Goal: Task Accomplishment & Management: Manage account settings

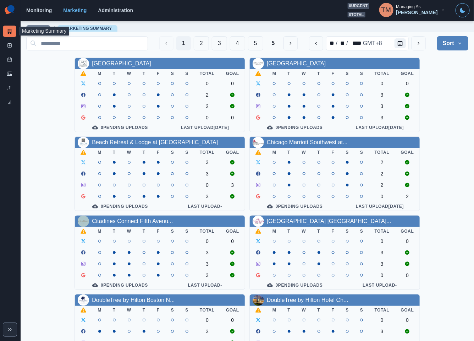
click at [454, 93] on div "[GEOGRAPHIC_DATA] Downtown M T W T F S S Total Goal 0 0 2 2 0 0 0 Pending Uploa…" at bounding box center [247, 292] width 442 height 469
click at [133, 63] on link "AC Hotel Atlanta Downtown" at bounding box center [121, 63] width 59 height 6
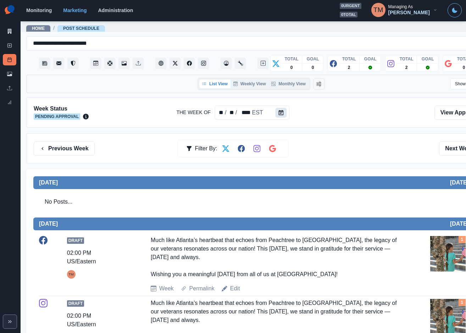
click at [283, 115] on button "Calendar" at bounding box center [281, 113] width 11 height 10
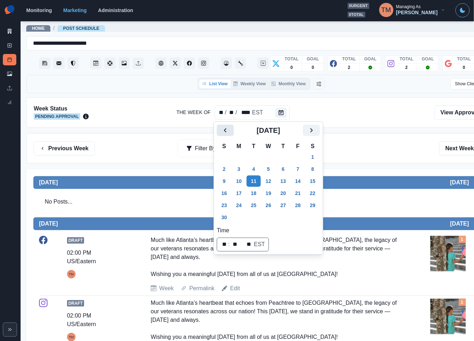
click at [228, 126] on icon "Previous" at bounding box center [225, 130] width 9 height 9
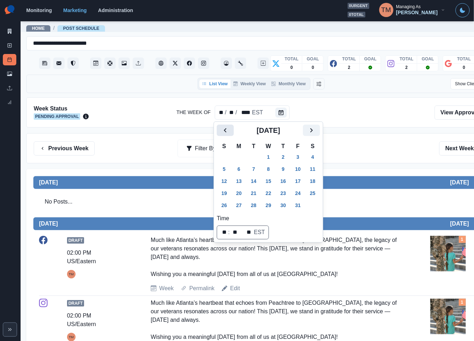
click at [228, 126] on icon "Previous" at bounding box center [225, 130] width 9 height 9
click at [241, 181] on button "15" at bounding box center [239, 180] width 14 height 11
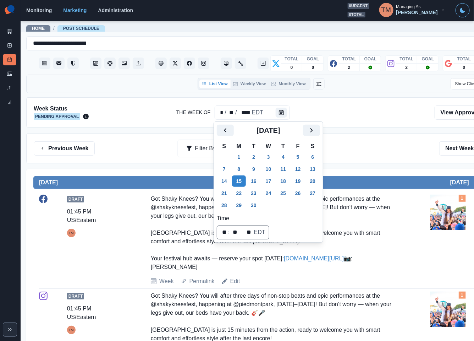
click at [376, 150] on div "Previous Week Filter By: Next Week" at bounding box center [261, 148] width 455 height 14
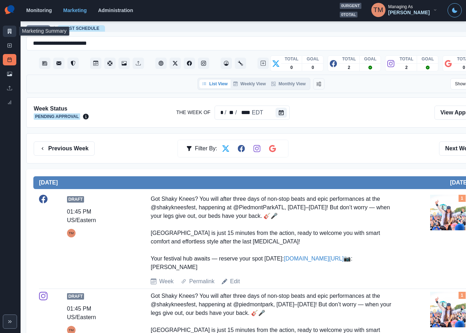
click at [11, 26] on link "Marketing Summary" at bounding box center [9, 31] width 13 height 11
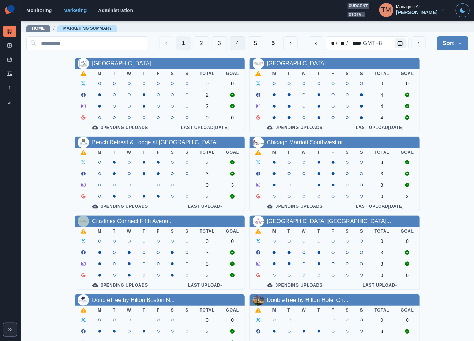
click at [231, 46] on button "4" at bounding box center [237, 43] width 15 height 14
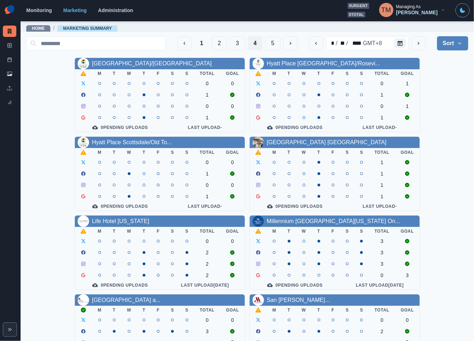
scroll to position [106, 0]
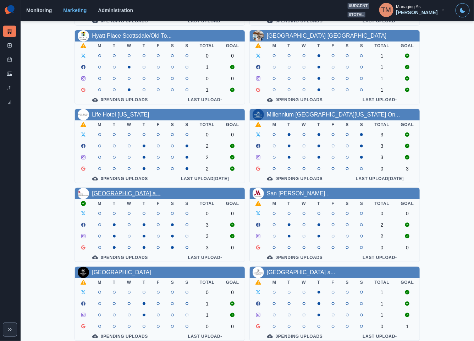
click at [135, 196] on link "Salt Lake Marriott Downtown a..." at bounding box center [126, 193] width 69 height 6
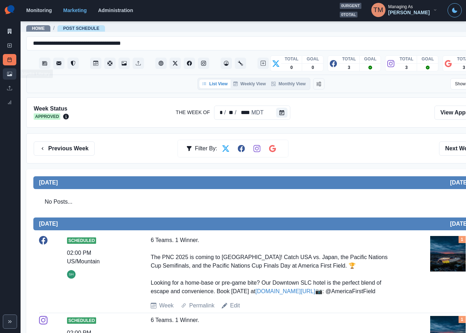
click at [7, 74] on icon at bounding box center [9, 73] width 5 height 5
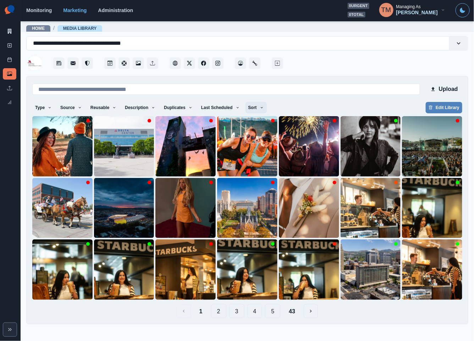
click at [260, 109] on icon "button" at bounding box center [262, 107] width 4 height 4
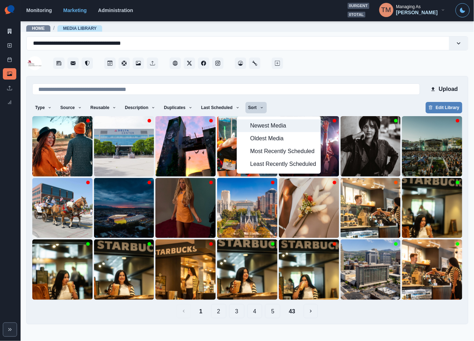
click at [285, 124] on span "Newest Media" at bounding box center [283, 125] width 66 height 9
click at [326, 105] on div "Type Any Image Video Source Any Upload Social Manager Found: Instagram Found: G…" at bounding box center [247, 108] width 430 height 13
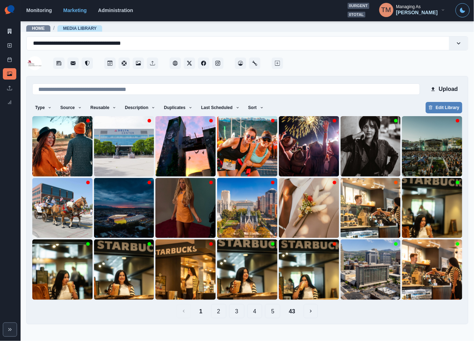
click at [296, 311] on button "43" at bounding box center [292, 311] width 18 height 14
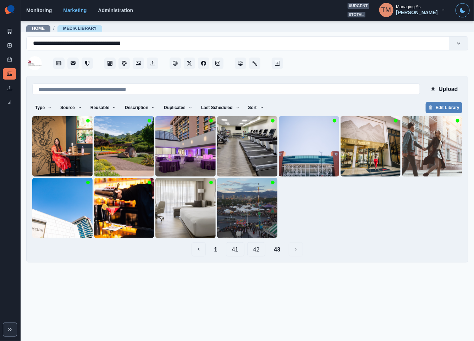
click at [217, 250] on button "1" at bounding box center [216, 249] width 15 height 14
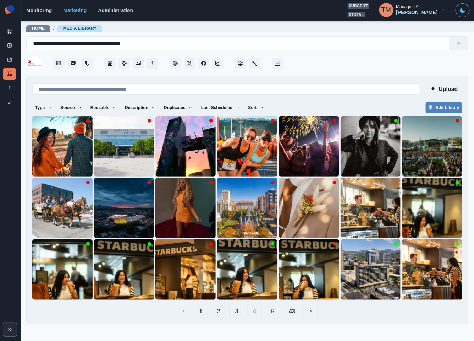
click at [273, 311] on button "5" at bounding box center [272, 311] width 15 height 14
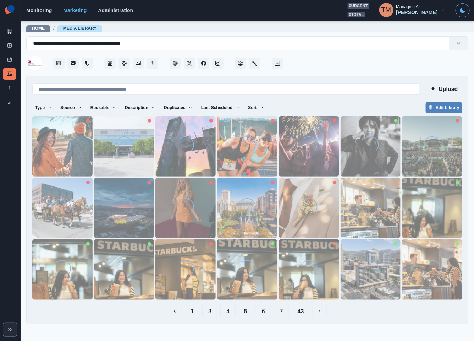
click at [281, 313] on main "**********" at bounding box center [248, 181] width 454 height 320
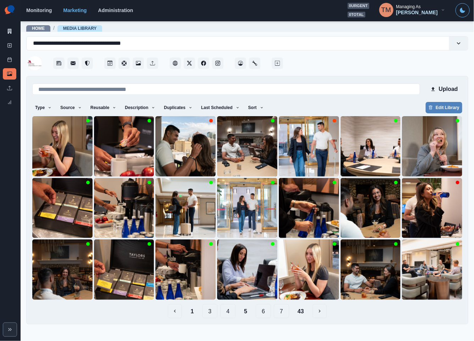
click at [282, 313] on button "7" at bounding box center [281, 311] width 15 height 14
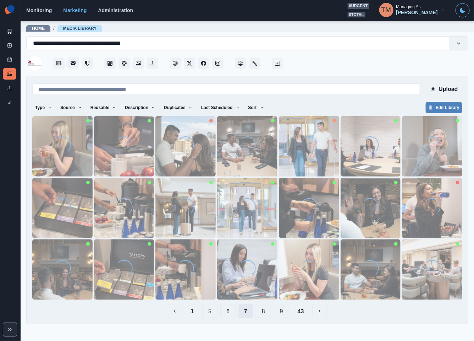
click at [282, 313] on button "9" at bounding box center [281, 311] width 15 height 14
click at [282, 313] on button "11" at bounding box center [283, 311] width 18 height 14
click at [282, 313] on button "13" at bounding box center [286, 311] width 18 height 14
click at [282, 313] on main "**********" at bounding box center [248, 181] width 454 height 320
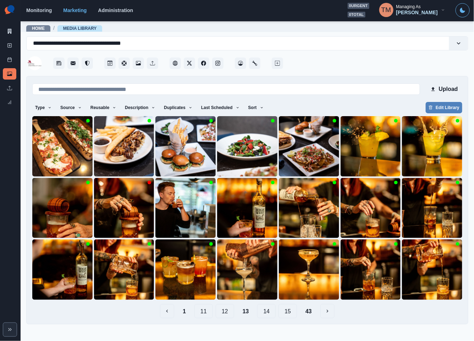
click at [287, 315] on button "15" at bounding box center [288, 311] width 18 height 14
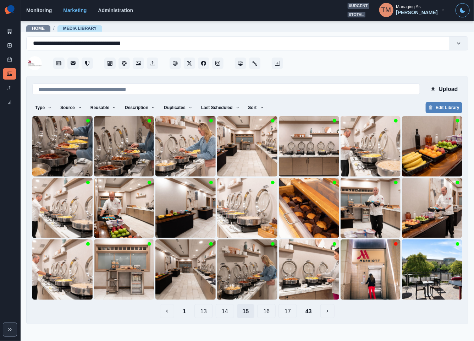
click at [287, 315] on button "17" at bounding box center [288, 311] width 18 height 14
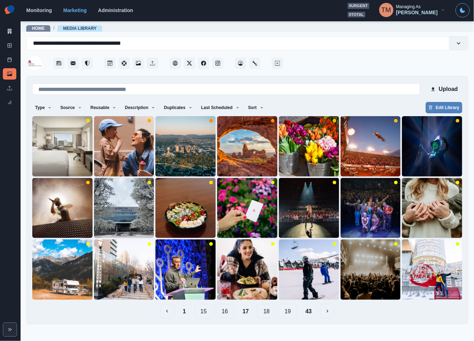
click at [287, 315] on button "19" at bounding box center [288, 311] width 18 height 14
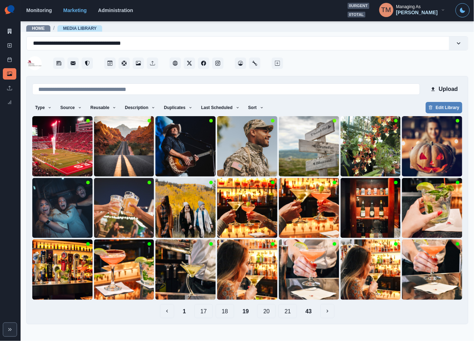
click at [287, 315] on main "**********" at bounding box center [248, 181] width 454 height 320
click at [287, 315] on button "21" at bounding box center [288, 311] width 18 height 14
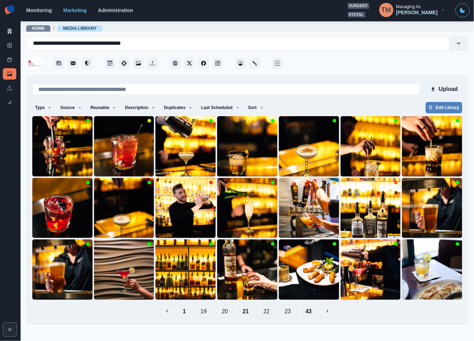
click at [287, 315] on button "23" at bounding box center [288, 311] width 18 height 14
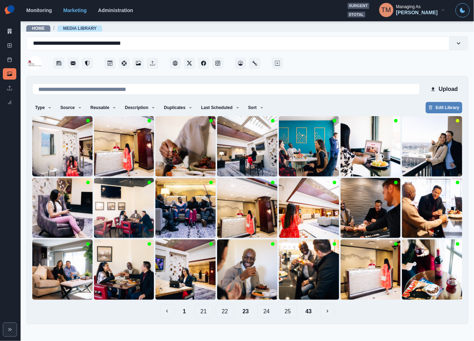
click at [287, 315] on button "25" at bounding box center [288, 311] width 18 height 14
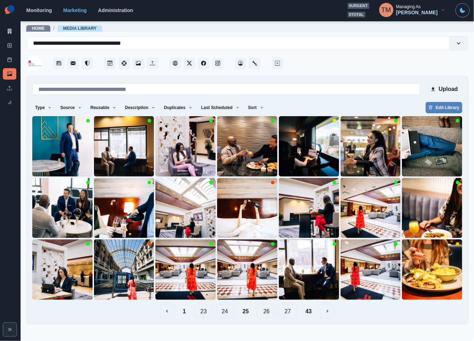
click at [288, 315] on button "27" at bounding box center [288, 311] width 18 height 14
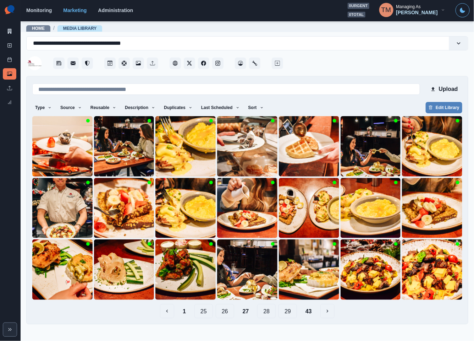
click at [267, 313] on button "28" at bounding box center [266, 311] width 18 height 14
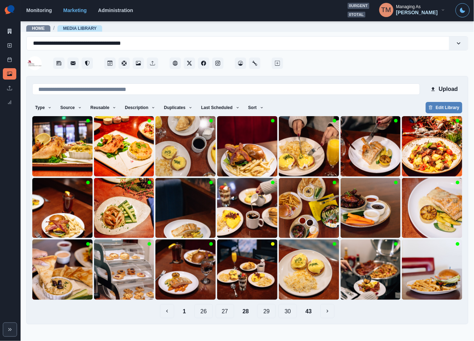
click at [269, 314] on button "29" at bounding box center [266, 311] width 18 height 14
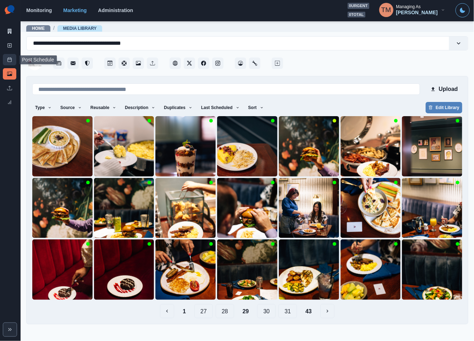
click at [9, 62] on rect at bounding box center [10, 60] width 4 height 4
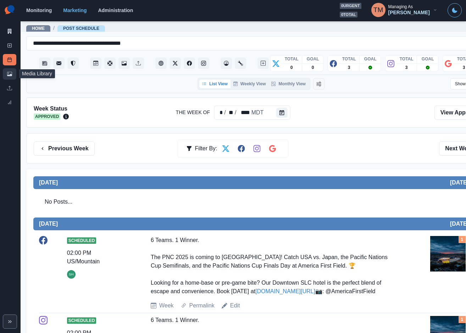
click at [8, 74] on icon at bounding box center [9, 73] width 5 height 5
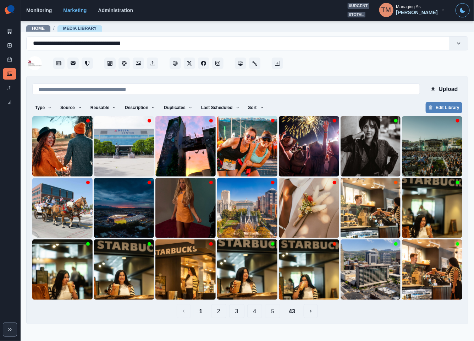
click at [277, 311] on button "5" at bounding box center [272, 311] width 15 height 14
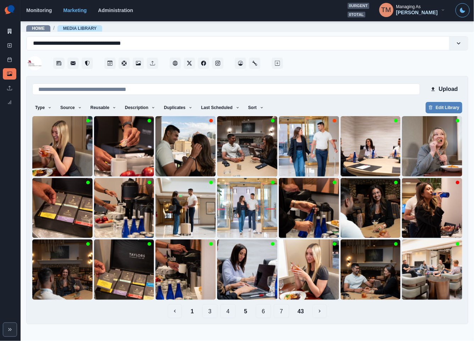
click at [282, 312] on button "7" at bounding box center [281, 311] width 15 height 14
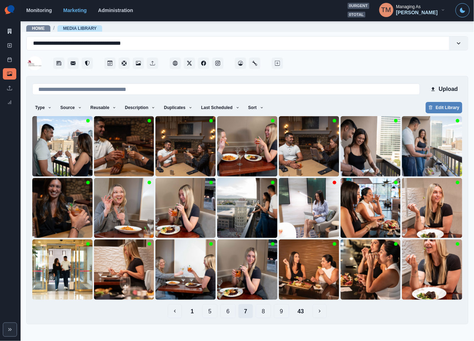
click at [282, 312] on button "9" at bounding box center [281, 311] width 15 height 14
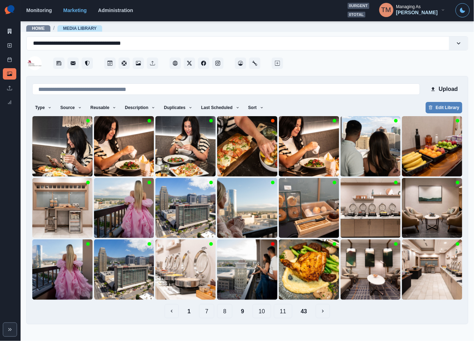
click at [282, 312] on button "11" at bounding box center [283, 311] width 18 height 14
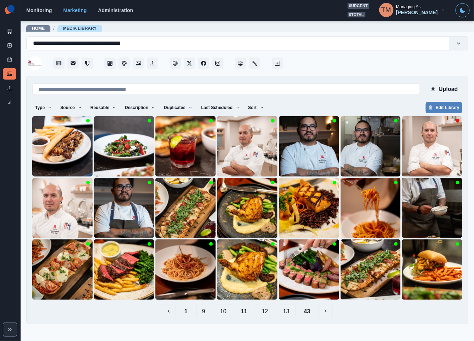
click at [282, 312] on button "13" at bounding box center [286, 311] width 18 height 14
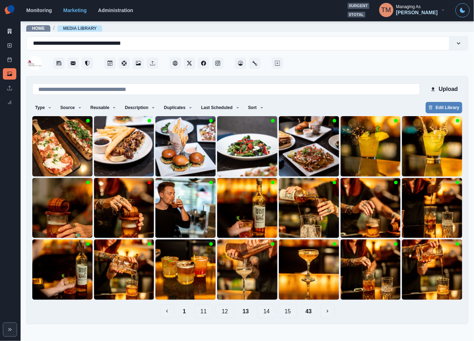
click at [285, 313] on button "15" at bounding box center [288, 311] width 18 height 14
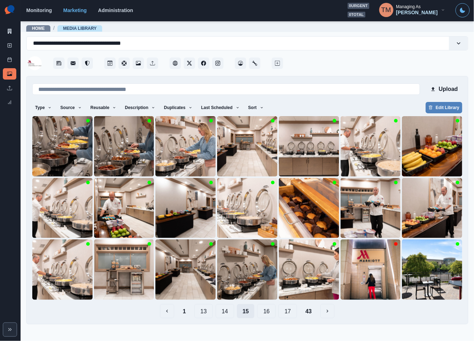
click at [285, 313] on button "17" at bounding box center [288, 311] width 18 height 14
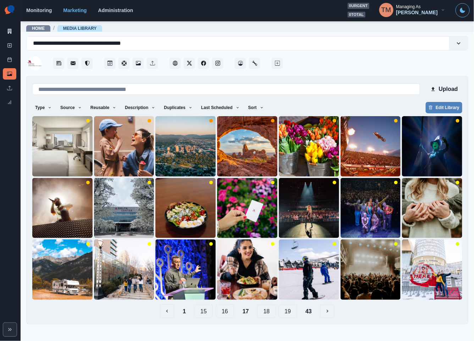
click at [285, 313] on button "19" at bounding box center [288, 311] width 18 height 14
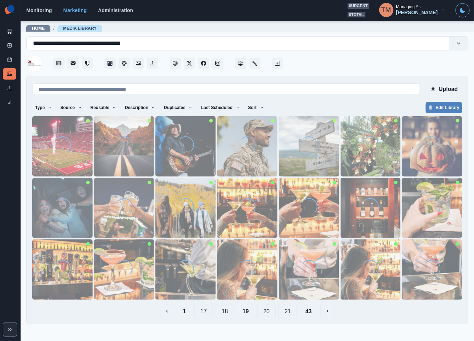
click at [285, 313] on button "21" at bounding box center [288, 311] width 18 height 14
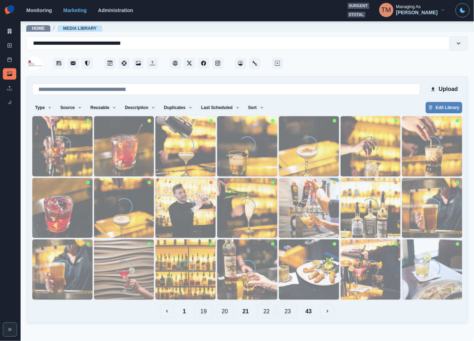
click at [285, 313] on button "23" at bounding box center [288, 311] width 18 height 14
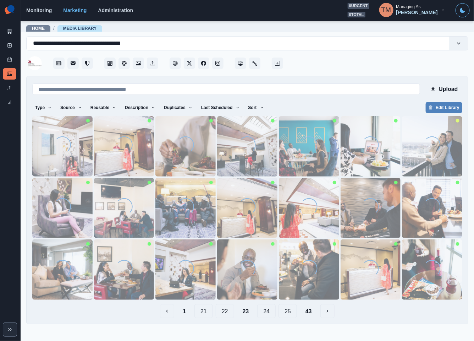
click at [285, 313] on button "25" at bounding box center [288, 311] width 18 height 14
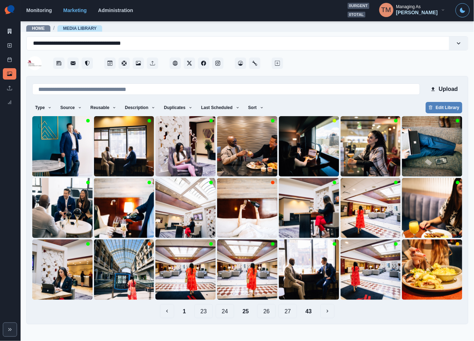
click at [288, 313] on button "27" at bounding box center [288, 311] width 18 height 14
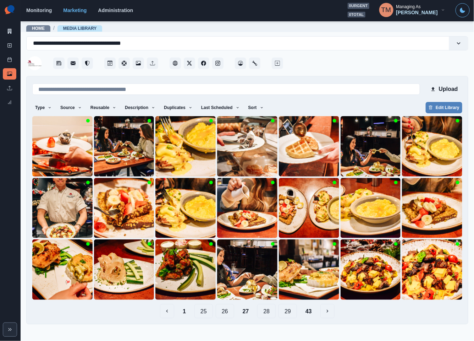
click at [267, 310] on button "28" at bounding box center [266, 311] width 18 height 14
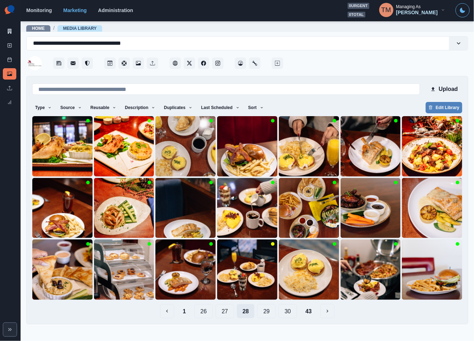
click at [267, 310] on button "29" at bounding box center [266, 311] width 18 height 14
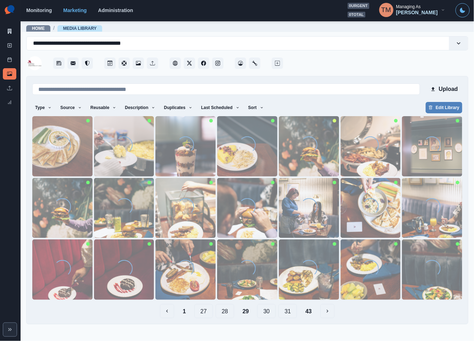
click at [267, 310] on button "30" at bounding box center [266, 311] width 18 height 14
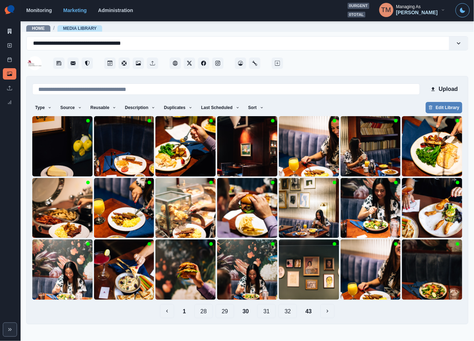
click at [267, 310] on button "31" at bounding box center [266, 311] width 18 height 14
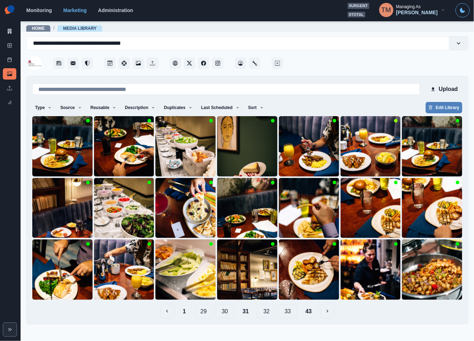
click at [267, 310] on button "32" at bounding box center [266, 311] width 18 height 14
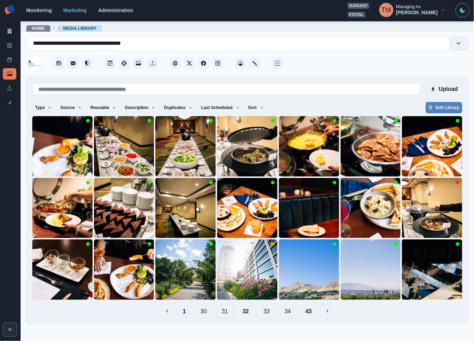
click at [267, 310] on button "33" at bounding box center [266, 311] width 18 height 14
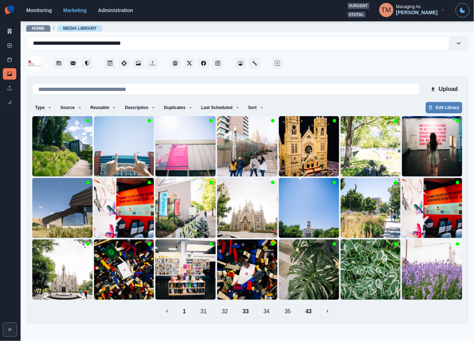
click at [267, 310] on button "34" at bounding box center [266, 311] width 18 height 14
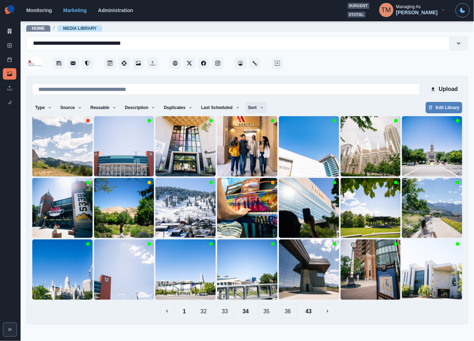
click at [260, 105] on icon "button" at bounding box center [262, 107] width 4 height 4
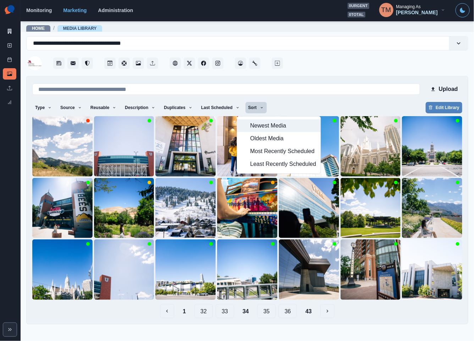
click at [259, 126] on span "Newest Media" at bounding box center [283, 125] width 66 height 9
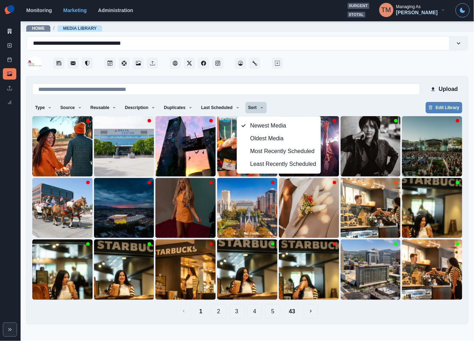
click at [290, 311] on button "43" at bounding box center [292, 311] width 18 height 14
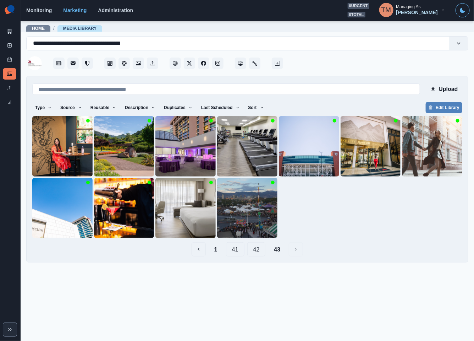
click at [235, 253] on button "41" at bounding box center [235, 249] width 18 height 14
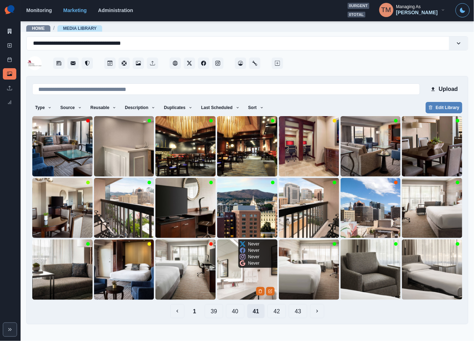
click at [235, 253] on img at bounding box center [247, 269] width 60 height 60
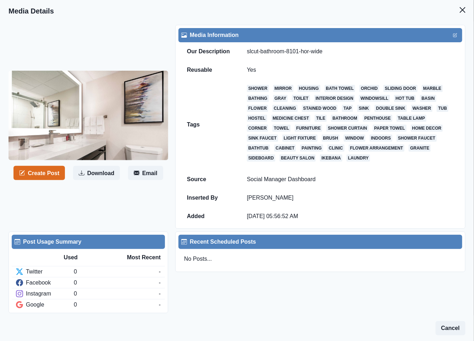
click at [456, 14] on button "Close" at bounding box center [463, 10] width 14 height 14
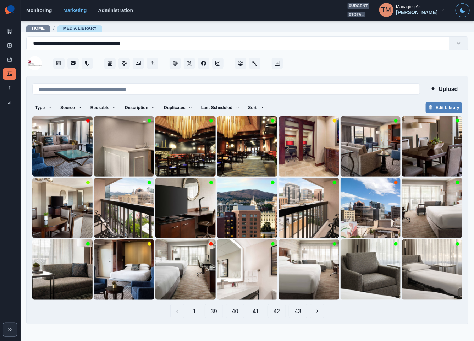
click at [233, 313] on button "40" at bounding box center [235, 311] width 18 height 14
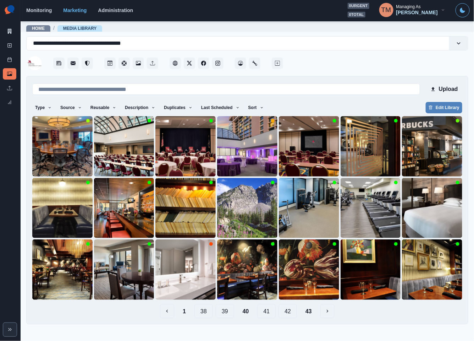
click at [227, 313] on main "**********" at bounding box center [248, 181] width 454 height 320
click at [227, 313] on button "39" at bounding box center [225, 311] width 18 height 14
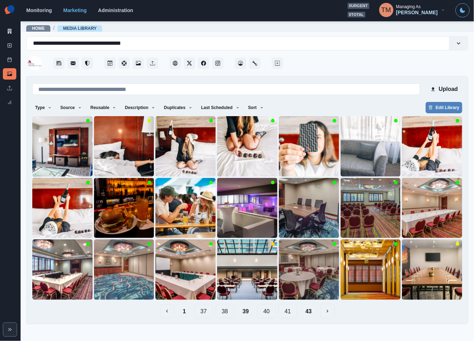
click at [200, 313] on button "37" at bounding box center [204, 311] width 18 height 14
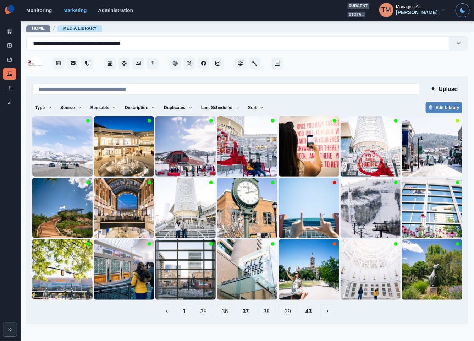
click at [204, 315] on button "35" at bounding box center [204, 311] width 18 height 14
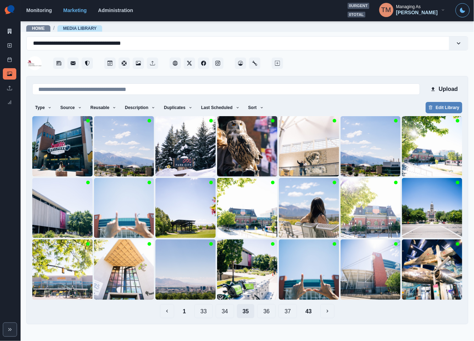
click at [204, 315] on button "33" at bounding box center [204, 311] width 18 height 14
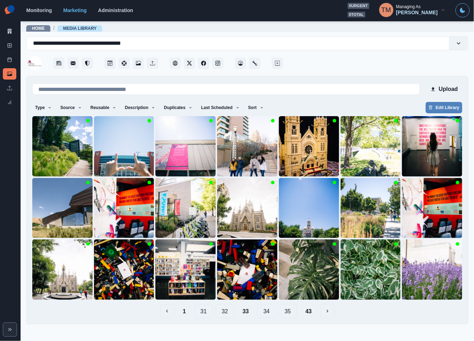
click at [204, 315] on button "31" at bounding box center [204, 311] width 18 height 14
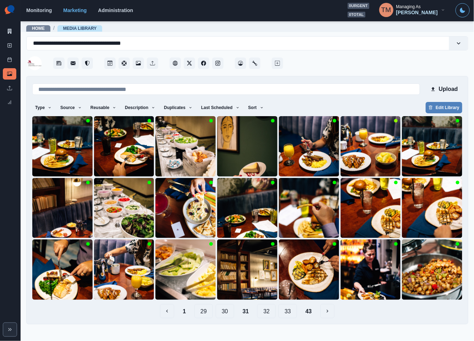
click at [204, 315] on button "29" at bounding box center [204, 311] width 18 height 14
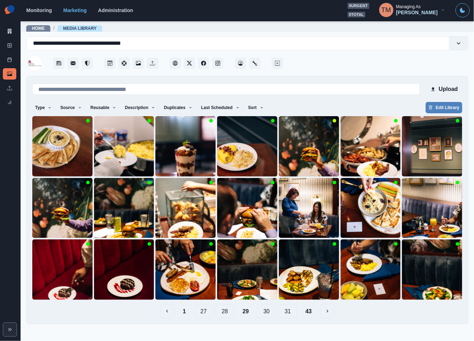
click at [204, 315] on button "27" at bounding box center [204, 311] width 18 height 14
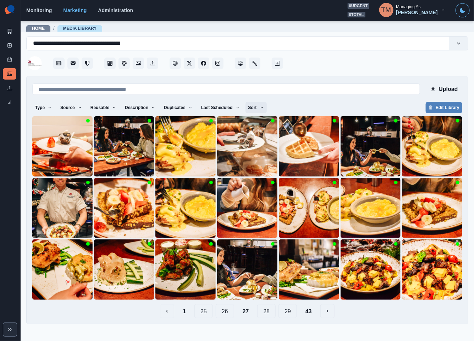
click at [260, 106] on icon "button" at bounding box center [262, 107] width 4 height 4
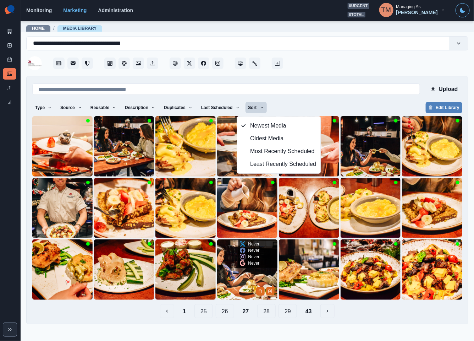
click at [237, 280] on img at bounding box center [247, 269] width 60 height 60
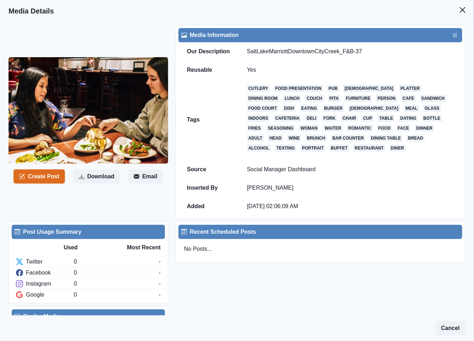
click at [252, 290] on div "Post Usage Summary Used Most Recent Twitter 0 - Facebook 0 - Instagram 0 - Goog…" at bounding box center [237, 274] width 457 height 111
click at [460, 11] on icon "Close" at bounding box center [463, 10] width 6 height 6
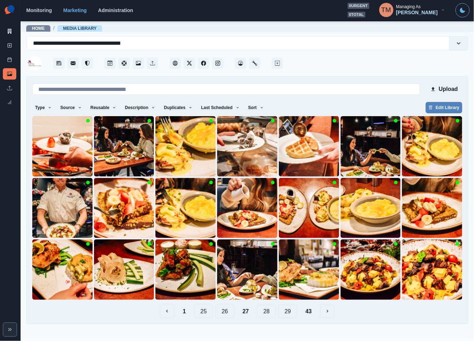
click at [268, 312] on button "28" at bounding box center [266, 311] width 18 height 14
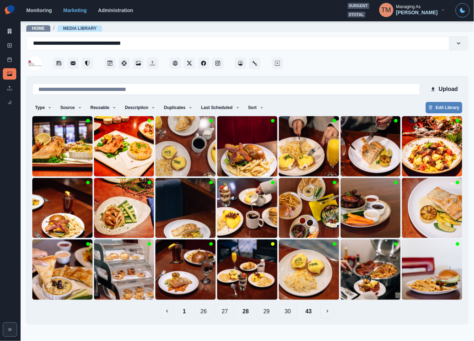
click at [273, 313] on button "29" at bounding box center [266, 311] width 18 height 14
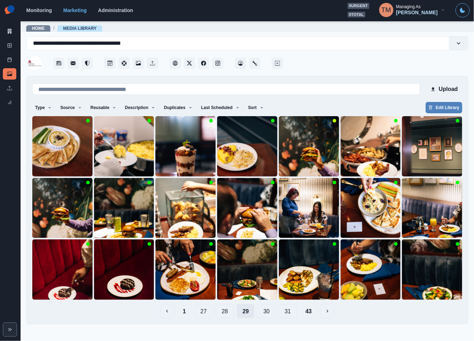
click at [273, 313] on button "30" at bounding box center [266, 311] width 18 height 14
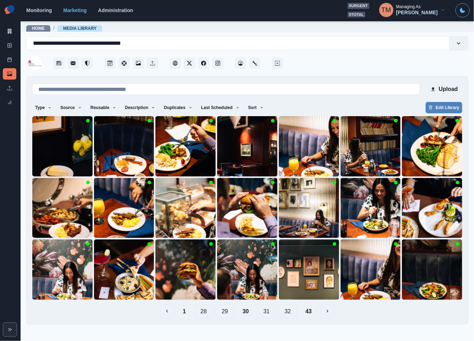
click at [273, 313] on button "31" at bounding box center [266, 311] width 18 height 14
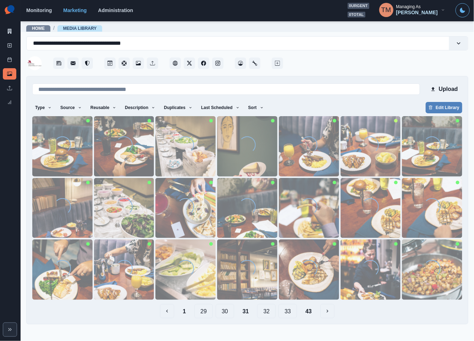
click at [273, 313] on button "32" at bounding box center [266, 311] width 18 height 14
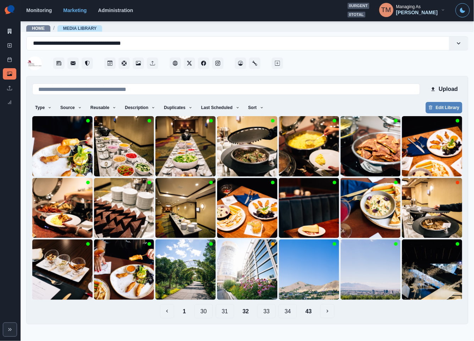
click at [273, 313] on button "33" at bounding box center [266, 311] width 18 height 14
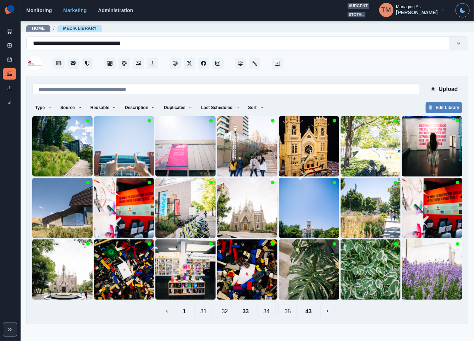
click at [273, 313] on button "34" at bounding box center [266, 311] width 18 height 14
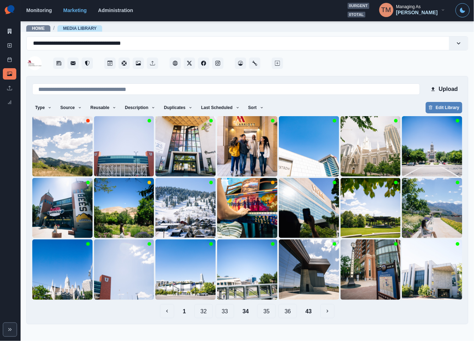
click at [268, 315] on button "35" at bounding box center [266, 311] width 18 height 14
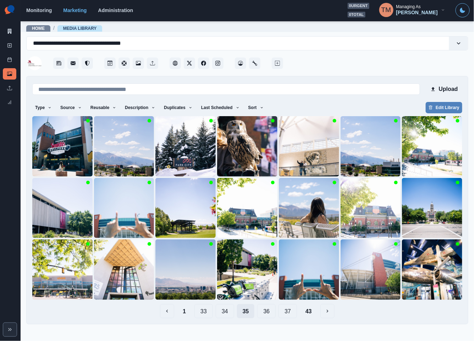
click at [268, 315] on button "36" at bounding box center [266, 311] width 18 height 14
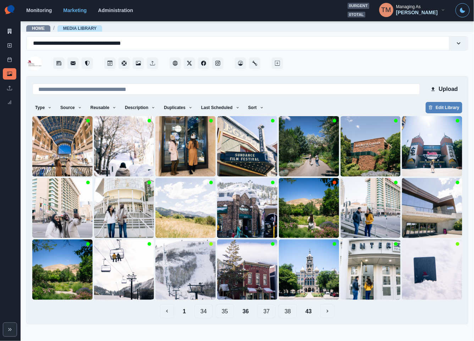
click at [268, 315] on button "37" at bounding box center [266, 311] width 18 height 14
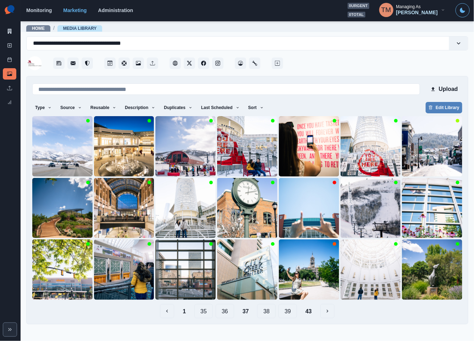
click at [268, 315] on button "38" at bounding box center [266, 311] width 18 height 14
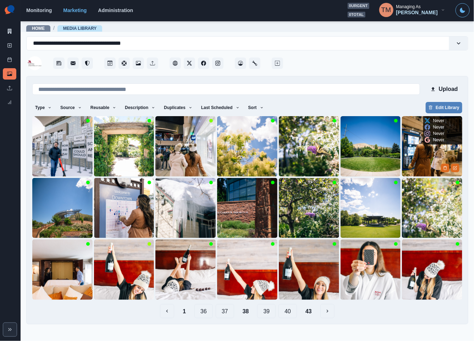
click at [426, 162] on img at bounding box center [432, 146] width 60 height 60
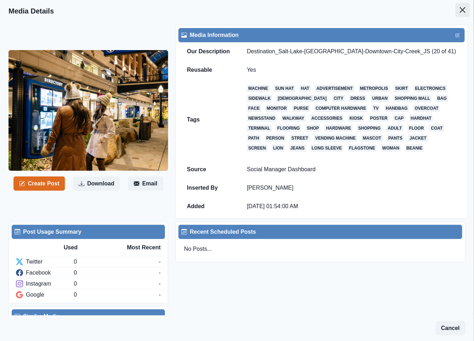
click at [460, 11] on icon "Close" at bounding box center [463, 10] width 6 height 6
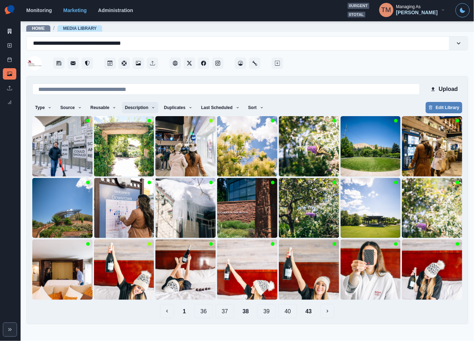
click at [152, 108] on icon "button" at bounding box center [153, 107] width 2 height 1
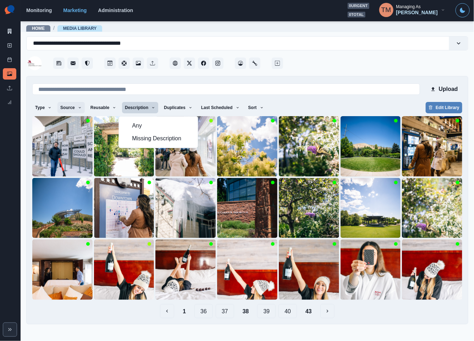
click at [79, 108] on icon "button" at bounding box center [80, 107] width 4 height 4
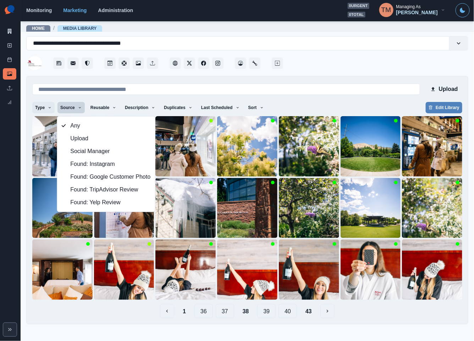
click at [43, 107] on button "Type" at bounding box center [43, 107] width 22 height 11
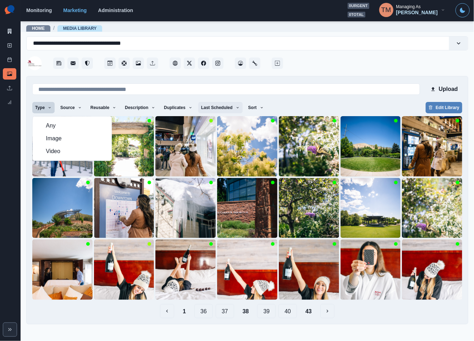
click at [236, 107] on icon "button" at bounding box center [238, 107] width 4 height 4
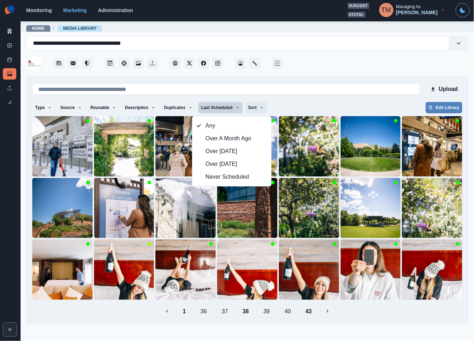
click at [257, 108] on button "Sort" at bounding box center [256, 107] width 21 height 11
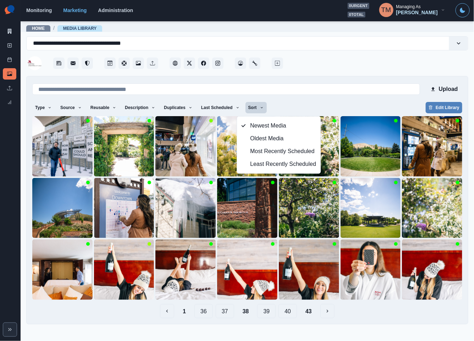
click at [332, 108] on div "Type Any Image Video Source Any Upload Social Manager Found: Instagram Found: G…" at bounding box center [247, 108] width 430 height 13
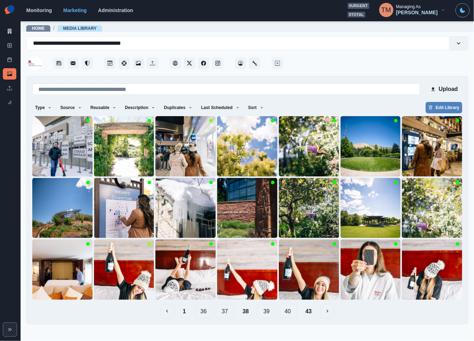
click at [267, 311] on button "39" at bounding box center [266, 311] width 18 height 14
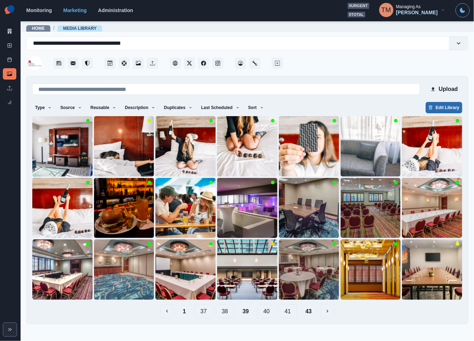
click at [452, 105] on button "Edit Library" at bounding box center [444, 107] width 37 height 11
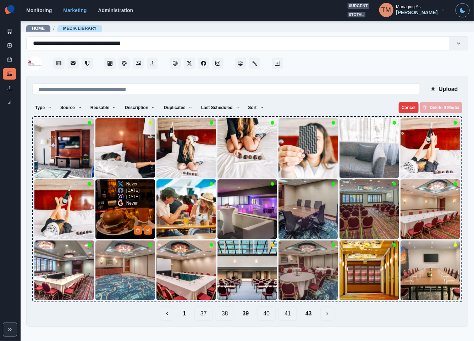
click at [119, 224] on img at bounding box center [125, 209] width 60 height 60
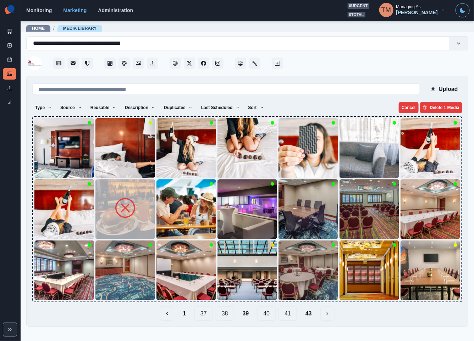
click at [112, 219] on img at bounding box center [125, 209] width 60 height 60
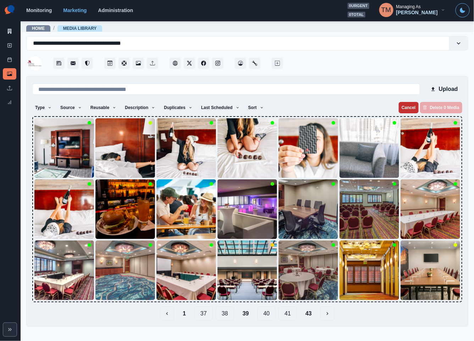
click at [413, 106] on button "Cancel" at bounding box center [409, 107] width 20 height 11
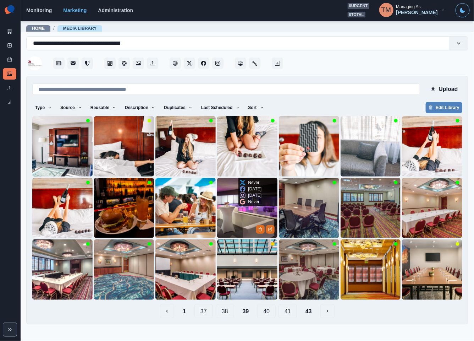
click at [244, 226] on img at bounding box center [247, 208] width 60 height 60
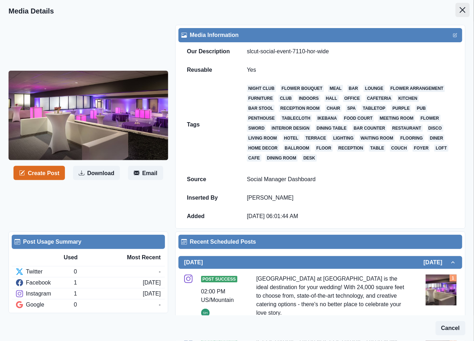
click at [460, 10] on icon "Close" at bounding box center [463, 10] width 6 height 6
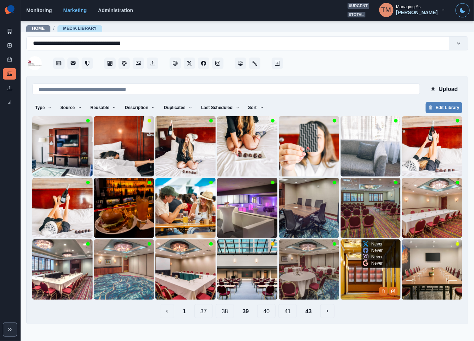
click at [363, 282] on img at bounding box center [371, 269] width 60 height 60
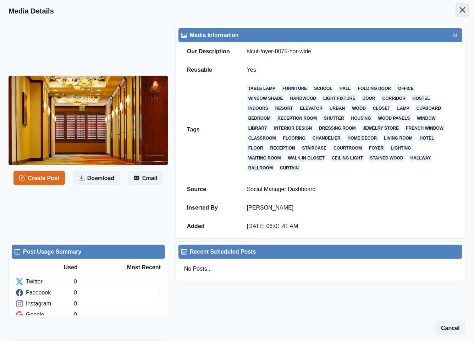
click at [460, 11] on icon "Close" at bounding box center [463, 10] width 6 height 6
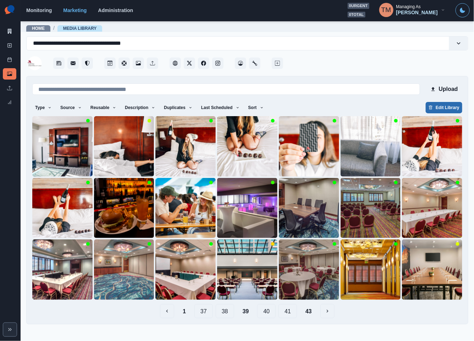
click at [449, 108] on button "Edit Library" at bounding box center [444, 107] width 37 height 11
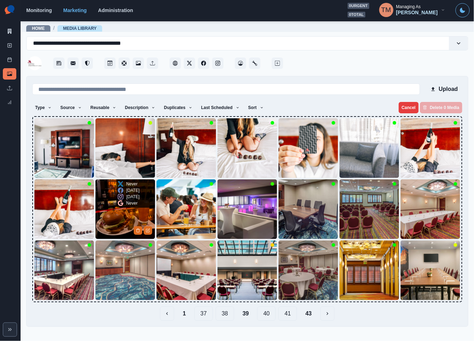
click at [116, 208] on div "Never 11 months ago 11 months ago Never" at bounding box center [128, 193] width 25 height 28
click at [407, 103] on button "Cancel" at bounding box center [409, 107] width 20 height 11
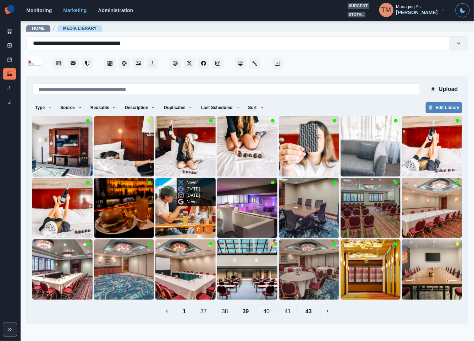
click at [172, 219] on img at bounding box center [185, 208] width 60 height 60
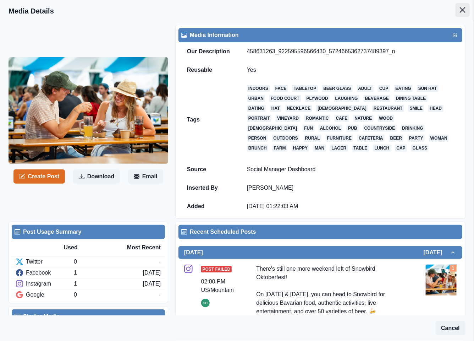
click at [460, 11] on icon "Close" at bounding box center [463, 10] width 6 height 6
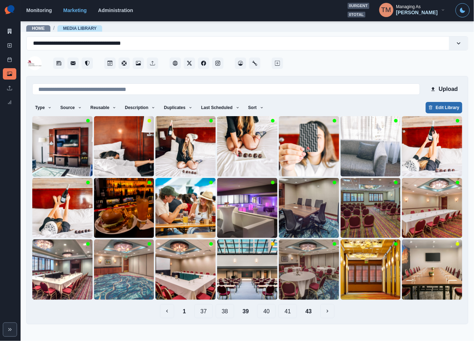
click at [448, 106] on button "Edit Library" at bounding box center [444, 107] width 37 height 11
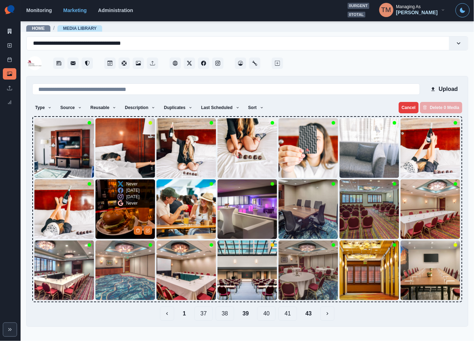
click at [108, 214] on img at bounding box center [125, 209] width 60 height 60
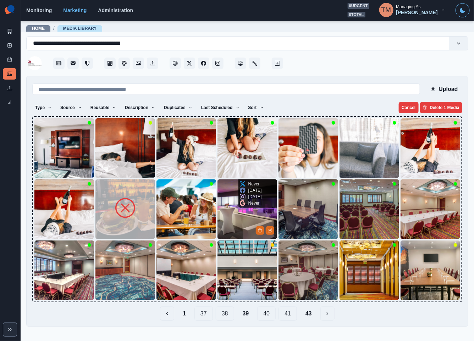
click at [238, 223] on img at bounding box center [248, 209] width 60 height 60
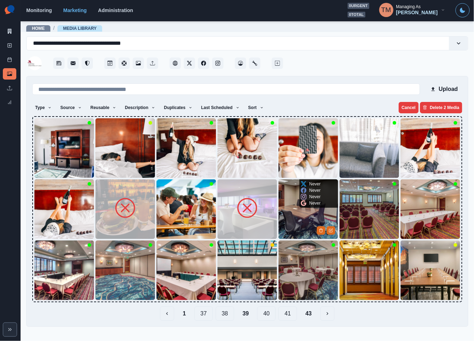
click at [292, 222] on img at bounding box center [309, 209] width 60 height 60
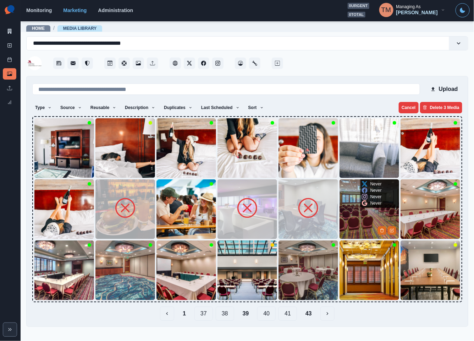
drag, startPoint x: 353, startPoint y: 217, endPoint x: 387, endPoint y: 216, distance: 34.1
click at [355, 217] on img at bounding box center [370, 209] width 60 height 60
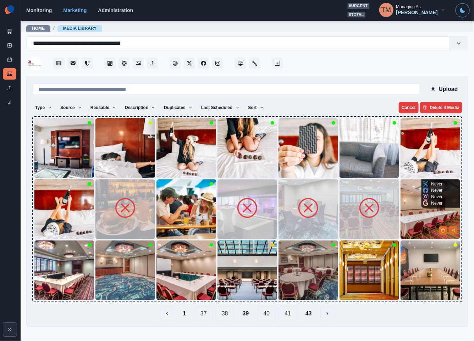
click at [411, 216] on img at bounding box center [431, 209] width 60 height 60
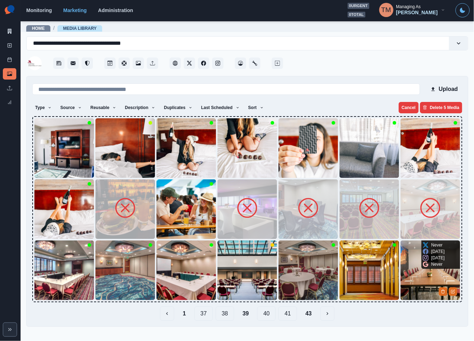
click at [416, 279] on img at bounding box center [431, 270] width 60 height 60
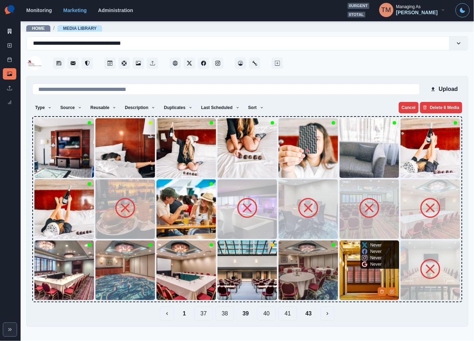
click at [362, 282] on img at bounding box center [370, 270] width 60 height 60
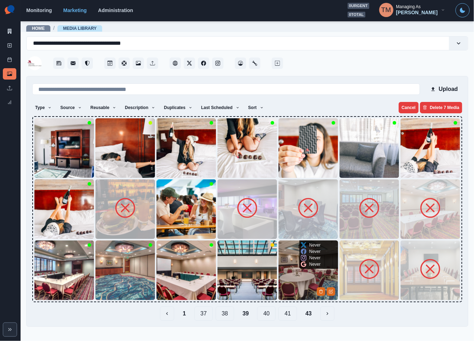
click at [300, 282] on img at bounding box center [309, 270] width 60 height 60
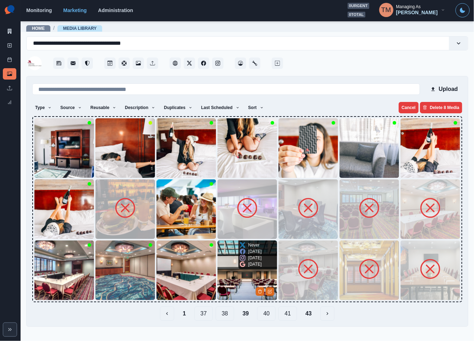
click at [241, 279] on img at bounding box center [248, 270] width 60 height 60
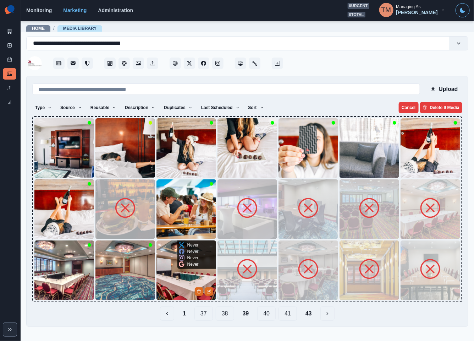
click at [179, 280] on img at bounding box center [187, 270] width 60 height 60
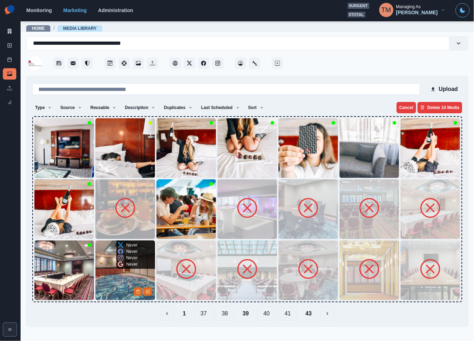
click at [115, 282] on img at bounding box center [125, 270] width 60 height 60
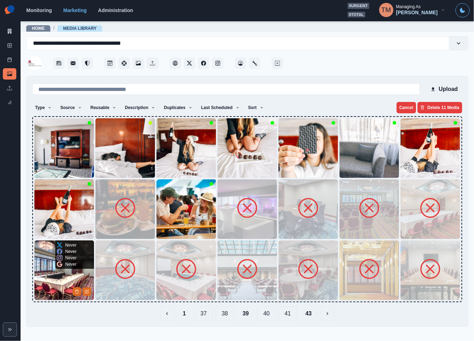
click at [63, 282] on img at bounding box center [64, 270] width 60 height 60
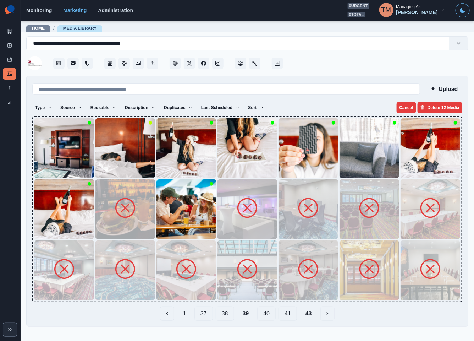
click at [268, 315] on button "40" at bounding box center [266, 313] width 18 height 14
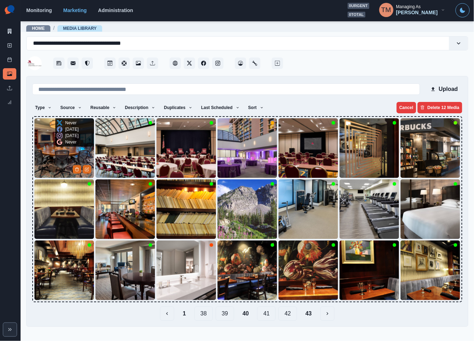
click at [49, 149] on img at bounding box center [64, 148] width 60 height 60
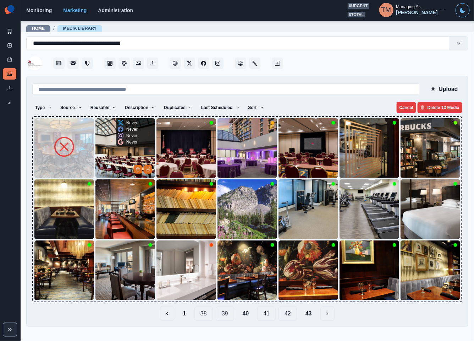
click at [109, 155] on img at bounding box center [125, 148] width 60 height 60
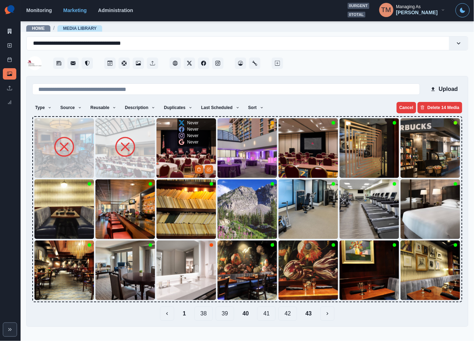
click at [174, 154] on img at bounding box center [187, 148] width 60 height 60
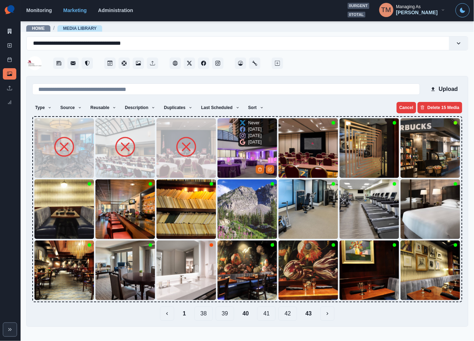
drag, startPoint x: 224, startPoint y: 152, endPoint x: 288, endPoint y: 152, distance: 63.9
click at [225, 152] on img at bounding box center [248, 148] width 60 height 60
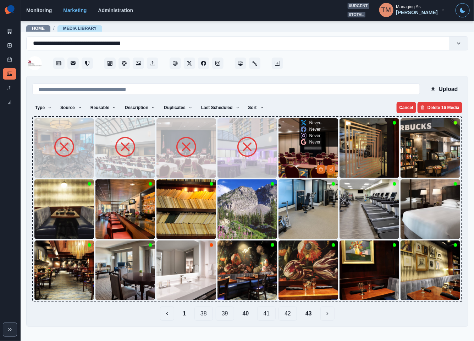
click at [294, 149] on img at bounding box center [309, 148] width 60 height 60
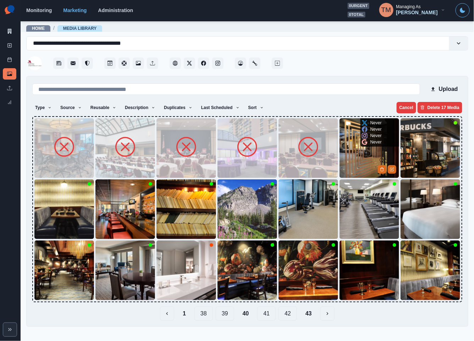
click at [361, 144] on div "Never Never Never Never" at bounding box center [372, 132] width 23 height 28
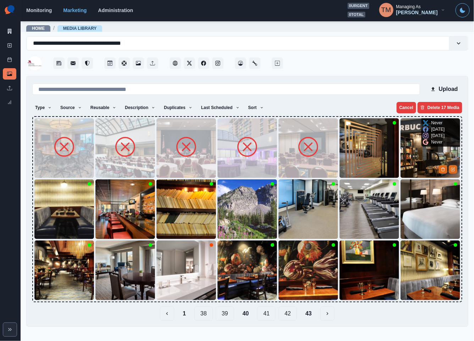
click at [420, 149] on img at bounding box center [431, 148] width 60 height 60
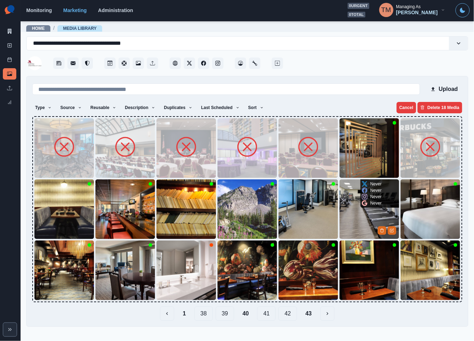
click at [354, 208] on img at bounding box center [370, 209] width 60 height 60
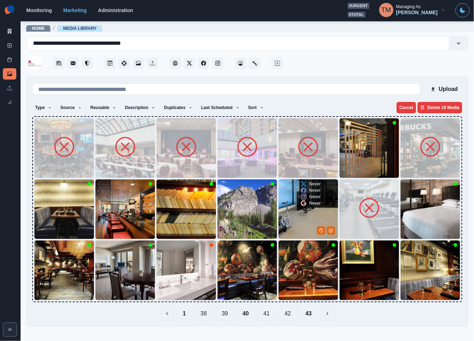
click at [293, 211] on img at bounding box center [309, 209] width 60 height 60
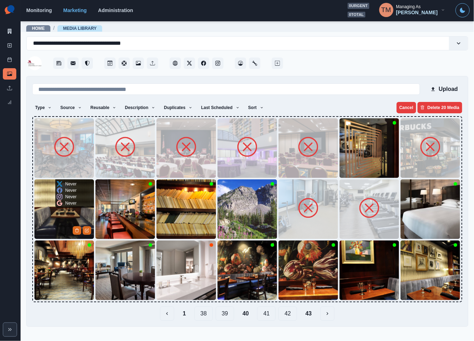
click at [54, 219] on img at bounding box center [64, 209] width 60 height 60
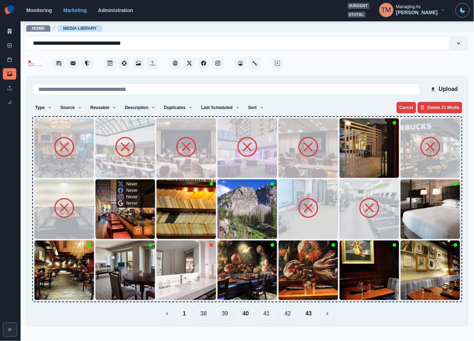
click at [108, 214] on img at bounding box center [125, 209] width 60 height 60
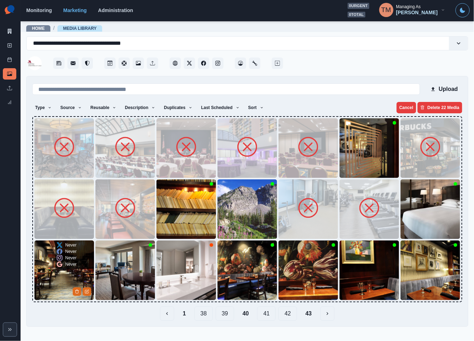
click at [50, 274] on img at bounding box center [64, 270] width 60 height 60
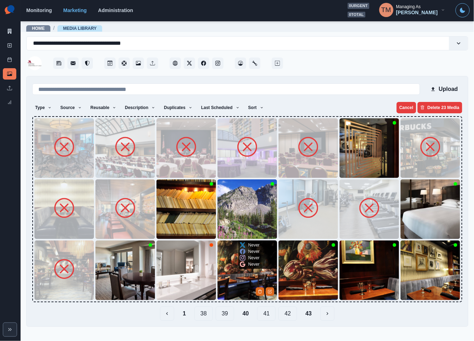
click at [220, 279] on img at bounding box center [248, 270] width 60 height 60
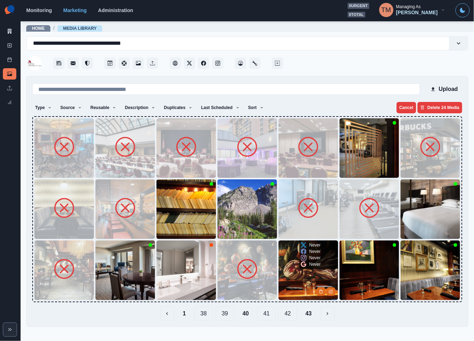
click at [297, 269] on img at bounding box center [309, 270] width 60 height 60
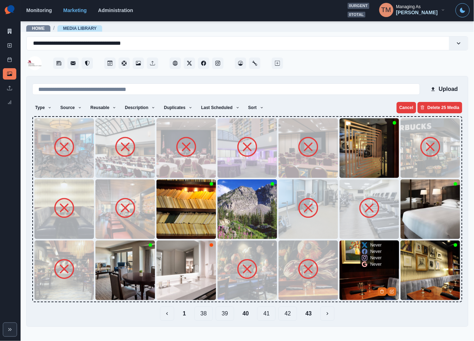
click at [356, 267] on img at bounding box center [370, 270] width 60 height 60
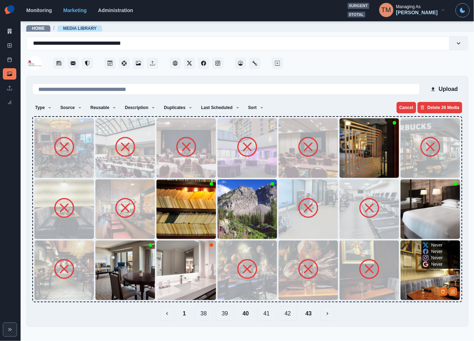
click at [413, 267] on img at bounding box center [431, 270] width 60 height 60
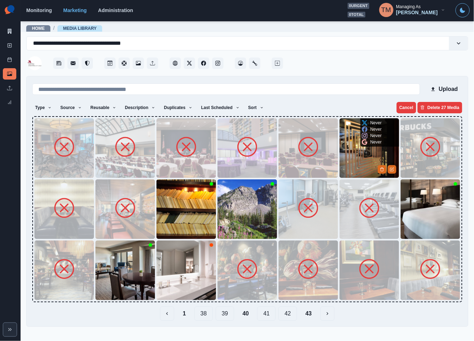
click at [351, 155] on img at bounding box center [370, 148] width 60 height 60
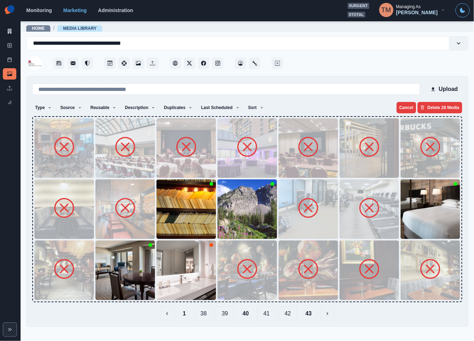
click at [351, 155] on img at bounding box center [370, 148] width 60 height 60
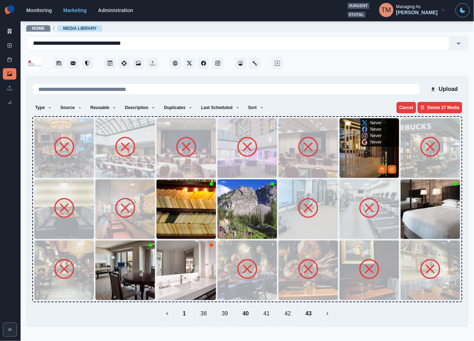
click at [351, 155] on img at bounding box center [370, 148] width 60 height 60
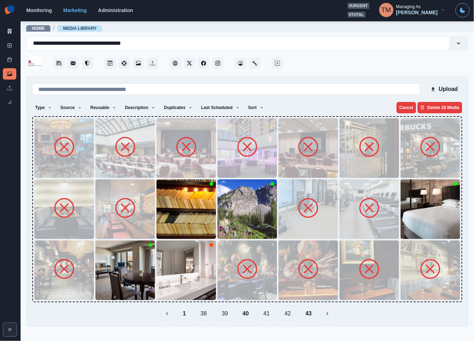
click at [268, 314] on button "41" at bounding box center [266, 313] width 18 height 14
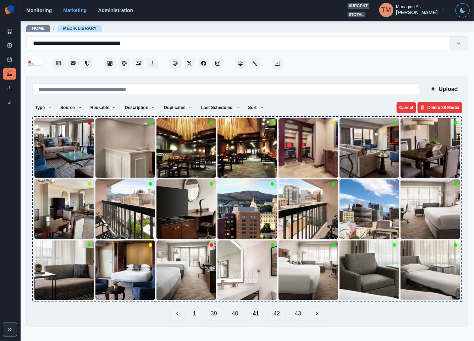
click at [233, 314] on button "40" at bounding box center [235, 313] width 18 height 14
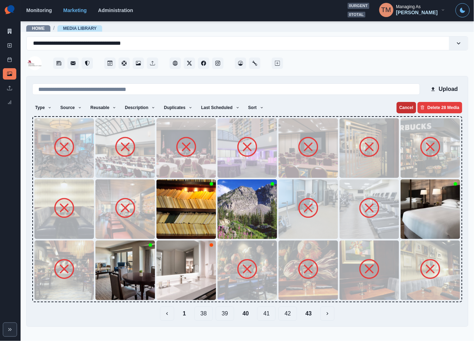
click at [405, 106] on button "Cancel" at bounding box center [407, 107] width 20 height 11
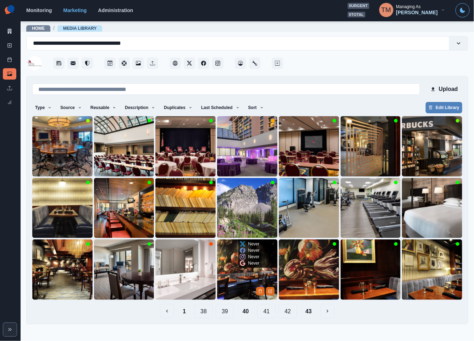
click at [234, 279] on img at bounding box center [247, 269] width 60 height 60
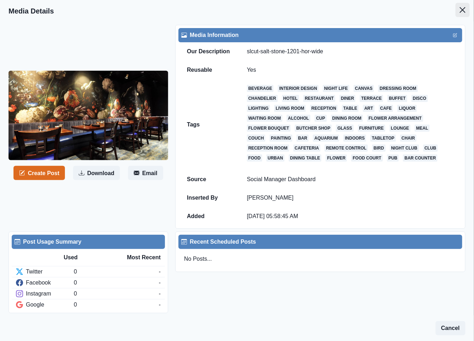
click at [456, 13] on button "Close" at bounding box center [463, 10] width 14 height 14
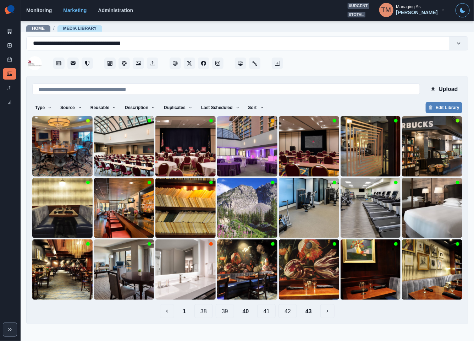
click at [224, 312] on button "39" at bounding box center [225, 311] width 18 height 14
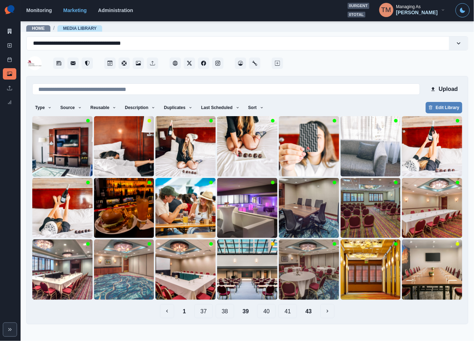
click at [227, 309] on button "38" at bounding box center [225, 311] width 18 height 14
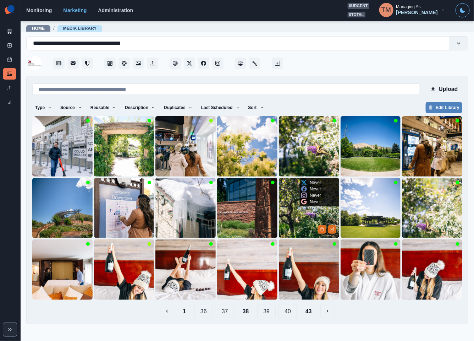
type button "37"
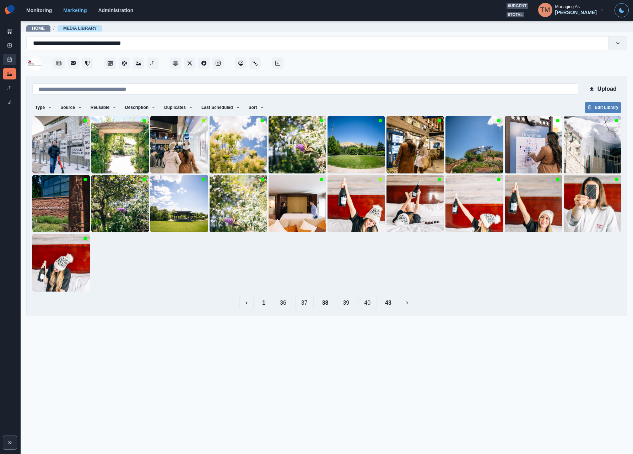
click at [11, 60] on icon at bounding box center [9, 59] width 5 height 5
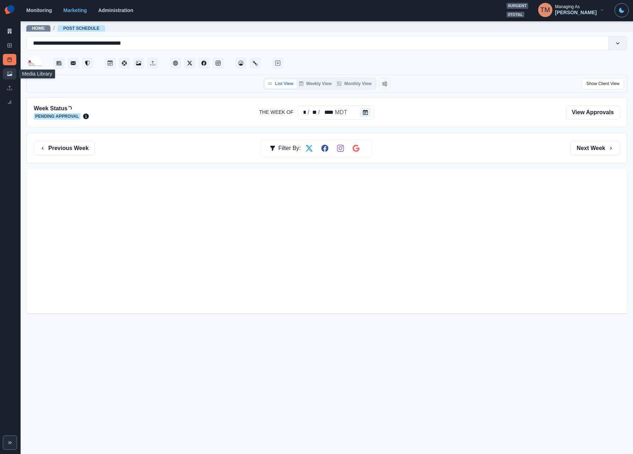
click at [11, 76] on icon at bounding box center [9, 74] width 5 height 4
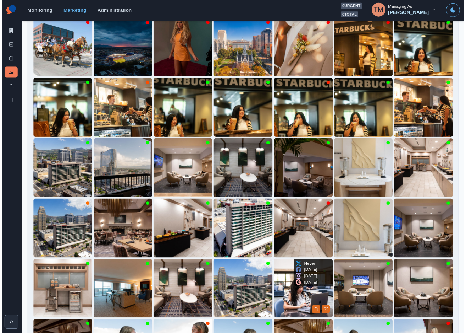
scroll to position [289, 0]
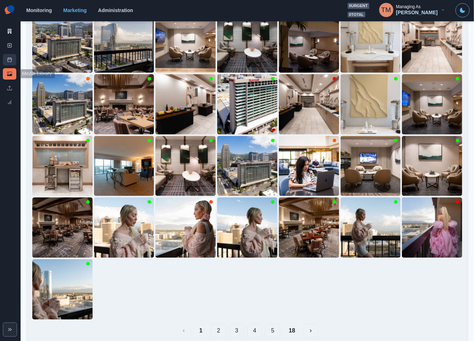
click at [9, 63] on link "Post Schedule" at bounding box center [9, 59] width 13 height 11
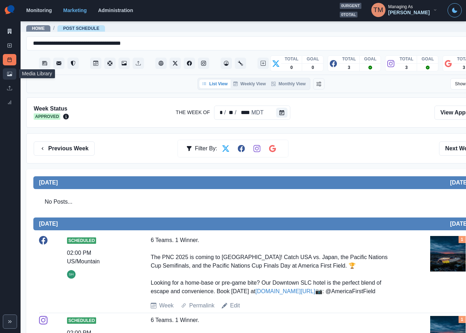
click at [10, 75] on icon at bounding box center [9, 74] width 5 height 4
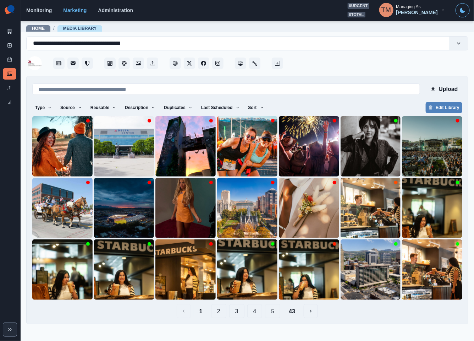
click at [219, 309] on button "2" at bounding box center [218, 311] width 15 height 14
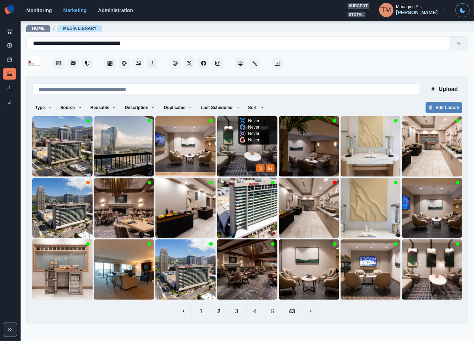
click at [241, 161] on img at bounding box center [247, 146] width 60 height 60
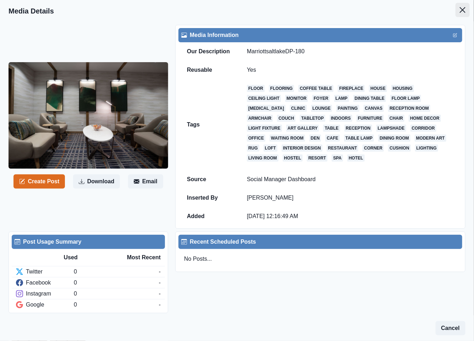
click at [456, 10] on button "Close" at bounding box center [463, 10] width 14 height 14
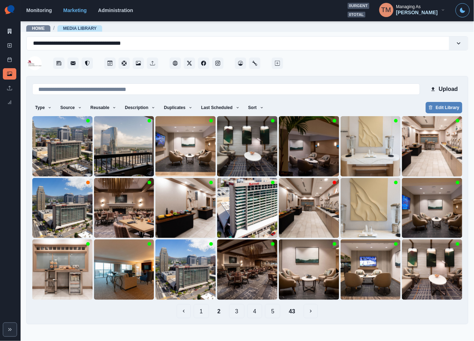
click at [235, 312] on button "3" at bounding box center [236, 311] width 15 height 14
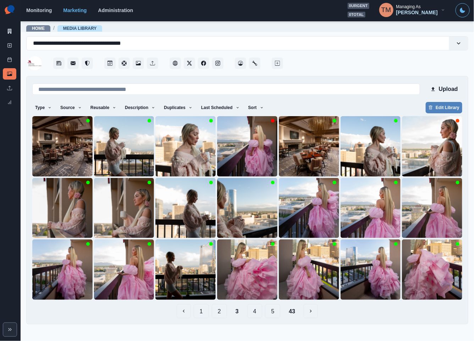
click at [255, 311] on button "4" at bounding box center [254, 311] width 15 height 14
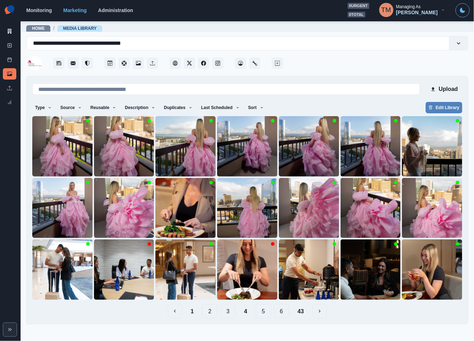
click at [262, 310] on button "5" at bounding box center [263, 311] width 15 height 14
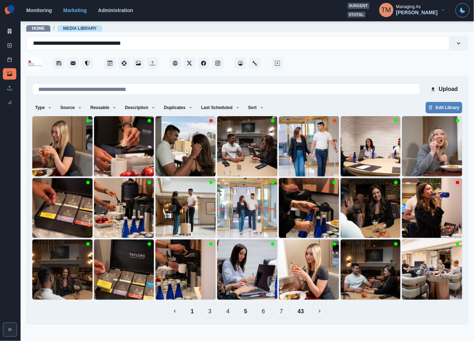
click at [265, 314] on button "6" at bounding box center [263, 311] width 15 height 14
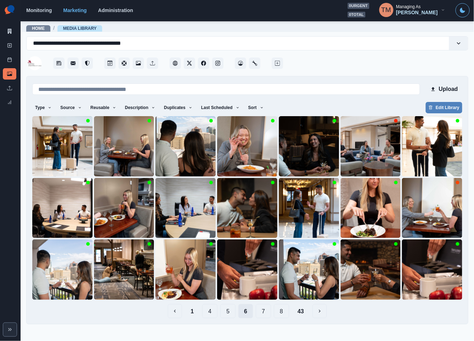
click at [265, 314] on button "7" at bounding box center [263, 311] width 15 height 14
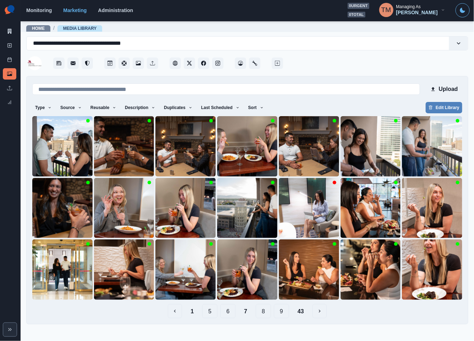
click at [270, 314] on button "8" at bounding box center [263, 311] width 15 height 14
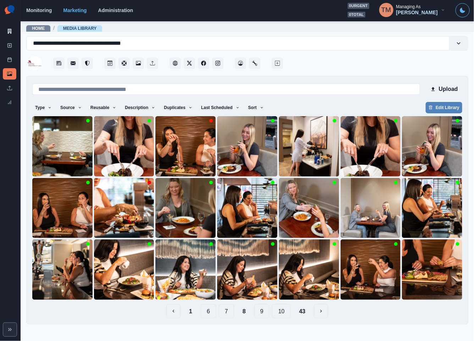
click at [276, 313] on button "10" at bounding box center [281, 311] width 18 height 14
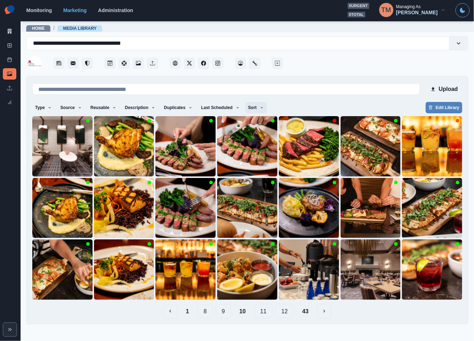
click at [260, 108] on icon "button" at bounding box center [262, 107] width 4 height 4
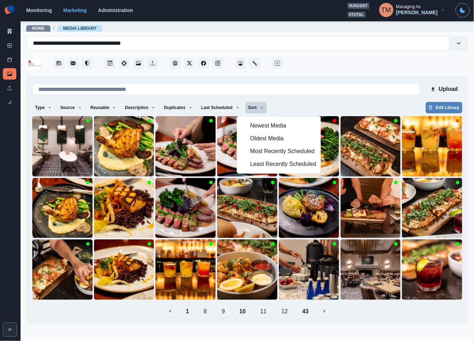
click at [289, 103] on div "Type Any Image Video Source Any Upload Social Manager Found: Instagram Found: G…" at bounding box center [247, 108] width 430 height 13
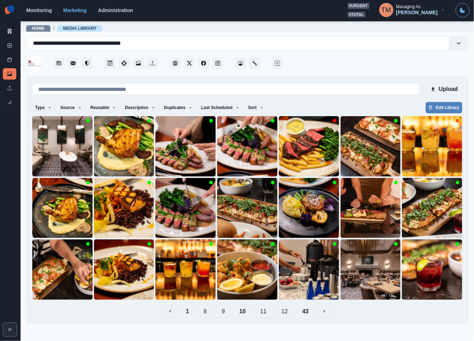
click at [285, 315] on button "12" at bounding box center [284, 311] width 18 height 14
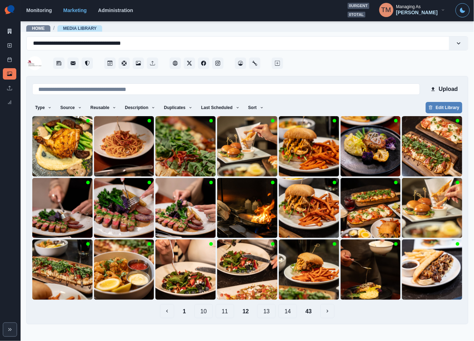
click at [306, 315] on main "**********" at bounding box center [248, 181] width 454 height 320
click at [309, 310] on button "43" at bounding box center [309, 311] width 18 height 14
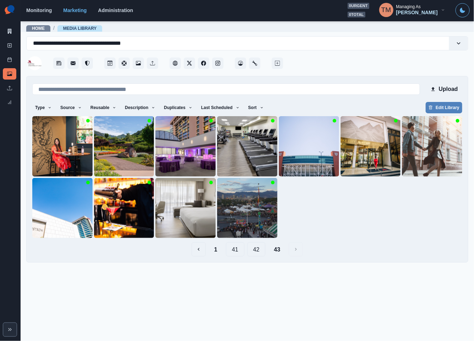
click at [230, 251] on button "41" at bounding box center [235, 249] width 18 height 14
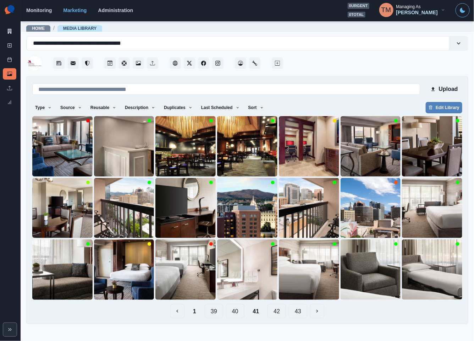
click at [228, 311] on button "40" at bounding box center [235, 311] width 18 height 14
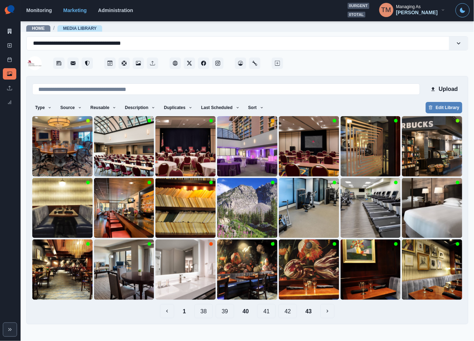
click at [206, 315] on button "38" at bounding box center [204, 311] width 18 height 14
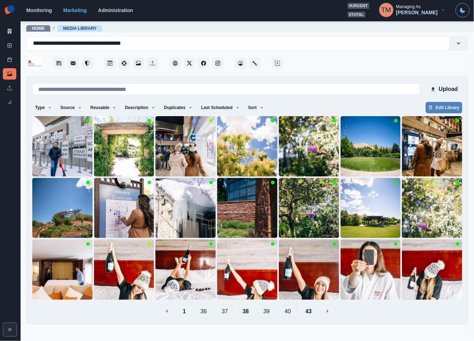
click at [269, 313] on button "39" at bounding box center [266, 311] width 18 height 14
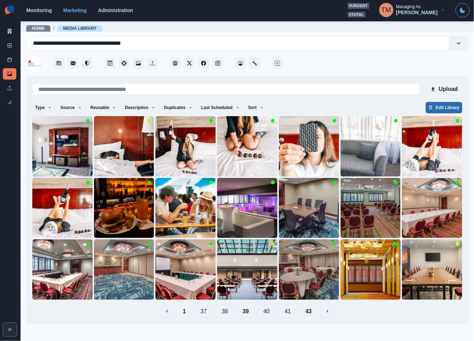
click at [444, 108] on button "Edit Library" at bounding box center [444, 107] width 37 height 11
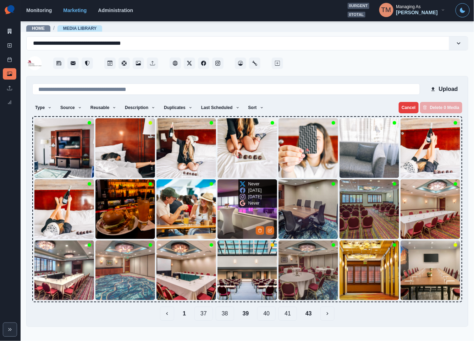
click at [241, 222] on img at bounding box center [248, 209] width 60 height 60
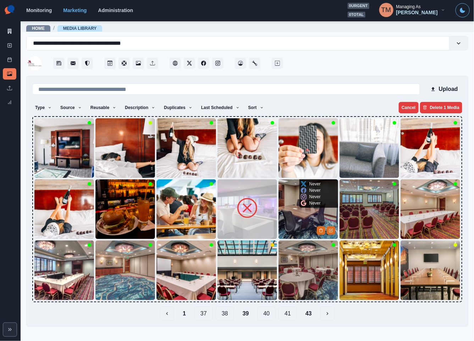
click at [291, 213] on img at bounding box center [309, 209] width 60 height 60
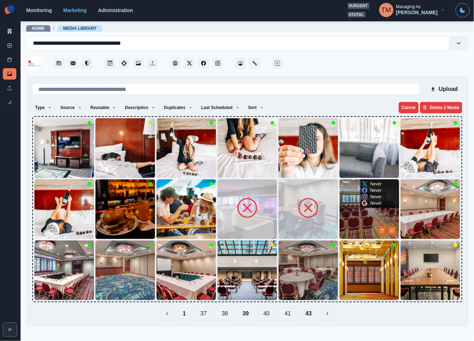
click at [347, 214] on img at bounding box center [370, 209] width 60 height 60
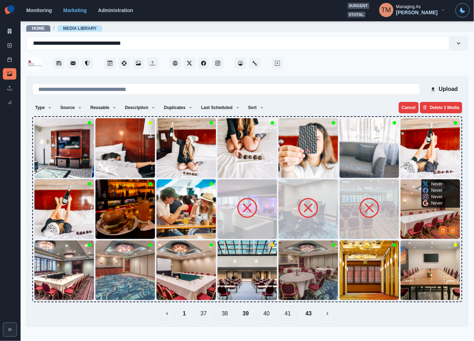
click at [417, 220] on img at bounding box center [431, 209] width 60 height 60
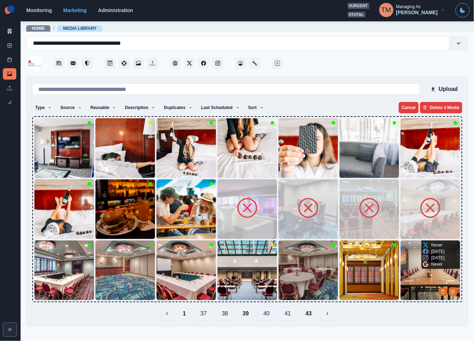
click at [413, 285] on img at bounding box center [431, 270] width 60 height 60
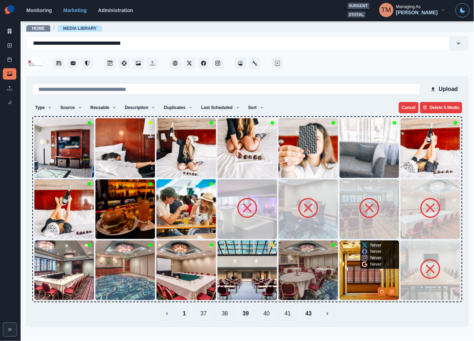
click at [358, 283] on img at bounding box center [370, 270] width 60 height 60
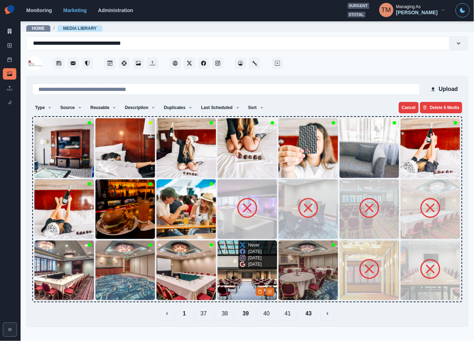
click at [226, 282] on img at bounding box center [248, 270] width 60 height 60
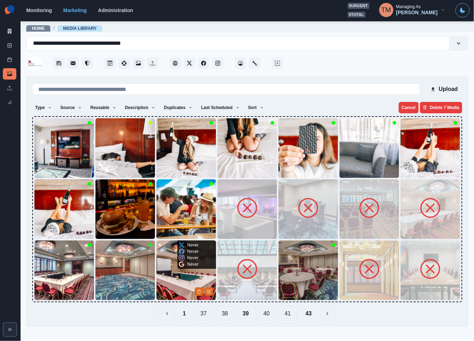
drag, startPoint x: 177, startPoint y: 279, endPoint x: 141, endPoint y: 277, distance: 35.9
click at [177, 278] on img at bounding box center [187, 270] width 60 height 60
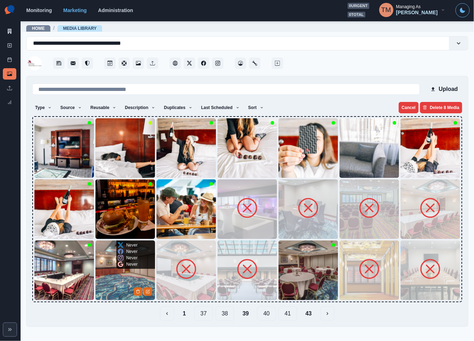
click at [115, 276] on img at bounding box center [125, 270] width 60 height 60
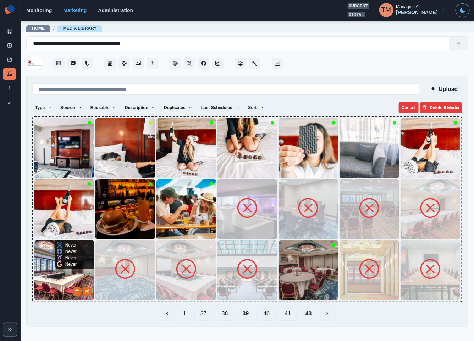
click at [70, 272] on img at bounding box center [64, 270] width 60 height 60
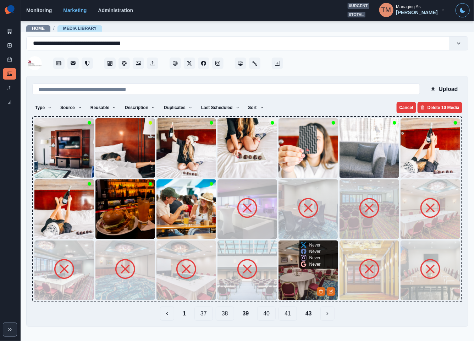
click at [290, 283] on img at bounding box center [309, 270] width 60 height 60
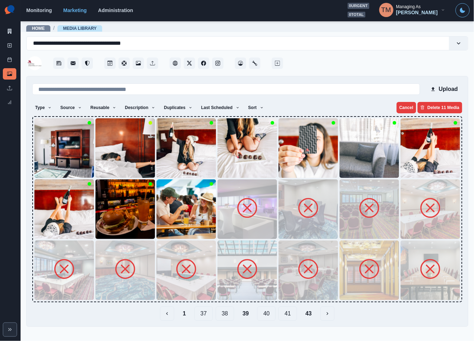
click at [267, 316] on button "40" at bounding box center [266, 313] width 18 height 14
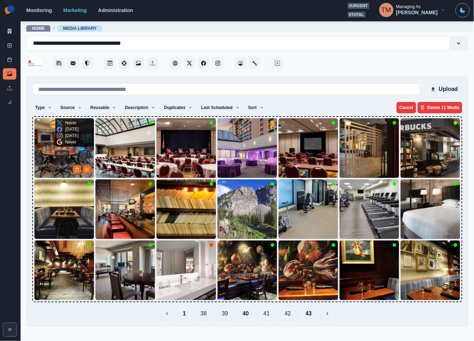
drag, startPoint x: 61, startPoint y: 150, endPoint x: 91, endPoint y: 154, distance: 30.5
click at [61, 151] on img at bounding box center [64, 148] width 60 height 60
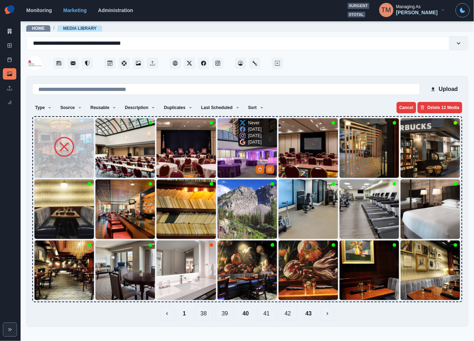
click at [230, 150] on img at bounding box center [248, 148] width 60 height 60
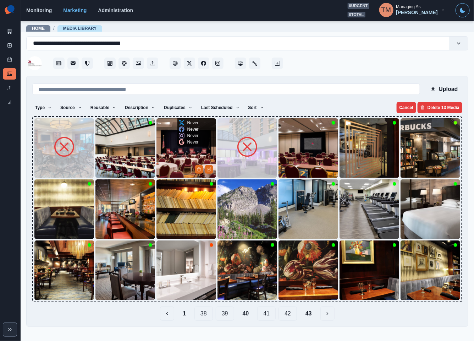
click at [196, 154] on img at bounding box center [187, 148] width 60 height 60
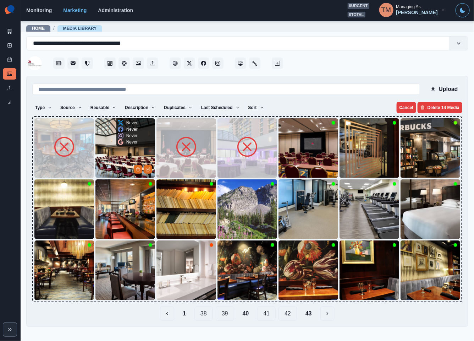
click at [130, 160] on img at bounding box center [125, 148] width 60 height 60
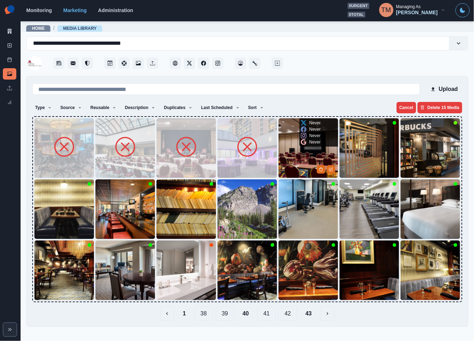
click at [299, 150] on img at bounding box center [309, 148] width 60 height 60
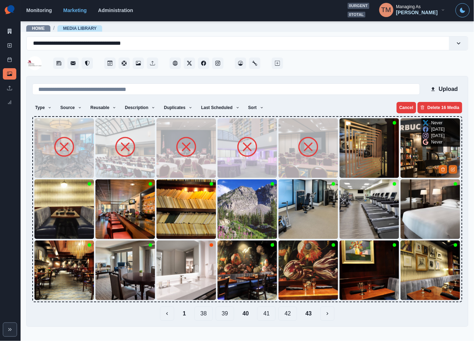
click at [412, 147] on img at bounding box center [431, 148] width 60 height 60
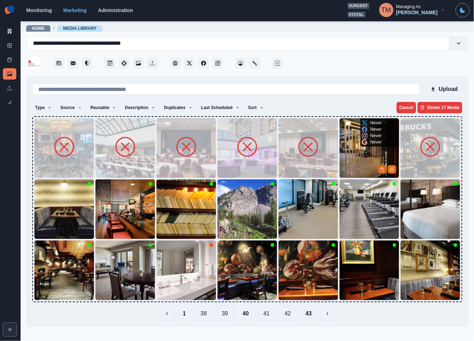
click at [364, 145] on div "Never" at bounding box center [372, 142] width 20 height 6
click at [354, 153] on img at bounding box center [370, 148] width 60 height 60
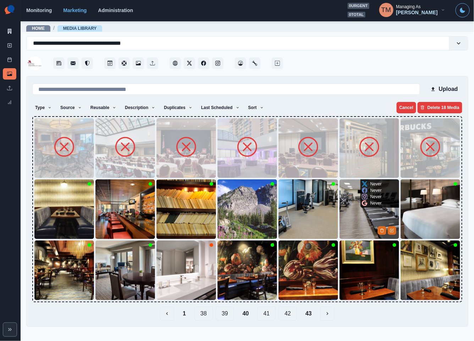
click at [354, 198] on img at bounding box center [370, 209] width 60 height 60
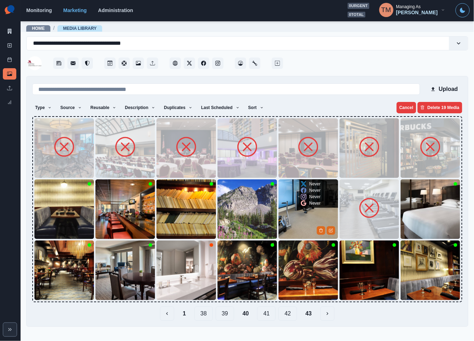
click at [292, 206] on img at bounding box center [309, 209] width 60 height 60
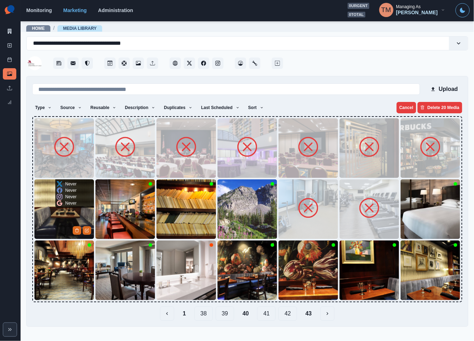
click at [45, 208] on img at bounding box center [64, 209] width 60 height 60
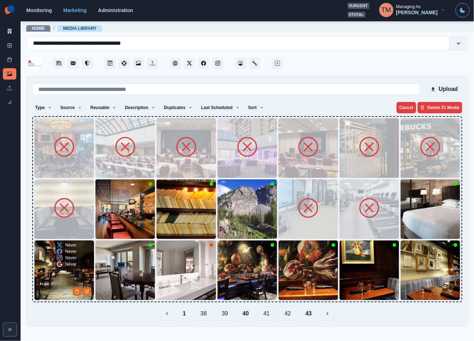
click at [49, 270] on img at bounding box center [64, 270] width 60 height 60
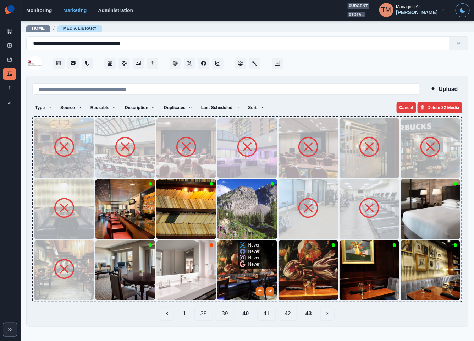
click at [231, 271] on img at bounding box center [248, 270] width 60 height 60
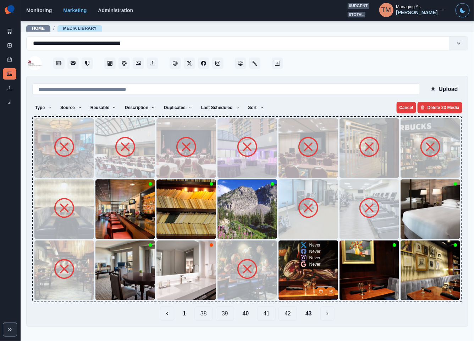
click at [295, 270] on img at bounding box center [309, 270] width 60 height 60
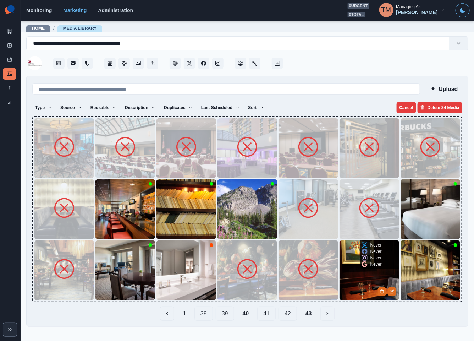
click at [351, 271] on img at bounding box center [370, 270] width 60 height 60
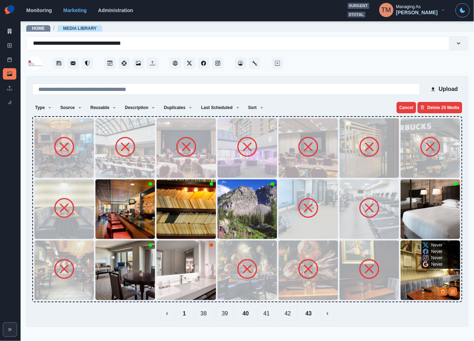
click at [420, 277] on img at bounding box center [431, 270] width 60 height 60
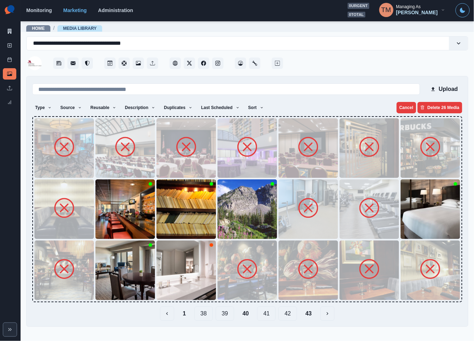
click at [268, 314] on button "41" at bounding box center [266, 313] width 18 height 14
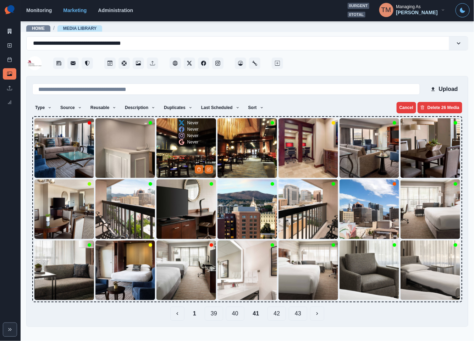
click at [182, 151] on img at bounding box center [187, 148] width 60 height 60
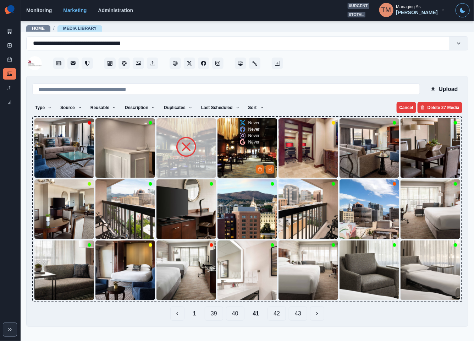
click at [233, 151] on img at bounding box center [248, 148] width 60 height 60
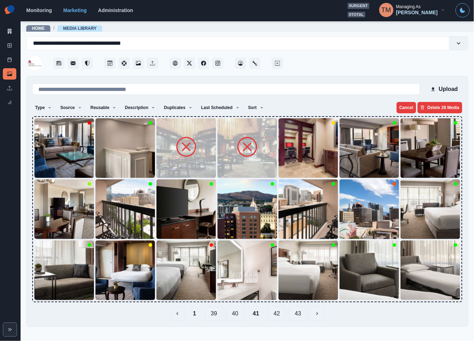
click at [279, 313] on button "42" at bounding box center [277, 313] width 18 height 14
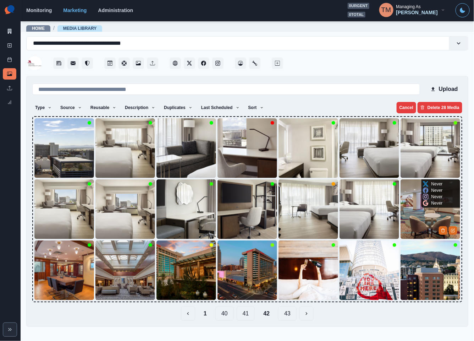
click at [422, 211] on img at bounding box center [431, 209] width 60 height 60
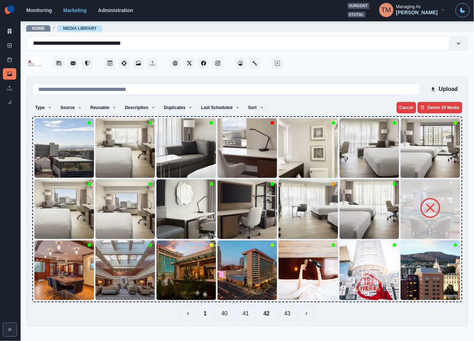
click at [406, 206] on img at bounding box center [431, 209] width 60 height 60
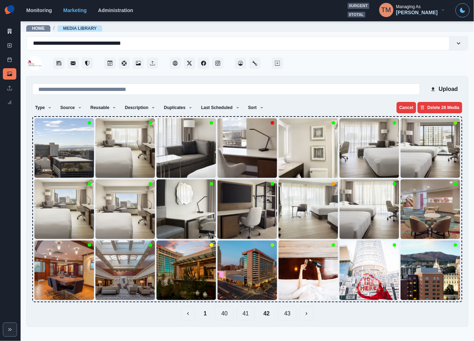
click at [283, 313] on button "43" at bounding box center [287, 313] width 18 height 14
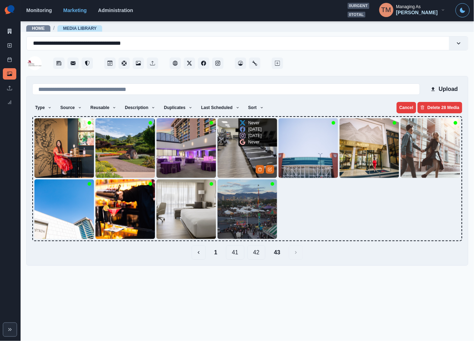
click at [225, 148] on img at bounding box center [248, 148] width 60 height 60
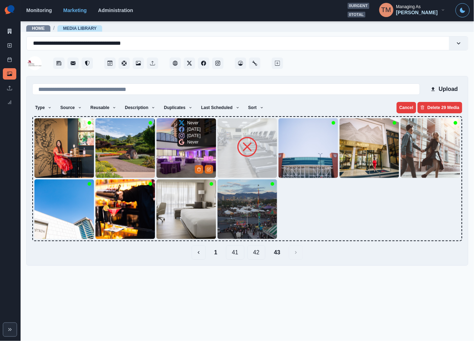
click at [173, 160] on img at bounding box center [187, 148] width 60 height 60
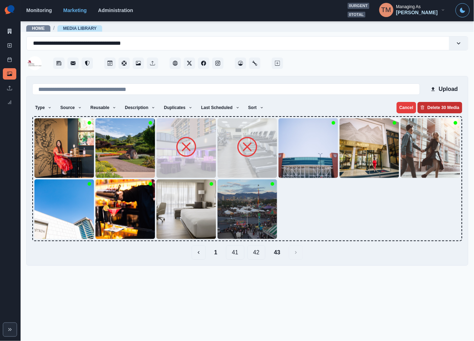
click at [444, 107] on button "Delete 30 Media" at bounding box center [440, 107] width 45 height 11
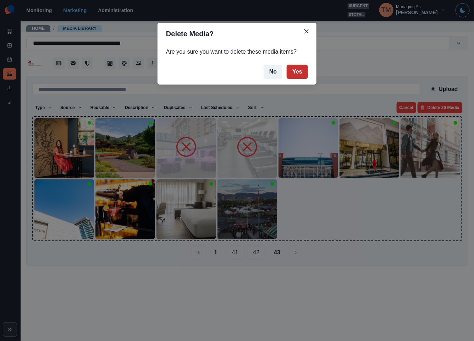
click at [300, 72] on button "Yes" at bounding box center [297, 72] width 21 height 14
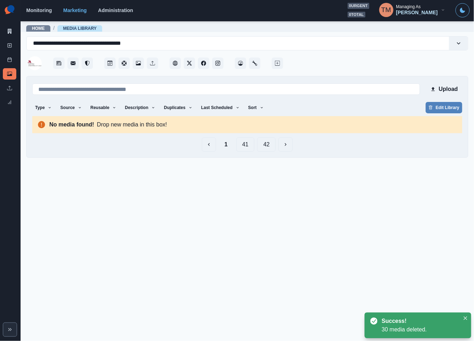
click at [264, 144] on button "42" at bounding box center [266, 144] width 18 height 14
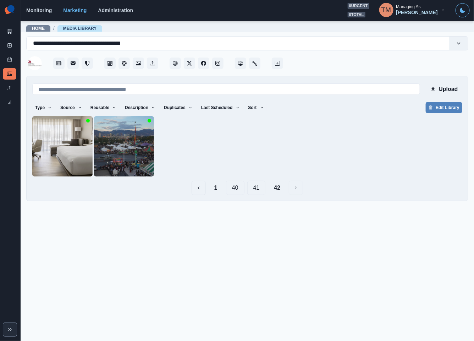
click at [260, 192] on button "41" at bounding box center [256, 188] width 18 height 14
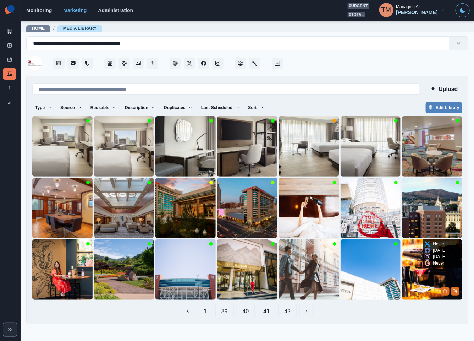
click at [414, 280] on img at bounding box center [432, 269] width 60 height 60
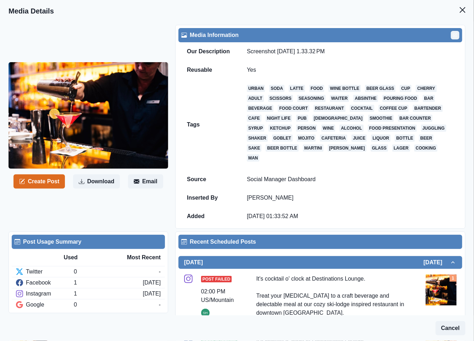
click at [453, 35] on icon "Edit" at bounding box center [455, 35] width 4 height 4
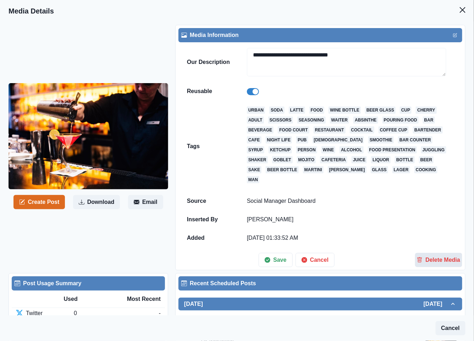
click at [432, 255] on button "Delete Media" at bounding box center [438, 260] width 47 height 14
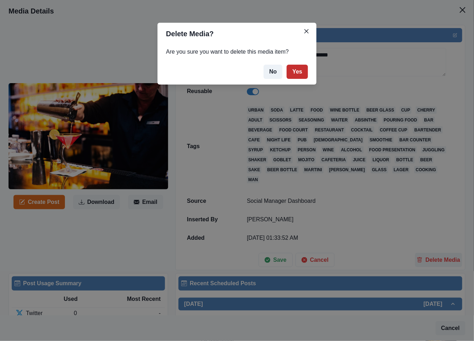
click at [294, 70] on button "Yes" at bounding box center [297, 72] width 21 height 14
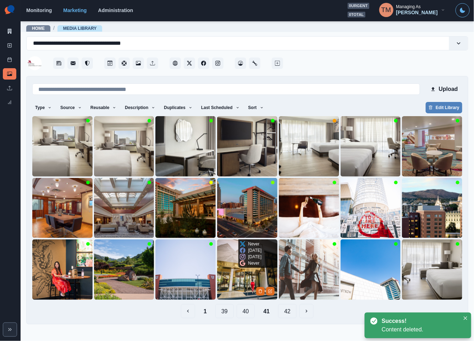
click at [230, 291] on img at bounding box center [247, 269] width 60 height 60
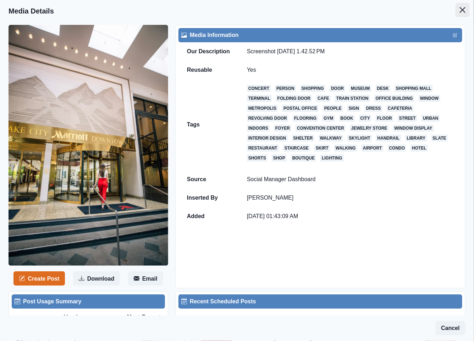
click at [456, 9] on button "Close" at bounding box center [463, 10] width 14 height 14
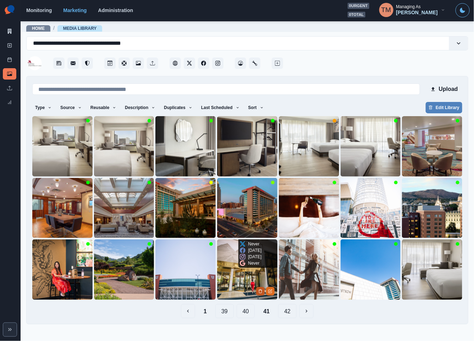
click at [259, 292] on icon "Delete Media" at bounding box center [260, 291] width 4 height 4
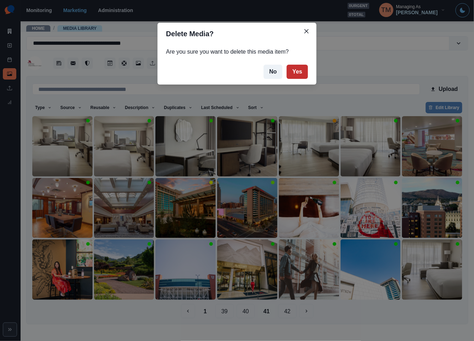
click at [299, 77] on button "Yes" at bounding box center [297, 72] width 21 height 14
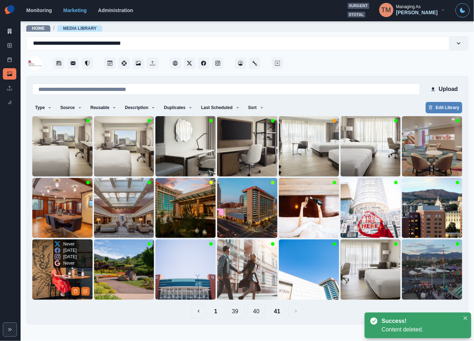
click at [44, 283] on img at bounding box center [62, 269] width 60 height 60
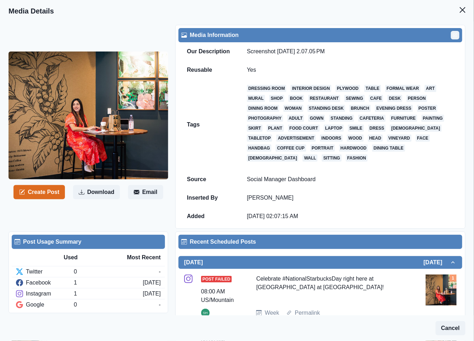
click at [453, 37] on icon "Edit" at bounding box center [455, 35] width 4 height 4
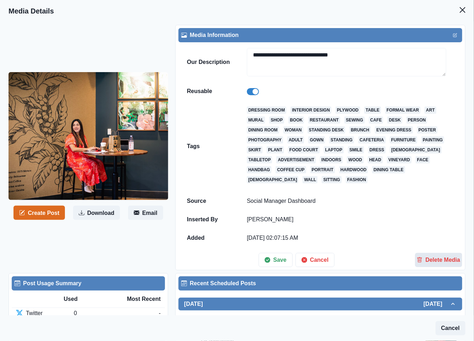
click at [437, 267] on button "Delete Media" at bounding box center [438, 260] width 47 height 14
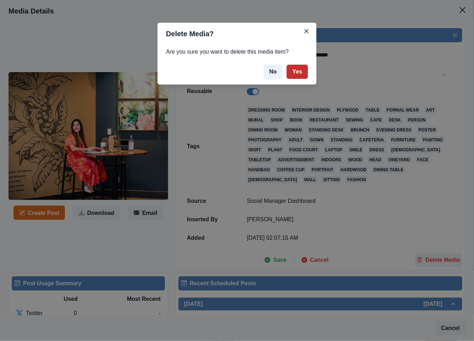
click at [295, 76] on button "Yes" at bounding box center [297, 72] width 21 height 14
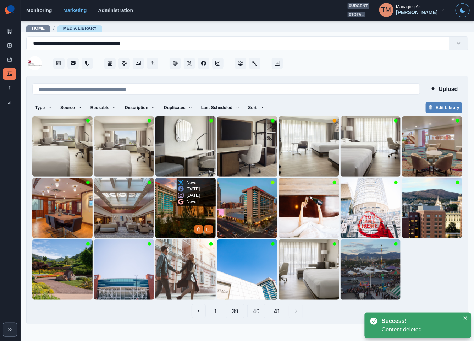
click at [173, 219] on img at bounding box center [185, 208] width 60 height 60
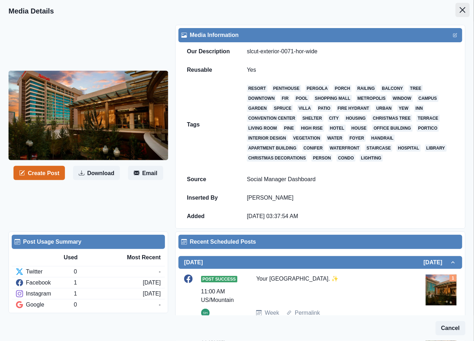
click at [460, 11] on icon "Close" at bounding box center [463, 10] width 6 height 6
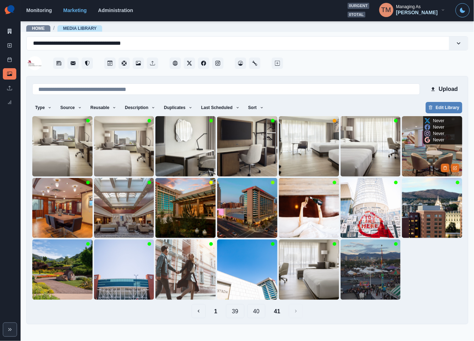
click at [425, 158] on img at bounding box center [432, 146] width 60 height 60
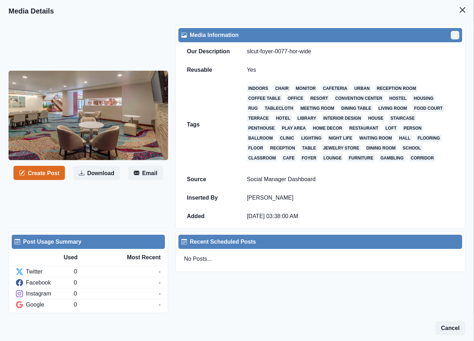
click at [451, 38] on button "Edit" at bounding box center [455, 35] width 9 height 9
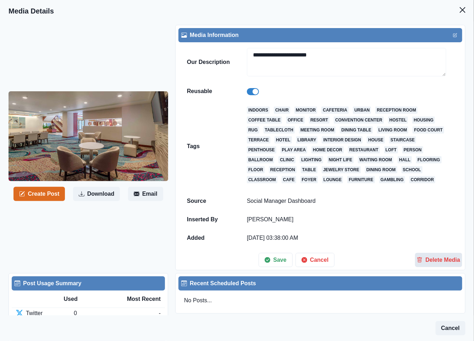
click at [433, 264] on button "Delete Media" at bounding box center [438, 260] width 47 height 14
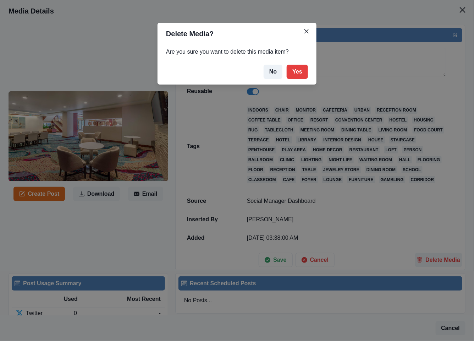
drag, startPoint x: 294, startPoint y: 74, endPoint x: 342, endPoint y: 56, distance: 51.3
click at [296, 74] on button "Yes" at bounding box center [297, 72] width 21 height 14
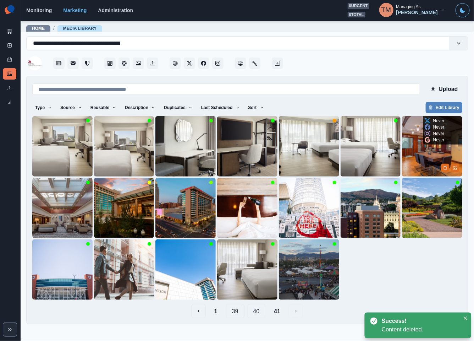
click at [410, 158] on img at bounding box center [432, 146] width 60 height 60
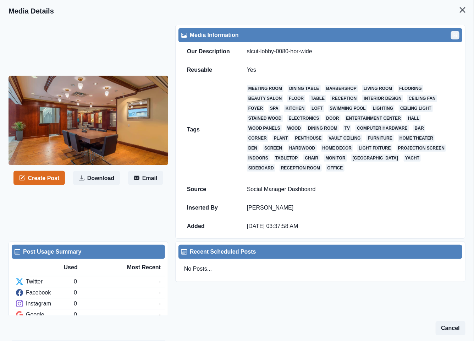
click at [453, 35] on icon "Edit" at bounding box center [455, 35] width 4 height 4
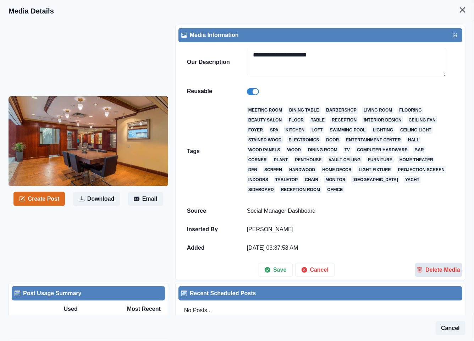
click at [428, 274] on button "Delete Media" at bounding box center [438, 270] width 47 height 14
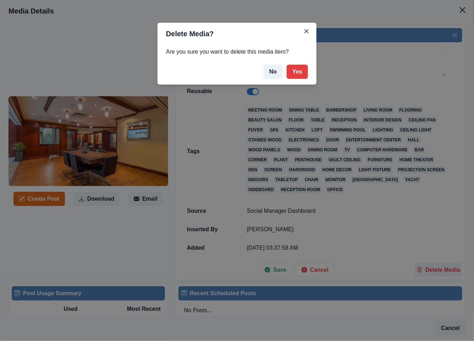
click at [304, 73] on button "Yes" at bounding box center [297, 72] width 21 height 14
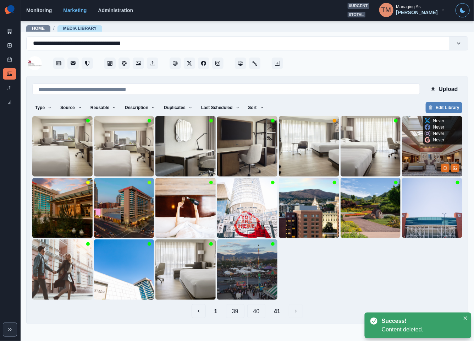
click at [430, 154] on img at bounding box center [432, 146] width 60 height 60
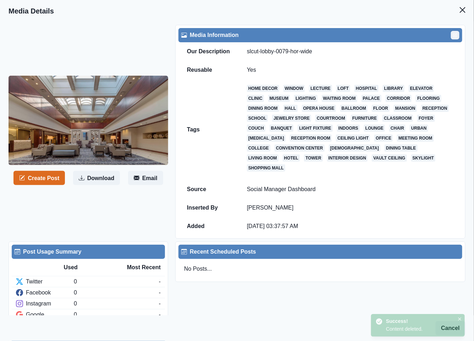
click at [455, 35] on icon "Edit" at bounding box center [456, 34] width 2 height 2
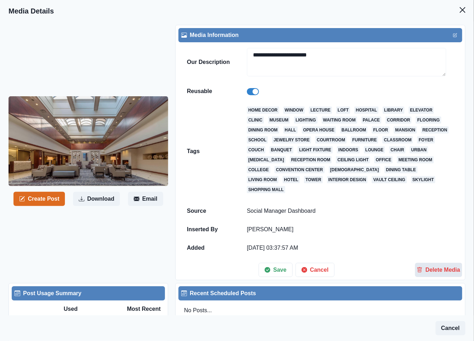
click at [438, 277] on button "Delete Media" at bounding box center [438, 270] width 47 height 14
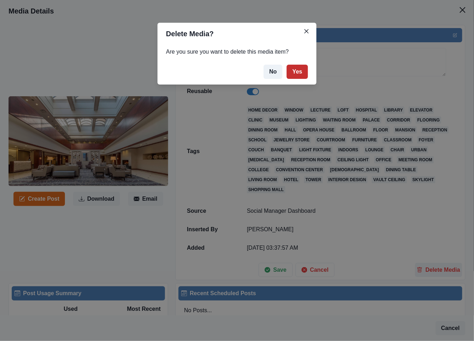
click at [297, 73] on button "Yes" at bounding box center [297, 72] width 21 height 14
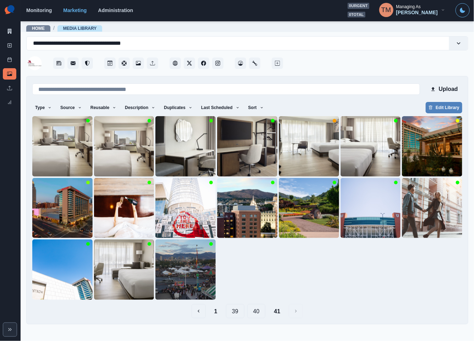
click at [259, 312] on button "40" at bounding box center [256, 311] width 18 height 14
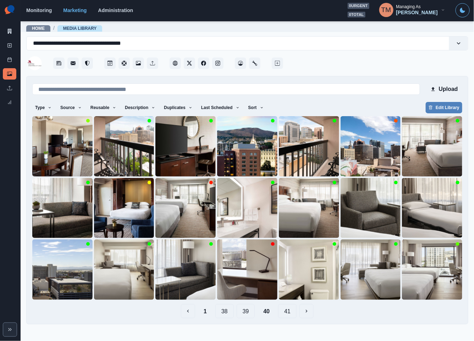
click at [249, 315] on button "39" at bounding box center [246, 311] width 18 height 14
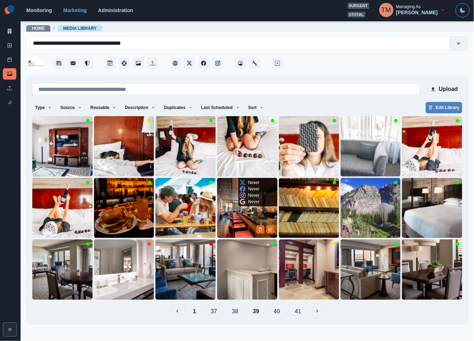
click at [233, 220] on img at bounding box center [247, 208] width 60 height 60
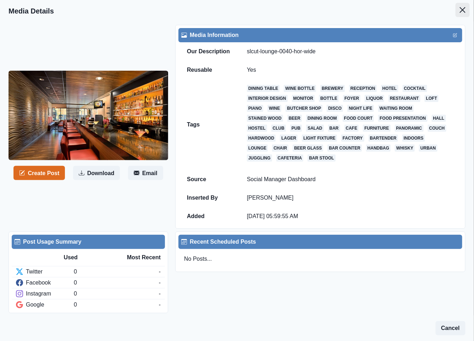
click at [460, 12] on icon "Close" at bounding box center [463, 10] width 6 height 6
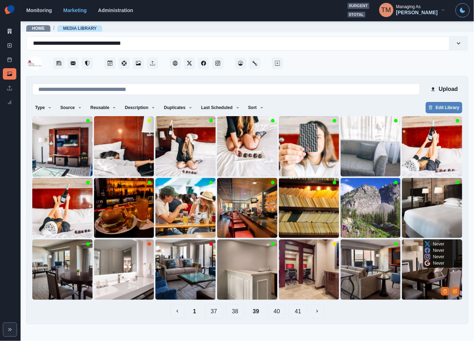
click at [427, 279] on img at bounding box center [432, 269] width 60 height 60
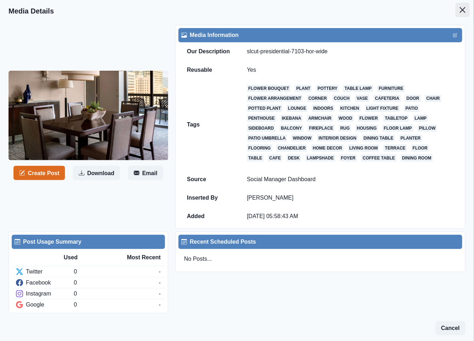
click at [460, 9] on icon "Close" at bounding box center [463, 10] width 6 height 6
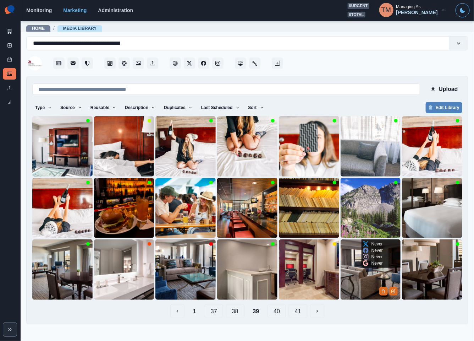
click at [360, 285] on img at bounding box center [371, 269] width 60 height 60
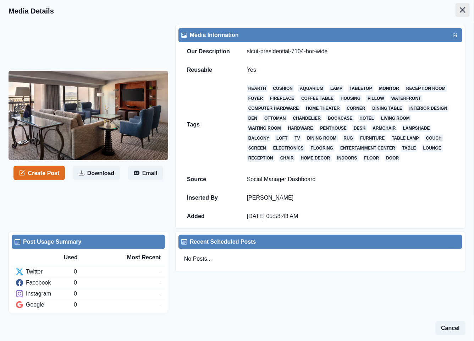
click at [456, 14] on button "Close" at bounding box center [463, 10] width 14 height 14
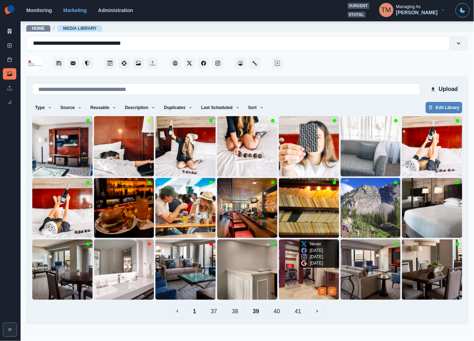
click at [296, 290] on img at bounding box center [309, 269] width 60 height 60
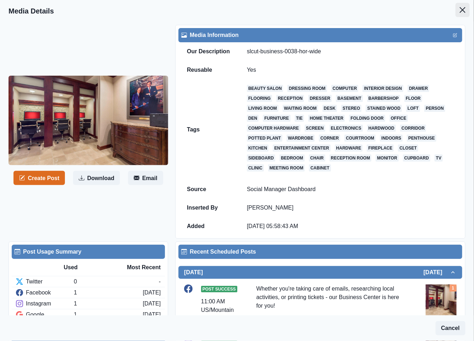
click at [460, 11] on icon "Close" at bounding box center [463, 10] width 6 height 6
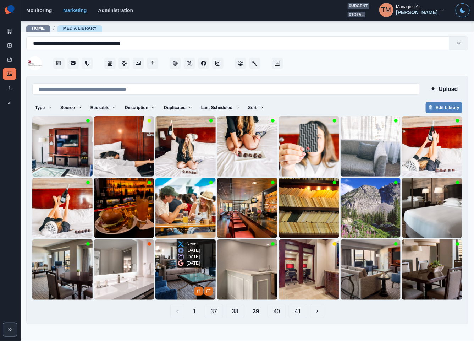
click at [175, 289] on img at bounding box center [185, 269] width 60 height 60
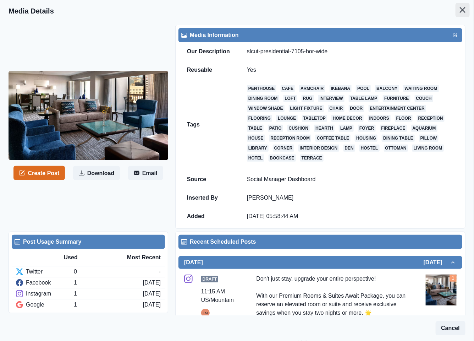
click at [460, 10] on icon "Close" at bounding box center [463, 10] width 6 height 6
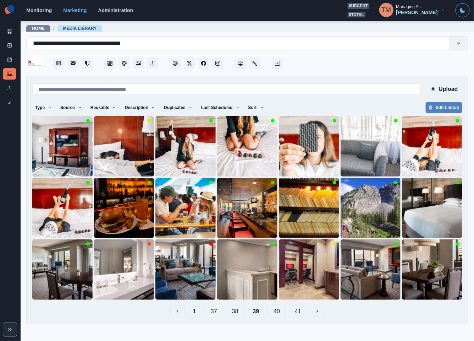
click at [379, 72] on div "**********" at bounding box center [247, 180] width 442 height 288
click at [447, 109] on button "Edit Library" at bounding box center [444, 107] width 37 height 11
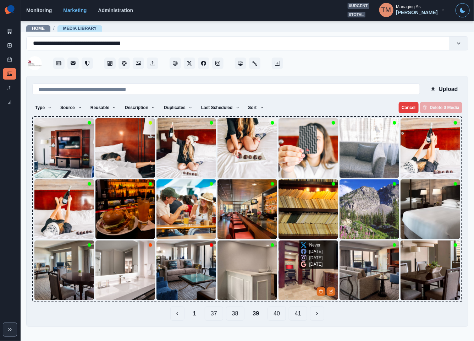
click at [300, 277] on img at bounding box center [309, 270] width 60 height 60
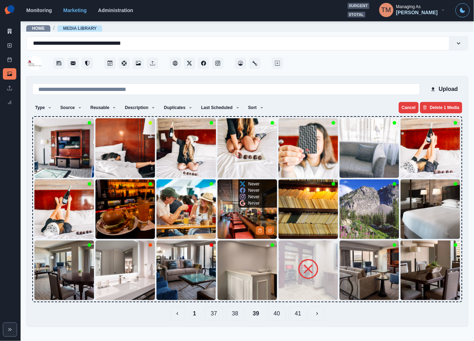
click at [232, 212] on img at bounding box center [248, 209] width 60 height 60
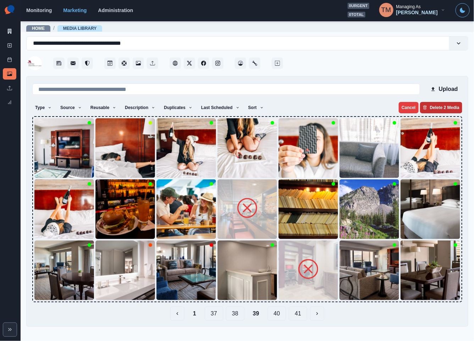
click at [441, 109] on button "Delete 2 Media" at bounding box center [441, 107] width 42 height 11
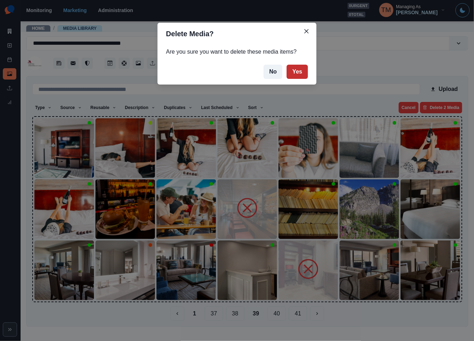
click at [297, 71] on button "Yes" at bounding box center [297, 72] width 21 height 14
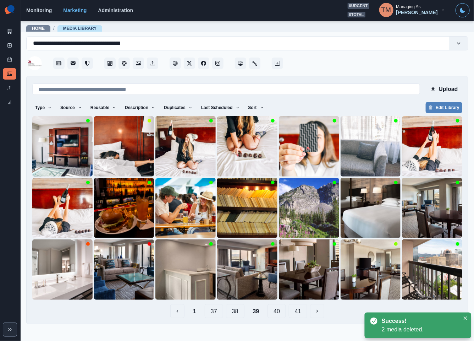
click at [350, 312] on div "1 37 38 39 40 41" at bounding box center [247, 311] width 430 height 14
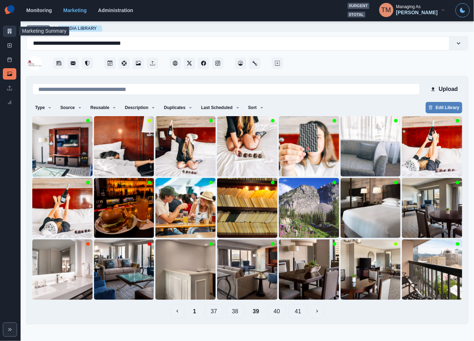
click at [11, 33] on icon at bounding box center [10, 31] width 4 height 5
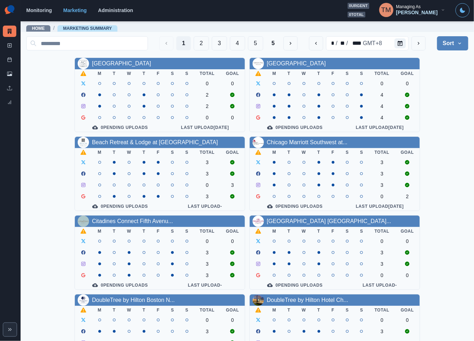
click at [446, 212] on div "AC Hotel Atlanta Downtown M T W T F S S Total Goal 0 0 2 2 0 0 0 Pending Upload…" at bounding box center [247, 292] width 442 height 469
click at [450, 131] on div "AC Hotel Atlanta Downtown M T W T F S S Total Goal 0 0 2 2 0 0 0 Pending Upload…" at bounding box center [247, 292] width 442 height 469
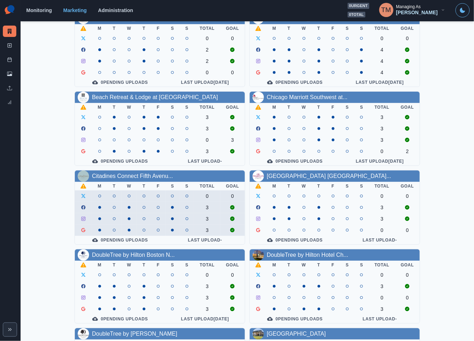
scroll to position [160, 0]
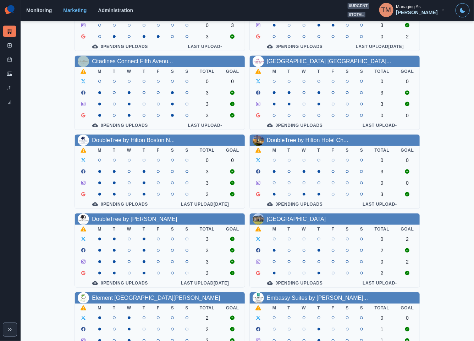
click at [280, 222] on link "[GEOGRAPHIC_DATA]" at bounding box center [296, 219] width 59 height 6
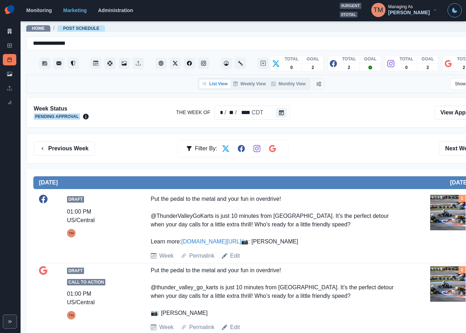
drag, startPoint x: 382, startPoint y: 155, endPoint x: 383, endPoint y: 148, distance: 7.2
click at [382, 153] on div "Previous Week Filter By: Next Week" at bounding box center [261, 148] width 455 height 14
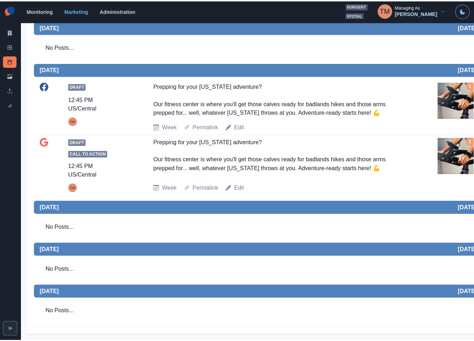
scroll to position [365, 0]
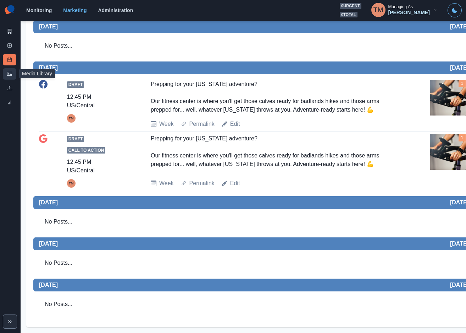
click at [8, 69] on link "Media Library" at bounding box center [9, 73] width 13 height 11
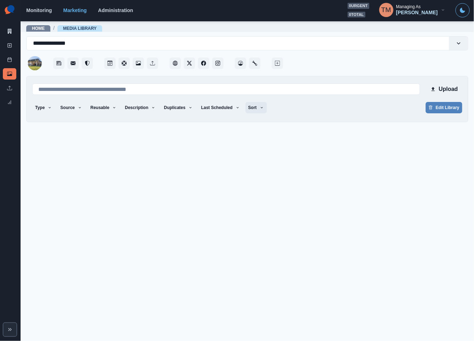
click at [249, 109] on button "Sort" at bounding box center [256, 107] width 21 height 11
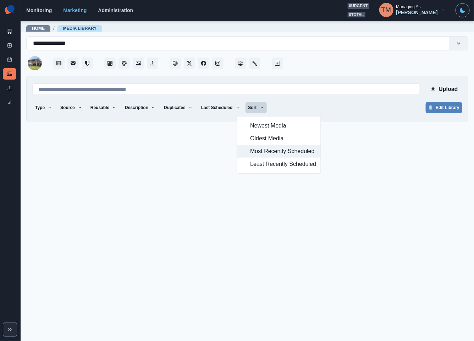
click at [262, 153] on span "Most Recently Scheduled" at bounding box center [283, 151] width 66 height 9
click at [280, 152] on span "Most Recently Scheduled" at bounding box center [283, 151] width 66 height 9
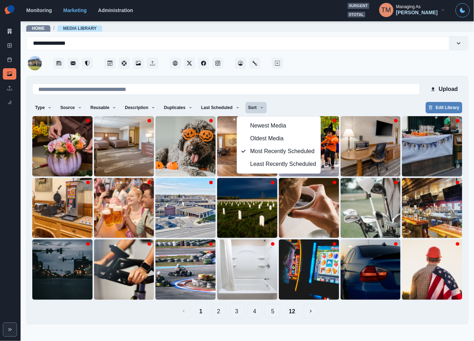
click at [340, 96] on div "Upload Type Any Image Video Source Any Upload Social Manager Found: Instagram F…" at bounding box center [247, 200] width 430 height 236
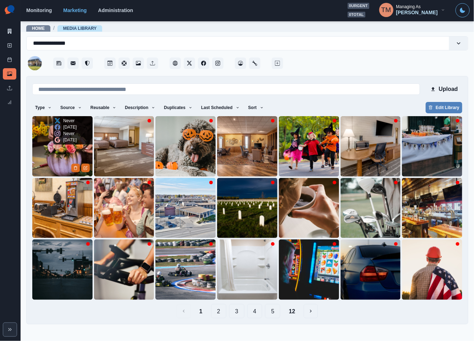
click at [41, 151] on img at bounding box center [62, 146] width 60 height 60
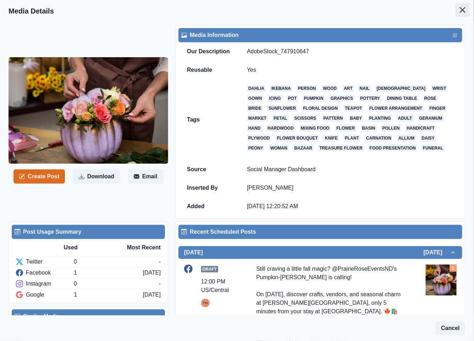
click at [456, 14] on button "Close" at bounding box center [463, 10] width 14 height 14
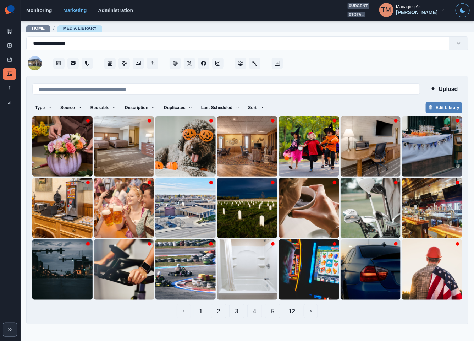
click at [372, 327] on main "**********" at bounding box center [248, 181] width 454 height 320
click at [11, 33] on icon at bounding box center [10, 31] width 4 height 5
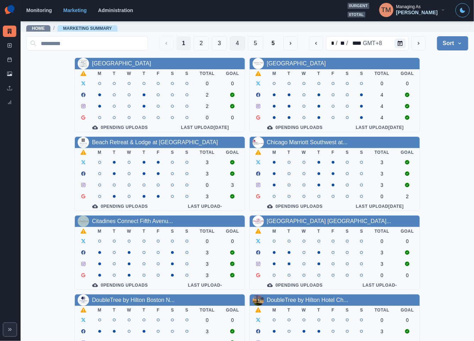
click at [235, 45] on button "4" at bounding box center [237, 43] width 15 height 14
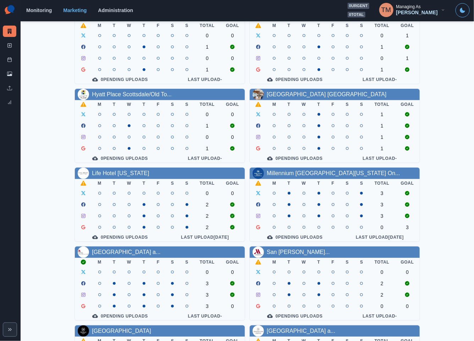
scroll to position [160, 0]
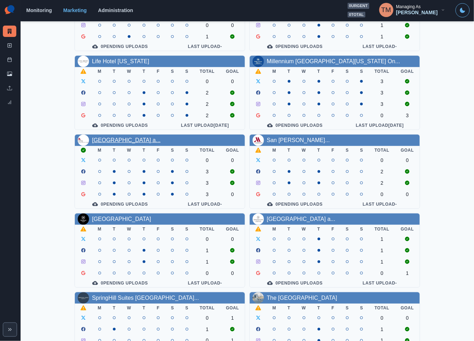
click at [151, 143] on link "Salt Lake Marriott Downtown a..." at bounding box center [126, 140] width 69 height 6
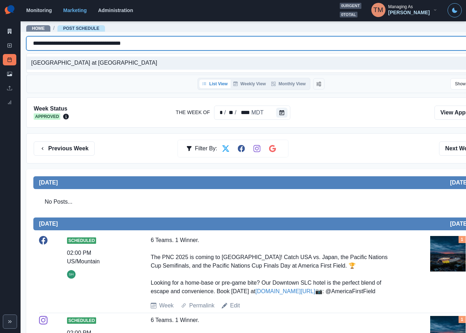
drag, startPoint x: 140, startPoint y: 44, endPoint x: 24, endPoint y: 44, distance: 115.7
click at [24, 44] on main "**********" at bounding box center [261, 177] width 481 height 312
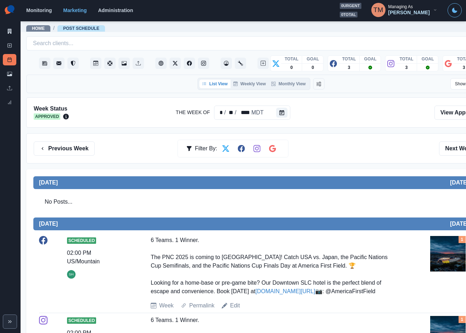
click at [273, 28] on div "Home / Post Schedule" at bounding box center [261, 26] width 481 height 11
drag, startPoint x: 10, startPoint y: 76, endPoint x: 12, endPoint y: 72, distance: 4.0
click at [10, 75] on icon at bounding box center [9, 74] width 5 height 4
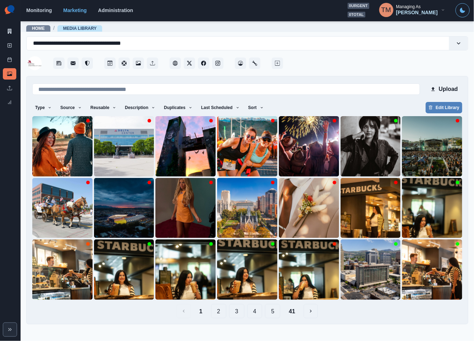
click at [326, 103] on div "Type Any Image Video Source Any Upload Social Manager Found: Instagram Found: G…" at bounding box center [247, 108] width 430 height 13
click at [8, 60] on icon at bounding box center [9, 59] width 5 height 5
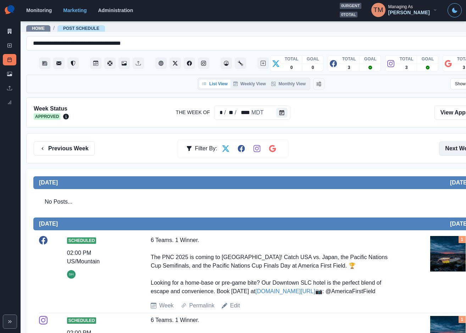
click at [457, 147] on button "Next Week" at bounding box center [463, 148] width 49 height 14
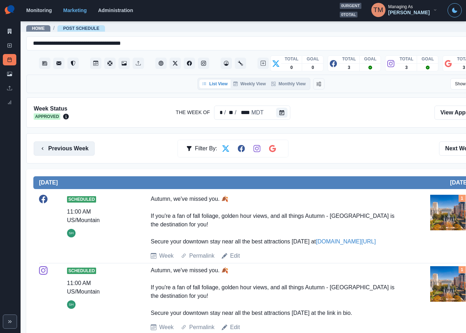
click at [55, 147] on button "Previous Week" at bounding box center [64, 148] width 61 height 14
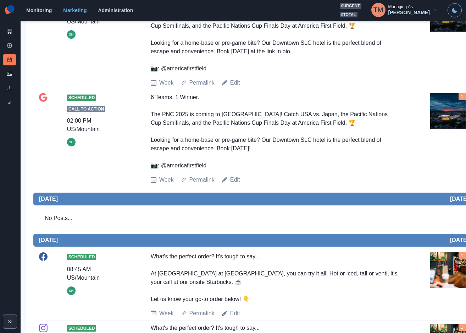
scroll to position [586, 0]
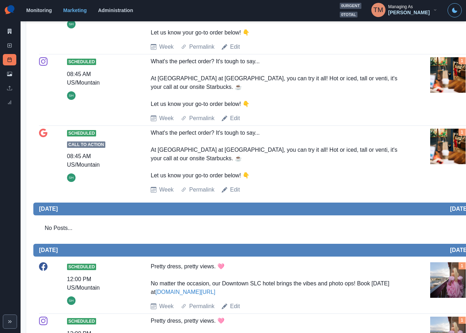
click at [450, 164] on img at bounding box center [448, 146] width 35 height 35
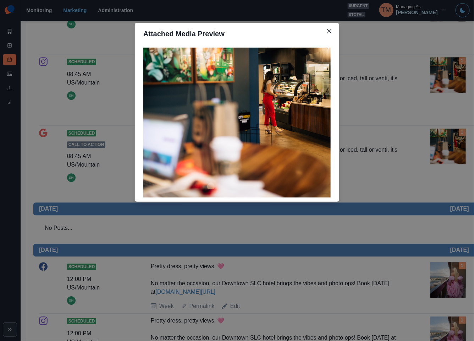
click at [450, 170] on div "Attached Media Preview" at bounding box center [237, 170] width 474 height 341
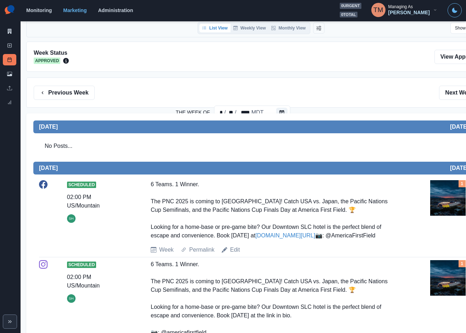
scroll to position [0, 0]
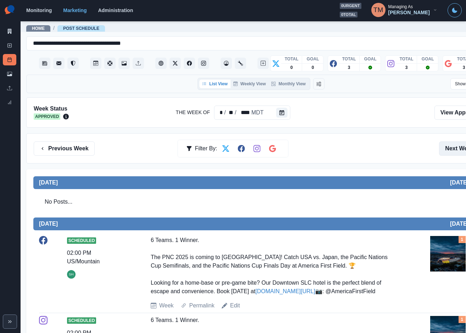
click at [457, 149] on button "Next Week" at bounding box center [463, 148] width 49 height 14
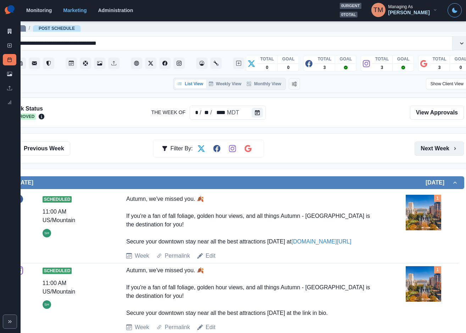
click at [442, 153] on button "Next Week" at bounding box center [439, 148] width 49 height 14
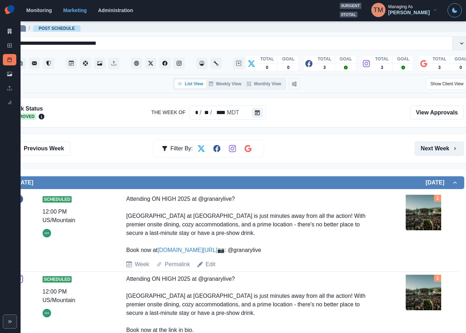
click at [437, 150] on button "Next Week" at bounding box center [439, 148] width 49 height 14
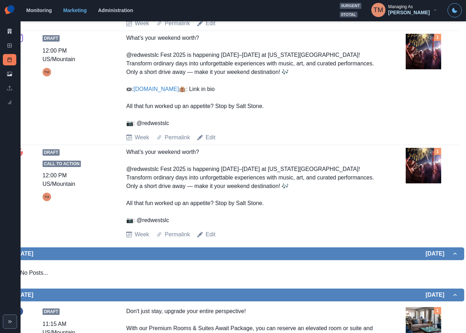
scroll to position [639, 0]
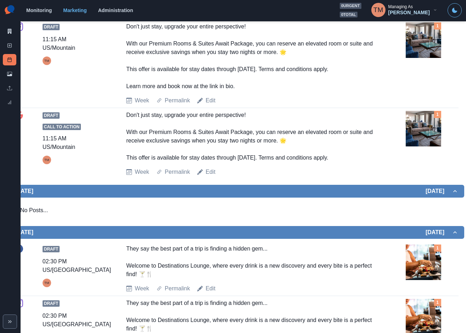
click at [423, 146] on img at bounding box center [423, 128] width 35 height 35
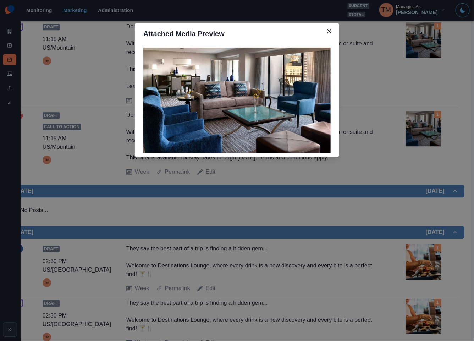
click at [424, 158] on div "Attached Media Preview" at bounding box center [237, 170] width 474 height 341
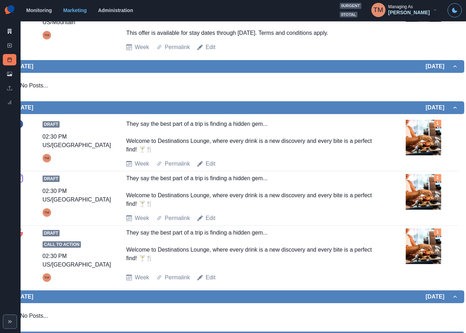
scroll to position [782, 0]
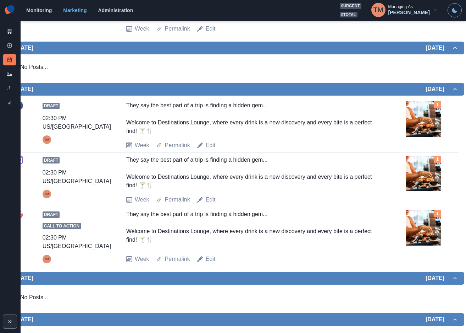
click at [426, 137] on img at bounding box center [423, 118] width 35 height 35
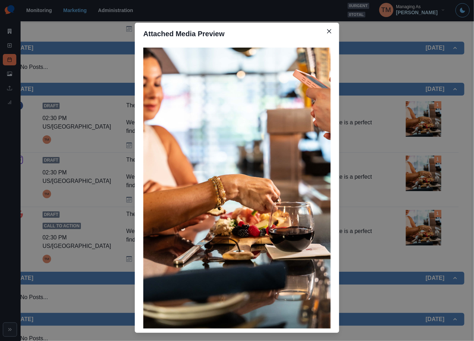
click at [426, 158] on div "Attached Media Preview" at bounding box center [237, 170] width 474 height 341
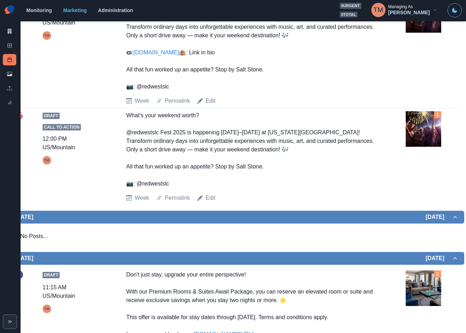
scroll to position [0, 0]
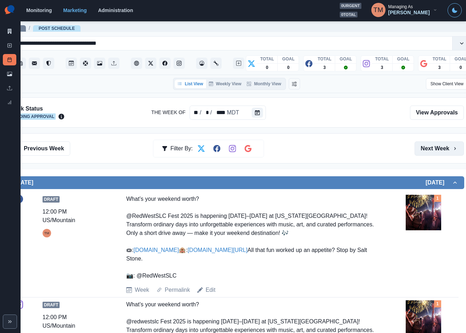
click at [441, 148] on button "Next Week" at bounding box center [439, 148] width 49 height 14
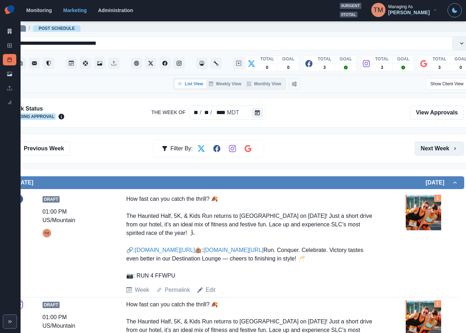
click at [447, 152] on button "Next Week" at bounding box center [439, 148] width 49 height 14
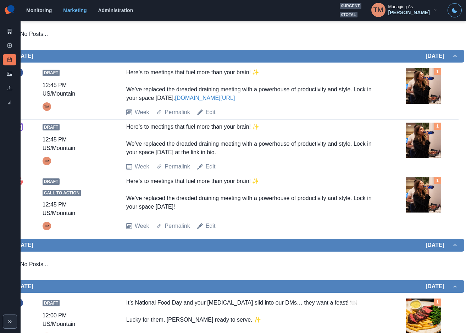
scroll to position [727, 0]
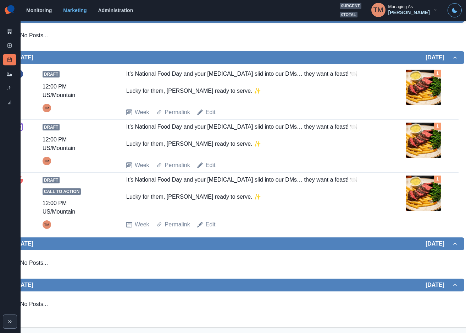
click at [428, 200] on img at bounding box center [423, 192] width 35 height 35
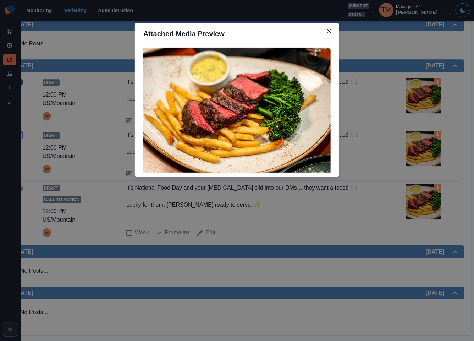
click at [428, 200] on div "Attached Media Preview" at bounding box center [237, 170] width 474 height 341
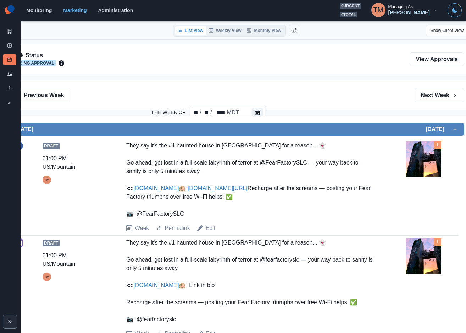
scroll to position [34, 0]
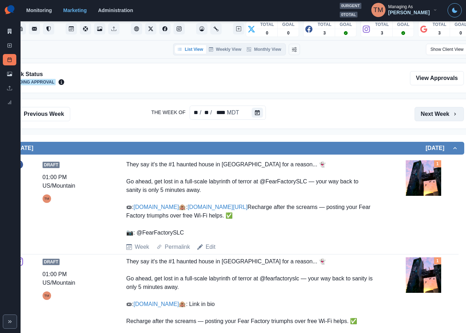
click at [441, 115] on button "Next Week" at bounding box center [439, 114] width 49 height 14
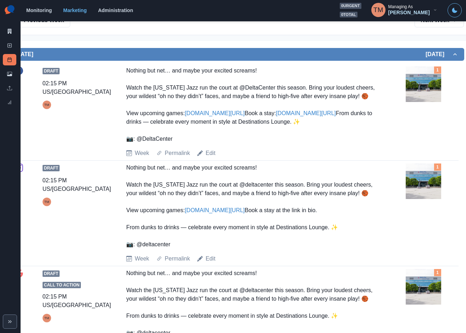
scroll to position [160, 0]
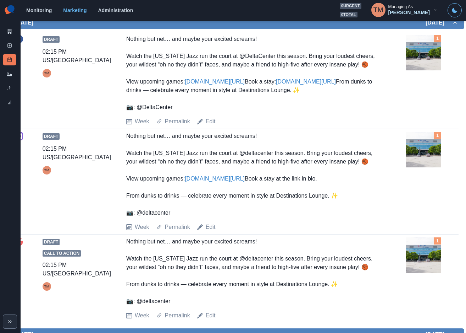
click at [436, 167] on img at bounding box center [423, 149] width 35 height 35
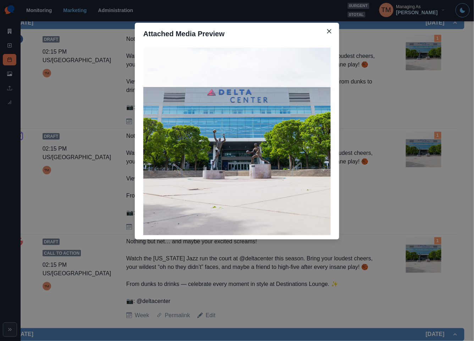
click at [436, 176] on div "Attached Media Preview" at bounding box center [237, 170] width 474 height 341
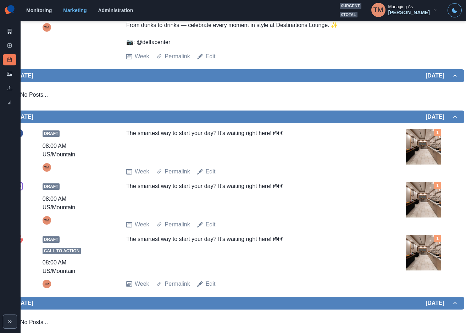
scroll to position [426, 0]
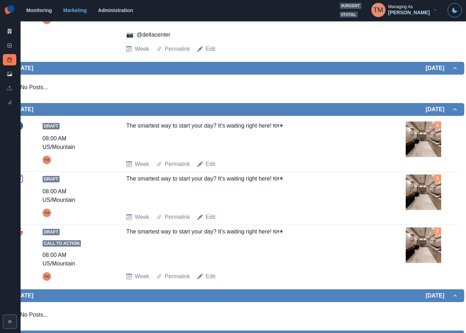
click at [428, 157] on img at bounding box center [423, 138] width 35 height 35
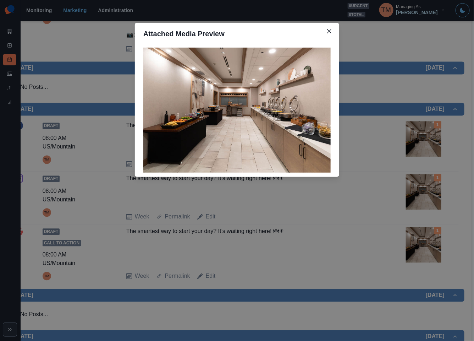
click at [428, 171] on div "Attached Media Preview" at bounding box center [237, 170] width 474 height 341
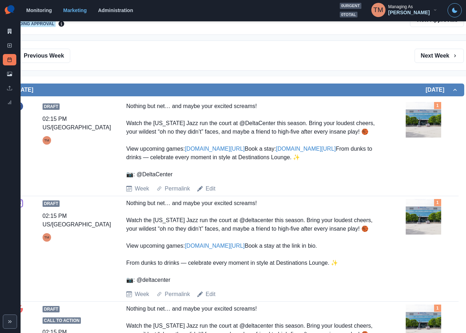
scroll to position [0, 0]
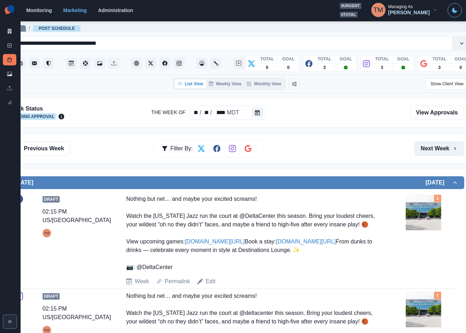
click at [439, 148] on button "Next Week" at bounding box center [439, 148] width 49 height 14
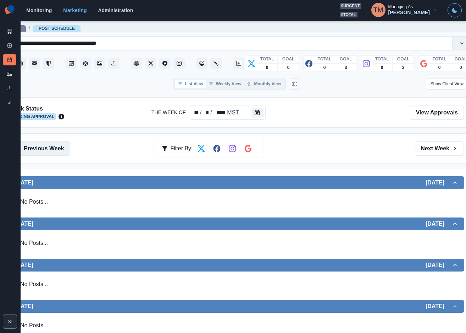
click at [46, 151] on button "Previous Week" at bounding box center [39, 148] width 61 height 14
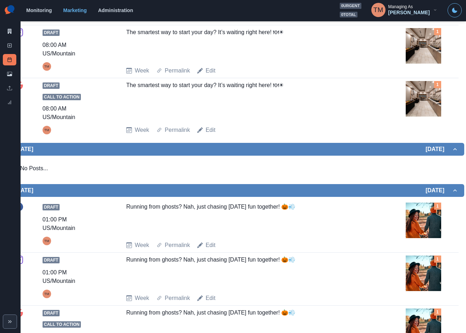
scroll to position [426, 0]
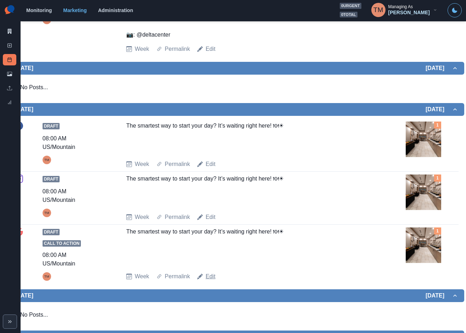
click at [210, 280] on link "Edit" at bounding box center [211, 276] width 10 height 9
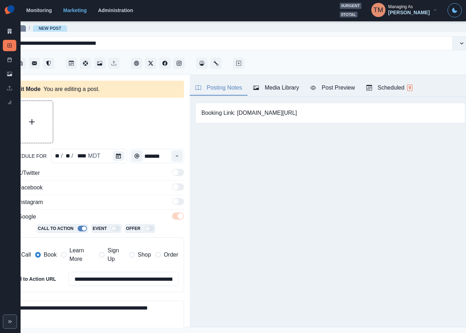
type textarea "**********"
click at [91, 117] on button "Upload Media" at bounding box center [75, 122] width 42 height 42
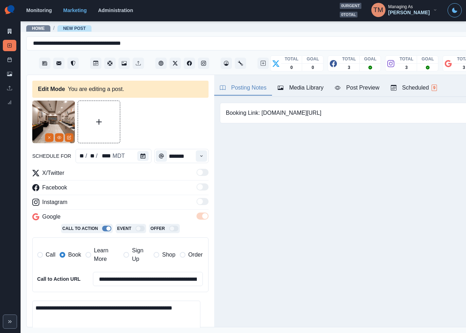
click at [46, 107] on img at bounding box center [53, 121] width 43 height 43
click at [51, 115] on img at bounding box center [53, 121] width 43 height 43
click at [58, 136] on icon "View Media" at bounding box center [59, 137] width 4 height 4
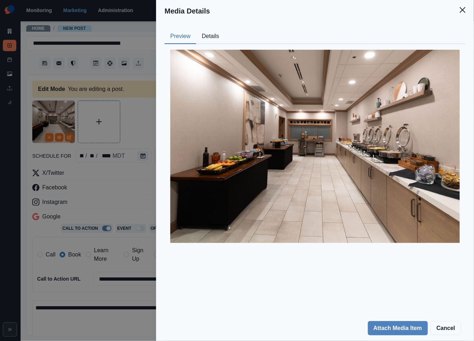
click at [208, 36] on button "Details" at bounding box center [210, 36] width 29 height 15
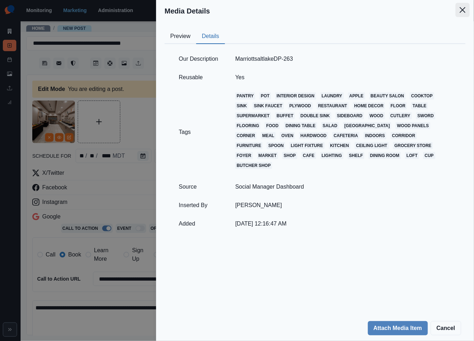
click at [461, 11] on icon "Close" at bounding box center [463, 10] width 6 height 6
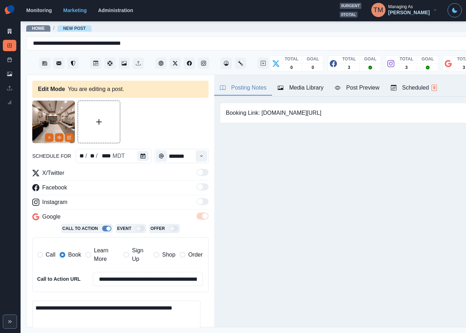
scroll to position [0, 24]
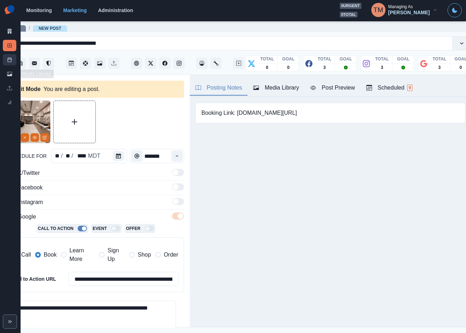
click at [10, 60] on icon at bounding box center [9, 59] width 5 height 5
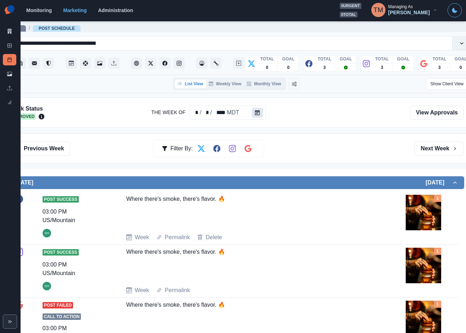
click at [258, 112] on icon "Calendar" at bounding box center [257, 112] width 5 height 5
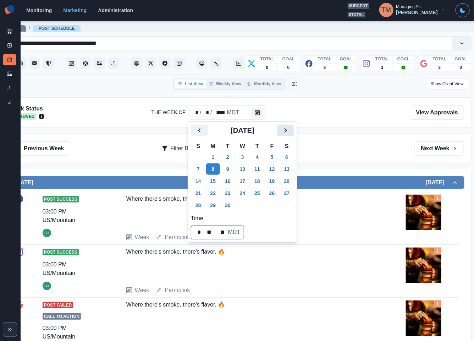
click at [288, 130] on icon "Next" at bounding box center [286, 130] width 9 height 9
click at [246, 205] on button "29" at bounding box center [243, 205] width 14 height 11
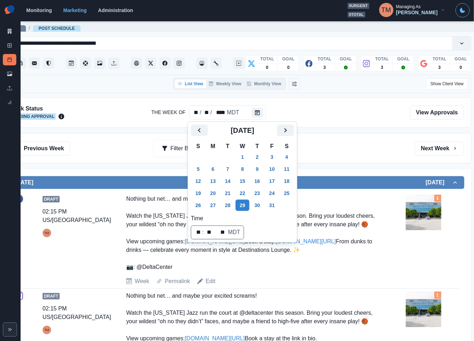
click at [356, 149] on div "Previous Week Filter By: Next Week" at bounding box center [236, 148] width 455 height 14
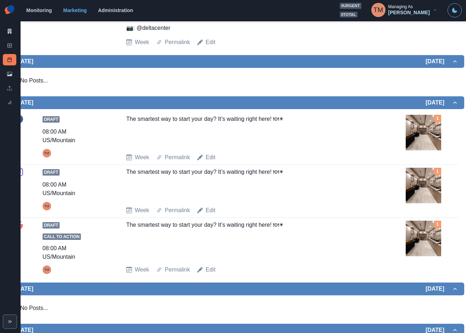
scroll to position [586, 0]
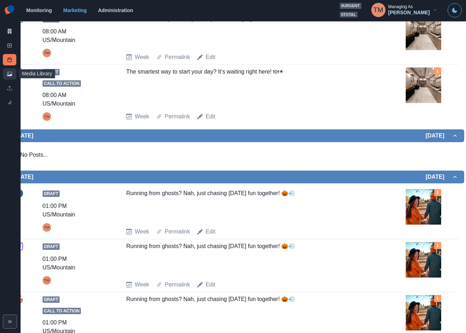
click at [11, 68] on link "Media Library" at bounding box center [9, 73] width 13 height 11
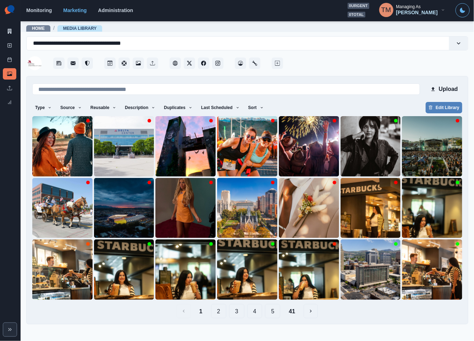
click at [220, 311] on button "2" at bounding box center [218, 311] width 15 height 14
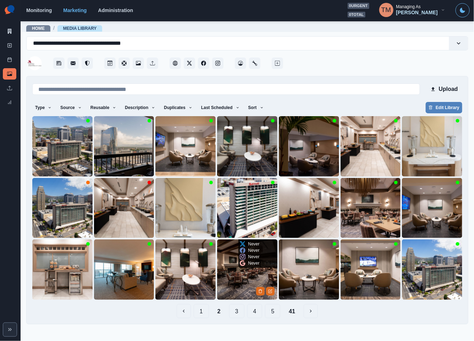
click at [236, 268] on img at bounding box center [247, 269] width 60 height 60
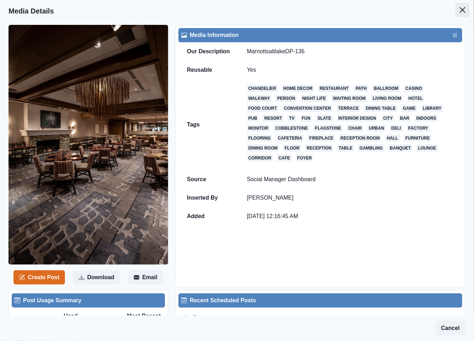
click at [460, 12] on icon "Close" at bounding box center [463, 10] width 6 height 6
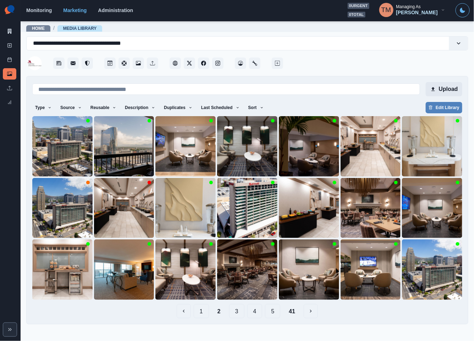
click at [448, 92] on button "Upload" at bounding box center [444, 89] width 37 height 14
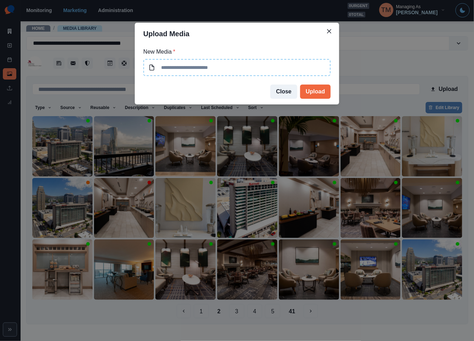
type input "**********"
click at [317, 90] on button "Upload" at bounding box center [315, 91] width 31 height 14
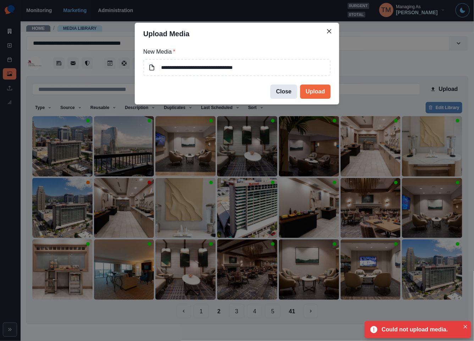
click at [283, 91] on button "Close" at bounding box center [284, 91] width 27 height 14
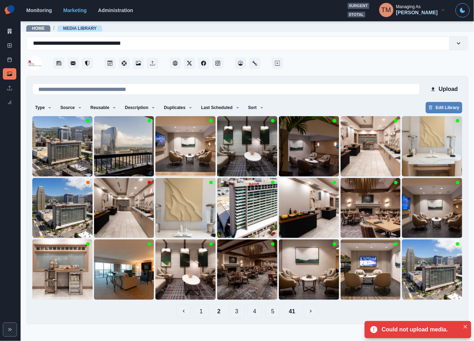
click at [204, 310] on button "1" at bounding box center [201, 311] width 15 height 14
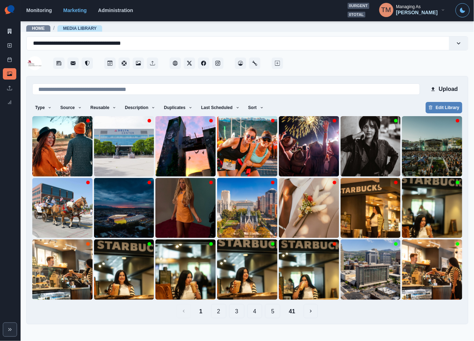
click at [416, 64] on div at bounding box center [377, 60] width 184 height 21
click at [250, 110] on button "Sort" at bounding box center [256, 107] width 21 height 11
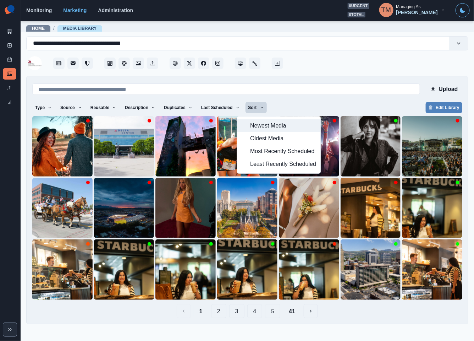
click at [275, 125] on span "Newest Media" at bounding box center [283, 125] width 66 height 9
click at [341, 100] on div "Upload Type Any Image Video Source Any Upload Social Manager Found: Instagram F…" at bounding box center [247, 200] width 430 height 236
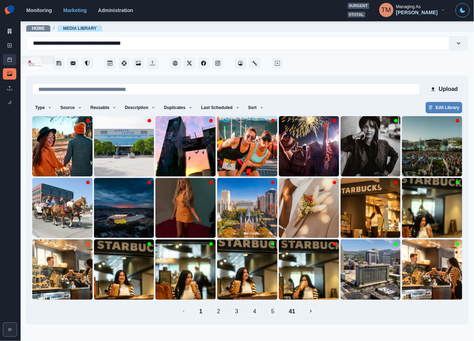
click at [13, 62] on link "Post Schedule" at bounding box center [9, 59] width 13 height 11
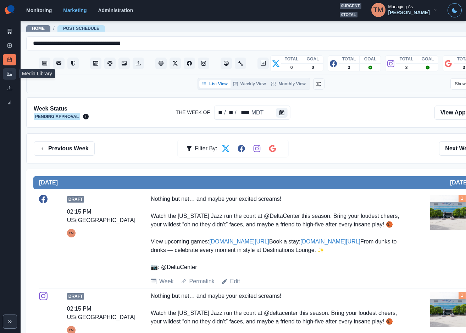
click at [12, 73] on icon at bounding box center [9, 73] width 5 height 5
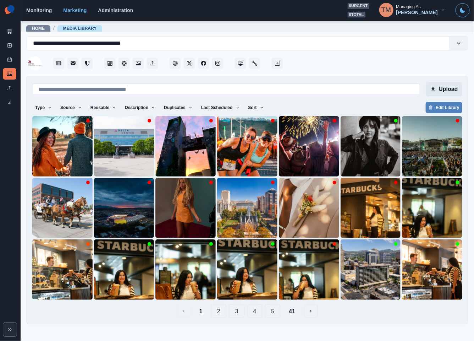
click at [442, 87] on button "Upload" at bounding box center [444, 89] width 37 height 14
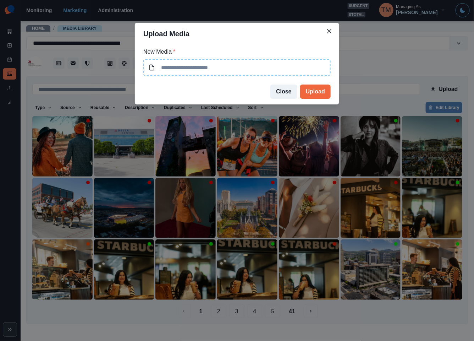
type input "**********"
click at [320, 92] on button "Upload" at bounding box center [315, 91] width 31 height 14
click at [284, 91] on button "Close" at bounding box center [284, 91] width 27 height 14
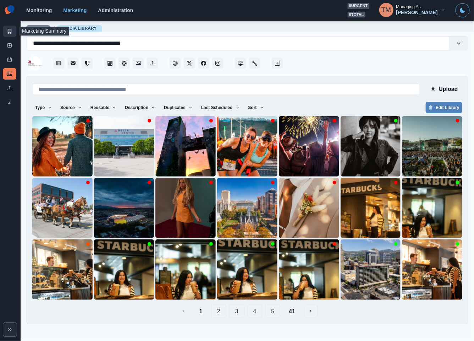
click at [10, 32] on icon at bounding box center [10, 31] width 4 height 5
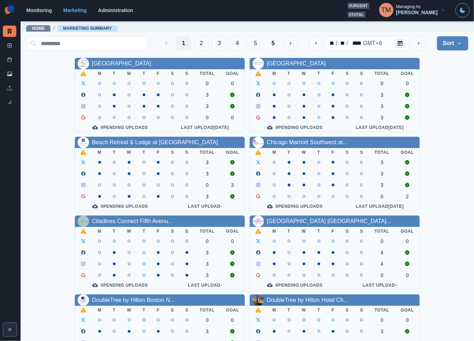
click at [245, 23] on div "Home / Marketing Summary" at bounding box center [248, 26] width 454 height 11
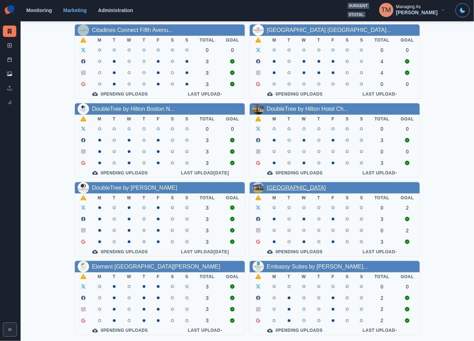
click at [283, 185] on link "[GEOGRAPHIC_DATA]" at bounding box center [296, 188] width 59 height 6
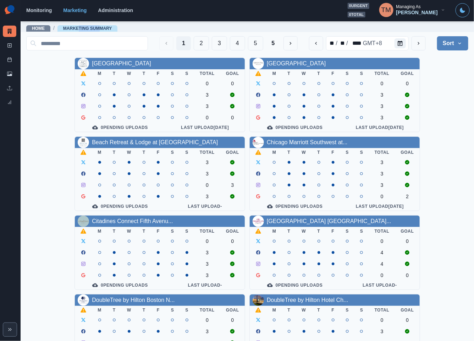
click at [283, 181] on main "Home / Marketing Summary 1 2 3 4 5 5 ** / ** / **** GMT+8 Sort Client Name Uplo…" at bounding box center [248, 181] width 454 height 320
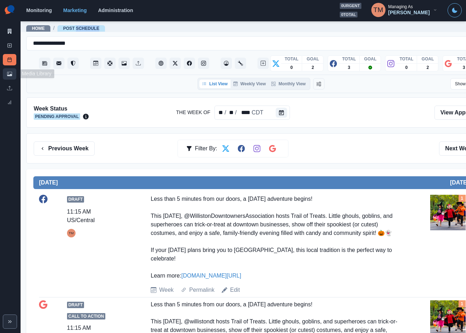
click at [11, 72] on icon at bounding box center [9, 74] width 5 height 4
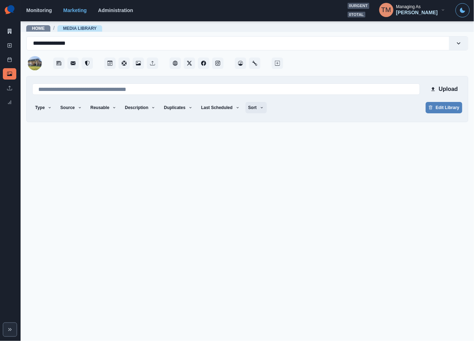
click at [247, 105] on button "Sort" at bounding box center [256, 107] width 21 height 11
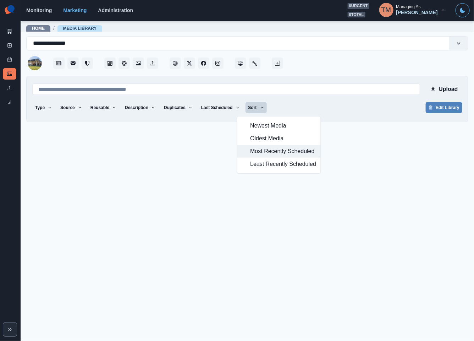
drag, startPoint x: 259, startPoint y: 154, endPoint x: 262, endPoint y: 150, distance: 5.1
click at [260, 154] on span "Most Recently Scheduled" at bounding box center [283, 151] width 66 height 9
click at [362, 107] on div "Type Any Image Video Source Any Upload Social Manager Found: Instagram Found: G…" at bounding box center [247, 108] width 430 height 13
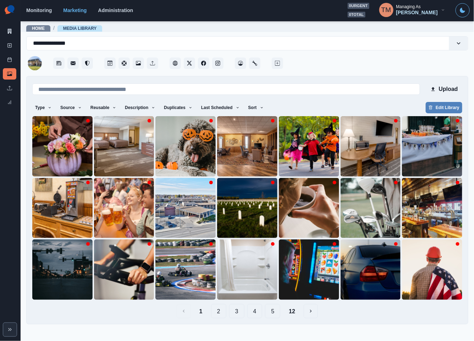
click at [386, 68] on div at bounding box center [377, 60] width 184 height 21
click at [10, 30] on icon at bounding box center [10, 31] width 4 height 5
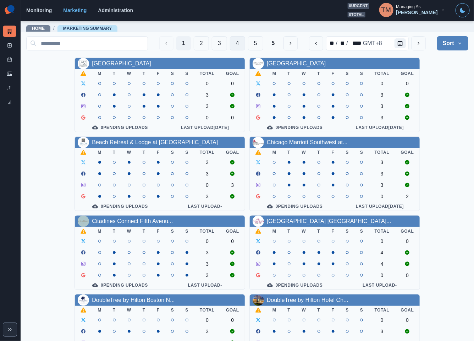
click at [230, 42] on button "4" at bounding box center [237, 43] width 15 height 14
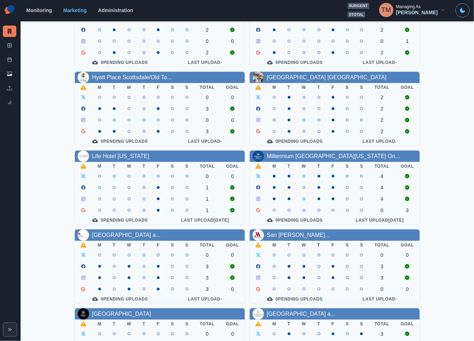
scroll to position [209, 0]
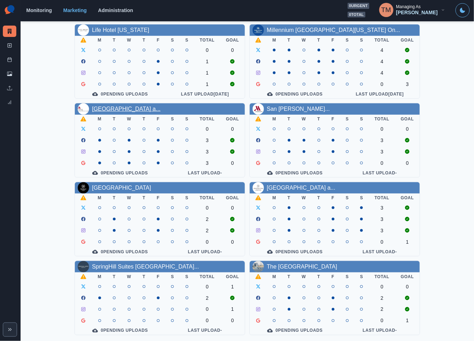
click at [157, 106] on link "Salt Lake Marriott Downtown a..." at bounding box center [126, 109] width 69 height 6
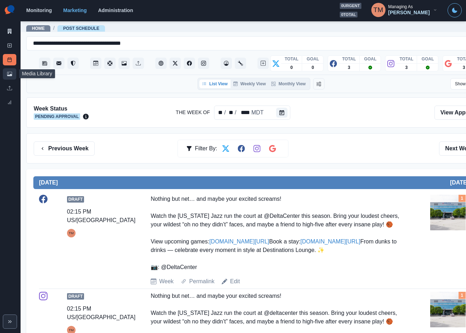
click at [9, 75] on icon at bounding box center [9, 74] width 5 height 4
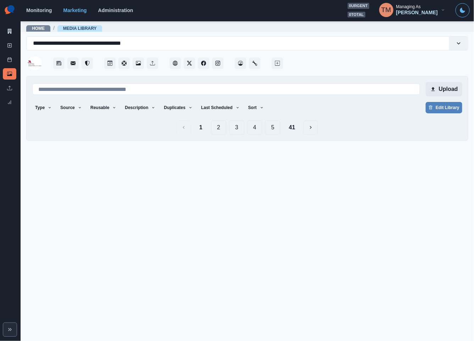
click at [450, 88] on button "Upload" at bounding box center [444, 89] width 37 height 14
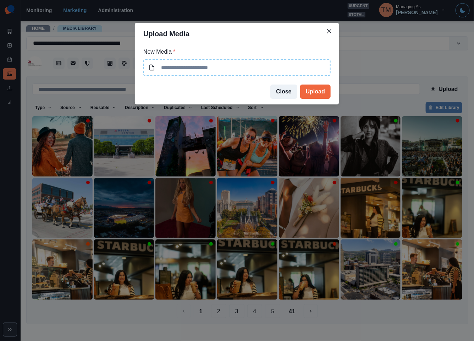
type input "**********"
click at [317, 95] on button "Upload" at bounding box center [315, 91] width 31 height 14
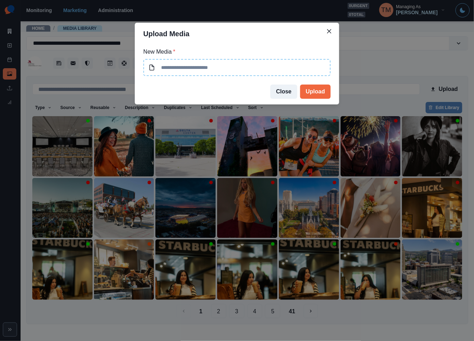
type input "**********"
click at [318, 93] on button "Upload" at bounding box center [315, 91] width 31 height 14
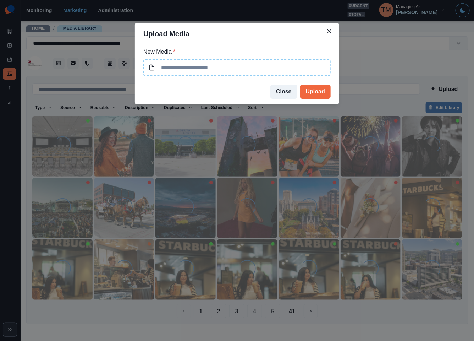
type input "**********"
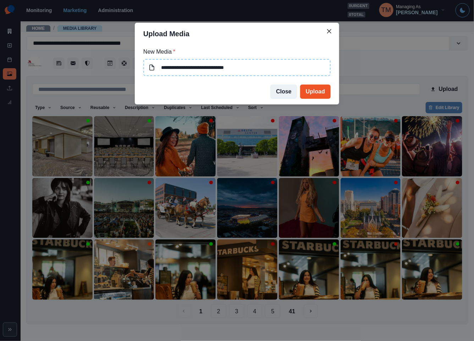
click at [311, 92] on button "Upload" at bounding box center [315, 91] width 31 height 14
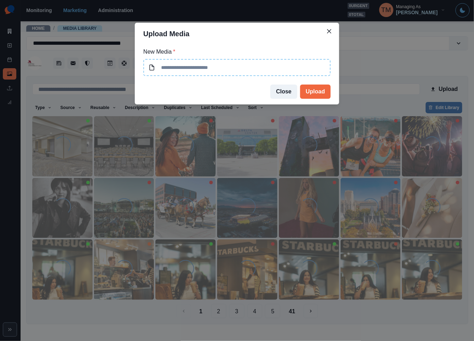
type input "**********"
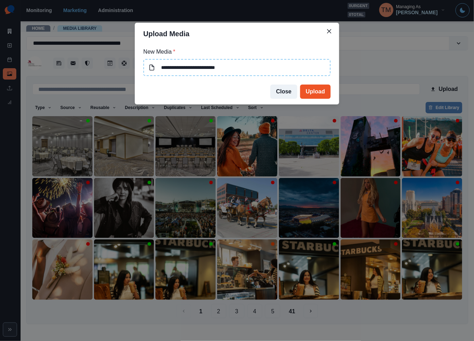
click at [322, 94] on button "Upload" at bounding box center [315, 91] width 31 height 14
click at [389, 76] on div "**********" at bounding box center [237, 170] width 474 height 341
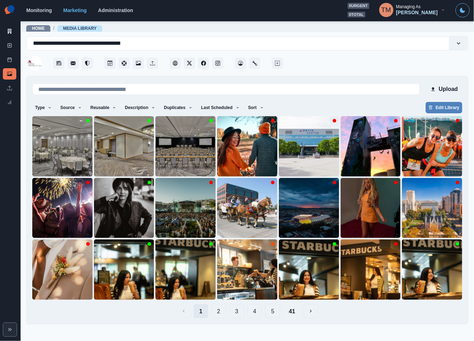
click at [202, 313] on button "1" at bounding box center [201, 311] width 15 height 14
click at [394, 67] on div at bounding box center [377, 60] width 184 height 21
click at [441, 91] on button "Upload" at bounding box center [444, 89] width 37 height 14
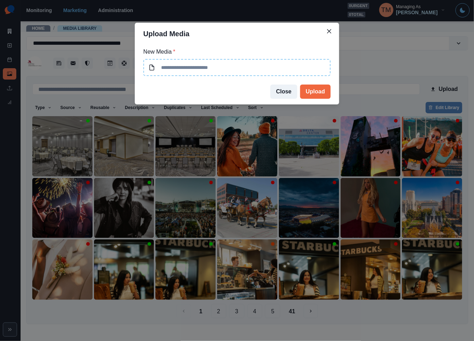
type input "**********"
click at [313, 93] on button "Upload" at bounding box center [315, 91] width 31 height 14
click at [319, 94] on button "Upload" at bounding box center [315, 91] width 31 height 14
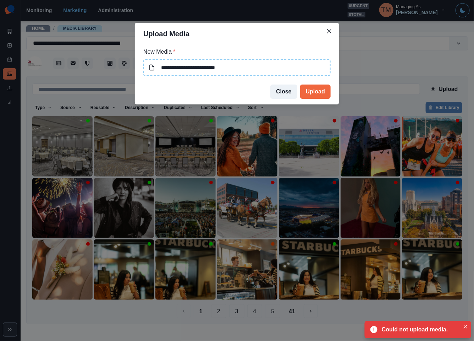
click at [387, 58] on div "**********" at bounding box center [237, 170] width 474 height 341
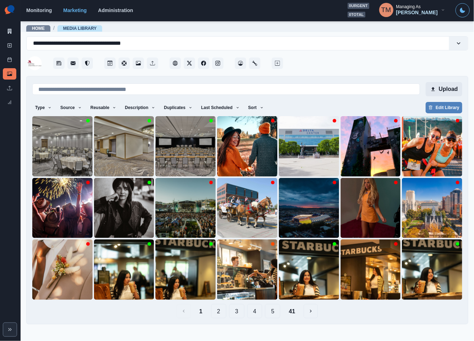
click at [452, 91] on button "Upload" at bounding box center [444, 89] width 37 height 14
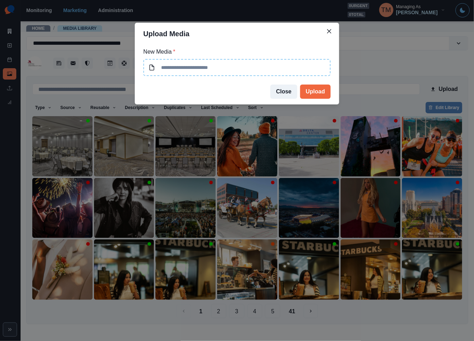
type input "**********"
click at [317, 92] on button "Upload" at bounding box center [315, 91] width 31 height 14
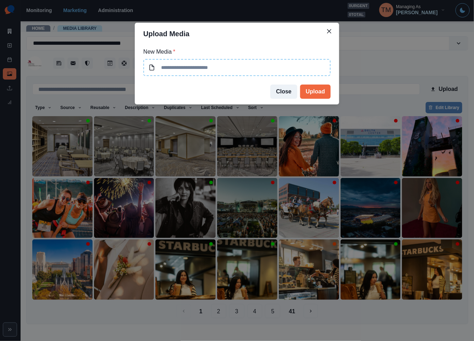
type input "**********"
click at [315, 88] on button "Upload" at bounding box center [315, 91] width 31 height 14
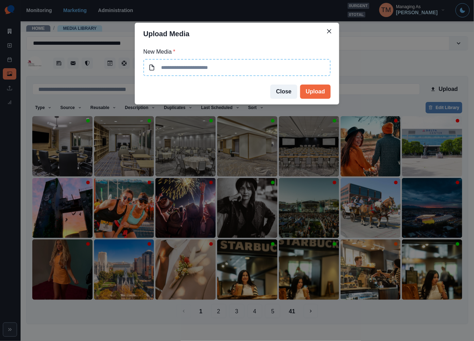
type input "**********"
click at [325, 92] on button "Upload" at bounding box center [315, 91] width 31 height 14
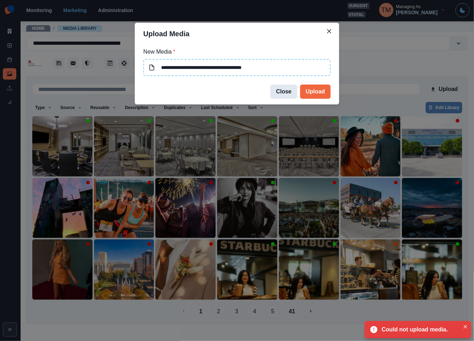
click at [290, 94] on button "Close" at bounding box center [284, 91] width 27 height 14
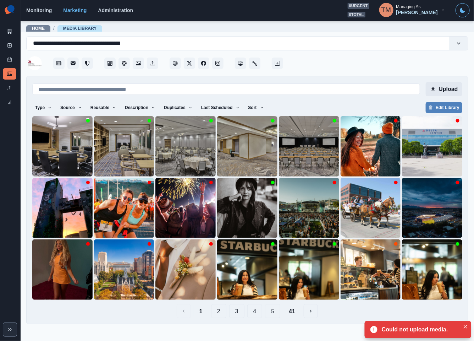
click at [446, 94] on button "Upload" at bounding box center [444, 89] width 37 height 14
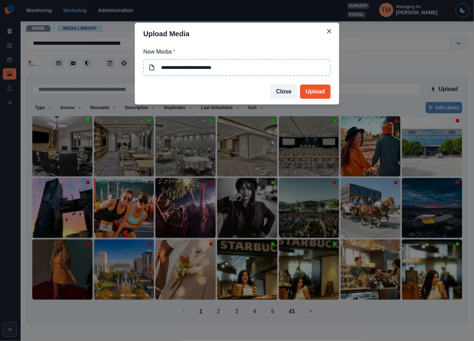
click at [322, 92] on button "Upload" at bounding box center [315, 91] width 31 height 14
type input "**********"
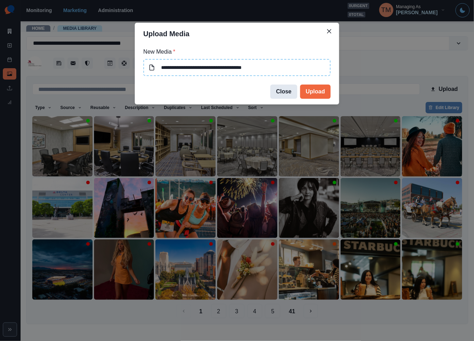
click at [287, 92] on button "Close" at bounding box center [284, 91] width 27 height 14
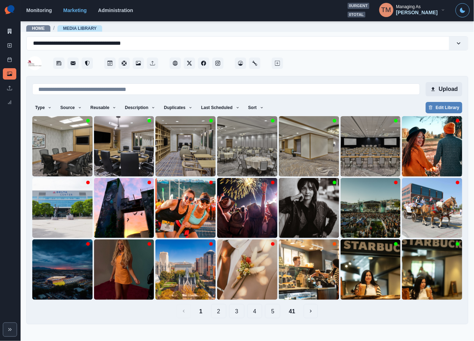
click at [448, 90] on button "Upload" at bounding box center [444, 89] width 37 height 14
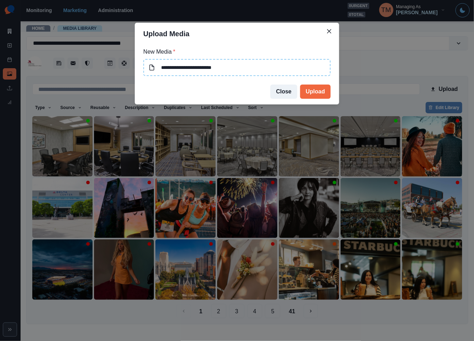
click at [258, 72] on input "**********" at bounding box center [236, 67] width 187 height 17
click at [315, 91] on button "Upload" at bounding box center [315, 91] width 31 height 14
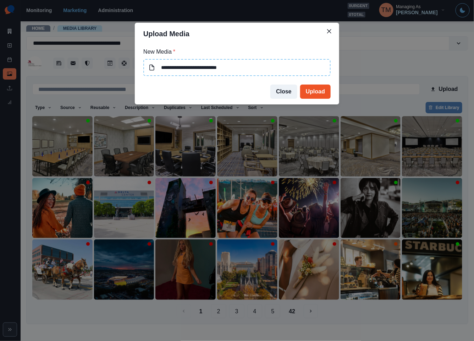
click at [312, 93] on button "Upload" at bounding box center [315, 91] width 31 height 14
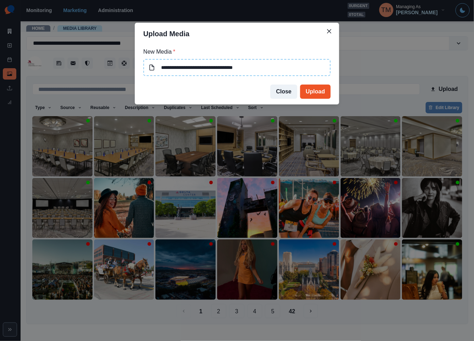
click at [320, 95] on button "Upload" at bounding box center [315, 91] width 31 height 14
click at [320, 89] on button "Upload" at bounding box center [315, 91] width 31 height 14
type input "**********"
click at [313, 93] on button "Upload" at bounding box center [315, 91] width 31 height 14
click at [289, 93] on button "Close" at bounding box center [284, 91] width 27 height 14
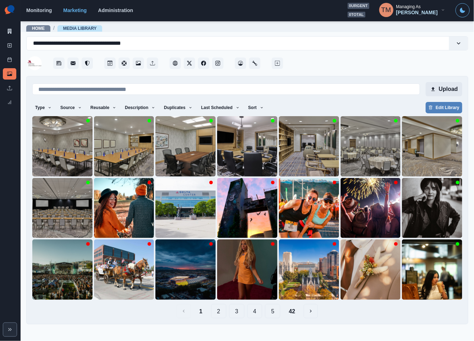
click at [441, 88] on button "Upload" at bounding box center [444, 89] width 37 height 14
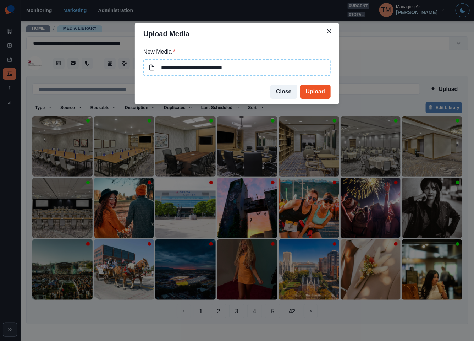
click at [312, 91] on button "Upload" at bounding box center [315, 91] width 31 height 14
click at [317, 94] on button "Upload" at bounding box center [315, 91] width 31 height 14
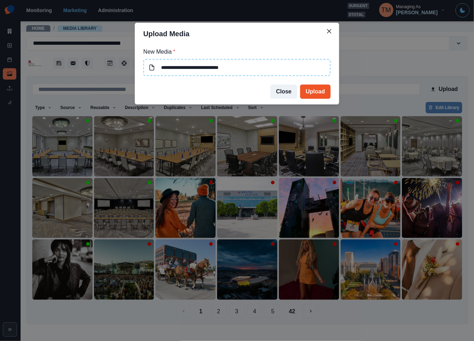
click at [318, 91] on button "Upload" at bounding box center [315, 91] width 31 height 14
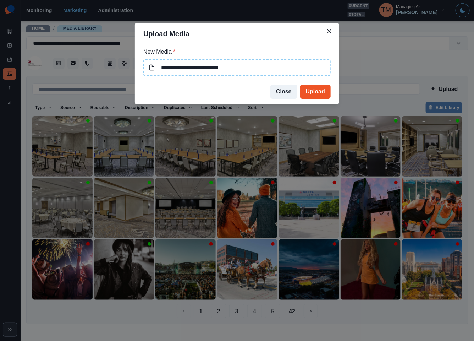
click at [314, 94] on button "Upload" at bounding box center [315, 91] width 31 height 14
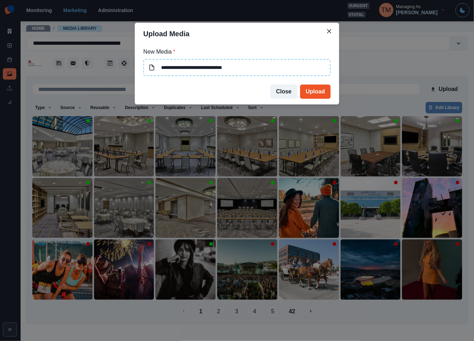
click at [322, 94] on button "Upload" at bounding box center [315, 91] width 31 height 14
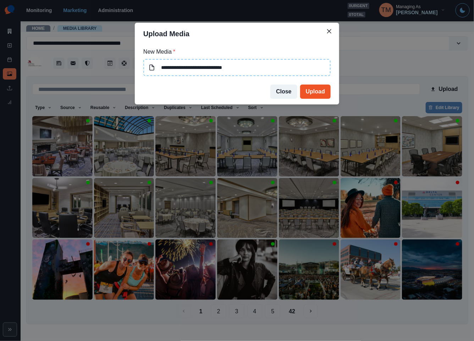
click at [321, 93] on button "Upload" at bounding box center [315, 91] width 31 height 14
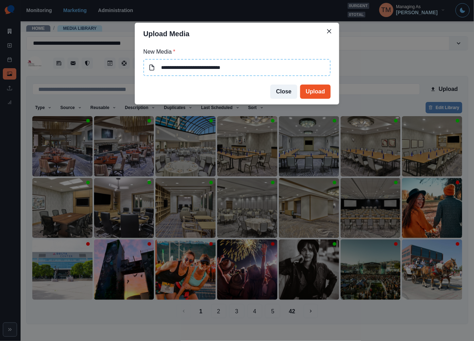
click at [319, 93] on button "Upload" at bounding box center [315, 91] width 31 height 14
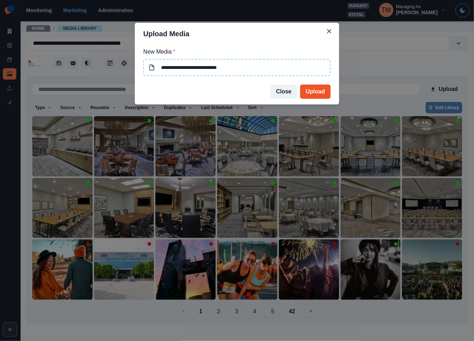
click at [317, 88] on button "Upload" at bounding box center [315, 91] width 31 height 14
type input "**********"
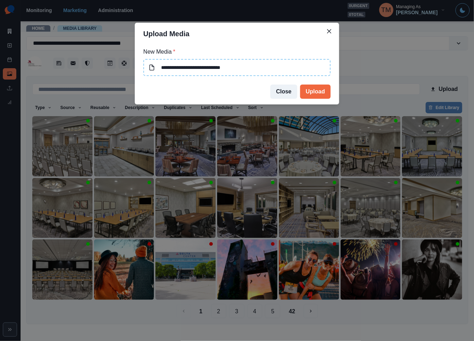
click at [63, 153] on div "**********" at bounding box center [237, 170] width 474 height 341
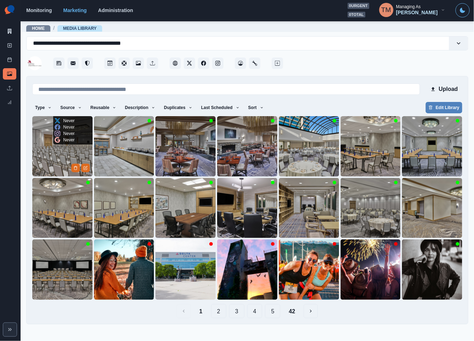
click at [54, 157] on img at bounding box center [62, 146] width 60 height 60
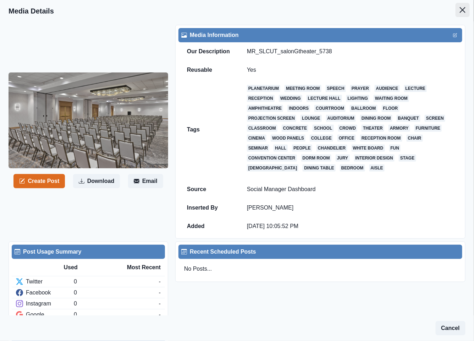
click at [456, 14] on button "Close" at bounding box center [463, 10] width 14 height 14
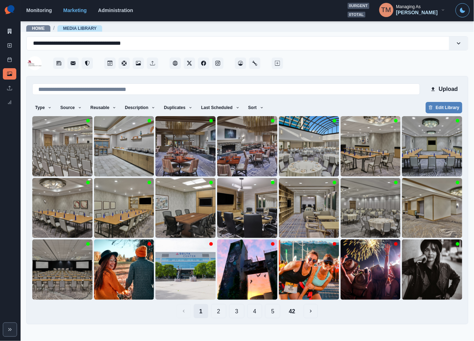
click at [202, 309] on button "1" at bounding box center [201, 311] width 15 height 14
click at [448, 90] on button "Upload" at bounding box center [444, 89] width 37 height 14
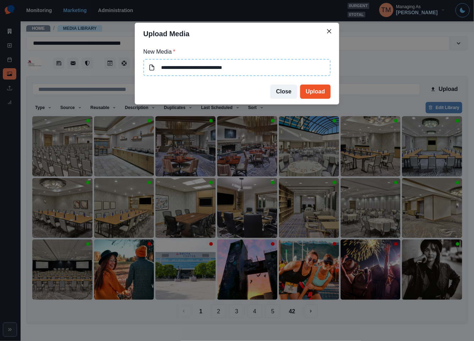
click at [319, 91] on button "Upload" at bounding box center [315, 91] width 31 height 14
type input "**********"
click at [315, 89] on button "Upload" at bounding box center [315, 91] width 31 height 14
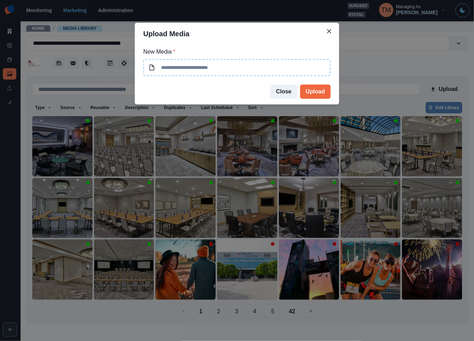
type input "**********"
click at [314, 91] on button "Upload" at bounding box center [315, 91] width 31 height 14
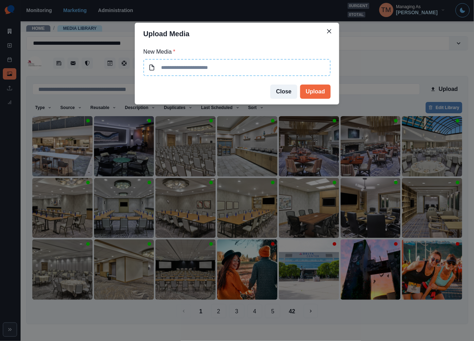
type input "**********"
click at [316, 92] on button "Upload" at bounding box center [315, 91] width 31 height 14
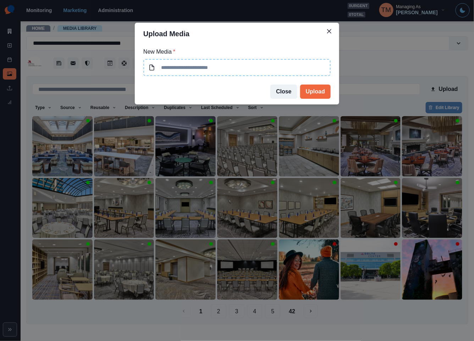
type input "**********"
click at [315, 93] on button "Upload" at bounding box center [315, 91] width 31 height 14
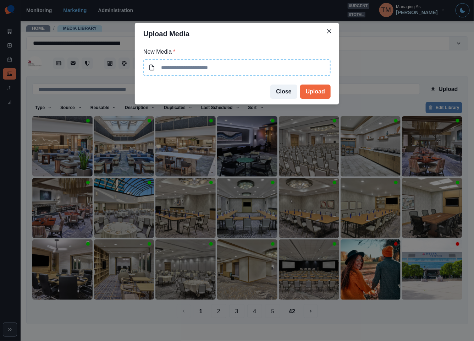
type input "**********"
click at [315, 93] on button "Upload" at bounding box center [315, 91] width 31 height 14
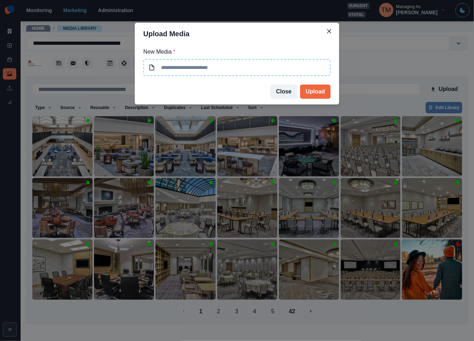
type input "**********"
click at [311, 93] on button "Upload" at bounding box center [315, 91] width 31 height 14
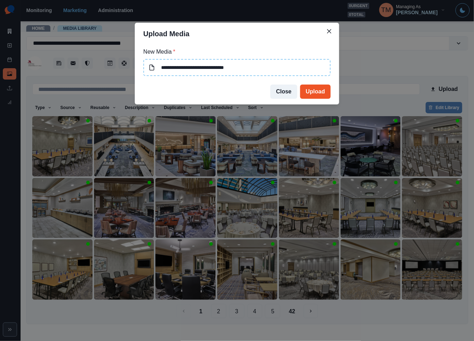
click at [317, 93] on button "Upload" at bounding box center [315, 91] width 31 height 14
type input "**********"
click at [323, 95] on button "Upload" at bounding box center [315, 91] width 31 height 14
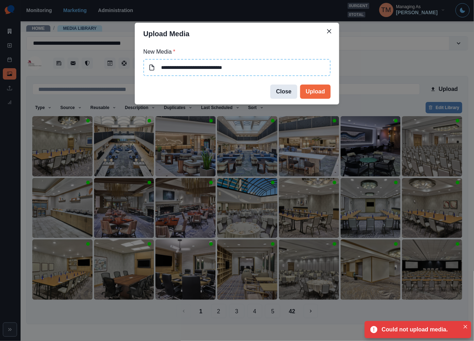
click at [289, 92] on button "Close" at bounding box center [284, 91] width 27 height 14
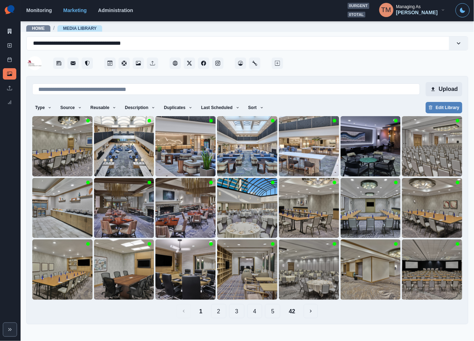
click at [443, 93] on button "Upload" at bounding box center [444, 89] width 37 height 14
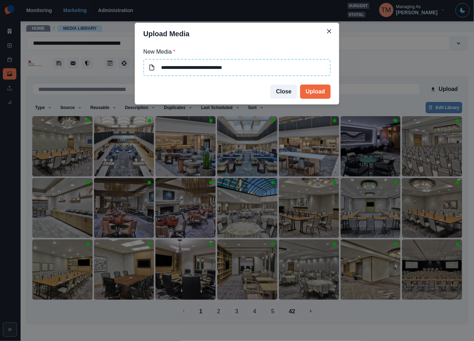
click at [259, 67] on input "**********" at bounding box center [236, 67] width 187 height 17
type input "**********"
click at [314, 87] on button "Upload" at bounding box center [315, 91] width 31 height 14
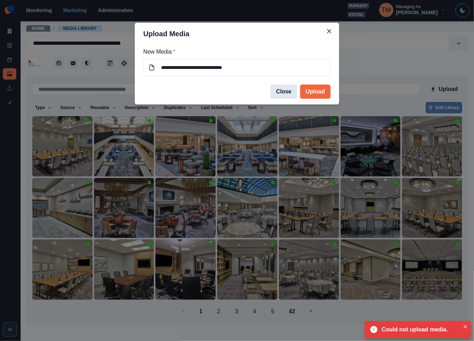
click at [288, 96] on button "Close" at bounding box center [284, 91] width 27 height 14
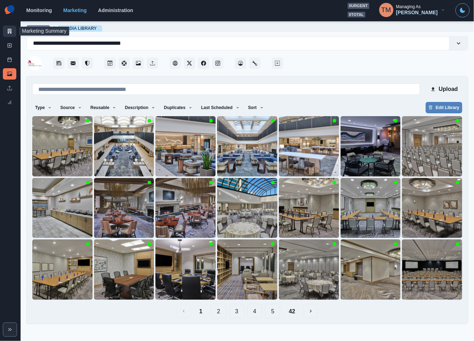
click at [5, 32] on link "Marketing Summary" at bounding box center [9, 31] width 13 height 11
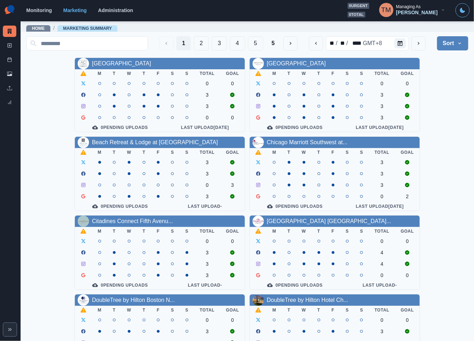
click at [23, 110] on main "Home / Marketing Summary 1 2 3 4 5 5 ** / ** / **** GMT+8 Sort Client Name Uplo…" at bounding box center [248, 181] width 454 height 320
click at [10, 75] on icon at bounding box center [9, 74] width 5 height 4
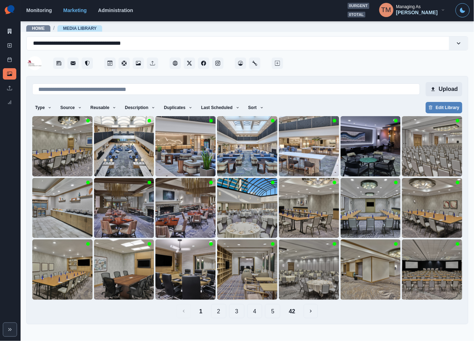
click at [443, 87] on button "Upload" at bounding box center [444, 89] width 37 height 14
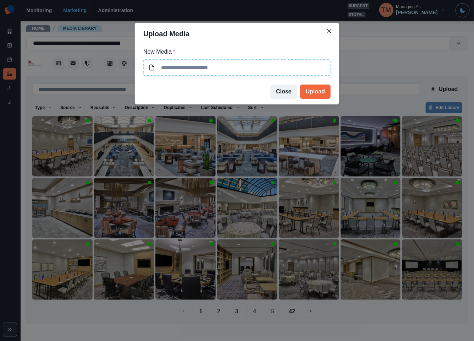
type input "**********"
click at [313, 91] on button "Upload" at bounding box center [315, 91] width 31 height 14
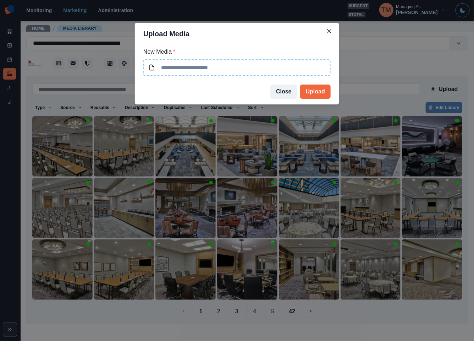
type input "**********"
click at [323, 94] on button "Upload" at bounding box center [315, 91] width 31 height 14
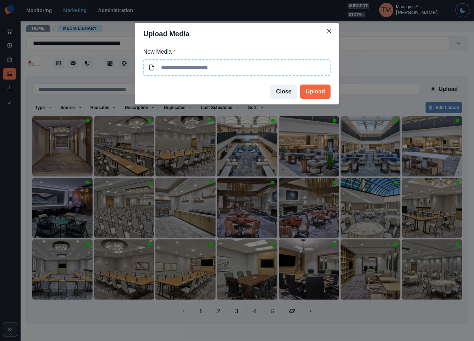
type input "**********"
click at [319, 91] on button "Upload" at bounding box center [315, 91] width 31 height 14
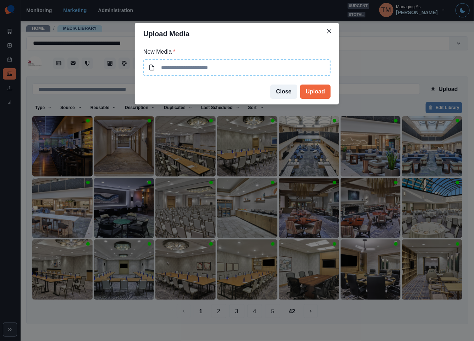
type input "**********"
click at [318, 93] on button "Upload" at bounding box center [315, 91] width 31 height 14
click at [125, 146] on div "**********" at bounding box center [237, 170] width 474 height 341
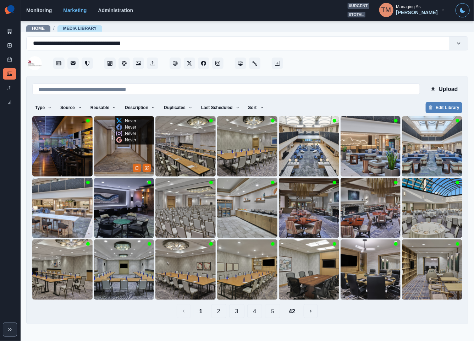
click at [113, 149] on img at bounding box center [124, 146] width 60 height 60
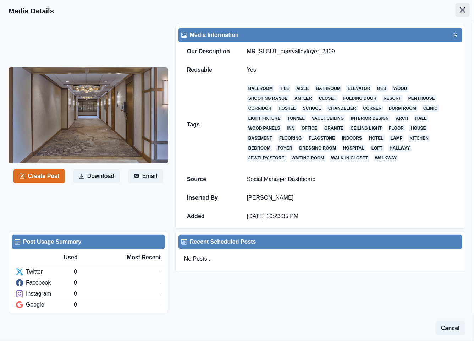
click at [458, 9] on button "Close" at bounding box center [463, 10] width 14 height 14
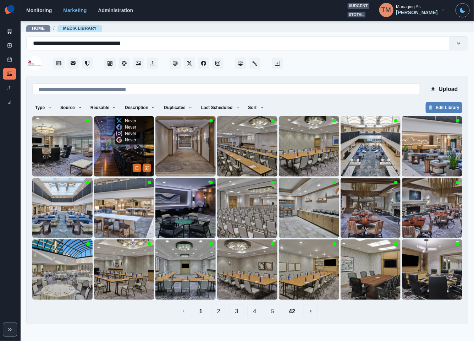
click at [120, 149] on img at bounding box center [124, 146] width 60 height 60
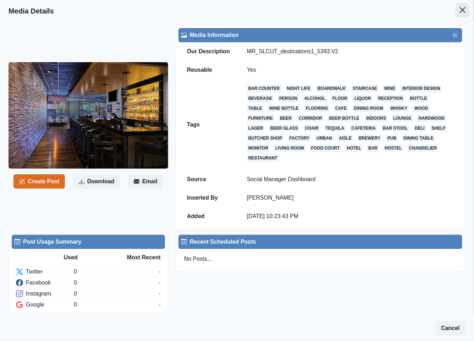
click at [460, 8] on icon "Close" at bounding box center [463, 10] width 6 height 6
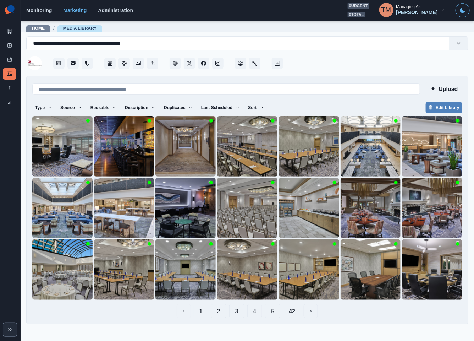
click at [379, 64] on div at bounding box center [377, 60] width 184 height 21
click at [362, 55] on div at bounding box center [377, 60] width 184 height 21
click at [116, 165] on img at bounding box center [124, 146] width 60 height 60
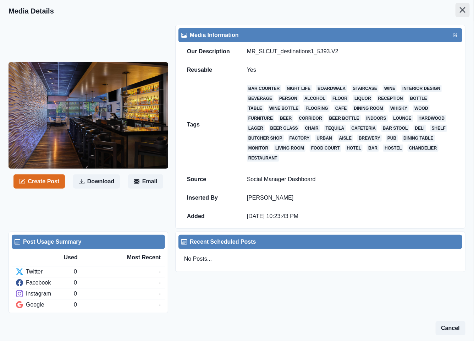
click at [460, 12] on button "Close" at bounding box center [463, 10] width 14 height 14
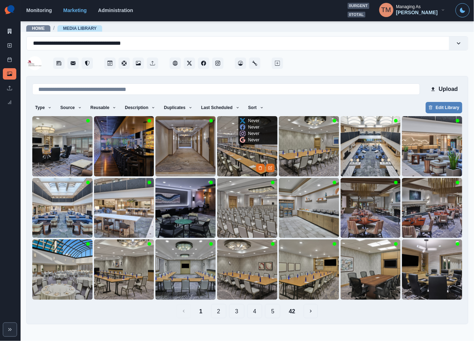
click at [233, 150] on img at bounding box center [247, 146] width 60 height 60
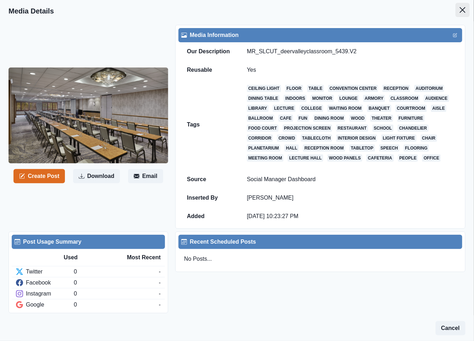
click at [456, 14] on button "Close" at bounding box center [463, 10] width 14 height 14
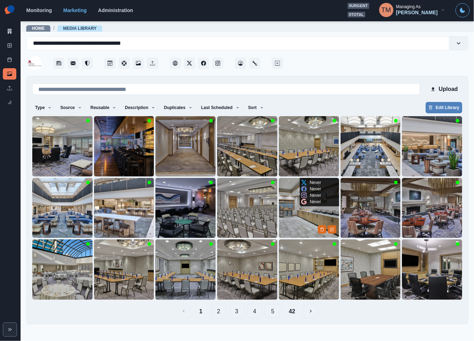
click at [297, 222] on img at bounding box center [309, 208] width 60 height 60
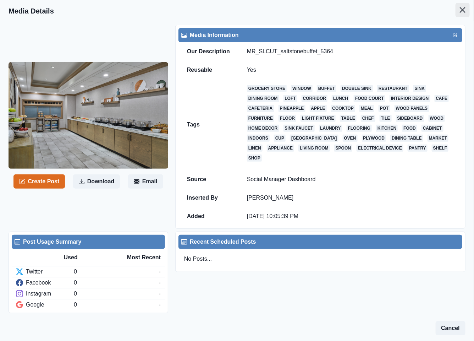
click at [460, 11] on icon "Close" at bounding box center [463, 10] width 6 height 6
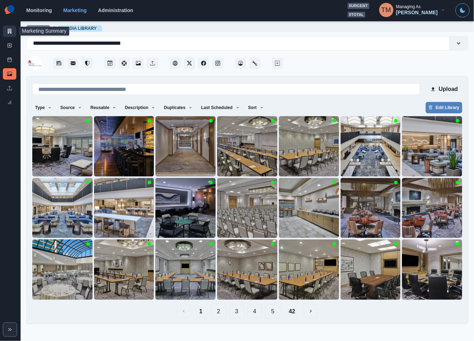
click at [3, 33] on link "Marketing Summary" at bounding box center [9, 31] width 13 height 11
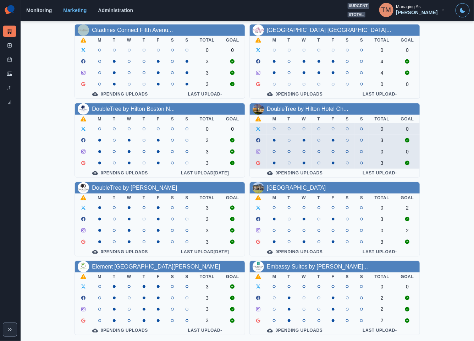
scroll to position [209, 0]
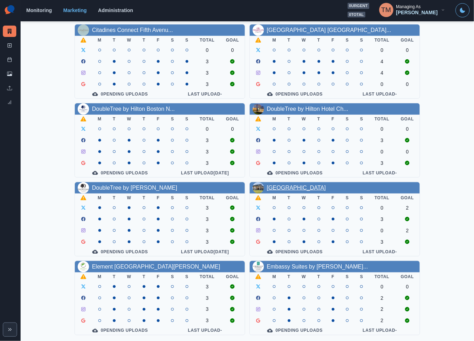
click at [292, 185] on link "[GEOGRAPHIC_DATA]" at bounding box center [296, 188] width 59 height 6
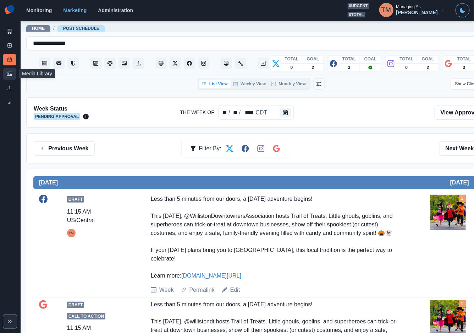
click at [9, 72] on icon at bounding box center [9, 73] width 5 height 5
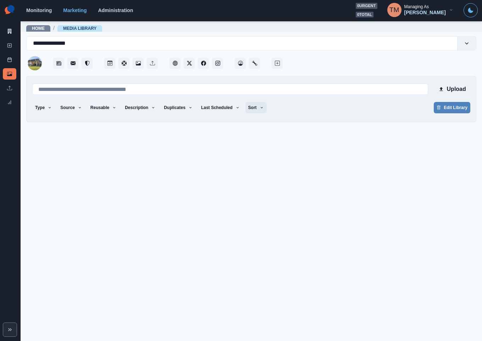
click at [260, 110] on icon "button" at bounding box center [262, 107] width 4 height 4
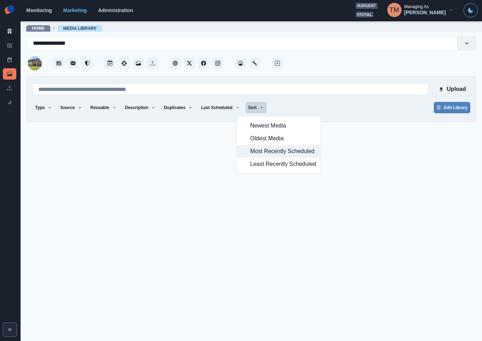
click at [257, 154] on span "Most Recently Scheduled" at bounding box center [283, 151] width 66 height 9
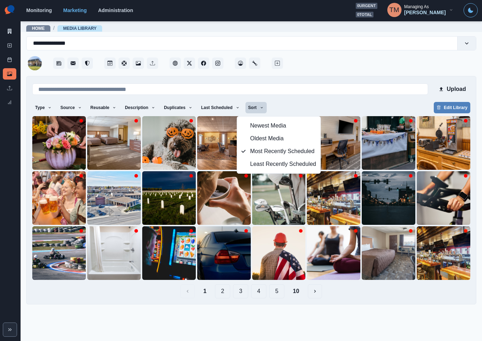
click at [309, 99] on div "Upload Type Any Image Video Source Any Upload Social Manager Found: Instagram F…" at bounding box center [251, 190] width 438 height 216
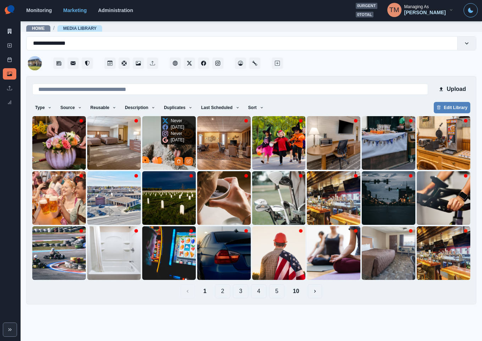
click at [160, 161] on img at bounding box center [169, 143] width 54 height 54
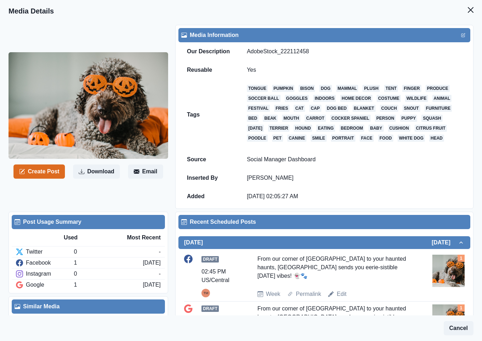
click at [67, 45] on div "Create Post Download Email" at bounding box center [92, 117] width 167 height 184
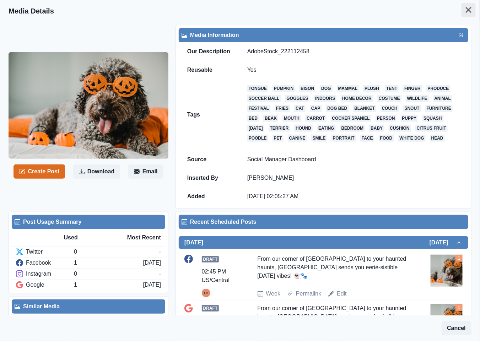
click at [465, 12] on icon "Close" at bounding box center [468, 10] width 6 height 6
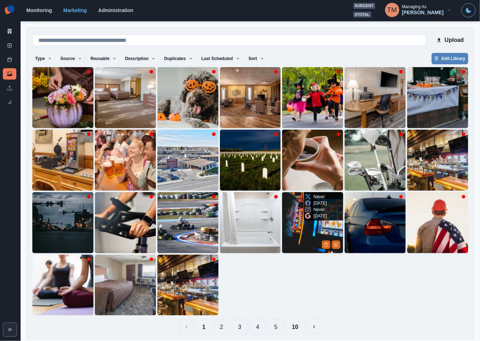
scroll to position [49, 0]
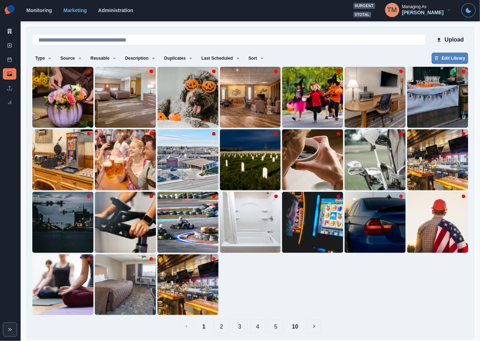
click at [237, 325] on button "3" at bounding box center [239, 326] width 15 height 14
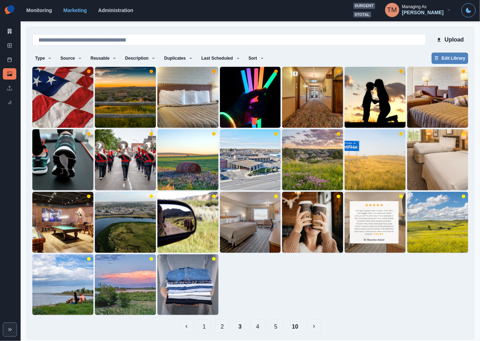
click at [202, 322] on button "1" at bounding box center [203, 326] width 15 height 14
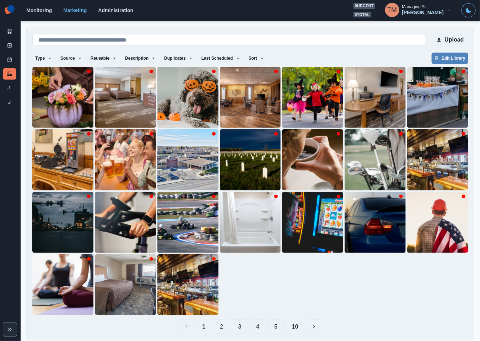
click at [290, 323] on button "10" at bounding box center [295, 326] width 18 height 14
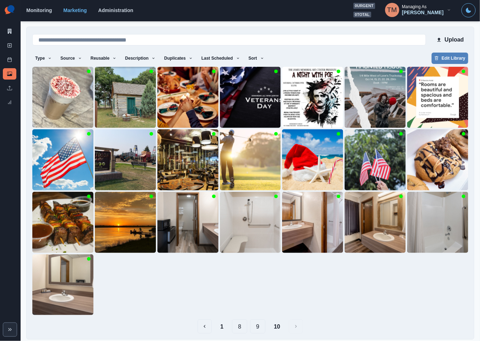
click at [220, 324] on button "1" at bounding box center [221, 326] width 15 height 14
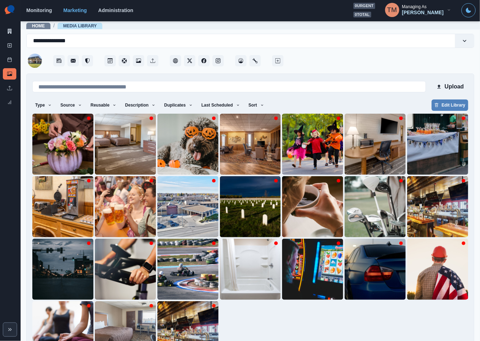
scroll to position [0, 0]
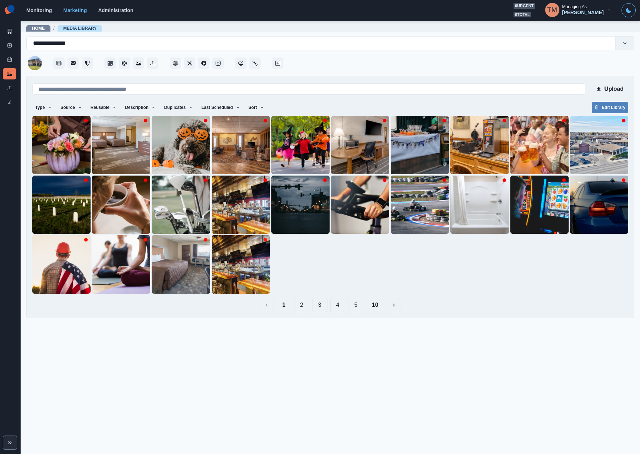
click at [455, 340] on main "**********" at bounding box center [330, 238] width 619 height 434
click at [12, 63] on link "Post Schedule" at bounding box center [9, 59] width 13 height 11
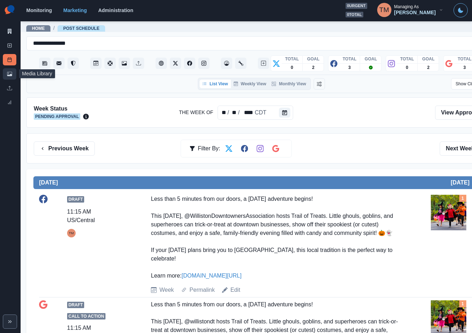
click at [10, 76] on icon at bounding box center [9, 73] width 5 height 5
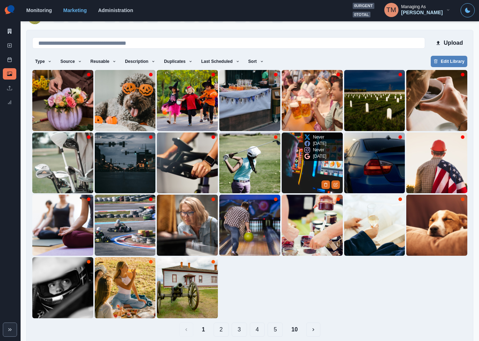
scroll to position [49, 0]
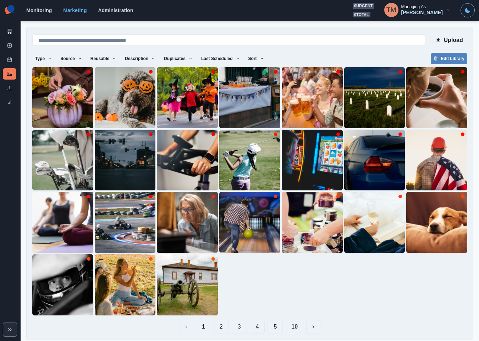
click at [219, 322] on button "2" at bounding box center [221, 326] width 15 height 14
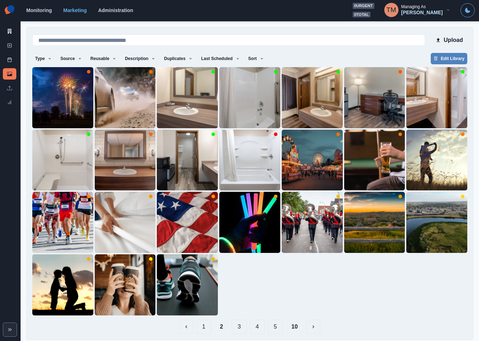
click at [236, 319] on button "3" at bounding box center [239, 326] width 15 height 14
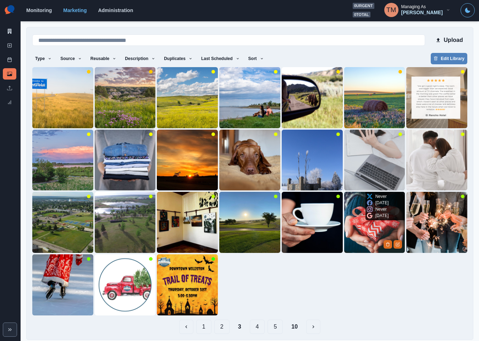
scroll to position [0, 0]
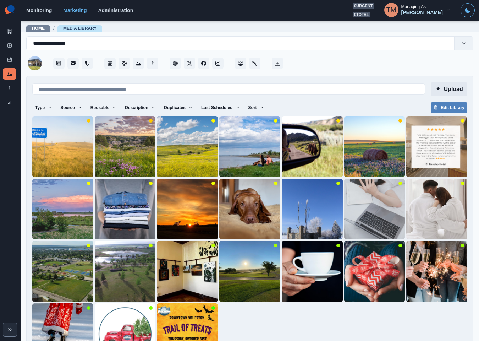
click at [453, 91] on button "Upload" at bounding box center [449, 89] width 37 height 14
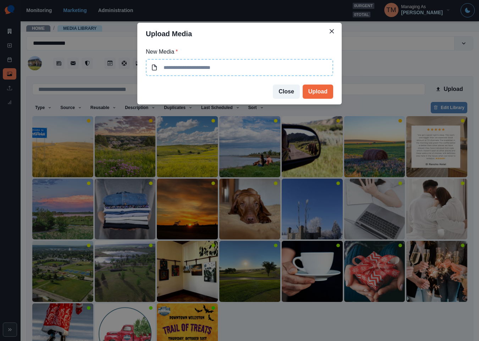
click at [232, 68] on input at bounding box center [239, 67] width 187 height 17
drag, startPoint x: 333, startPoint y: 30, endPoint x: 326, endPoint y: 23, distance: 9.3
click at [332, 30] on icon "Close" at bounding box center [332, 31] width 4 height 4
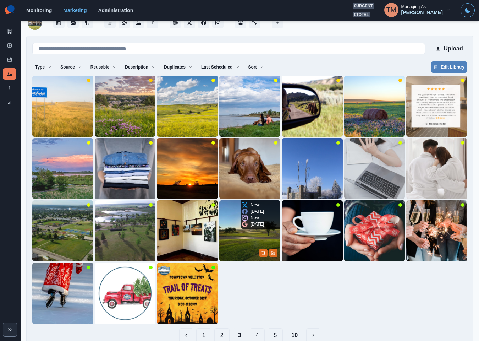
scroll to position [49, 0]
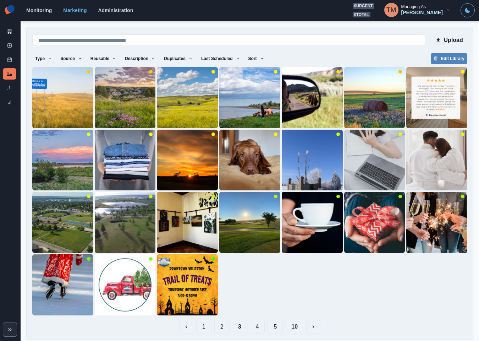
click at [196, 325] on button "1" at bounding box center [203, 326] width 15 height 14
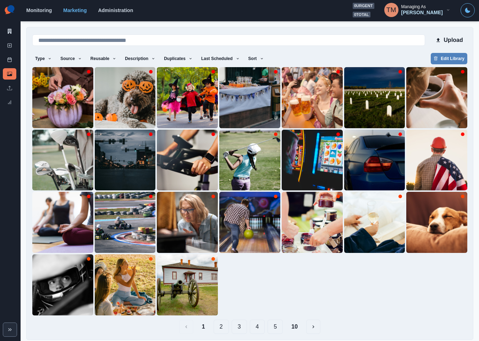
click at [219, 323] on button "2" at bounding box center [221, 326] width 15 height 14
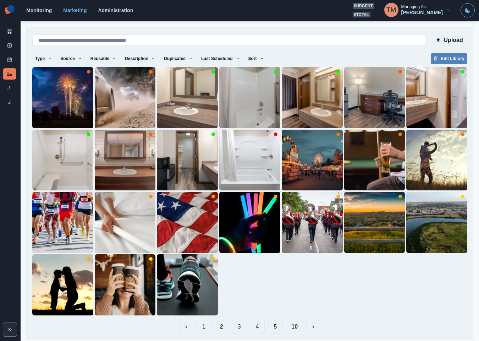
click at [232, 325] on button "3" at bounding box center [239, 326] width 15 height 14
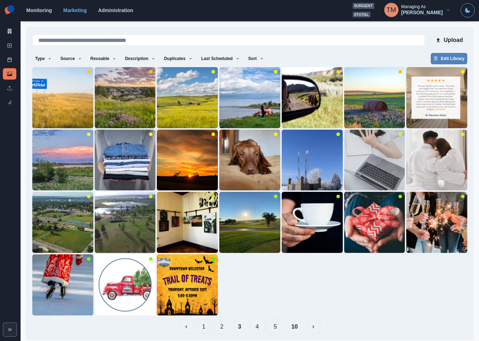
click at [255, 320] on button "4" at bounding box center [257, 326] width 15 height 14
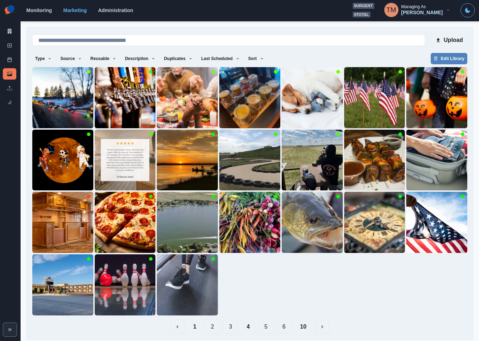
click at [190, 323] on button "1" at bounding box center [194, 326] width 15 height 14
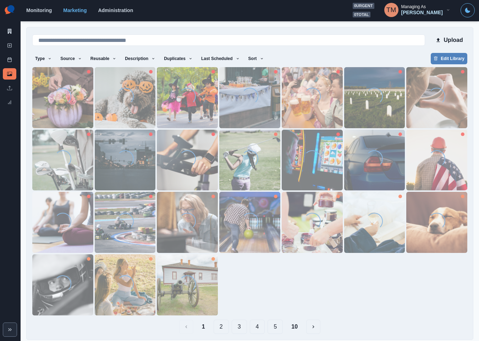
click at [219, 321] on button "2" at bounding box center [221, 326] width 15 height 14
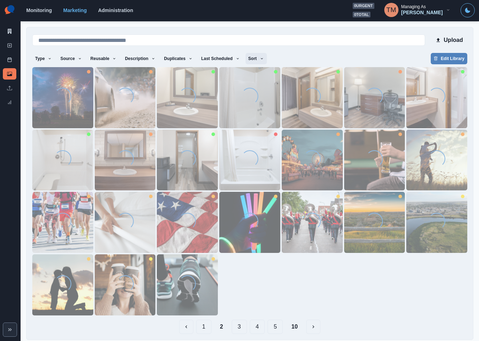
click at [255, 59] on button "Sort" at bounding box center [256, 58] width 21 height 11
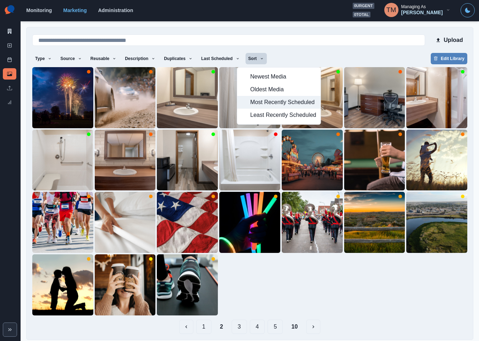
click at [276, 101] on span "Most Recently Scheduled" at bounding box center [283, 102] width 66 height 9
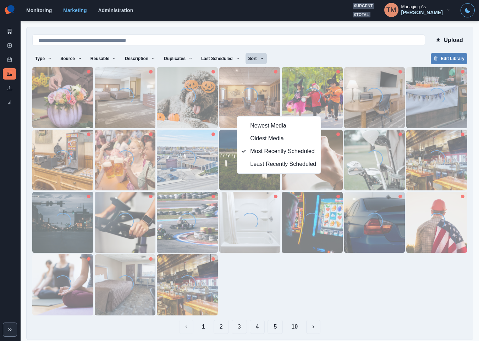
scroll to position [0, 0]
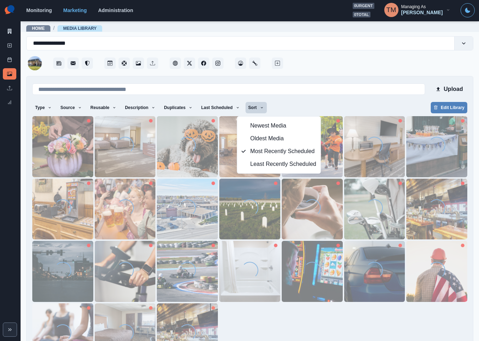
click at [356, 62] on div at bounding box center [379, 60] width 189 height 21
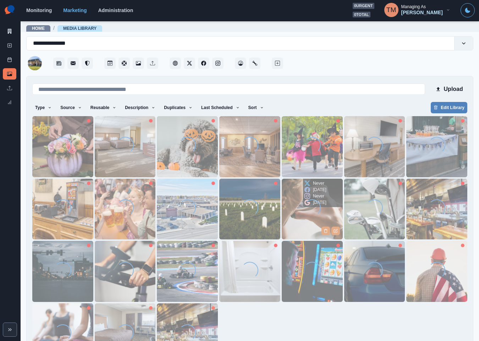
scroll to position [49, 0]
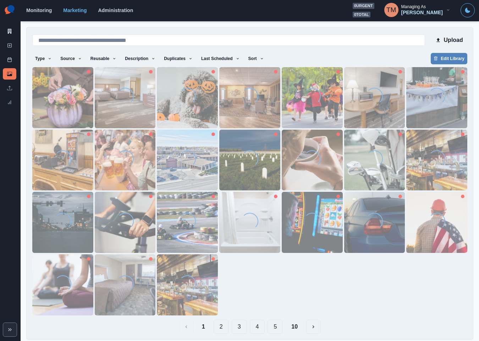
click at [217, 323] on button "2" at bounding box center [221, 326] width 15 height 14
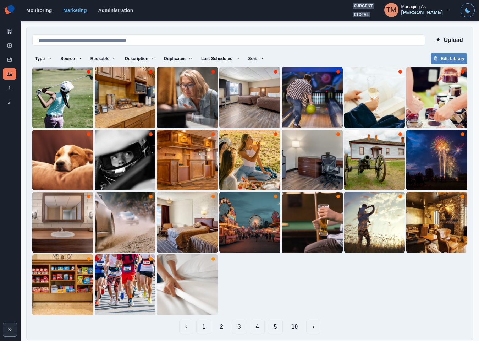
click at [237, 324] on button "3" at bounding box center [239, 326] width 15 height 14
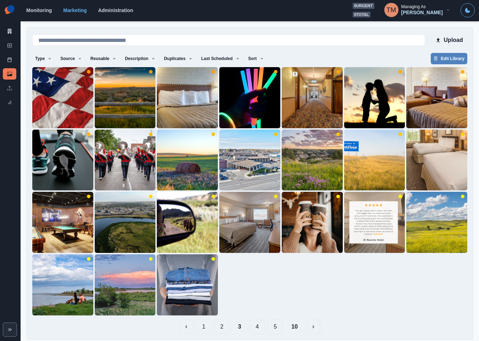
click at [255, 324] on button "4" at bounding box center [257, 326] width 15 height 14
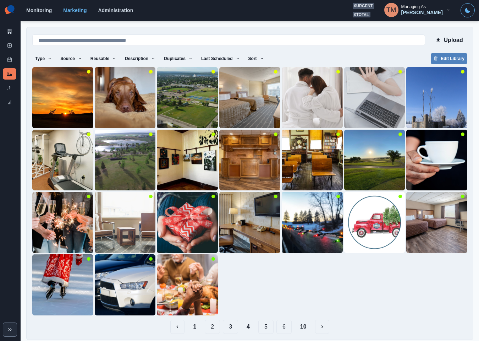
click at [262, 322] on button "5" at bounding box center [265, 326] width 15 height 14
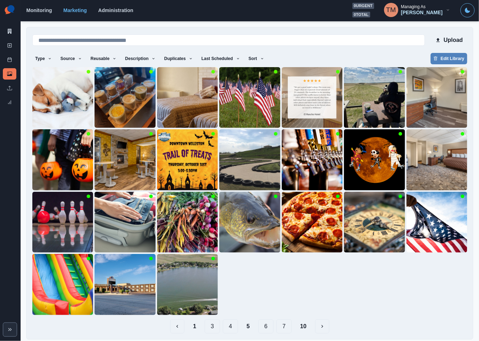
click at [206, 324] on button "3" at bounding box center [211, 326] width 15 height 14
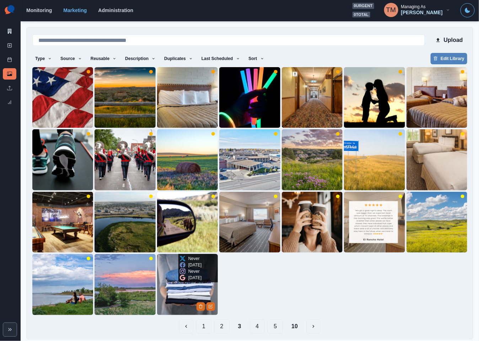
click at [175, 291] on img at bounding box center [187, 284] width 61 height 61
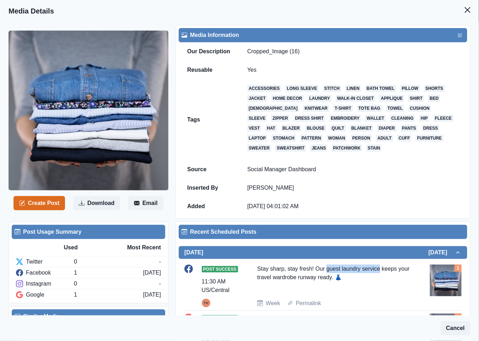
drag, startPoint x: 331, startPoint y: 272, endPoint x: 375, endPoint y: 273, distance: 44.0
click at [375, 273] on div "Stay sharp, stay fresh! Our guest laundry service keeps your travel wardrobe ru…" at bounding box center [333, 278] width 152 height 29
copy div "guest laundry service"
click at [464, 7] on icon "Close" at bounding box center [467, 10] width 6 height 6
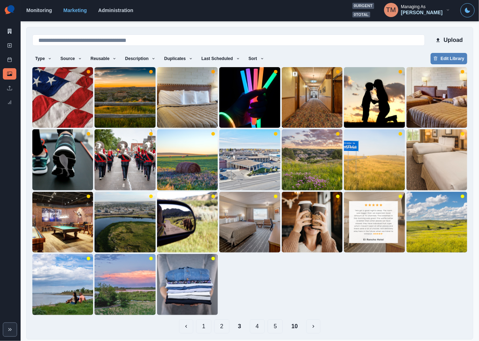
click at [254, 287] on div at bounding box center [249, 191] width 435 height 248
click at [389, 273] on div at bounding box center [249, 191] width 435 height 248
click at [281, 276] on div at bounding box center [249, 191] width 435 height 248
click at [10, 29] on icon at bounding box center [9, 31] width 5 height 5
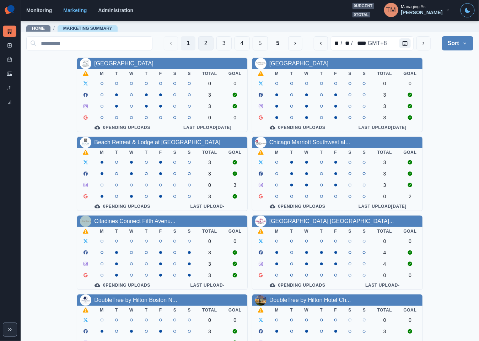
click at [198, 42] on button "2" at bounding box center [205, 43] width 15 height 14
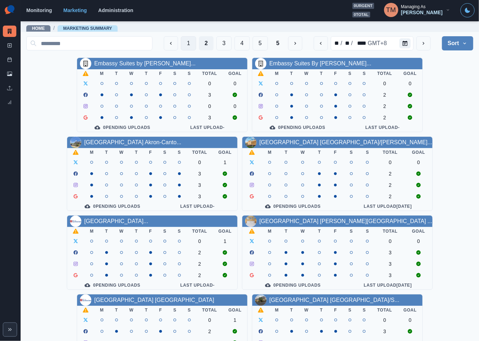
click at [181, 43] on button "1" at bounding box center [188, 43] width 15 height 14
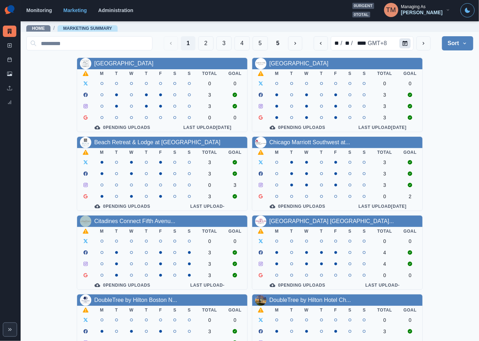
click at [402, 43] on icon "Calendar" at bounding box center [404, 43] width 5 height 5
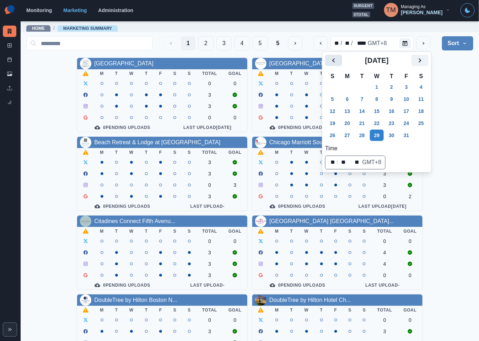
click at [332, 59] on icon "Previous" at bounding box center [333, 60] width 9 height 9
click at [425, 61] on button "Next" at bounding box center [419, 60] width 17 height 11
click at [420, 63] on icon "Next" at bounding box center [419, 60] width 9 height 9
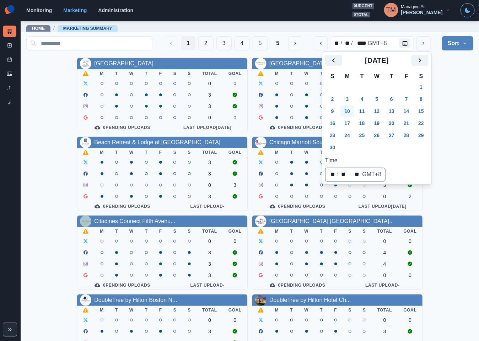
click at [351, 112] on button "10" at bounding box center [347, 110] width 14 height 11
click at [448, 96] on div "AC Hotel Atlanta Downtown M T W T F S S Total Goal 0 0 2 2 0 0 0 Pending Upload…" at bounding box center [249, 292] width 447 height 469
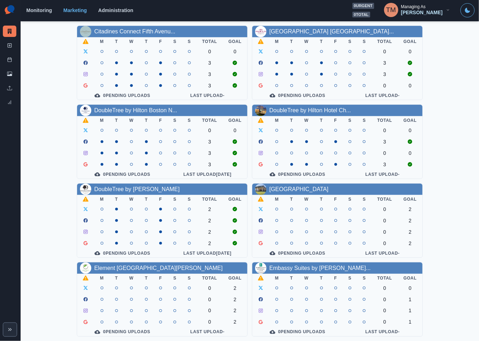
scroll to position [209, 0]
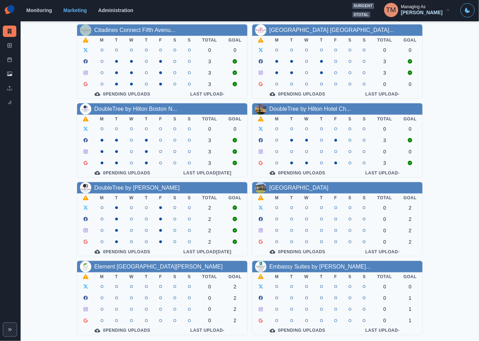
drag, startPoint x: 305, startPoint y: 263, endPoint x: 457, endPoint y: 105, distance: 219.9
click at [457, 105] on div "AC Hotel Atlanta Downtown M T W T F S S Total Goal 0 0 2 2 0 0 0 Pending Upload…" at bounding box center [249, 101] width 447 height 469
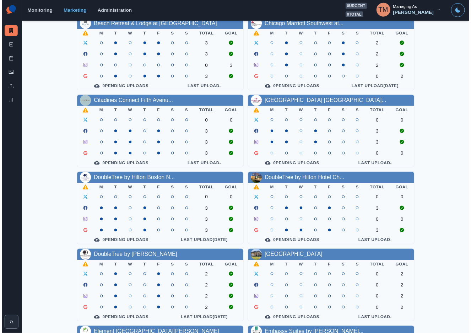
scroll to position [0, 0]
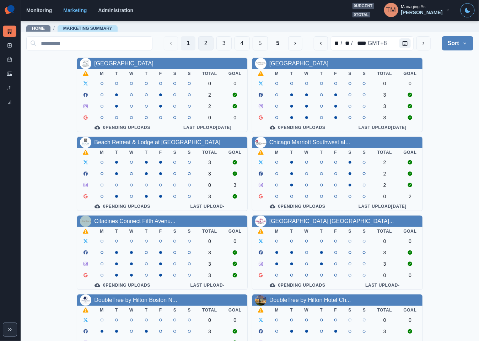
click at [198, 42] on button "2" at bounding box center [205, 43] width 15 height 14
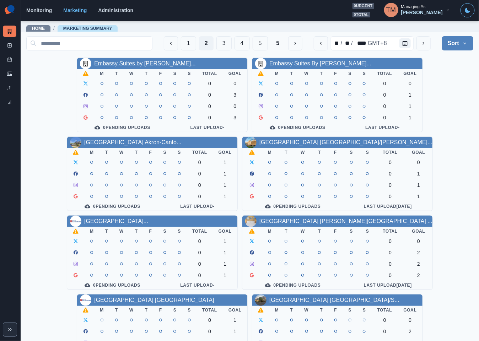
click at [126, 63] on link "Embassy Suites by [PERSON_NAME]..." at bounding box center [144, 63] width 101 height 6
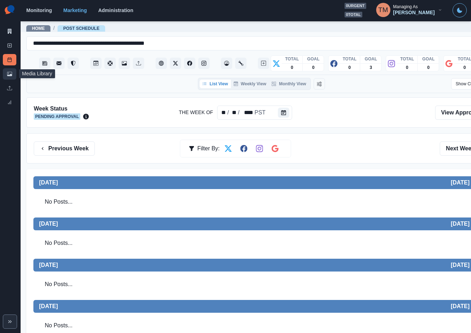
click at [9, 73] on icon at bounding box center [8, 73] width 1 height 1
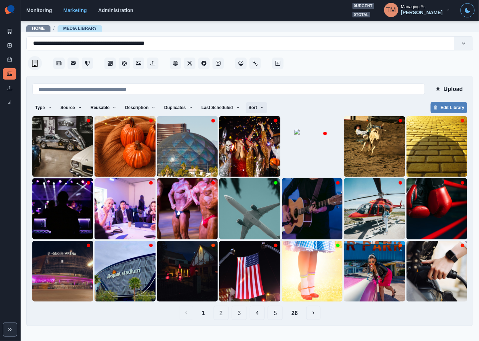
click at [260, 106] on icon "button" at bounding box center [262, 107] width 4 height 4
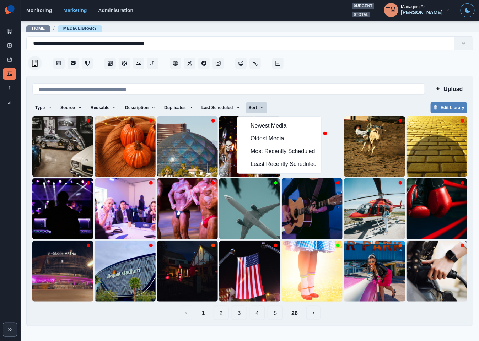
click at [262, 316] on button "4" at bounding box center [257, 313] width 15 height 14
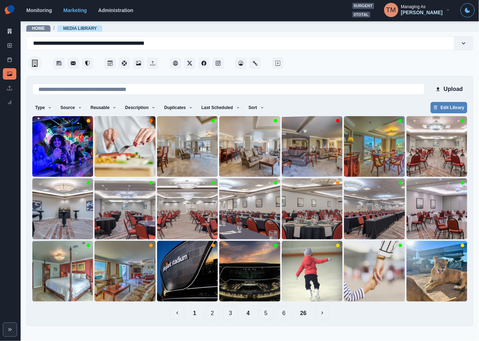
click at [212, 315] on button "2" at bounding box center [211, 313] width 15 height 14
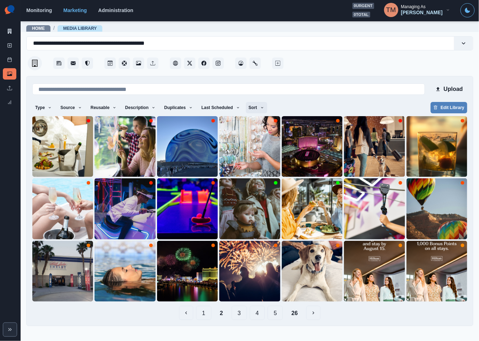
click at [260, 107] on icon "button" at bounding box center [262, 107] width 4 height 4
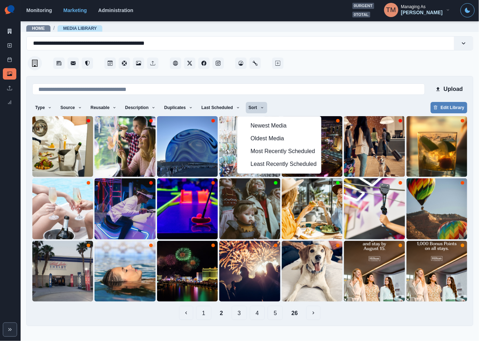
click at [324, 99] on div "Upload Type Any Image Video Source Any Upload Social Manager Found: Instagram F…" at bounding box center [249, 201] width 435 height 238
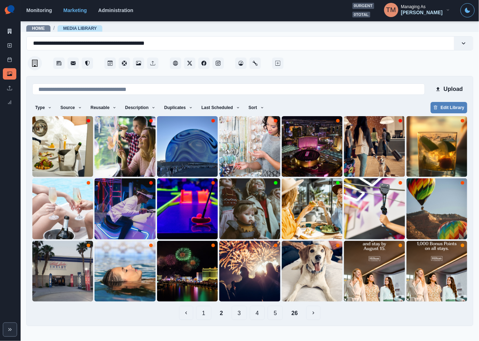
click at [259, 317] on button "4" at bounding box center [257, 313] width 15 height 14
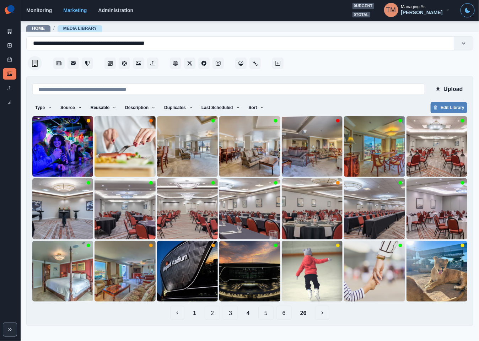
click at [266, 316] on button "5" at bounding box center [265, 313] width 15 height 14
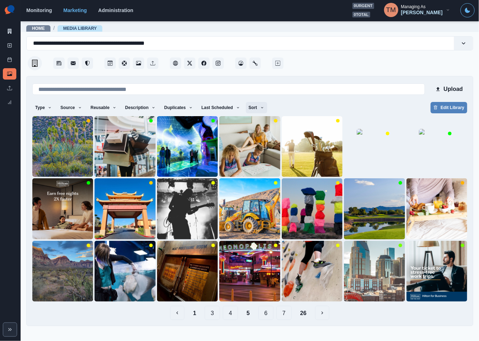
click at [255, 106] on button "Sort" at bounding box center [256, 107] width 21 height 11
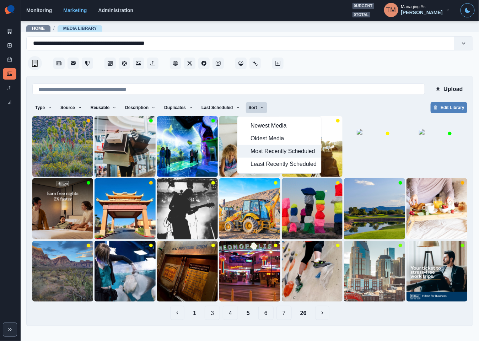
click at [257, 155] on span "Most Recently Scheduled" at bounding box center [283, 151] width 66 height 9
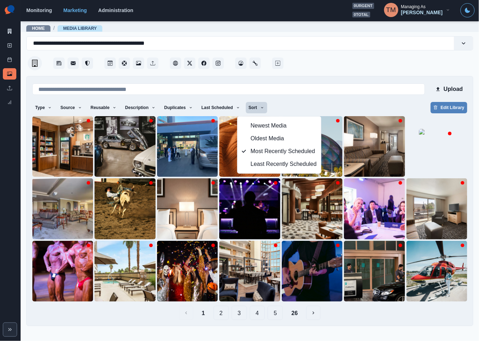
click at [335, 102] on div "Type Any Image Video Source Any Upload Social Manager Found: Instagram Found: G…" at bounding box center [249, 108] width 435 height 13
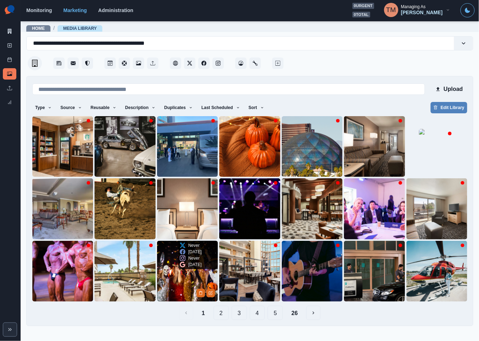
click at [179, 273] on img at bounding box center [187, 271] width 61 height 61
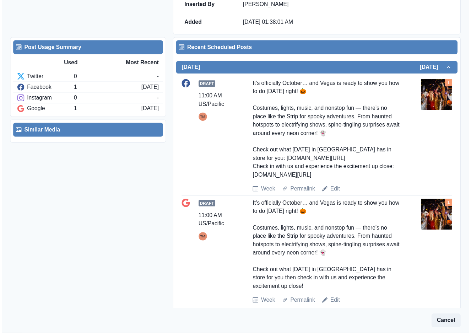
scroll to position [203, 0]
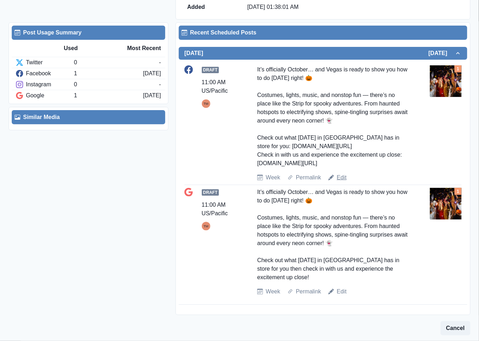
click at [340, 178] on link "Edit" at bounding box center [342, 177] width 10 height 9
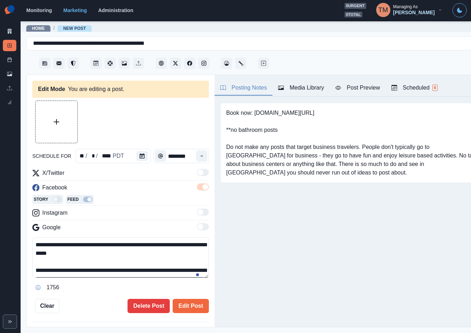
type input "********"
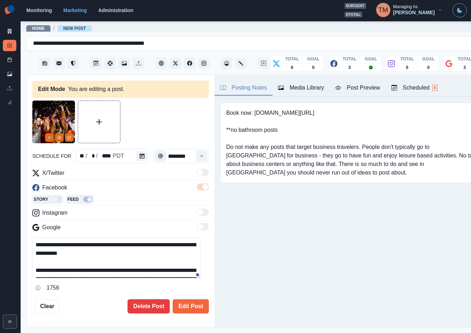
drag, startPoint x: 75, startPoint y: 245, endPoint x: 17, endPoint y: 243, distance: 57.9
click at [17, 243] on div "**********" at bounding box center [235, 166] width 471 height 333
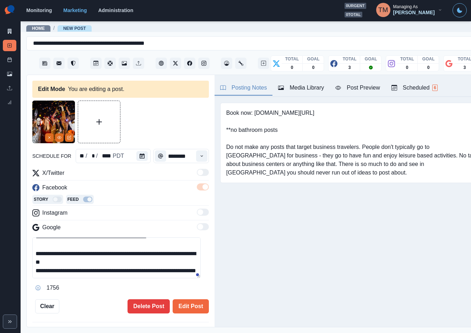
scroll to position [68, 0]
click at [74, 247] on textarea "**********" at bounding box center [116, 257] width 168 height 41
click at [130, 250] on textarea "**********" at bounding box center [116, 257] width 168 height 41
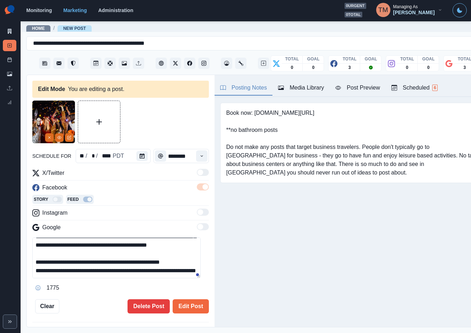
click at [177, 268] on textarea "**********" at bounding box center [116, 257] width 168 height 41
drag, startPoint x: 130, startPoint y: 253, endPoint x: 65, endPoint y: 253, distance: 65.0
click at [65, 253] on textarea "**********" at bounding box center [116, 257] width 168 height 41
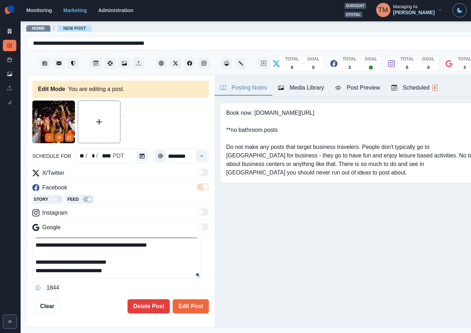
drag, startPoint x: 119, startPoint y: 274, endPoint x: 140, endPoint y: 263, distance: 22.9
click at [120, 274] on textarea "**********" at bounding box center [116, 257] width 168 height 41
click at [146, 260] on textarea "**********" at bounding box center [116, 257] width 168 height 41
click at [142, 273] on textarea "**********" at bounding box center [116, 257] width 168 height 41
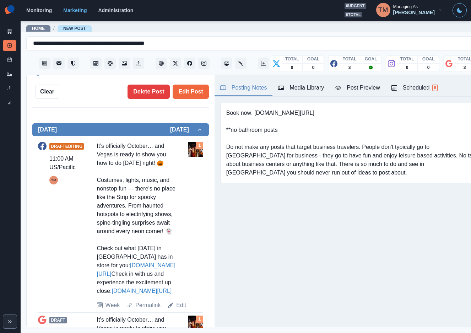
scroll to position [0, 0]
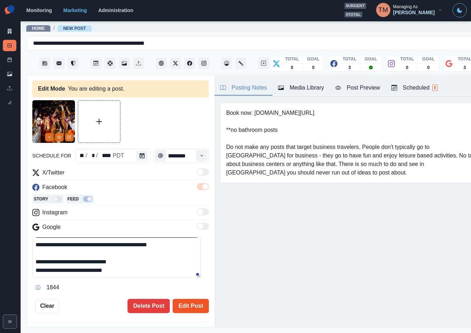
type textarea "**********"
click at [186, 300] on button "Edit Post" at bounding box center [191, 306] width 36 height 14
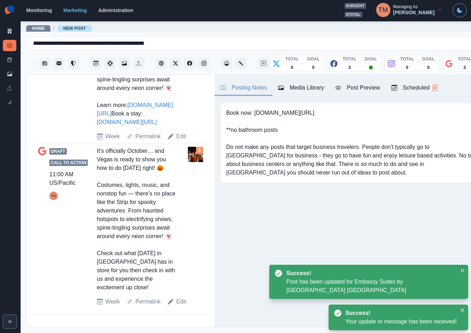
scroll to position [399, 0]
click at [179, 305] on link "Edit" at bounding box center [181, 301] width 10 height 9
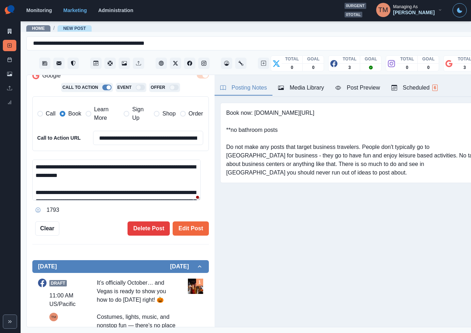
scroll to position [47, 0]
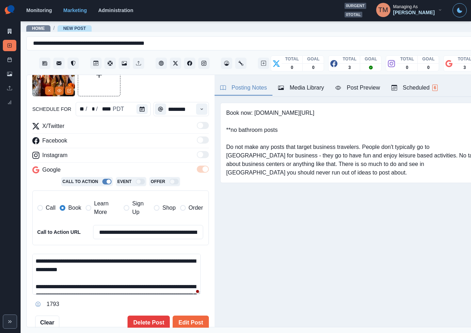
click at [98, 199] on span "Learn More" at bounding box center [106, 207] width 25 height 17
click at [68, 203] on span "Book" at bounding box center [74, 207] width 13 height 9
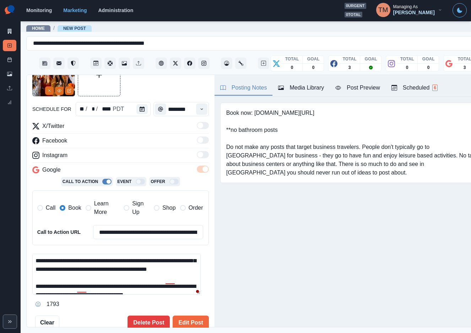
scroll to position [50, 0]
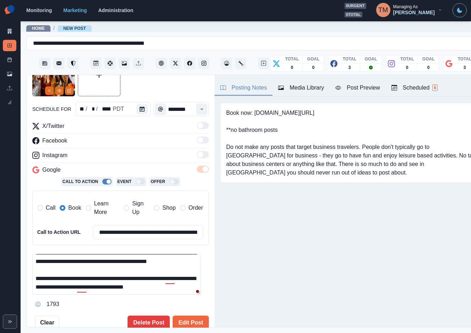
drag, startPoint x: 96, startPoint y: 255, endPoint x: 186, endPoint y: 284, distance: 94.9
click at [186, 284] on textarea "**********" at bounding box center [116, 273] width 168 height 41
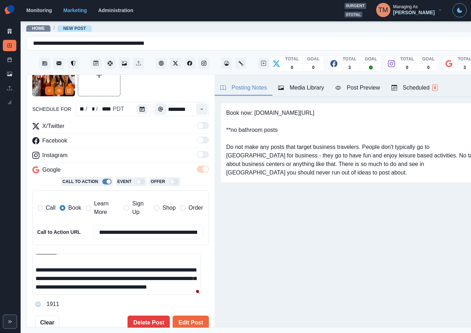
scroll to position [25, 0]
type textarea "**********"
click at [359, 83] on div "Post Preview" at bounding box center [357, 87] width 44 height 9
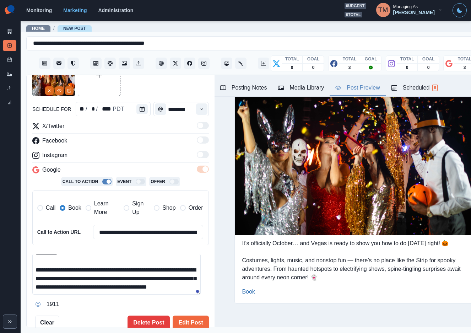
scroll to position [61, 0]
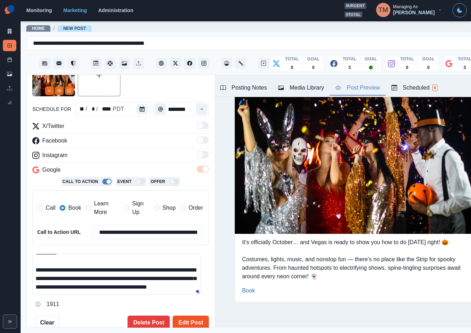
click at [189, 318] on button "Edit Post" at bounding box center [191, 322] width 36 height 14
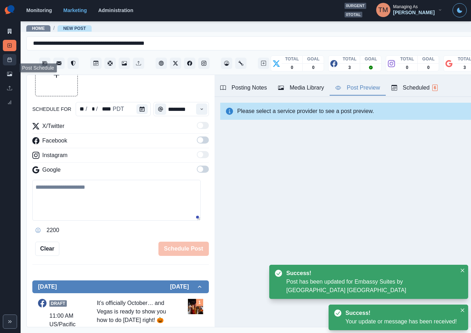
click at [7, 60] on icon at bounding box center [9, 59] width 5 height 5
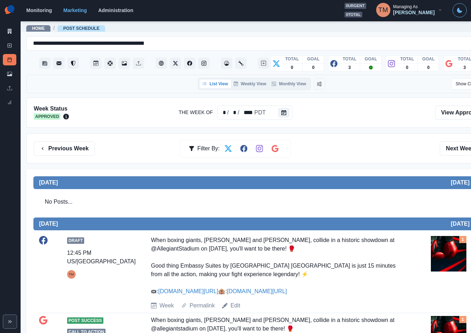
click at [463, 145] on button "Next Week" at bounding box center [463, 148] width 49 height 14
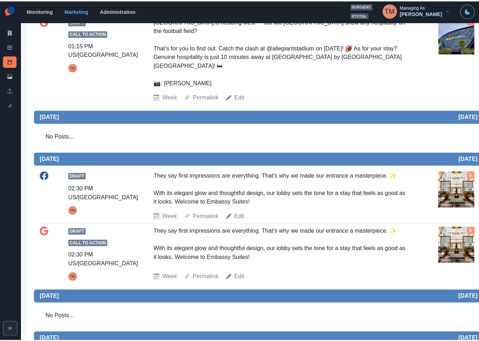
scroll to position [267, 0]
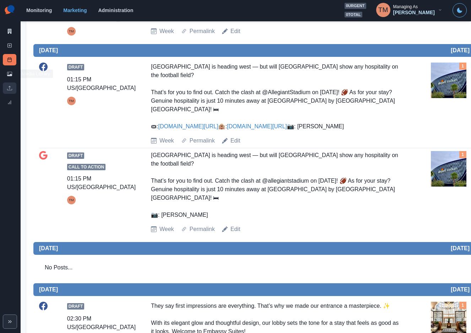
click at [9, 72] on icon at bounding box center [9, 73] width 5 height 5
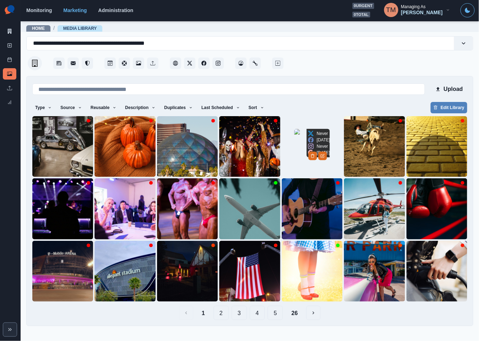
click at [310, 154] on img at bounding box center [311, 146] width 35 height 35
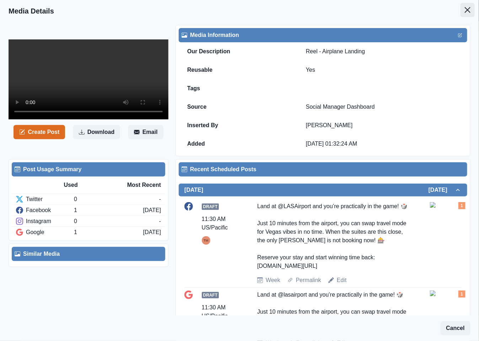
click at [464, 12] on icon "Close" at bounding box center [467, 10] width 6 height 6
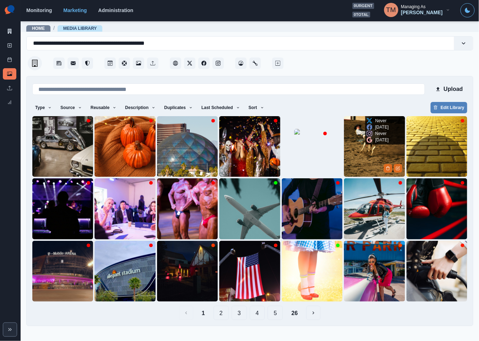
click at [357, 149] on img at bounding box center [374, 146] width 61 height 61
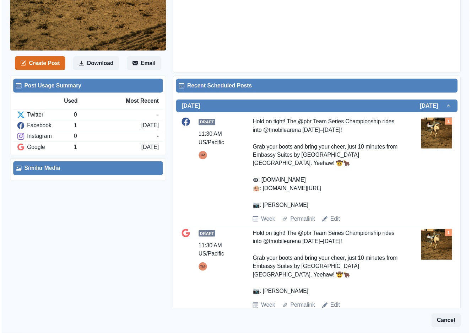
scroll to position [234, 0]
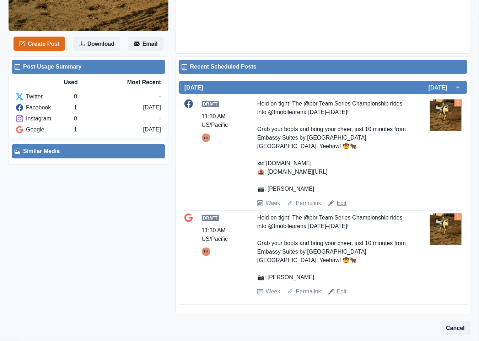
click at [338, 206] on link "Edit" at bounding box center [342, 203] width 10 height 9
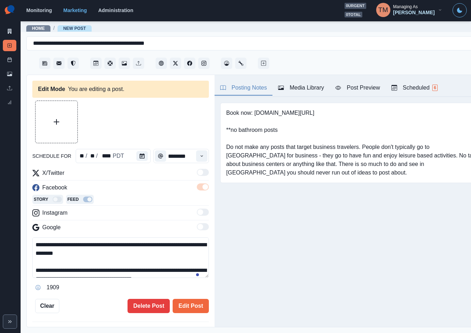
type input "********"
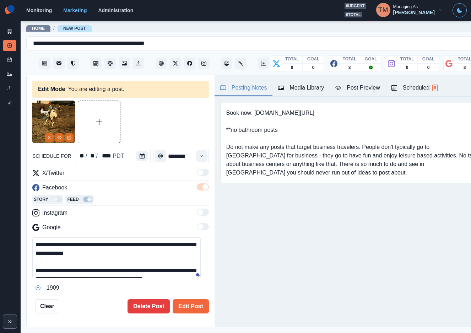
click at [97, 245] on textarea "**********" at bounding box center [116, 257] width 168 height 41
click at [154, 253] on textarea "**********" at bounding box center [116, 257] width 168 height 41
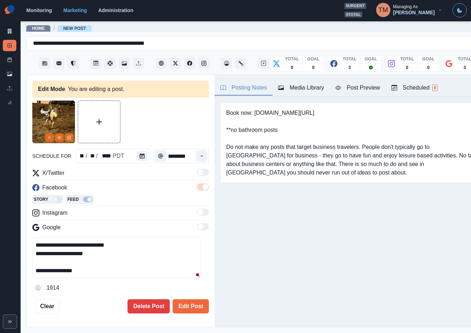
scroll to position [59, 0]
type textarea "**********"
click at [190, 306] on button "Edit Post" at bounding box center [191, 306] width 36 height 14
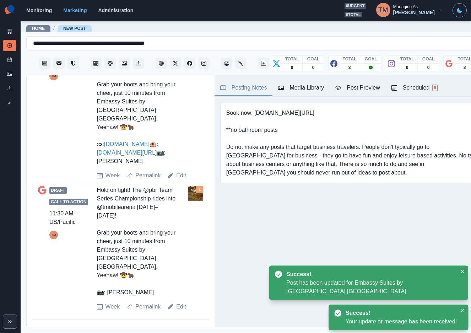
scroll to position [313, 0]
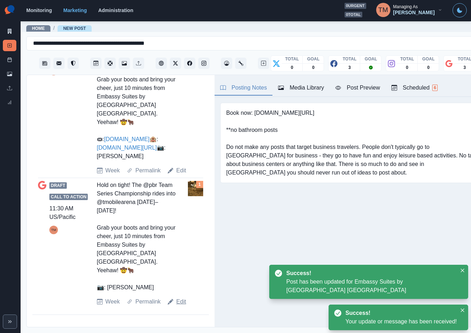
click at [178, 306] on link "Edit" at bounding box center [181, 301] width 10 height 9
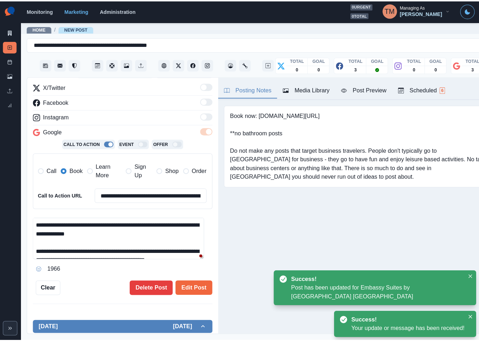
scroll to position [106, 0]
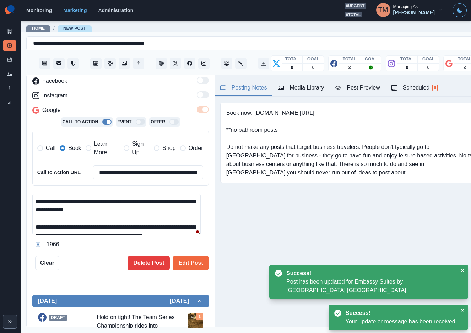
click at [100, 145] on span "Learn More" at bounding box center [106, 148] width 25 height 17
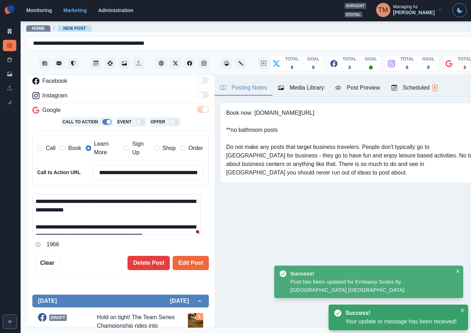
click at [74, 150] on span "Book" at bounding box center [74, 148] width 13 height 9
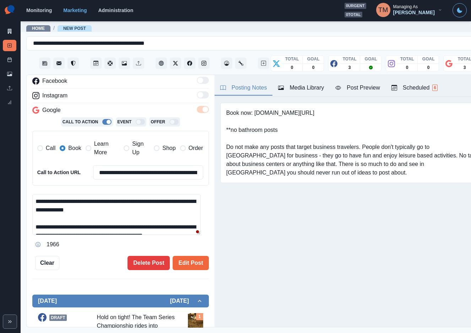
click at [98, 203] on textarea "**********" at bounding box center [116, 214] width 168 height 41
type textarea "**********"
click at [189, 267] on button "Edit Post" at bounding box center [191, 263] width 36 height 14
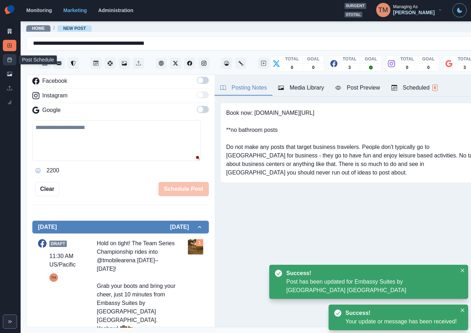
click at [7, 60] on icon at bounding box center [9, 59] width 5 height 5
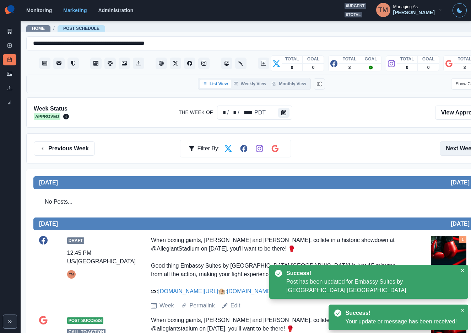
click at [450, 151] on button "Next Week" at bounding box center [463, 148] width 49 height 14
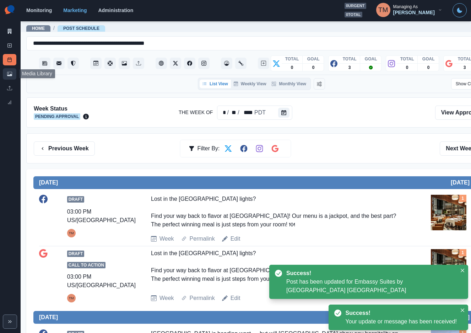
click at [5, 73] on link "Media Library" at bounding box center [9, 73] width 13 height 11
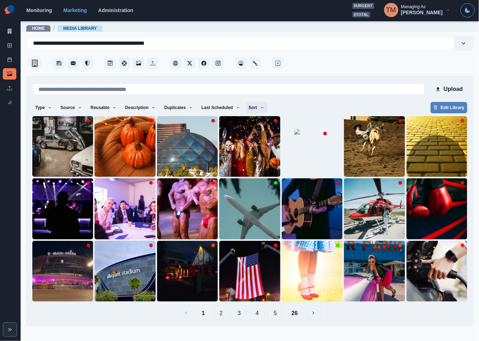
click at [252, 104] on button "Sort" at bounding box center [256, 107] width 21 height 11
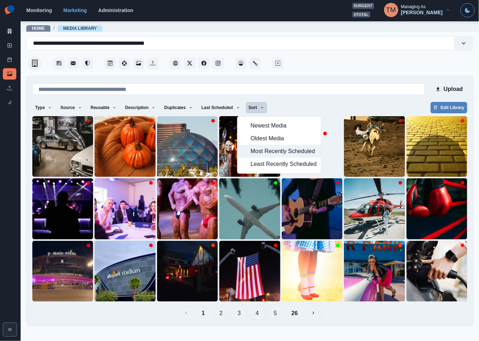
click at [258, 152] on span "Most Recently Scheduled" at bounding box center [283, 151] width 66 height 9
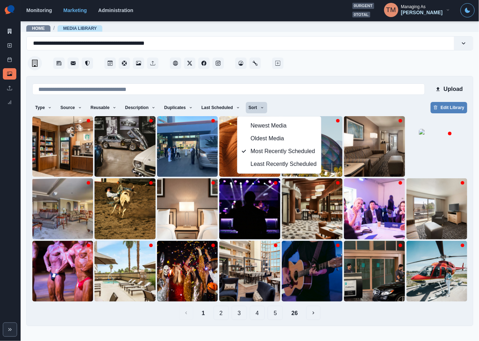
click at [378, 104] on div "Type Any Image Video Source Any Upload Social Manager Found: Instagram Found: G…" at bounding box center [249, 108] width 435 height 13
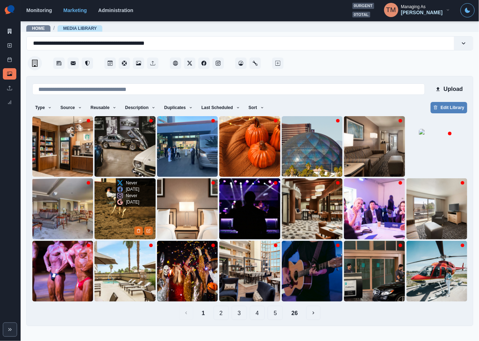
click at [113, 215] on img at bounding box center [124, 208] width 61 height 61
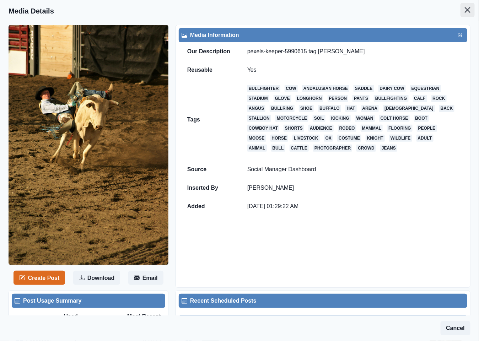
click at [464, 7] on icon "Close" at bounding box center [467, 10] width 6 height 6
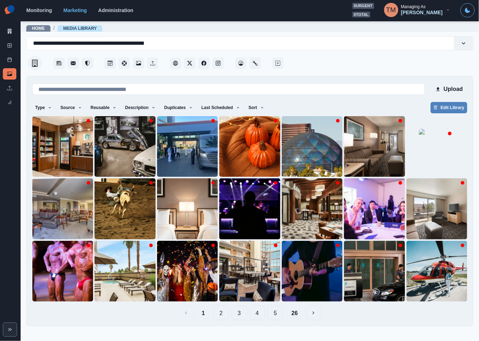
click at [295, 315] on button "26" at bounding box center [294, 313] width 18 height 14
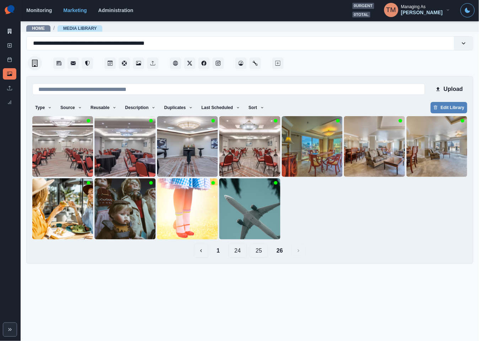
click at [259, 245] on button "25" at bounding box center [259, 251] width 18 height 14
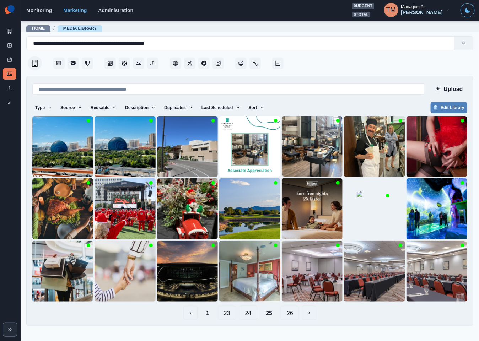
click at [251, 314] on button "24" at bounding box center [248, 313] width 18 height 14
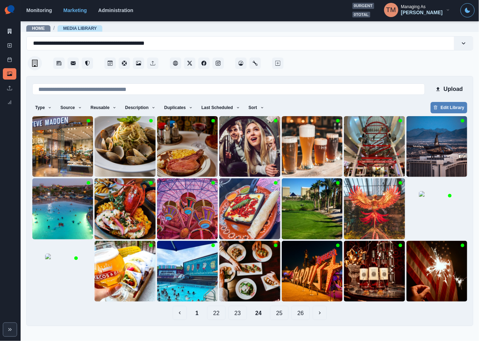
click at [197, 316] on button "1" at bounding box center [197, 313] width 15 height 14
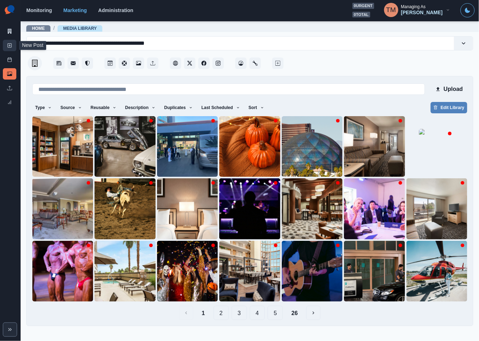
click at [5, 48] on link "New Post" at bounding box center [9, 45] width 13 height 11
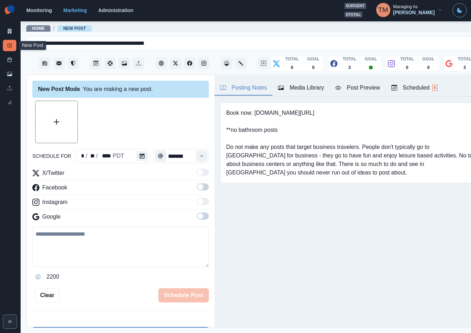
click at [64, 125] on button "Upload Media" at bounding box center [56, 122] width 42 height 42
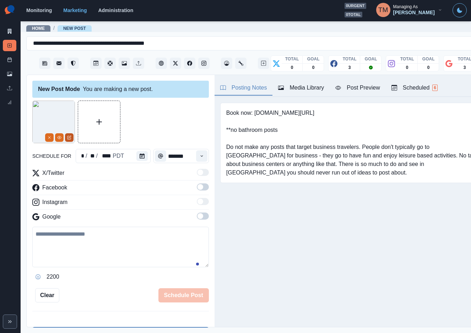
click at [69, 137] on icon "Edit Media" at bounding box center [69, 137] width 4 height 4
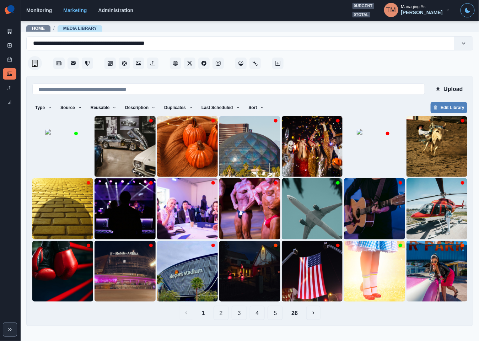
click at [282, 105] on div "Type Any Image Video Source Any Upload Social Manager Found: Instagram Found: G…" at bounding box center [249, 108] width 435 height 13
click at [3, 27] on link "Marketing Summary" at bounding box center [9, 31] width 13 height 11
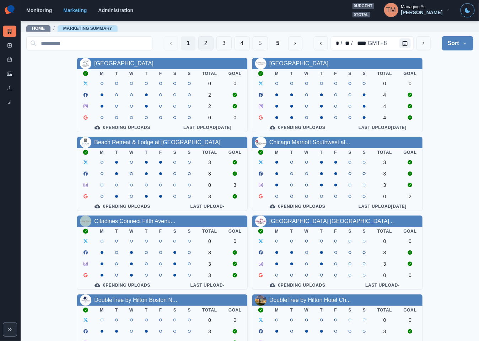
click at [198, 40] on button "2" at bounding box center [205, 43] width 15 height 14
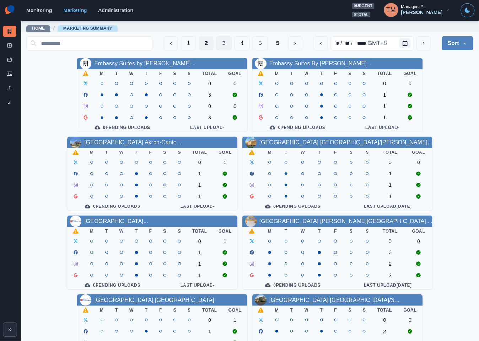
click at [216, 40] on button "3" at bounding box center [223, 43] width 15 height 14
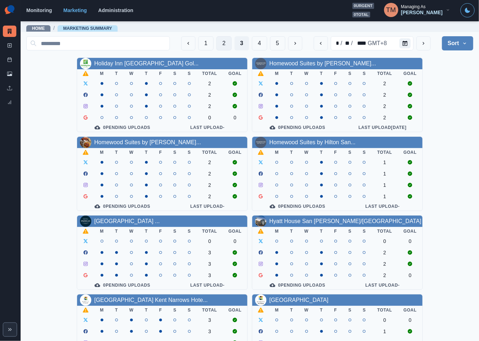
click at [216, 44] on button "2" at bounding box center [223, 43] width 15 height 14
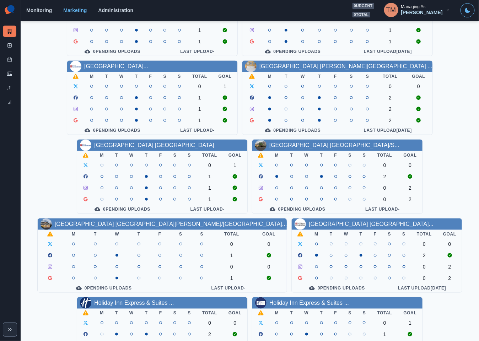
scroll to position [160, 0]
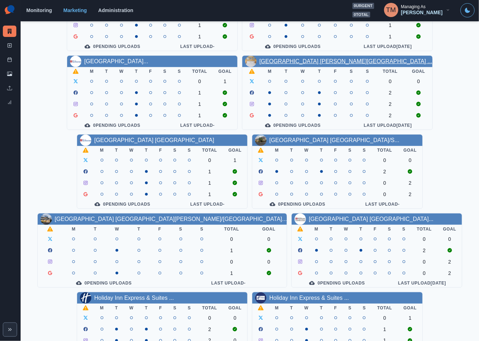
click at [301, 64] on link "[GEOGRAPHIC_DATA] [PERSON_NAME][GEOGRAPHIC_DATA] ..." at bounding box center [345, 61] width 173 height 6
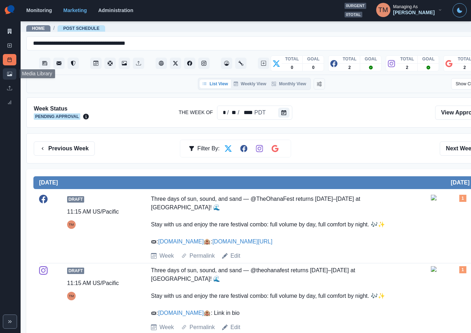
click at [8, 70] on link "Media Library" at bounding box center [9, 73] width 13 height 11
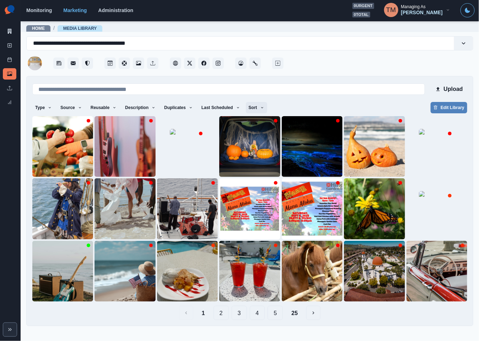
click at [250, 107] on button "Sort" at bounding box center [256, 107] width 21 height 11
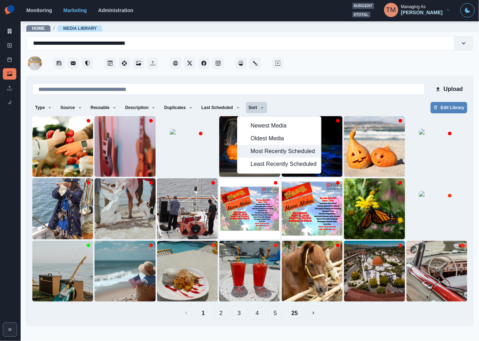
click at [260, 151] on span "Most Recently Scheduled" at bounding box center [283, 151] width 66 height 9
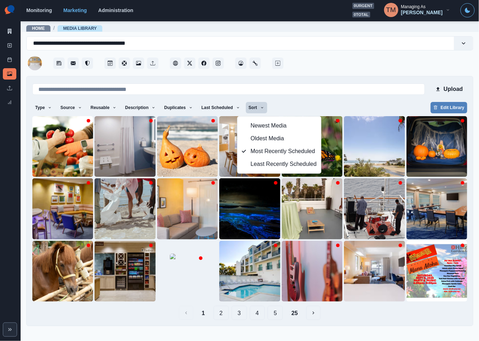
click at [294, 97] on div "Upload Type Any Image Video Source Any Upload Social Manager Found: Instagram F…" at bounding box center [249, 201] width 435 height 238
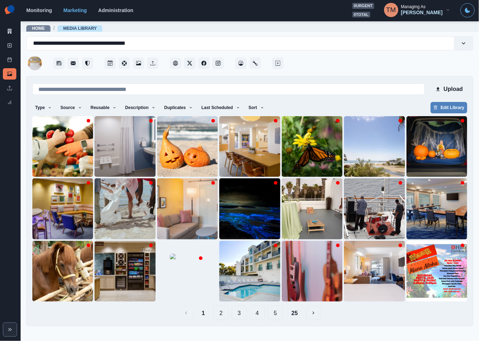
click at [221, 313] on button "2" at bounding box center [220, 313] width 15 height 14
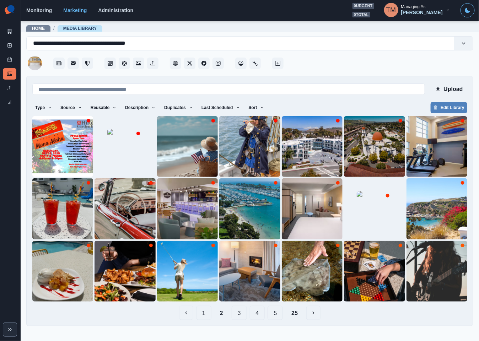
click at [293, 313] on button "25" at bounding box center [294, 313] width 18 height 14
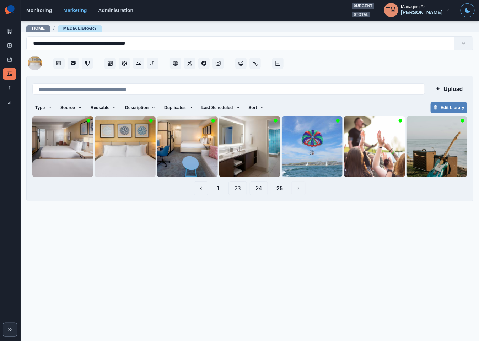
click at [260, 190] on button "24" at bounding box center [259, 188] width 18 height 14
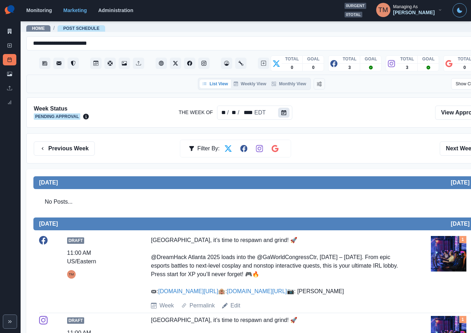
click at [282, 112] on icon "Calendar" at bounding box center [283, 112] width 5 height 5
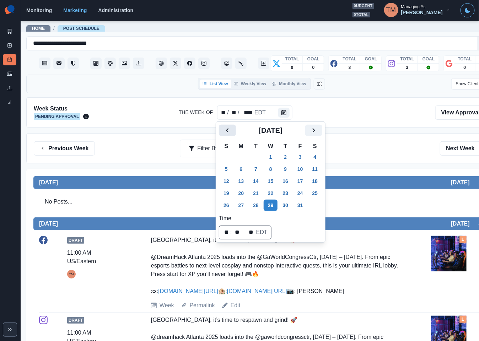
click at [229, 130] on icon "Previous" at bounding box center [227, 130] width 9 height 9
click at [312, 128] on icon "Next" at bounding box center [313, 130] width 9 height 9
click at [243, 167] on button "8" at bounding box center [241, 168] width 14 height 11
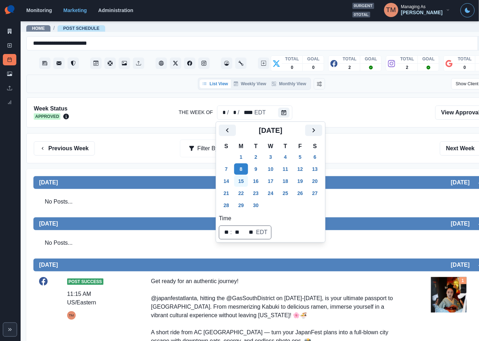
click at [241, 183] on button "15" at bounding box center [241, 180] width 14 height 11
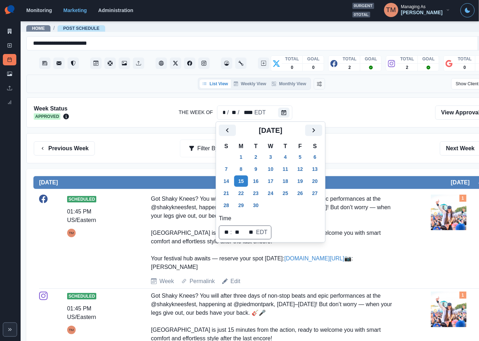
click at [375, 143] on div "Previous Week Filter By: Next Week" at bounding box center [261, 148] width 455 height 14
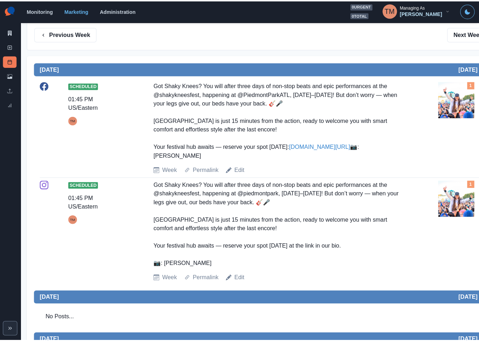
scroll to position [97, 0]
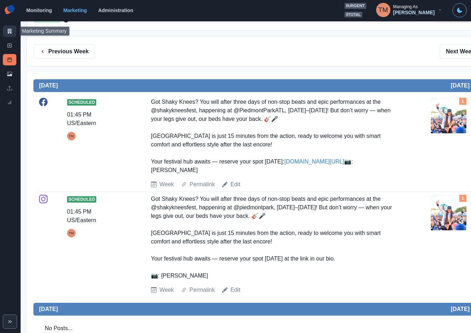
click at [13, 30] on link "Marketing Summary" at bounding box center [9, 31] width 13 height 11
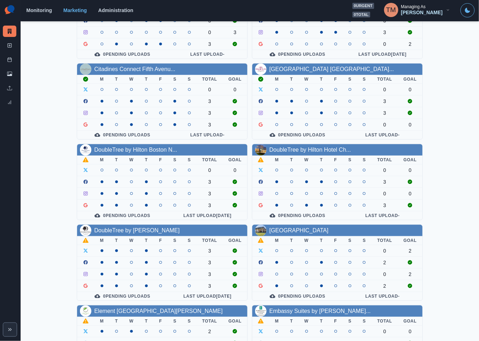
scroll to position [102, 0]
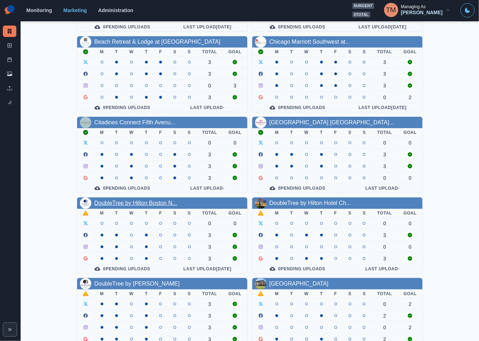
click at [107, 206] on link "DoubleTree by Hilton Boston N..." at bounding box center [135, 203] width 83 height 6
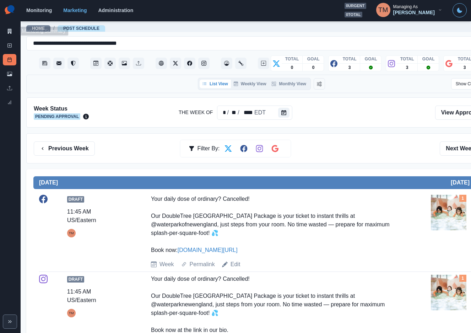
click at [14, 32] on link "Marketing Summary" at bounding box center [9, 31] width 13 height 11
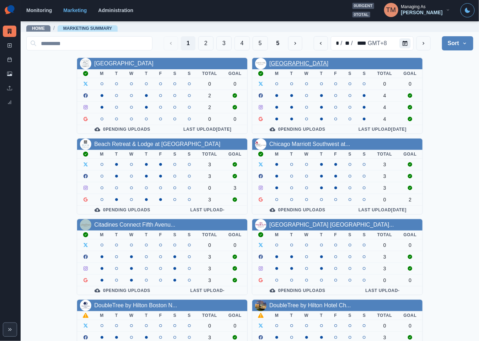
click at [297, 64] on link "[GEOGRAPHIC_DATA]" at bounding box center [298, 63] width 59 height 6
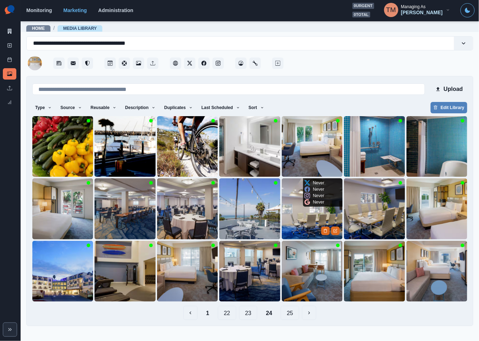
click at [299, 228] on img at bounding box center [312, 208] width 61 height 61
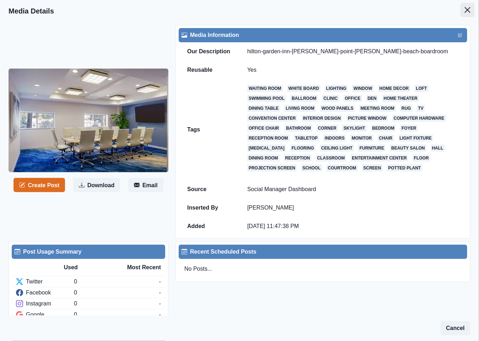
click at [460, 10] on button "Close" at bounding box center [467, 10] width 14 height 14
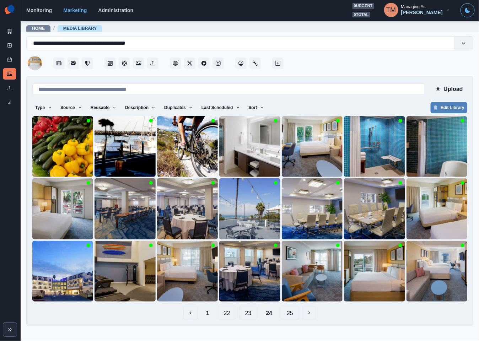
click at [206, 315] on button "1" at bounding box center [207, 313] width 15 height 14
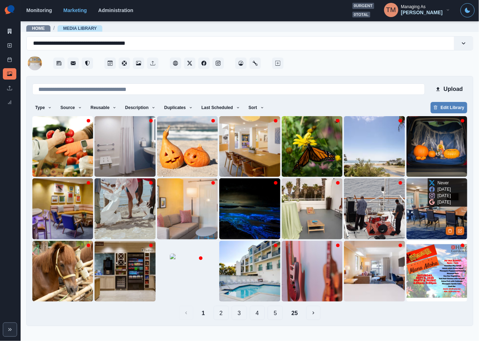
click at [423, 219] on img at bounding box center [436, 208] width 61 height 61
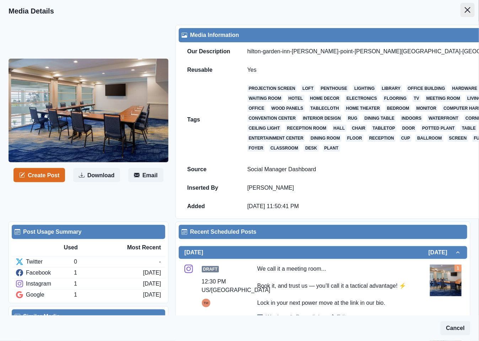
click at [464, 12] on icon "Close" at bounding box center [467, 10] width 6 height 6
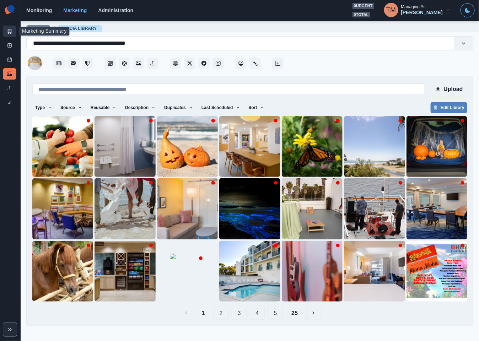
click at [7, 29] on icon at bounding box center [9, 31] width 5 height 5
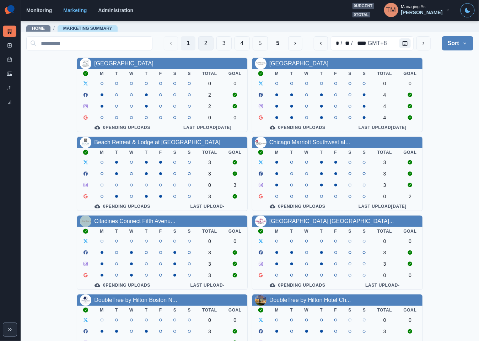
click at [198, 43] on button "2" at bounding box center [205, 43] width 15 height 14
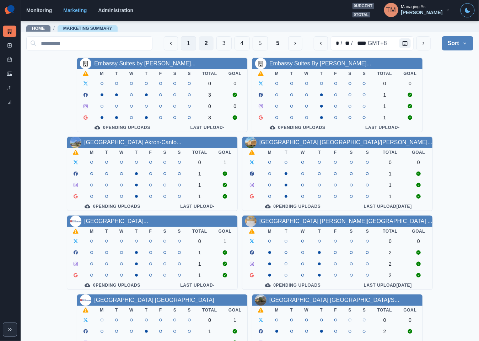
click at [181, 40] on button "1" at bounding box center [188, 43] width 15 height 14
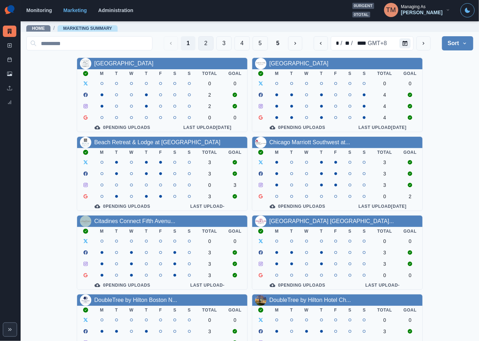
click at [198, 43] on button "2" at bounding box center [205, 43] width 15 height 14
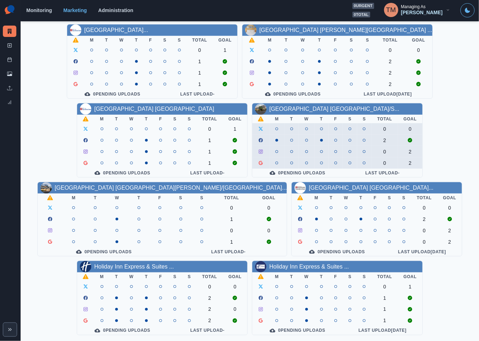
scroll to position [209, 0]
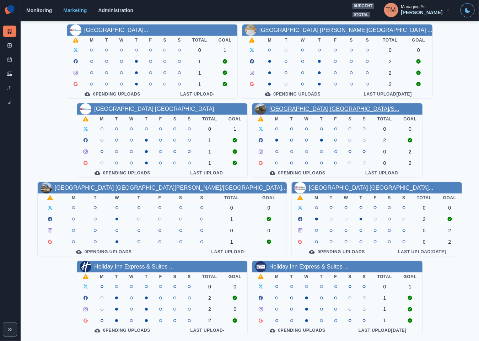
click at [305, 106] on link "Hilton Garden Inn Nashville/S..." at bounding box center [334, 109] width 130 height 6
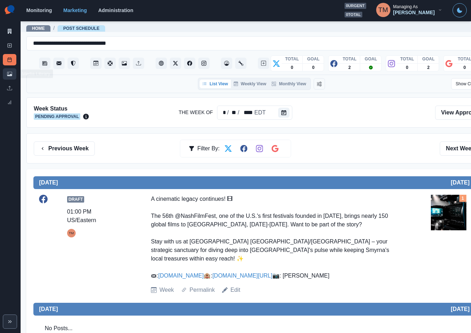
click at [7, 73] on icon at bounding box center [9, 73] width 5 height 5
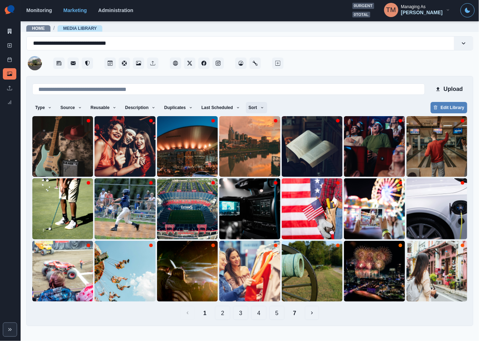
click at [246, 110] on button "Sort" at bounding box center [256, 107] width 21 height 11
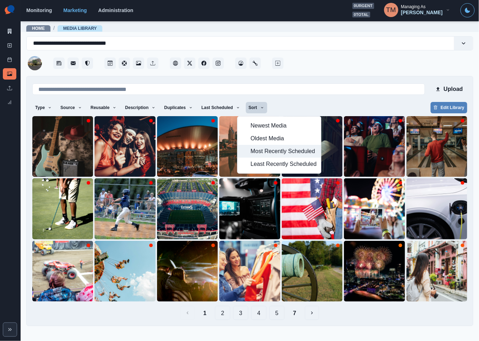
click at [257, 151] on span "Most Recently Scheduled" at bounding box center [283, 151] width 66 height 9
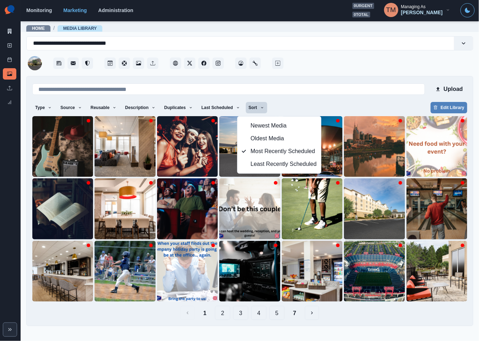
click at [313, 108] on div "Type Any Image Video Source Any Upload Social Manager Found: Instagram Found: G…" at bounding box center [249, 108] width 435 height 13
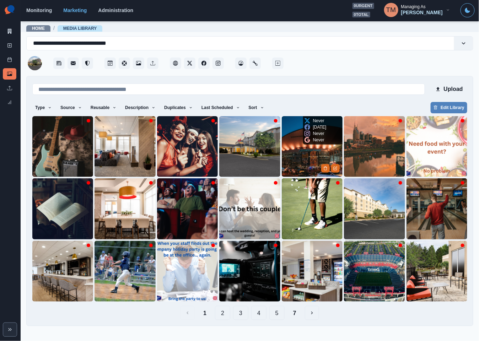
click at [297, 166] on img at bounding box center [312, 146] width 61 height 61
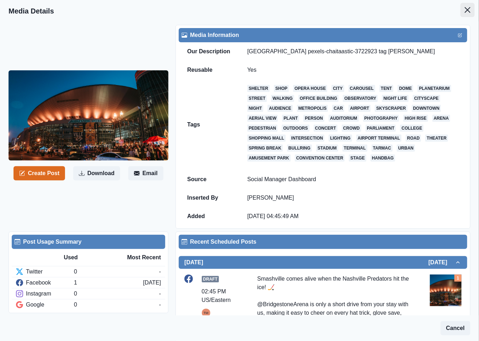
click at [464, 11] on icon "Close" at bounding box center [467, 10] width 6 height 6
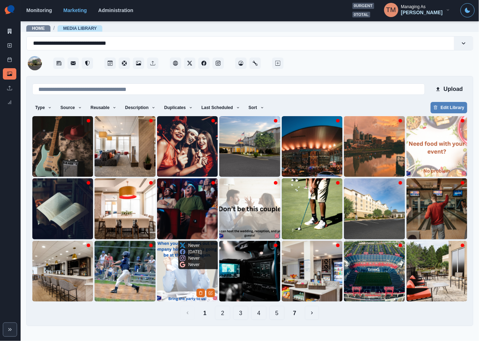
click at [177, 282] on img at bounding box center [187, 271] width 61 height 61
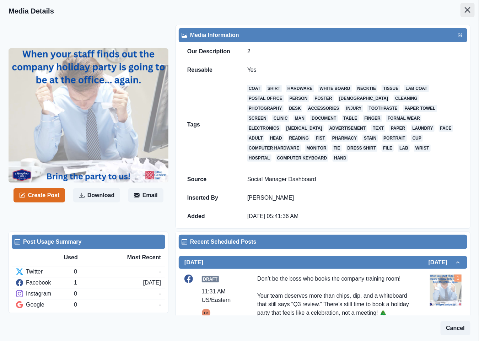
click at [464, 9] on icon "Close" at bounding box center [467, 10] width 6 height 6
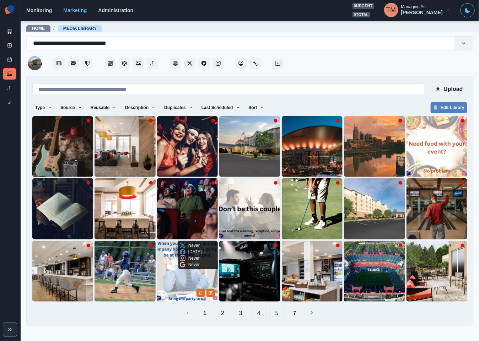
click at [175, 280] on img at bounding box center [187, 271] width 61 height 61
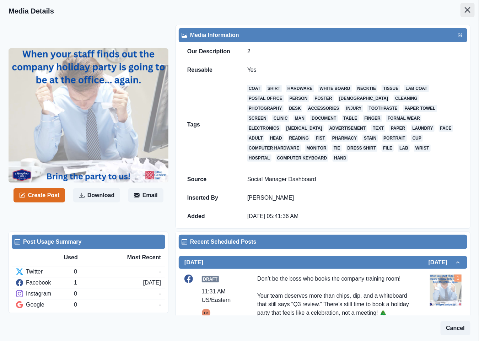
click at [464, 9] on icon "Close" at bounding box center [467, 10] width 6 height 6
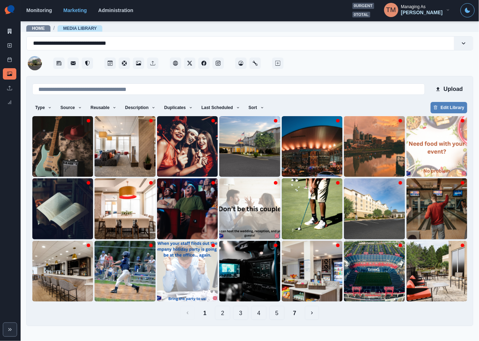
click at [374, 98] on div "Upload Type Any Image Video Source Any Upload Social Manager Found: Instagram F…" at bounding box center [249, 201] width 435 height 238
click at [218, 313] on button "2" at bounding box center [222, 313] width 15 height 14
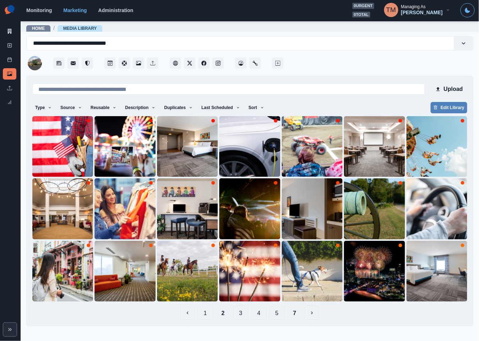
click at [239, 313] on button "3" at bounding box center [240, 313] width 15 height 14
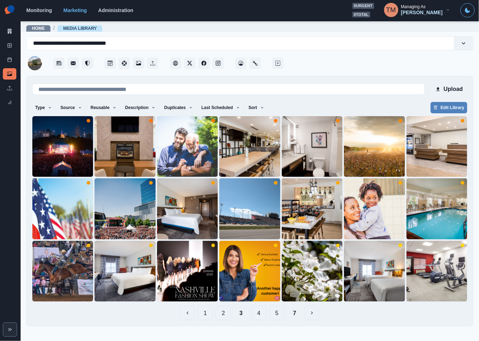
click at [261, 313] on button "4" at bounding box center [258, 313] width 15 height 14
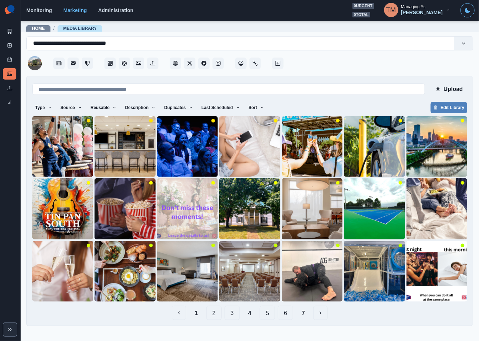
click at [202, 313] on button "1" at bounding box center [196, 313] width 15 height 14
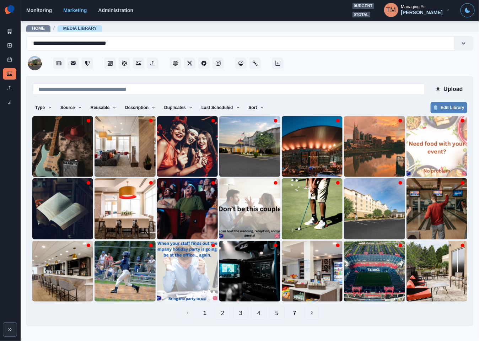
click at [224, 315] on button "2" at bounding box center [222, 313] width 15 height 14
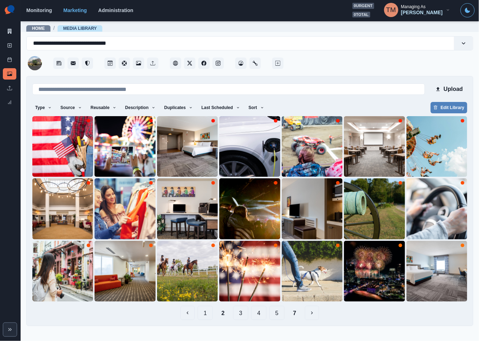
click at [241, 316] on button "3" at bounding box center [240, 313] width 15 height 14
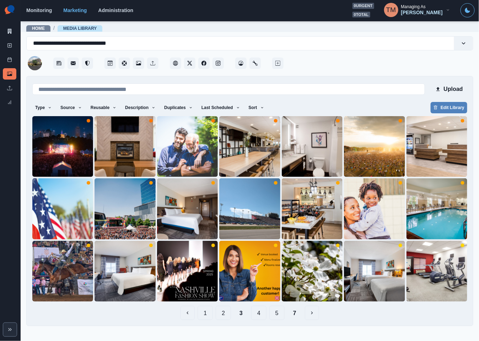
click at [253, 315] on button "4" at bounding box center [258, 313] width 15 height 14
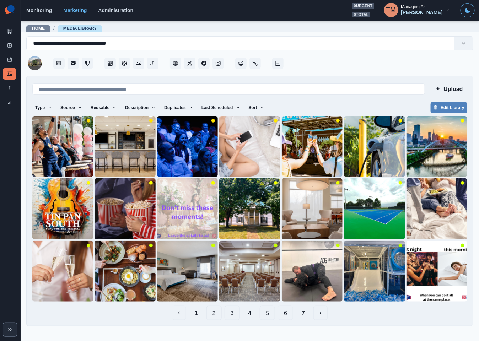
click at [268, 315] on button "5" at bounding box center [266, 313] width 15 height 14
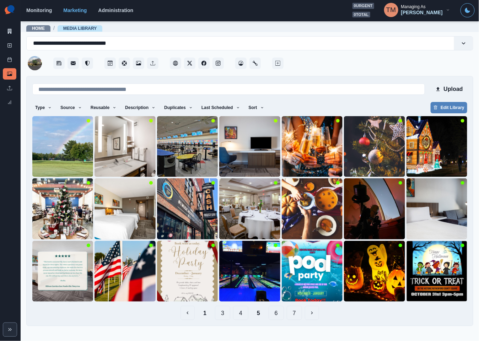
click at [273, 314] on button "6" at bounding box center [275, 313] width 15 height 14
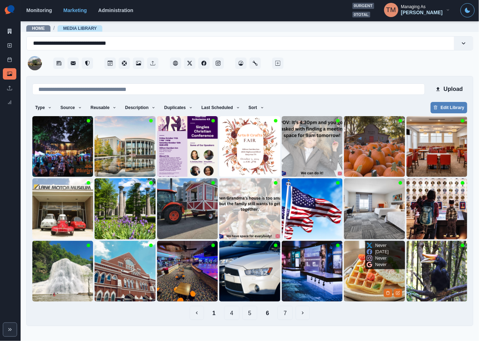
click at [372, 274] on img at bounding box center [374, 271] width 61 height 61
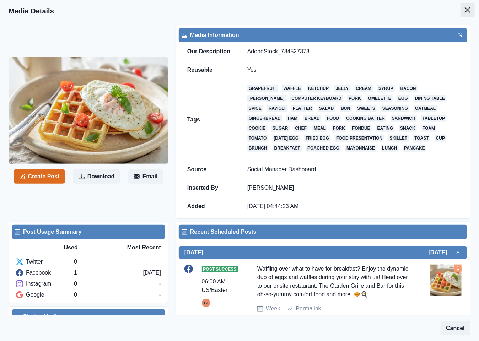
click at [464, 10] on icon "Close" at bounding box center [467, 10] width 6 height 6
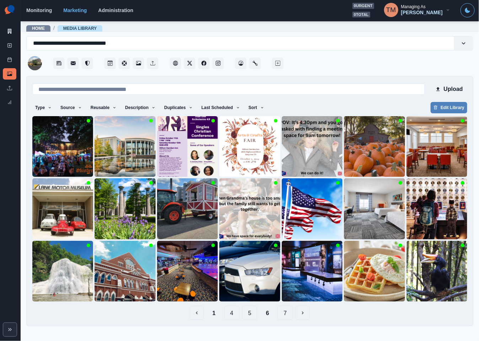
click at [212, 314] on button "1" at bounding box center [214, 313] width 15 height 14
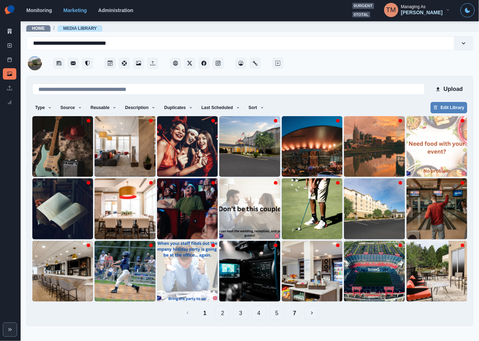
click at [223, 312] on button "2" at bounding box center [222, 313] width 15 height 14
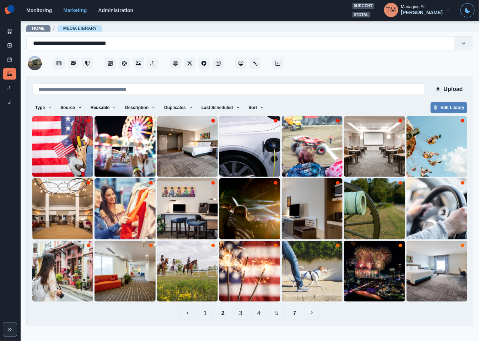
click at [243, 312] on button "3" at bounding box center [240, 313] width 15 height 14
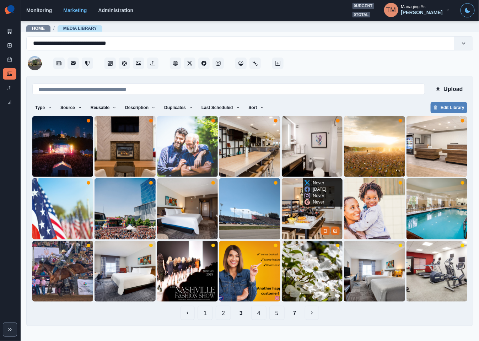
click at [313, 215] on img at bounding box center [312, 208] width 61 height 61
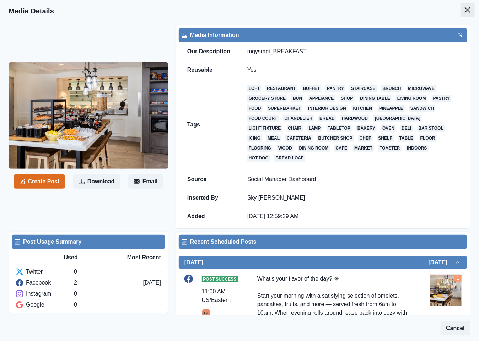
click at [464, 11] on icon "Close" at bounding box center [467, 10] width 6 height 6
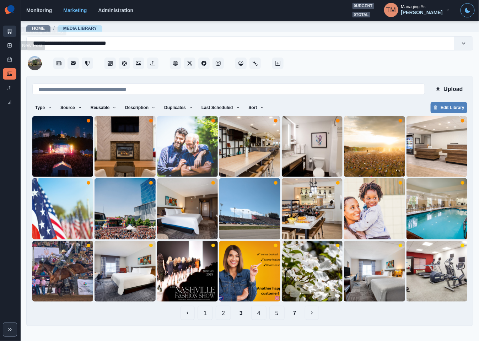
click at [9, 31] on icon at bounding box center [9, 31] width 5 height 5
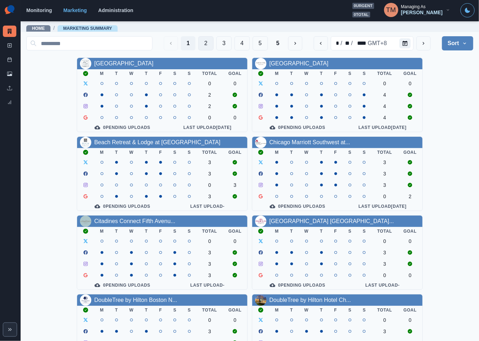
click at [198, 44] on button "2" at bounding box center [205, 43] width 15 height 14
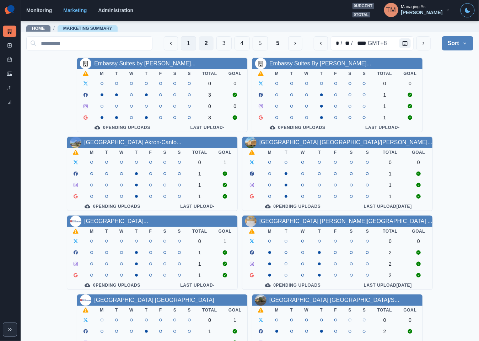
click at [181, 43] on button "1" at bounding box center [188, 43] width 15 height 14
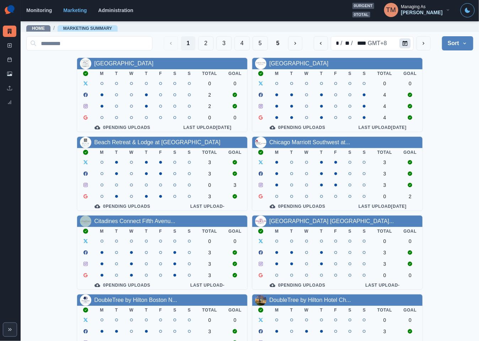
click at [402, 42] on icon "Calendar" at bounding box center [404, 43] width 5 height 5
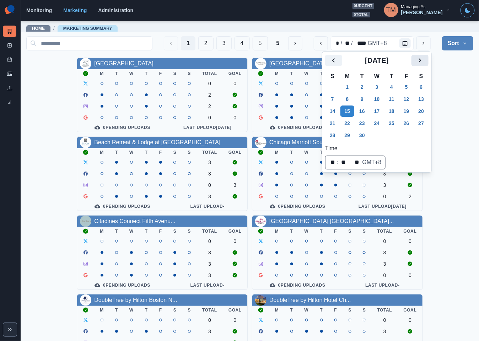
click at [425, 61] on button "Next" at bounding box center [419, 60] width 17 height 11
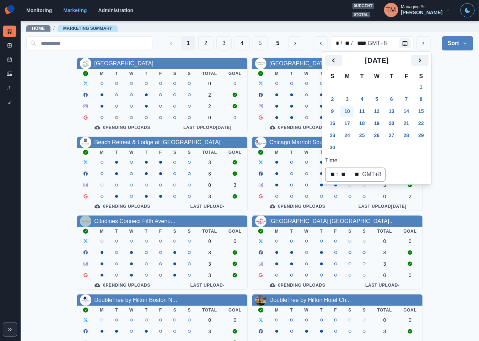
click at [350, 111] on button "10" at bounding box center [347, 110] width 14 height 11
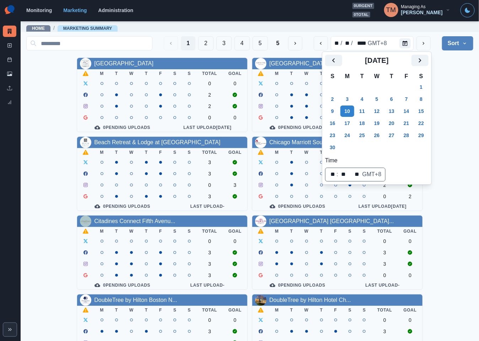
click at [449, 92] on div "AC Hotel Atlanta Downtown M T W T F S S Total Goal 0 0 2 2 0 0 0 Pending Upload…" at bounding box center [249, 292] width 447 height 469
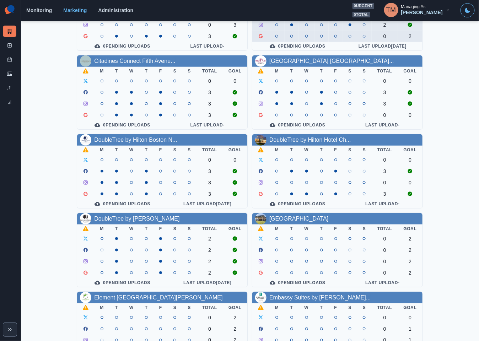
scroll to position [209, 0]
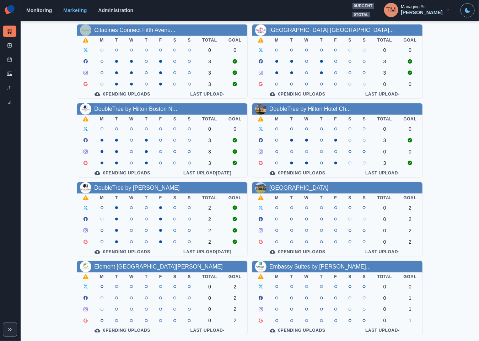
click at [287, 185] on link "El Rancho Hotel" at bounding box center [298, 188] width 59 height 6
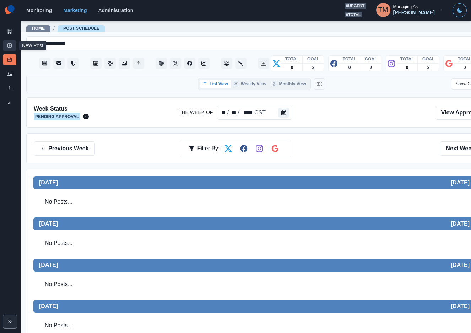
click at [9, 45] on line at bounding box center [10, 45] width 2 height 0
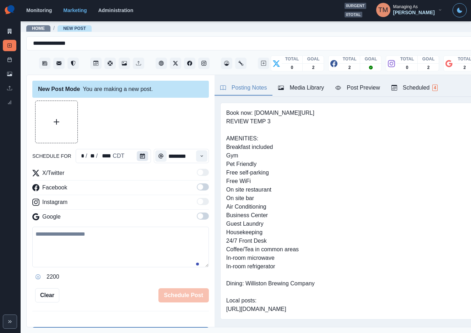
click at [138, 153] on button "Calendar" at bounding box center [142, 156] width 11 height 10
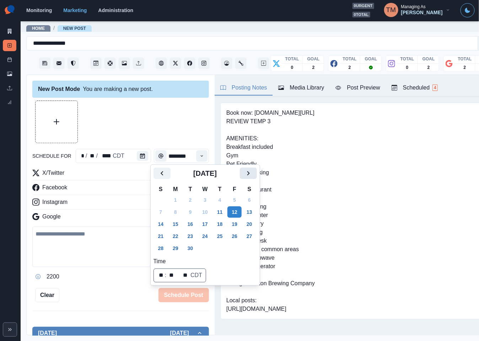
click at [255, 174] on button "Next" at bounding box center [248, 173] width 17 height 11
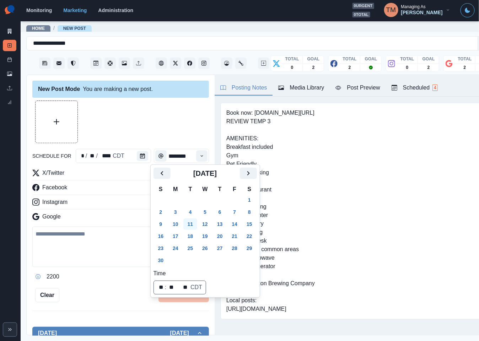
click at [193, 218] on button "11" at bounding box center [190, 223] width 14 height 11
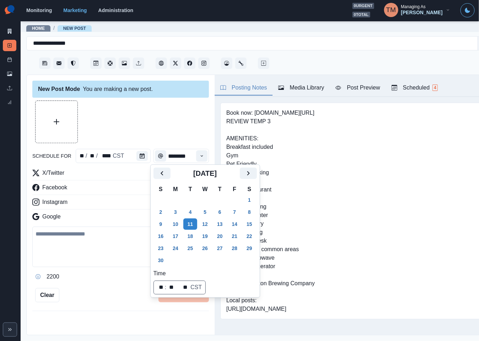
click at [163, 128] on div at bounding box center [120, 121] width 176 height 43
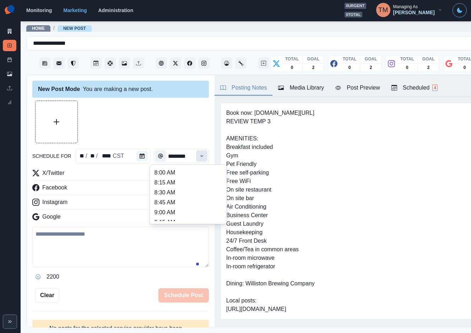
click at [196, 153] on button "Time" at bounding box center [201, 155] width 11 height 11
click at [190, 200] on li "12:45 PM" at bounding box center [188, 202] width 71 height 10
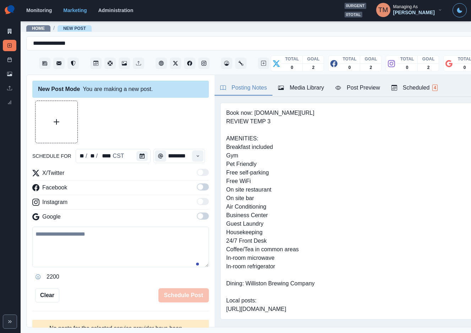
type input "********"
click at [197, 194] on label at bounding box center [203, 188] width 12 height 11
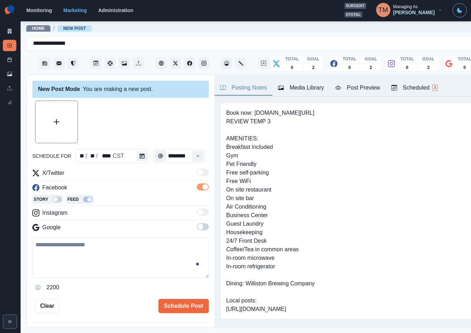
scroll to position [0, 0]
click at [197, 229] on span at bounding box center [200, 227] width 6 height 6
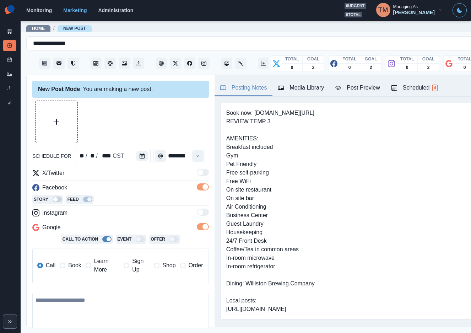
click at [75, 312] on textarea at bounding box center [120, 313] width 176 height 40
paste textarea "**********"
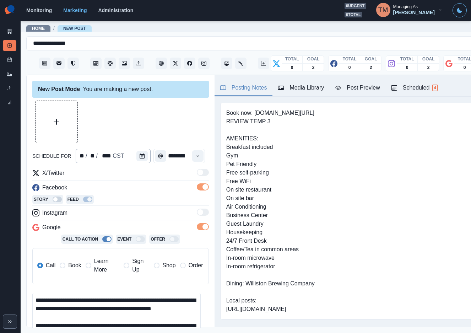
scroll to position [39, 0]
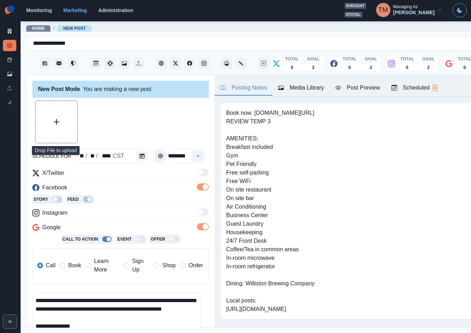
click at [58, 122] on icon "Upload Media" at bounding box center [57, 122] width 6 height 6
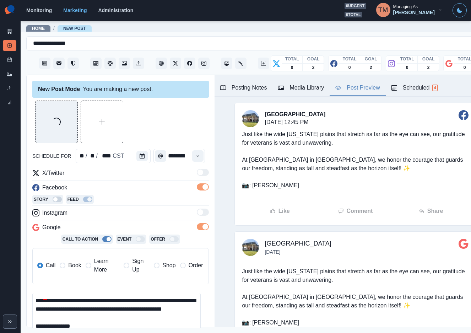
click at [362, 88] on div "Post Preview" at bounding box center [357, 87] width 44 height 9
click at [160, 121] on div "Loading..." at bounding box center [120, 121] width 176 height 43
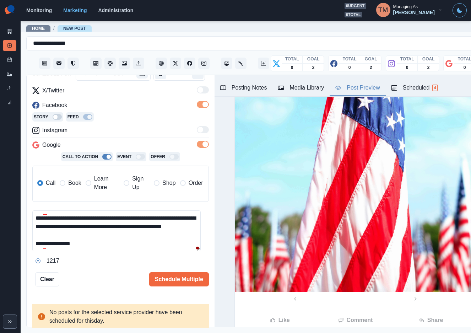
scroll to position [43, 0]
drag, startPoint x: 171, startPoint y: 275, endPoint x: 96, endPoint y: 272, distance: 75.3
click at [96, 272] on div "Schedule Multiple" at bounding box center [133, 279] width 149 height 14
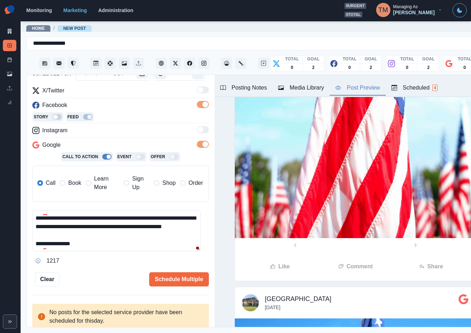
scroll to position [373, 0]
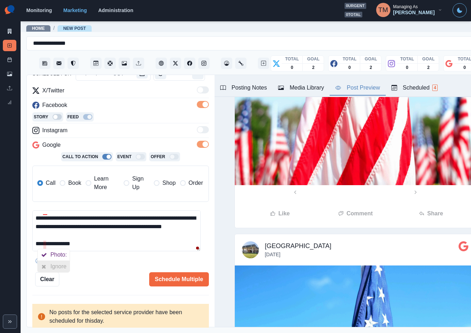
click at [51, 263] on div "Ignore" at bounding box center [59, 266] width 19 height 11
click at [44, 230] on icon at bounding box center [43, 232] width 5 height 6
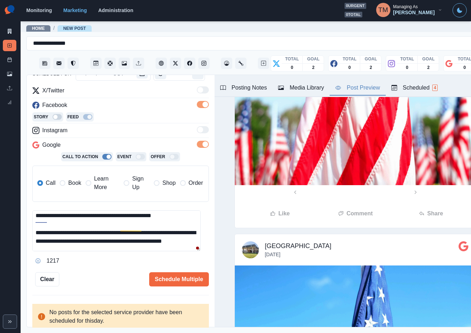
scroll to position [0, 0]
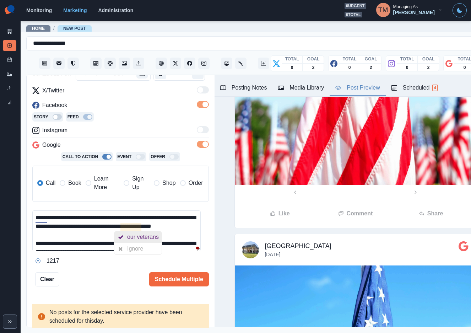
click at [131, 237] on div "our veterans" at bounding box center [144, 236] width 34 height 11
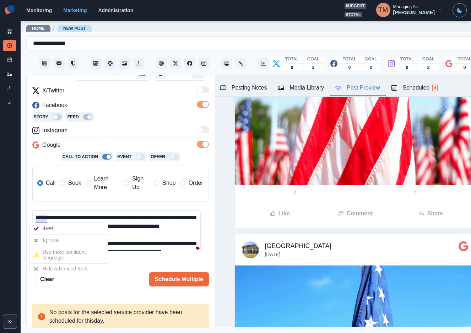
click at [43, 236] on div "Ignore" at bounding box center [52, 239] width 19 height 11
click at [141, 246] on textarea "**********" at bounding box center [116, 230] width 168 height 41
click at [45, 236] on div "Ignore" at bounding box center [52, 239] width 19 height 11
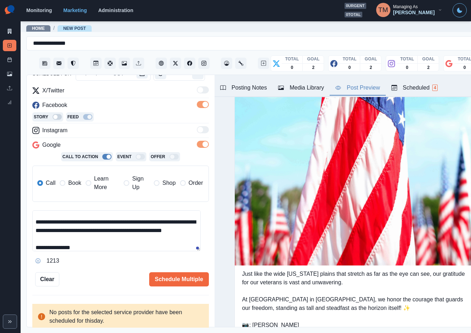
scroll to position [745, 0]
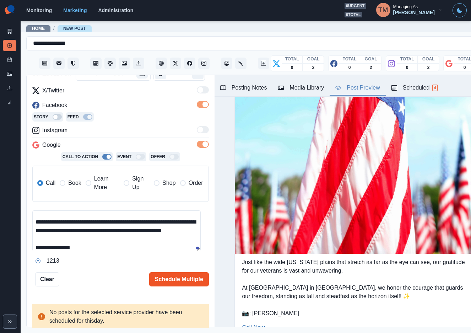
type textarea "**********"
click at [181, 276] on button "Schedule Multiple" at bounding box center [179, 279] width 60 height 14
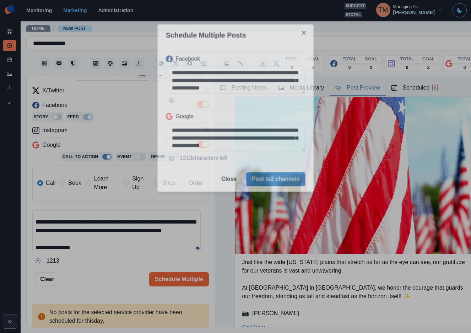
scroll to position [0, 0]
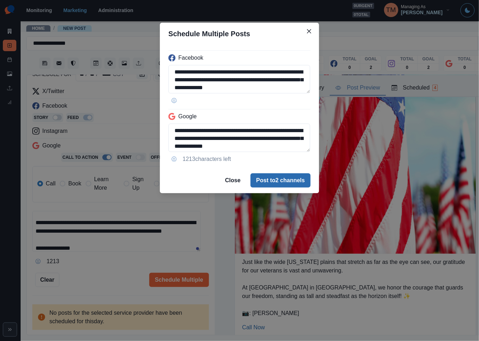
click at [299, 182] on button "Post to 2 channels" at bounding box center [280, 180] width 60 height 14
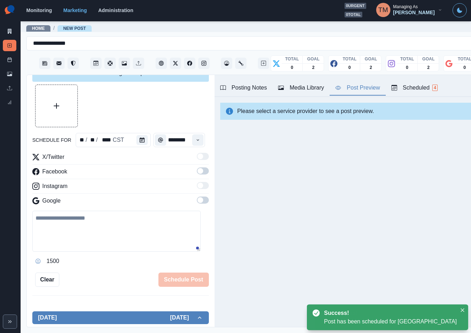
scroll to position [82, 0]
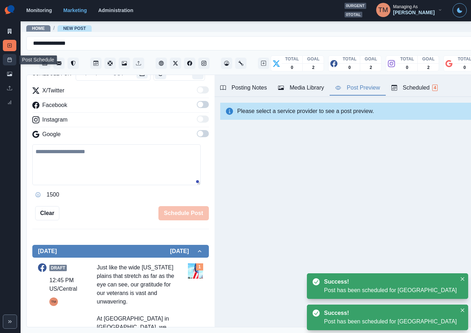
click at [7, 54] on link "Post Schedule" at bounding box center [9, 59] width 13 height 11
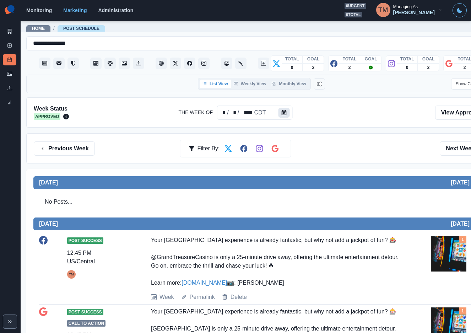
click at [283, 115] on icon "Calendar" at bounding box center [284, 112] width 5 height 5
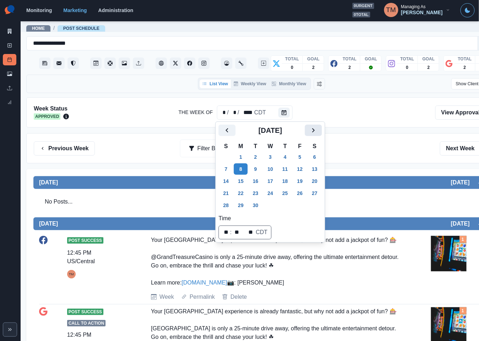
click at [315, 131] on icon "Next" at bounding box center [313, 130] width 9 height 9
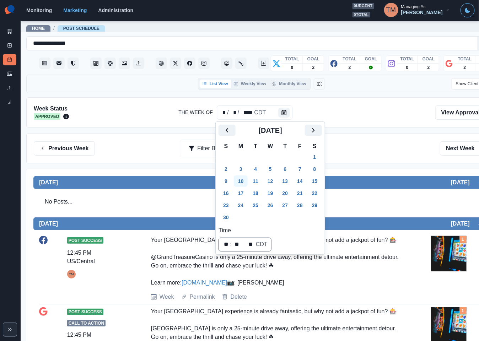
click at [240, 179] on button "10" at bounding box center [241, 180] width 14 height 11
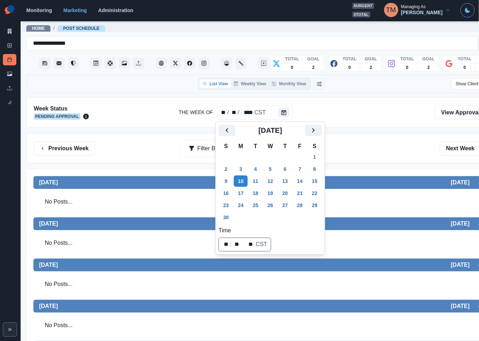
click at [377, 152] on div "Previous Week Filter By: Next Week" at bounding box center [261, 148] width 455 height 14
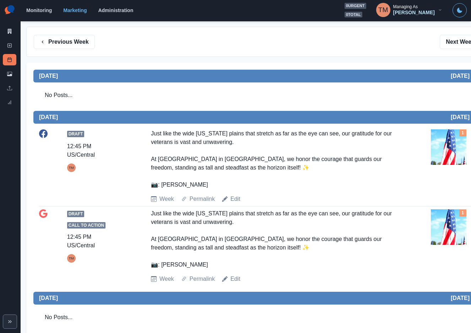
click at [453, 155] on img at bounding box center [448, 146] width 35 height 35
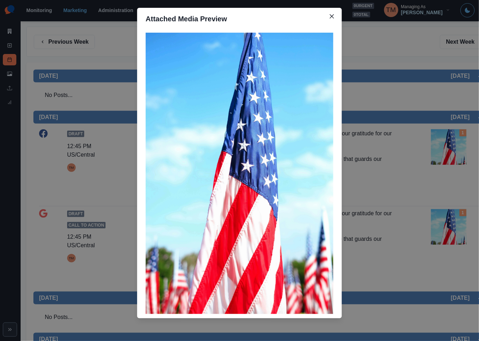
click at [443, 147] on div "Attached Media Preview" at bounding box center [239, 170] width 479 height 341
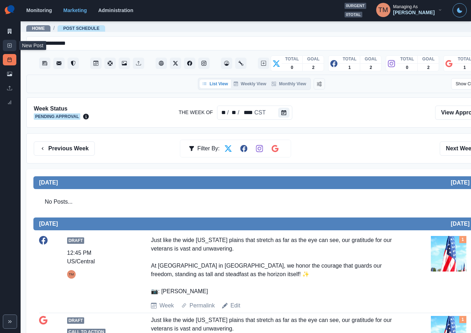
click at [10, 47] on rect at bounding box center [10, 46] width 4 height 4
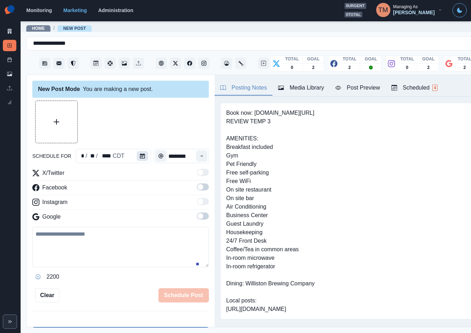
click at [137, 160] on button "Calendar" at bounding box center [142, 156] width 11 height 10
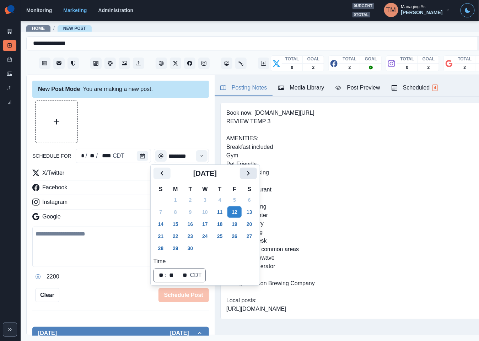
click at [248, 174] on icon "Next" at bounding box center [248, 173] width 2 height 4
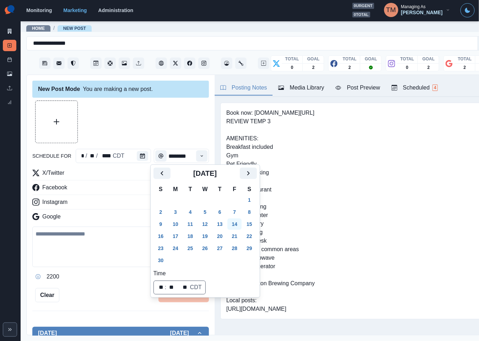
click at [235, 224] on button "14" at bounding box center [234, 223] width 14 height 11
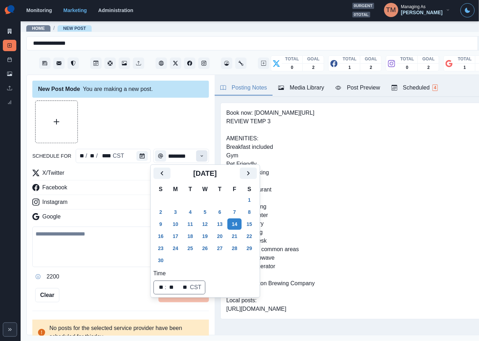
click at [199, 158] on icon "Time" at bounding box center [201, 155] width 5 height 5
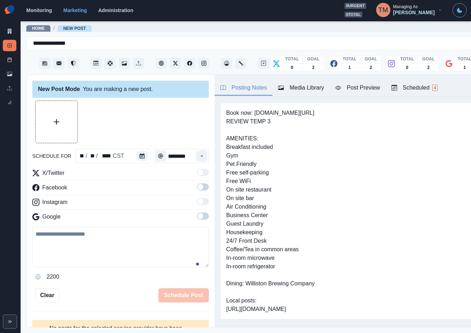
scroll to position [16, 0]
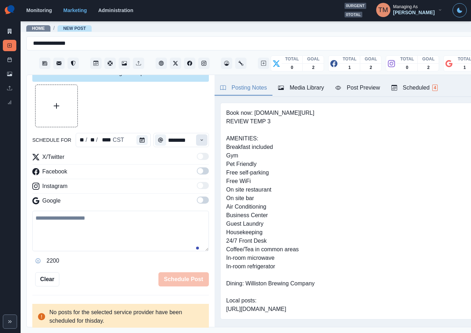
click at [199, 138] on icon "Time" at bounding box center [201, 139] width 5 height 5
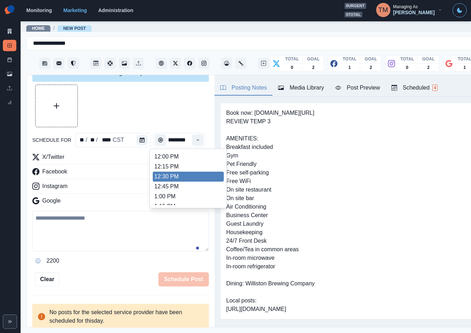
scroll to position [169, 0]
click at [161, 170] on li "12:30 PM" at bounding box center [188, 167] width 71 height 10
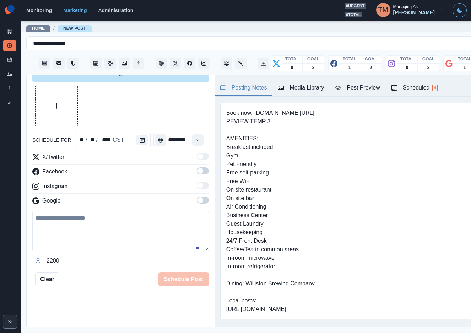
click at [151, 114] on div at bounding box center [120, 105] width 176 height 43
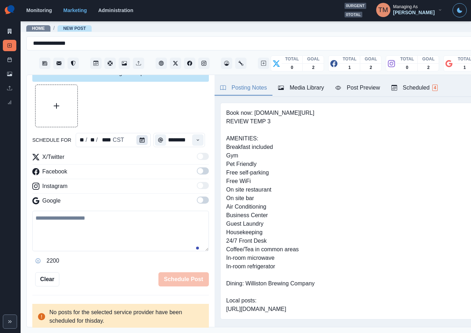
click at [140, 142] on icon "Calendar" at bounding box center [142, 139] width 5 height 5
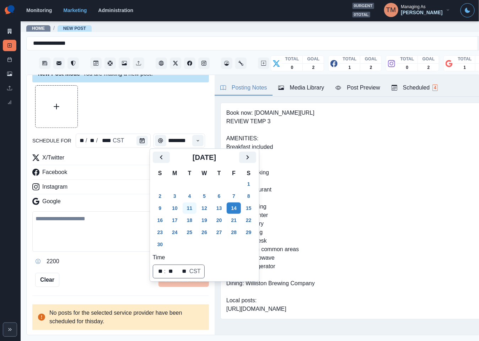
click at [186, 206] on button "11" at bounding box center [189, 207] width 14 height 11
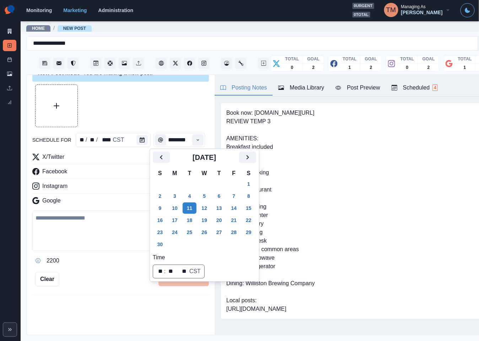
click at [134, 102] on div at bounding box center [120, 105] width 176 height 43
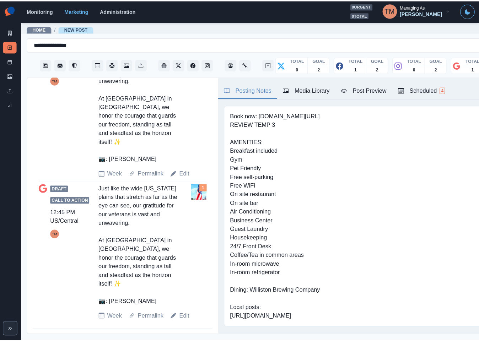
scroll to position [39, 0]
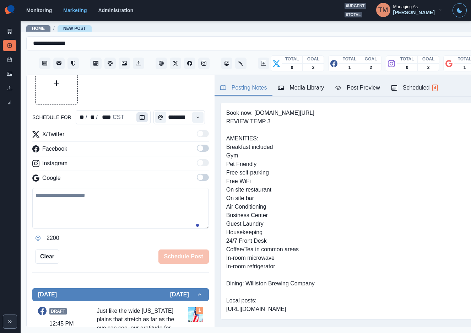
click at [140, 117] on icon "Calendar" at bounding box center [142, 117] width 5 height 5
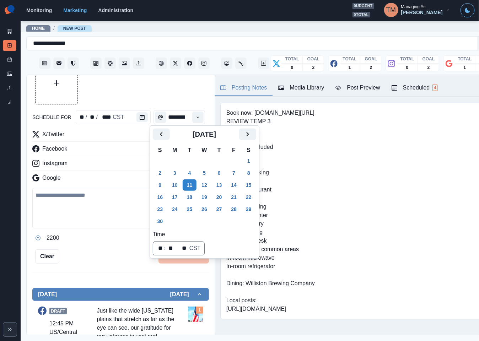
click at [232, 186] on button "14" at bounding box center [233, 184] width 14 height 11
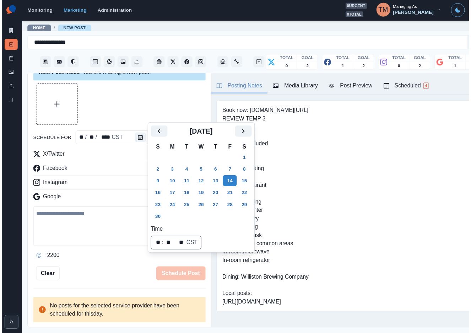
scroll to position [16, 0]
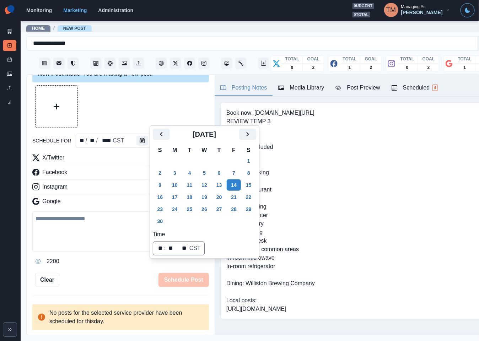
click at [160, 91] on div at bounding box center [120, 106] width 176 height 43
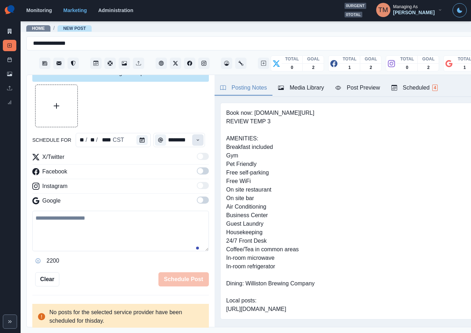
click at [192, 136] on button "Time" at bounding box center [197, 139] width 11 height 11
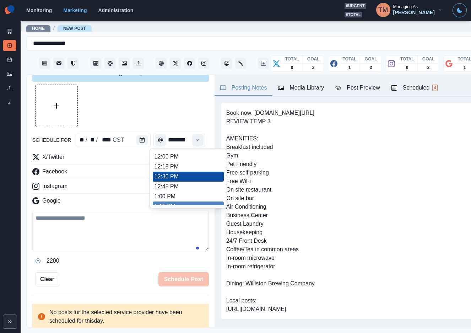
scroll to position [175, 0]
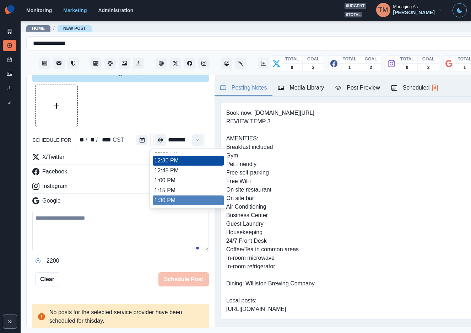
click at [177, 201] on ul "8:00 AM 8:15 AM 8:30 AM 8:45 AM 9:00 AM 9:15 AM 9:30 AM 9:45 AM 10:00 AM 10:15 …" at bounding box center [188, 178] width 71 height 53
type input "*******"
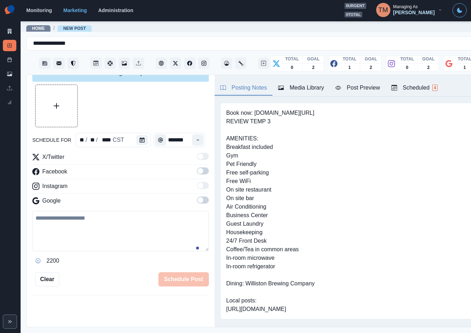
scroll to position [0, 0]
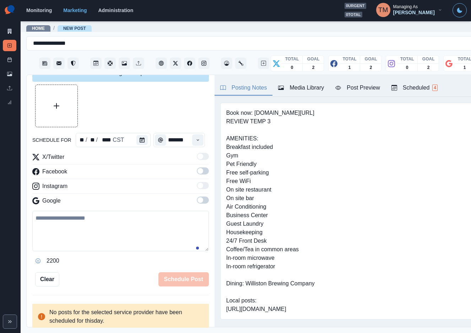
click at [197, 177] on label at bounding box center [203, 172] width 12 height 11
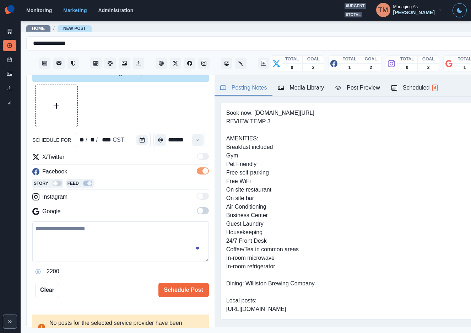
click at [197, 212] on span at bounding box center [200, 211] width 6 height 6
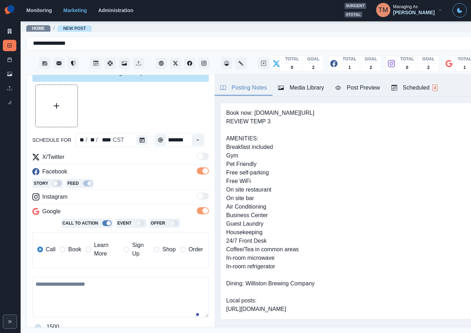
click at [72, 248] on span "Book" at bounding box center [74, 249] width 13 height 9
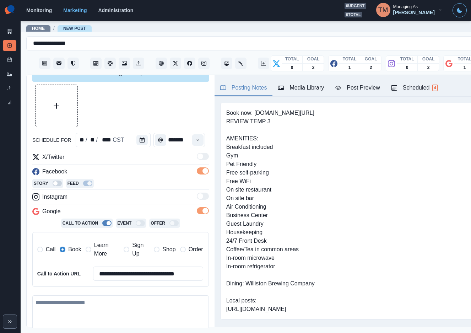
click at [84, 312] on textarea at bounding box center [120, 315] width 176 height 40
paste textarea "**********"
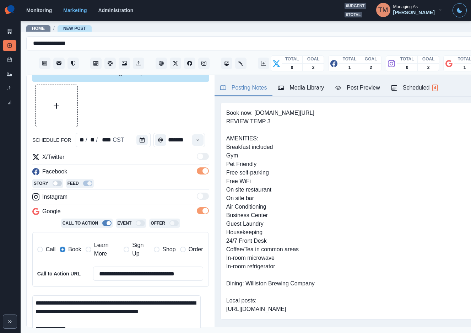
scroll to position [23, 0]
click at [59, 105] on icon "Upload Media" at bounding box center [57, 106] width 6 height 6
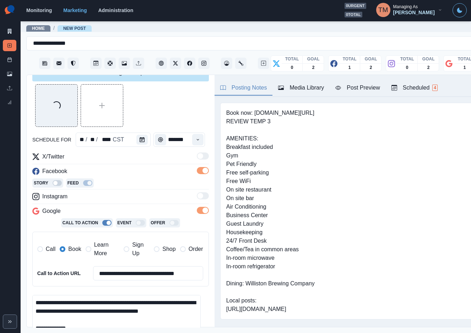
click at [366, 88] on div "Post Preview" at bounding box center [357, 87] width 44 height 9
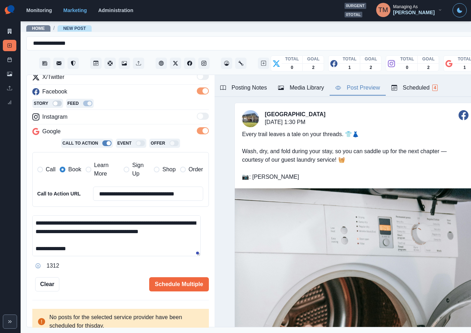
scroll to position [100, 0]
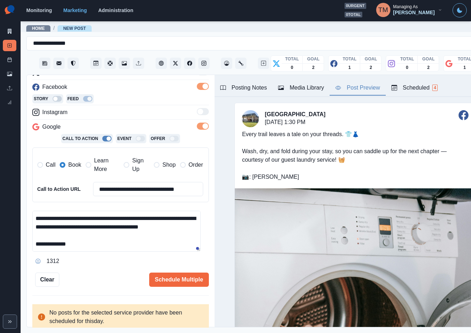
click at [86, 220] on textarea "**********" at bounding box center [116, 231] width 168 height 41
click at [119, 230] on textarea "**********" at bounding box center [116, 231] width 168 height 41
type textarea "**********"
click at [175, 275] on button "Schedule Multiple" at bounding box center [179, 279] width 60 height 14
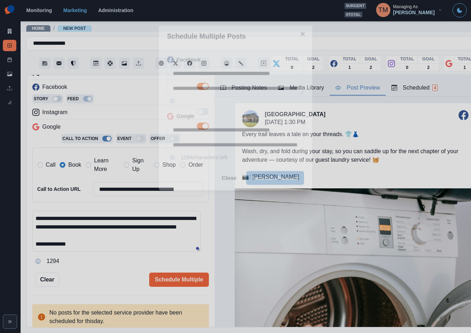
scroll to position [0, 0]
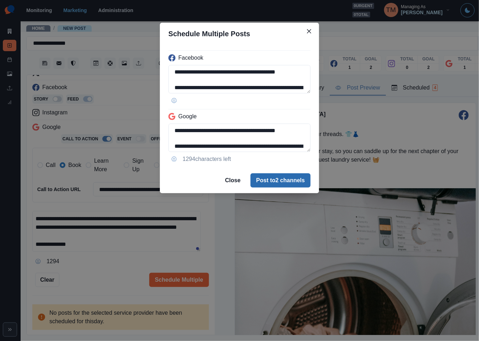
click at [292, 179] on button "Post to 2 channels" at bounding box center [280, 180] width 60 height 14
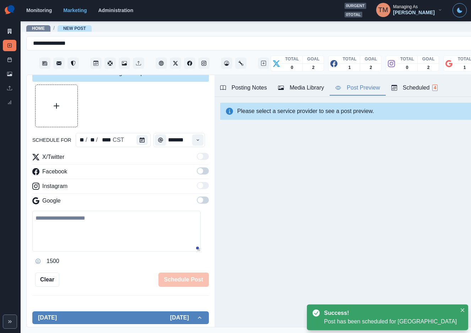
scroll to position [100, 0]
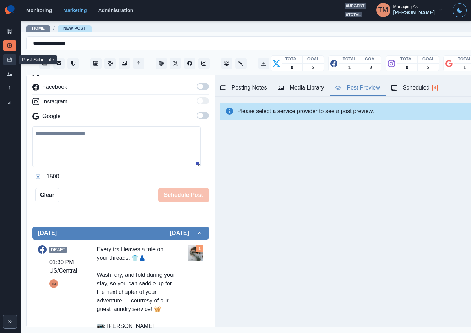
click at [10, 58] on rect at bounding box center [10, 60] width 4 height 4
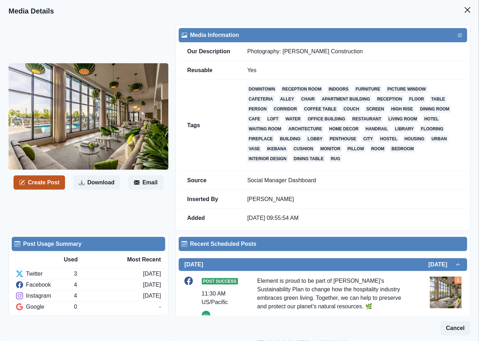
click at [47, 184] on button "Create Post" at bounding box center [38, 182] width 51 height 14
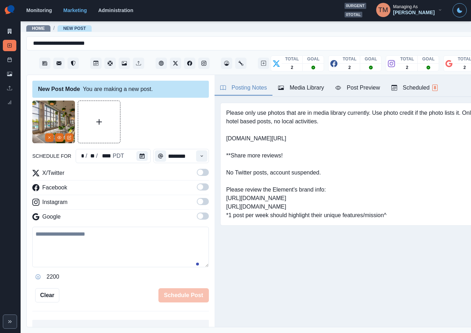
click at [96, 246] on textarea at bounding box center [120, 246] width 176 height 40
paste textarea "**********"
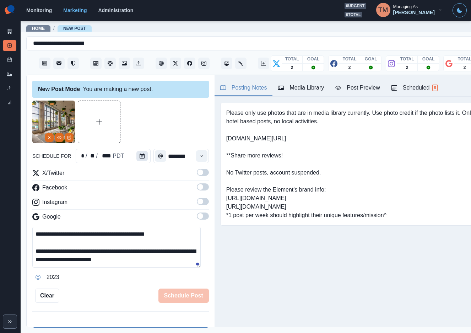
scroll to position [14, 0]
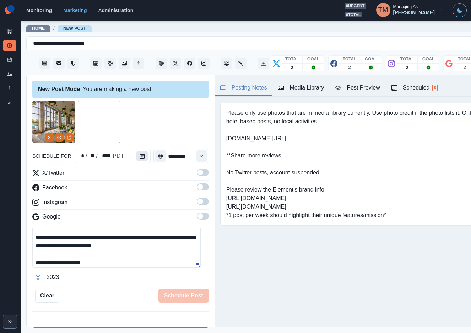
type textarea "**********"
click at [140, 158] on icon "Calendar" at bounding box center [142, 155] width 5 height 5
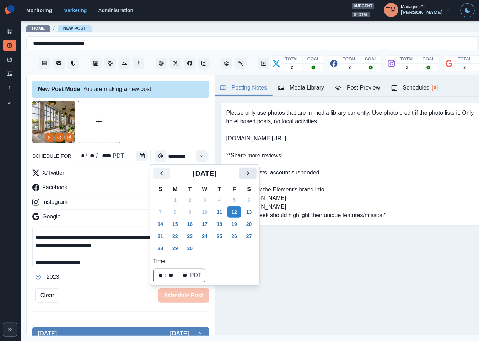
click at [250, 173] on icon "Next" at bounding box center [248, 173] width 9 height 9
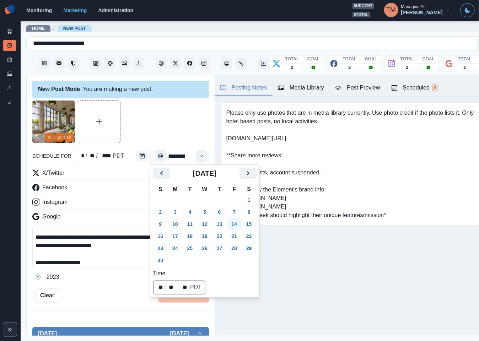
click at [236, 224] on button "14" at bounding box center [234, 223] width 14 height 11
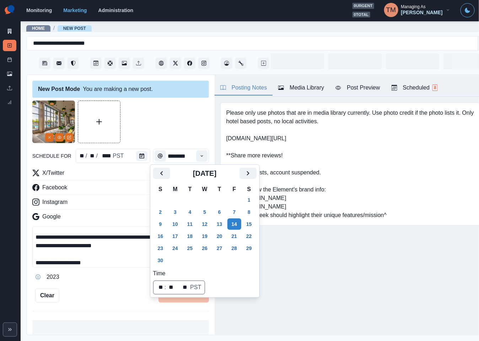
click at [195, 149] on div "Time" at bounding box center [202, 156] width 14 height 14
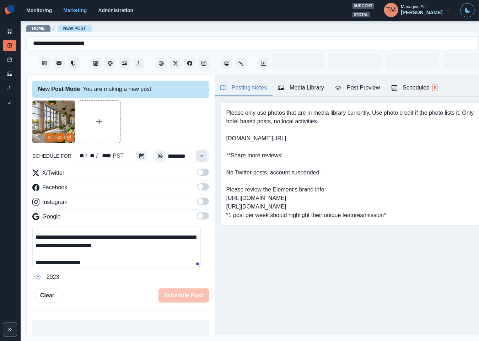
click at [199, 154] on icon "Time" at bounding box center [201, 155] width 5 height 5
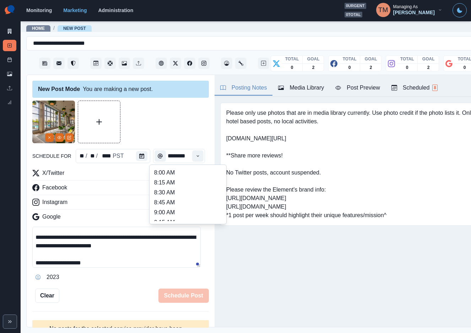
scroll to position [160, 0]
click at [183, 193] on li "12:30 PM" at bounding box center [187, 192] width 71 height 10
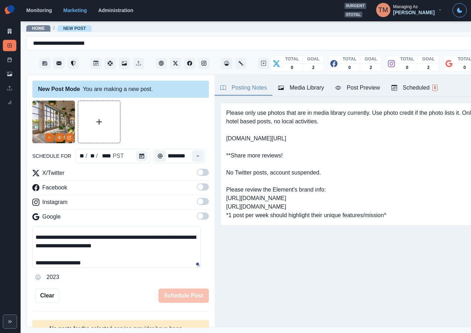
type input "********"
click at [198, 171] on span at bounding box center [203, 172] width 12 height 7
click at [198, 184] on span at bounding box center [203, 186] width 12 height 7
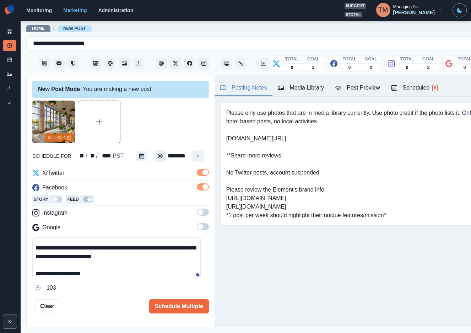
drag, startPoint x: 197, startPoint y: 211, endPoint x: 196, endPoint y: 233, distance: 22.4
click at [197, 212] on span at bounding box center [203, 211] width 12 height 7
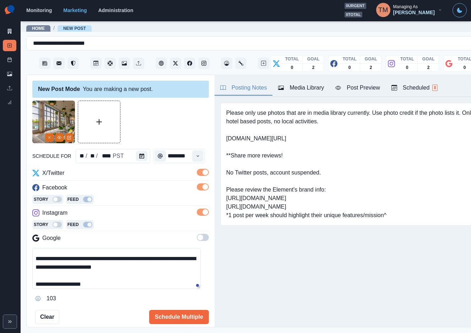
click at [197, 236] on span at bounding box center [203, 237] width 12 height 7
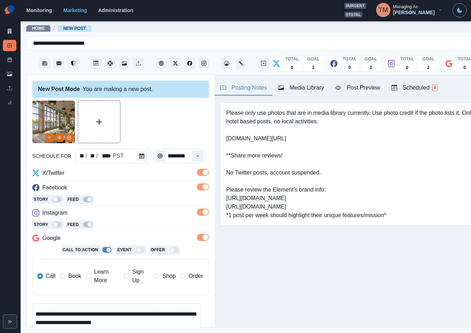
click at [71, 274] on span "Book" at bounding box center [74, 276] width 13 height 9
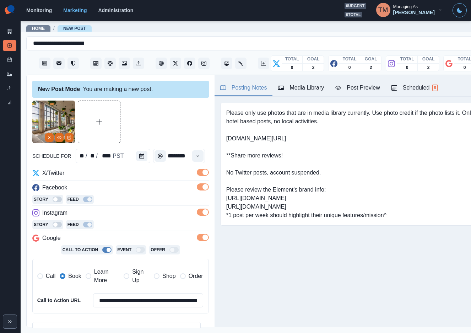
click at [353, 87] on div "Post Preview" at bounding box center [357, 87] width 44 height 9
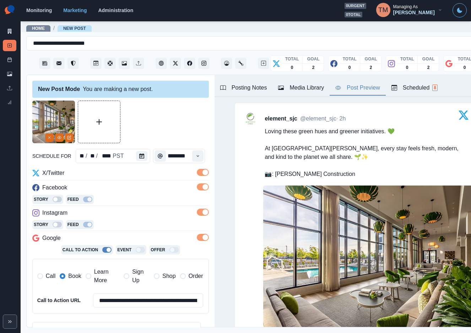
scroll to position [111, 0]
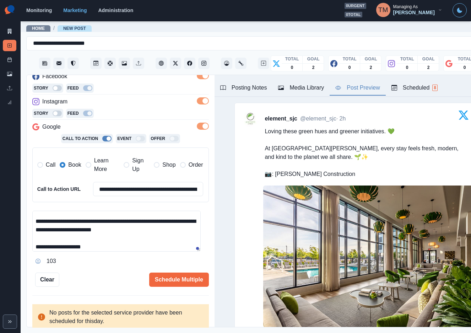
drag, startPoint x: 177, startPoint y: 279, endPoint x: 100, endPoint y: 275, distance: 76.8
click at [100, 275] on div "Schedule Multiple" at bounding box center [133, 279] width 149 height 14
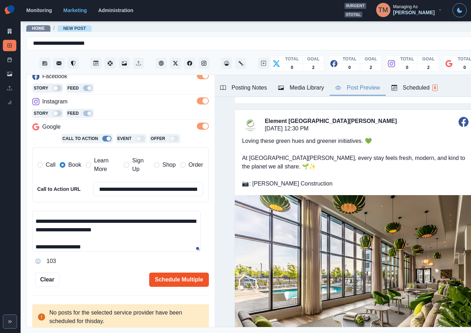
click at [171, 277] on button "Schedule Multiple" at bounding box center [179, 279] width 60 height 14
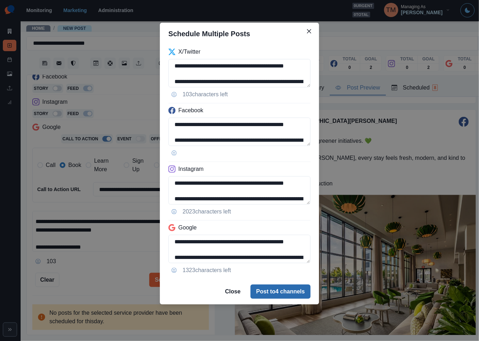
click at [280, 288] on button "Post to 4 channels" at bounding box center [280, 291] width 60 height 14
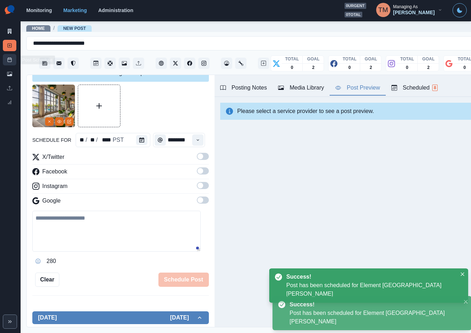
scroll to position [0, 0]
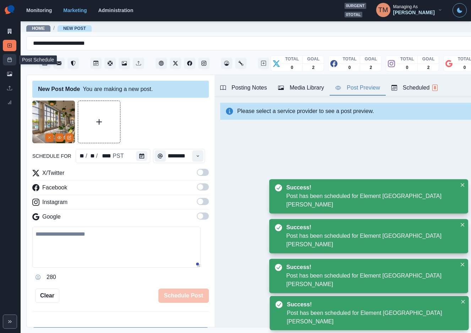
click at [10, 60] on icon at bounding box center [9, 59] width 5 height 5
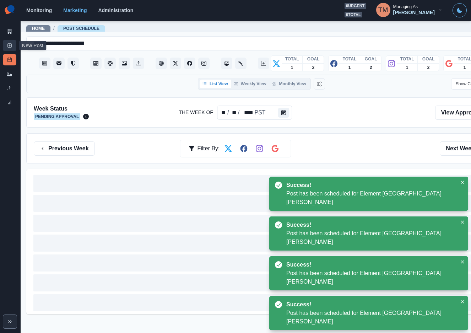
click at [9, 46] on icon at bounding box center [9, 45] width 5 height 5
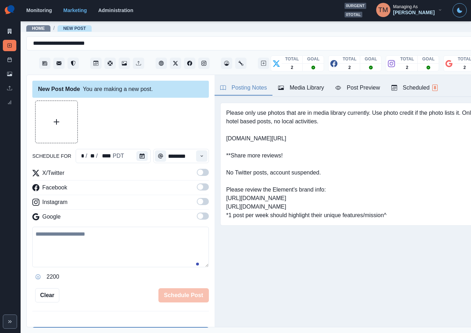
click at [114, 253] on textarea at bounding box center [120, 246] width 176 height 40
paste textarea "**********"
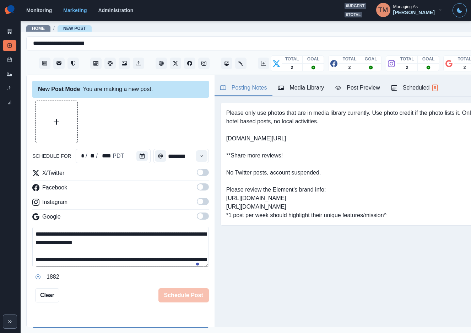
scroll to position [39, 0]
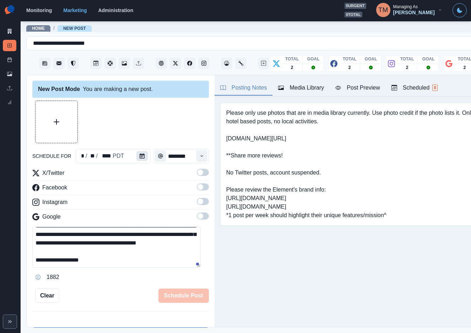
type textarea "**********"
click at [142, 155] on button "Calendar" at bounding box center [141, 156] width 11 height 10
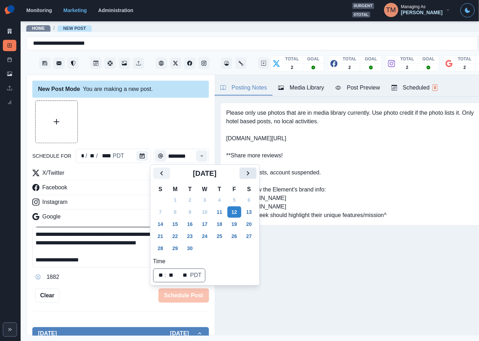
click at [249, 175] on icon "Next" at bounding box center [248, 173] width 9 height 9
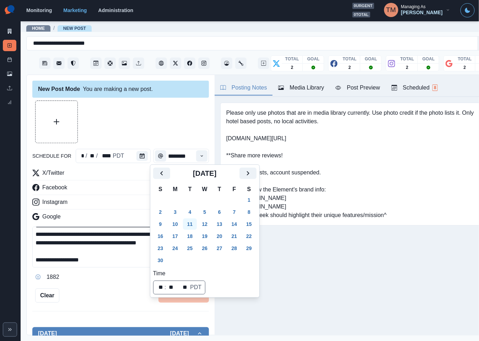
click at [190, 224] on button "11" at bounding box center [190, 223] width 14 height 11
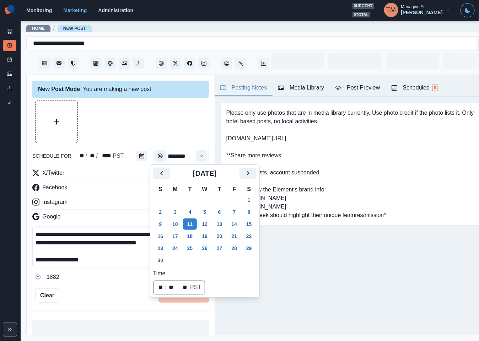
click at [136, 119] on div at bounding box center [120, 121] width 176 height 43
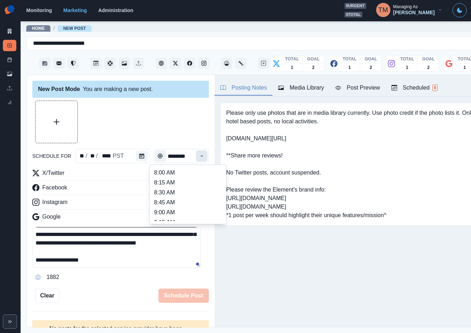
click at [199, 157] on icon "Time" at bounding box center [201, 155] width 5 height 5
click at [187, 162] on body "**********" at bounding box center [235, 166] width 471 height 333
click at [192, 174] on li "11:45 AM" at bounding box center [187, 174] width 71 height 10
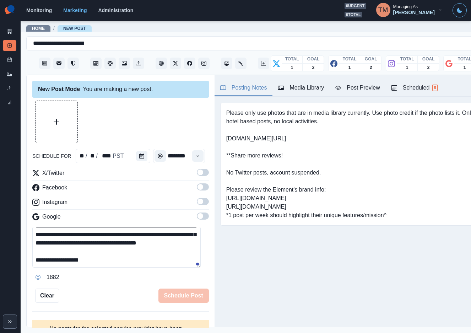
type input "********"
click at [197, 170] on span at bounding box center [203, 172] width 12 height 7
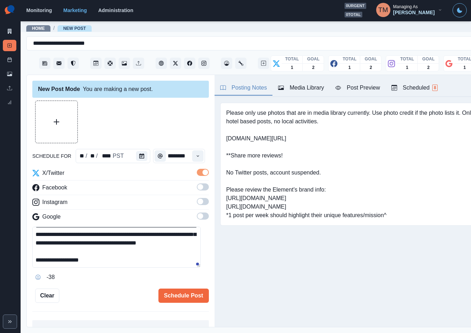
scroll to position [0, 0]
click at [198, 189] on span at bounding box center [203, 186] width 12 height 7
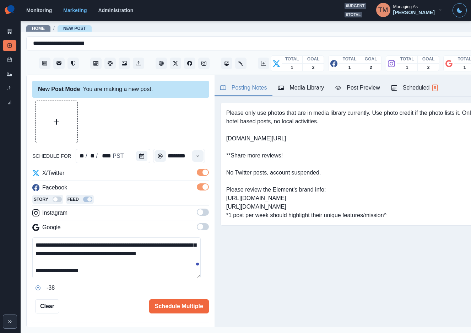
click at [197, 211] on span at bounding box center [203, 211] width 12 height 7
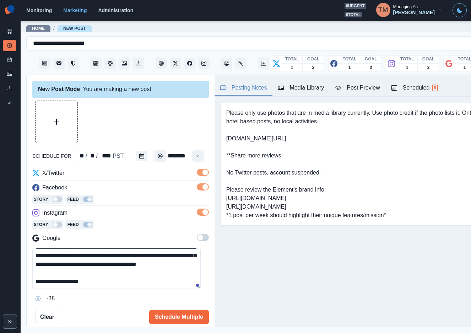
click at [197, 239] on span at bounding box center [203, 237] width 12 height 7
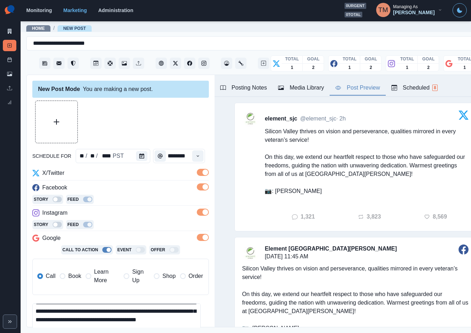
click at [365, 88] on div "Post Preview" at bounding box center [357, 87] width 44 height 9
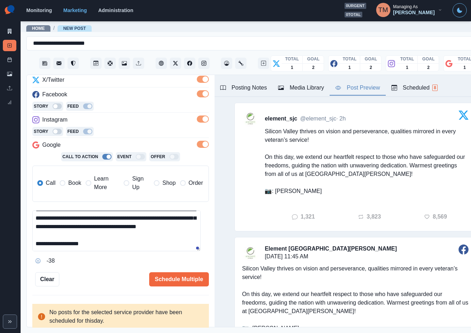
drag, startPoint x: 37, startPoint y: 229, endPoint x: 97, endPoint y: 230, distance: 60.7
click at [97, 230] on textarea "**********" at bounding box center [116, 230] width 168 height 41
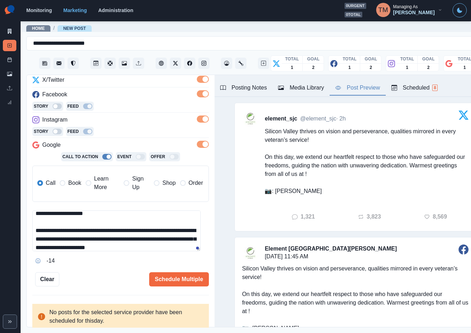
scroll to position [13, 0]
drag, startPoint x: 68, startPoint y: 231, endPoint x: 73, endPoint y: 231, distance: 5.3
click at [73, 231] on textarea "**********" at bounding box center [116, 230] width 168 height 41
paste textarea "**********"
click at [71, 232] on textarea "**********" at bounding box center [116, 230] width 168 height 41
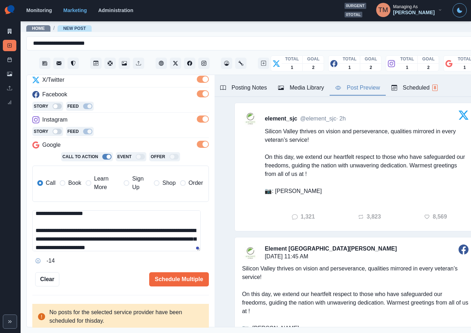
drag, startPoint x: 68, startPoint y: 231, endPoint x: 74, endPoint y: 232, distance: 5.8
click at [74, 232] on textarea "**********" at bounding box center [116, 230] width 168 height 41
paste textarea "**********"
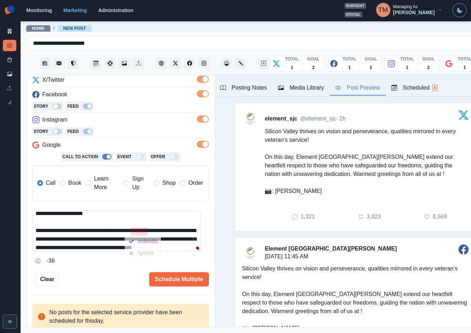
click at [147, 232] on textarea "**********" at bounding box center [116, 230] width 168 height 41
click at [151, 239] on div "extends" at bounding box center [149, 240] width 23 height 11
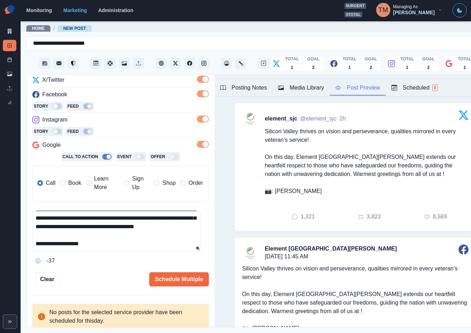
drag, startPoint x: 155, startPoint y: 228, endPoint x: 157, endPoint y: 237, distance: 8.6
click at [157, 237] on textarea "**********" at bounding box center [116, 230] width 168 height 41
click at [131, 238] on textarea "**********" at bounding box center [116, 230] width 168 height 41
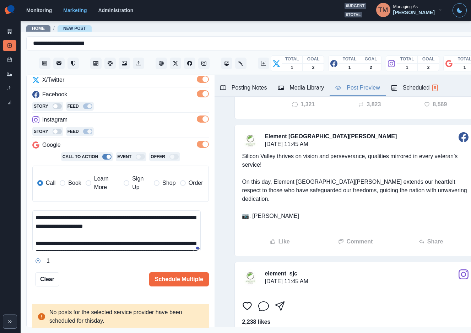
scroll to position [106, 0]
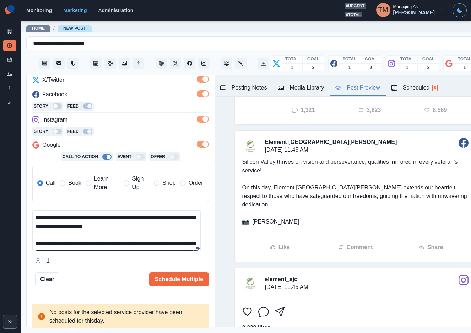
click at [365, 92] on button "Post Preview" at bounding box center [357, 88] width 56 height 15
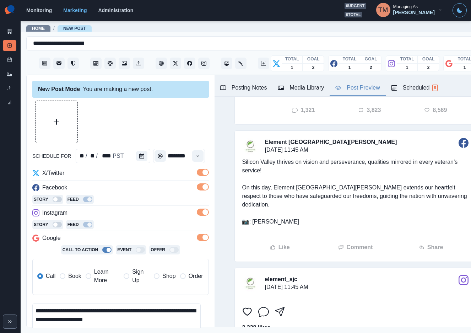
click at [185, 120] on div at bounding box center [120, 121] width 176 height 43
click at [62, 125] on button "Upload Media" at bounding box center [56, 122] width 42 height 42
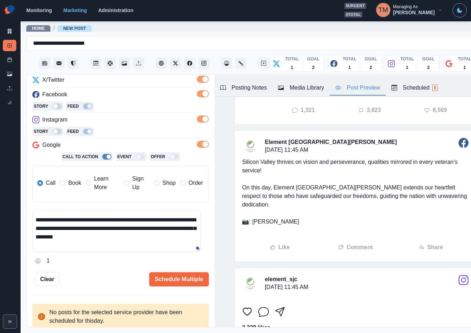
scroll to position [33, 0]
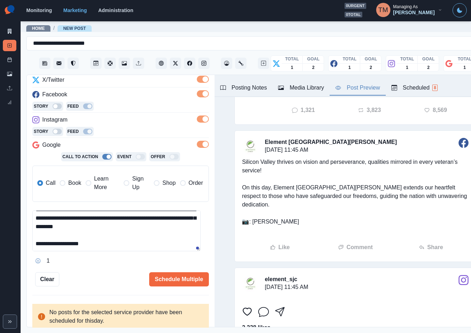
drag, startPoint x: 48, startPoint y: 243, endPoint x: 114, endPoint y: 245, distance: 66.4
click at [114, 245] on textarea "**********" at bounding box center [116, 230] width 168 height 41
paste textarea
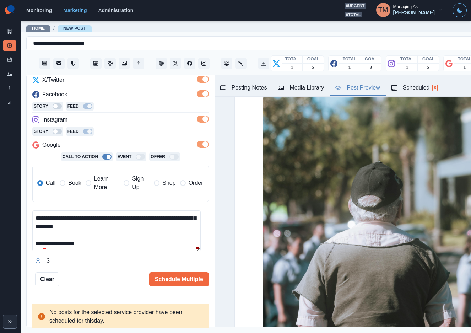
drag, startPoint x: 64, startPoint y: 223, endPoint x: 51, endPoint y: 230, distance: 14.8
click at [51, 230] on textarea "**********" at bounding box center [116, 230] width 168 height 41
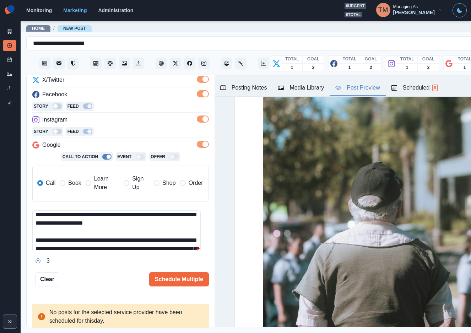
scroll to position [0, 0]
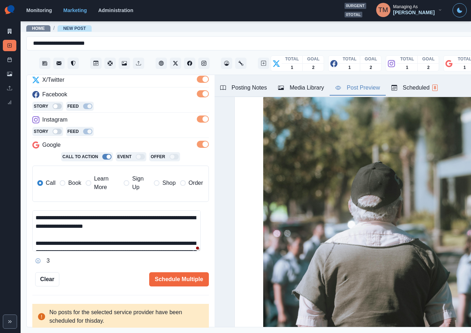
click at [44, 243] on textarea "**********" at bounding box center [116, 230] width 168 height 41
click at [46, 243] on textarea "**********" at bounding box center [116, 230] width 168 height 41
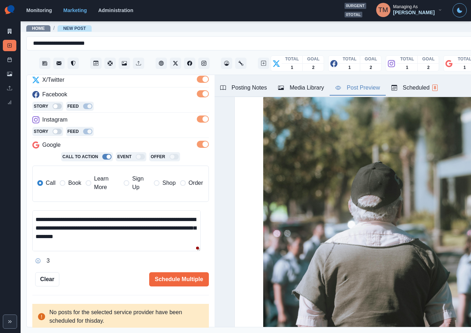
scroll to position [33, 0]
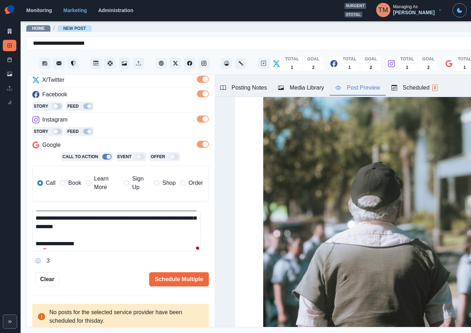
click at [47, 243] on textarea "**********" at bounding box center [116, 230] width 168 height 41
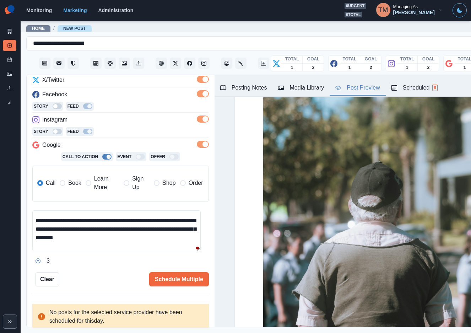
scroll to position [0, 0]
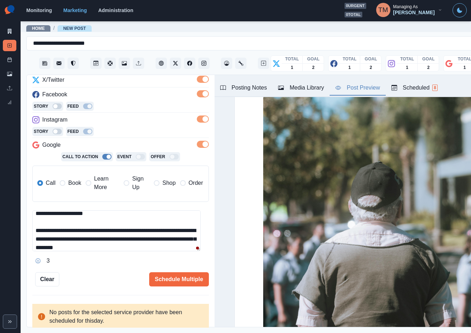
click at [54, 230] on textarea "**********" at bounding box center [116, 230] width 168 height 41
click at [72, 232] on textarea "**********" at bounding box center [116, 230] width 168 height 41
drag, startPoint x: 80, startPoint y: 231, endPoint x: 142, endPoint y: 231, distance: 61.8
click at [142, 231] on textarea "**********" at bounding box center [116, 230] width 168 height 41
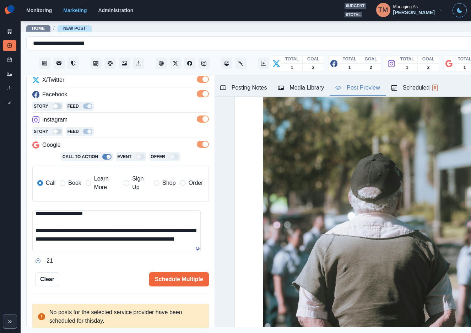
click at [108, 231] on textarea "**********" at bounding box center [116, 230] width 168 height 41
click at [111, 271] on div "**********" at bounding box center [120, 146] width 176 height 279
click at [116, 249] on textarea "**********" at bounding box center [116, 230] width 168 height 41
drag, startPoint x: 77, startPoint y: 231, endPoint x: 46, endPoint y: 231, distance: 30.9
click at [46, 231] on textarea "**********" at bounding box center [116, 230] width 168 height 41
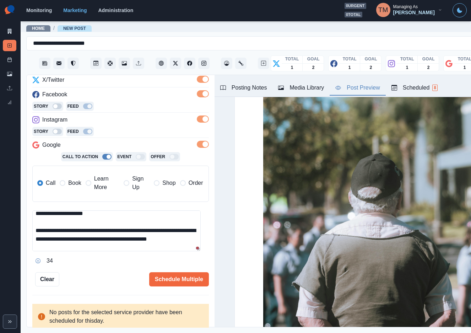
click at [110, 247] on textarea "**********" at bounding box center [116, 230] width 168 height 41
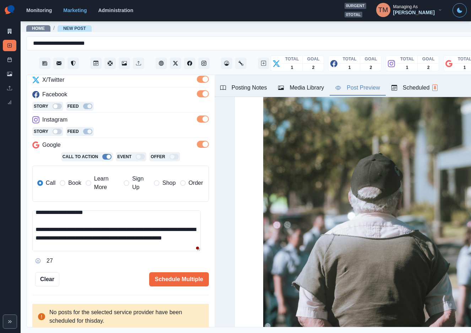
paste textarea "**********"
click at [101, 248] on textarea "**********" at bounding box center [116, 230] width 168 height 41
drag, startPoint x: 104, startPoint y: 256, endPoint x: 151, endPoint y: 248, distance: 48.1
click at [108, 256] on div "Happy" at bounding box center [111, 256] width 19 height 11
click at [161, 245] on textarea "**********" at bounding box center [116, 230] width 168 height 41
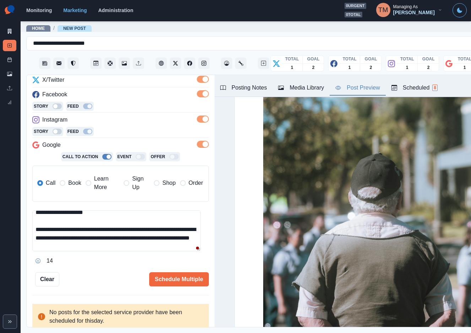
drag, startPoint x: 43, startPoint y: 231, endPoint x: 32, endPoint y: 231, distance: 10.6
click at [32, 231] on textarea "**********" at bounding box center [116, 230] width 168 height 41
click at [169, 243] on textarea "**********" at bounding box center [116, 230] width 168 height 41
click at [71, 282] on div "Schedule Multiple" at bounding box center [133, 279] width 149 height 14
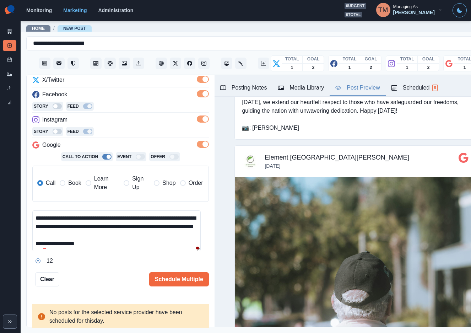
scroll to position [1491, 0]
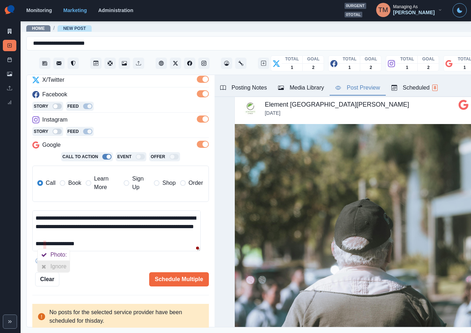
click at [45, 264] on icon at bounding box center [44, 266] width 5 height 6
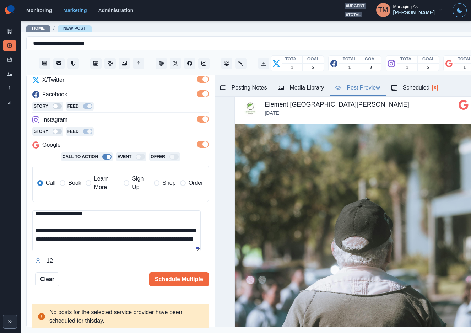
scroll to position [13, 0]
click at [59, 232] on textarea "**********" at bounding box center [116, 230] width 168 height 41
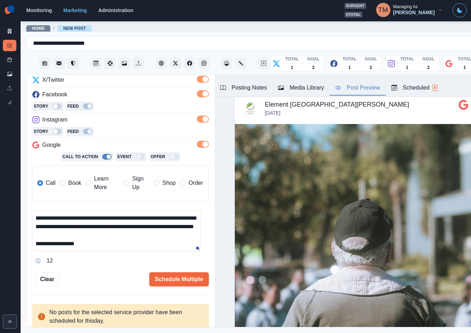
drag, startPoint x: 58, startPoint y: 232, endPoint x: 152, endPoint y: 230, distance: 94.1
click at [152, 230] on textarea "**********" at bounding box center [116, 230] width 168 height 41
paste textarea
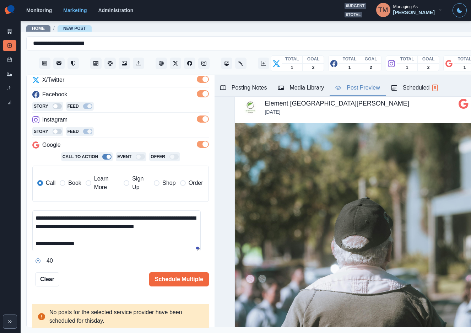
scroll to position [0, 0]
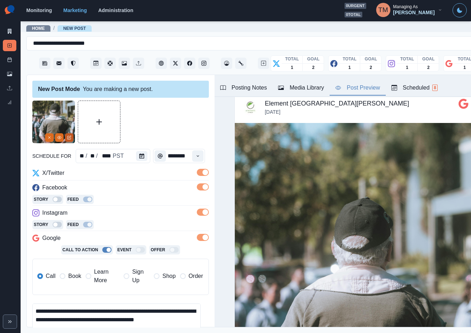
type textarea "**********"
click at [72, 137] on button "Edit Media" at bounding box center [69, 137] width 9 height 9
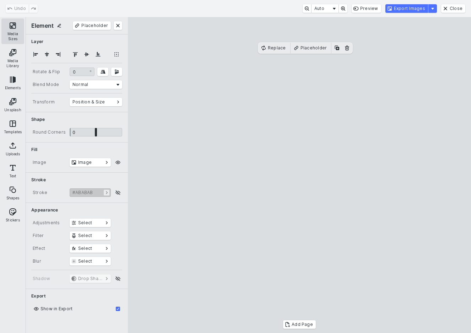
click at [14, 29] on button "Media Sizes" at bounding box center [12, 31] width 23 height 26
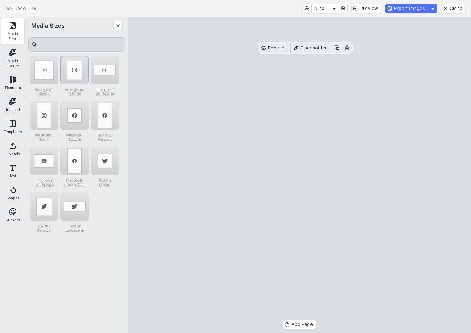
click at [71, 70] on div "Instagram Portrait" at bounding box center [74, 70] width 28 height 28
click at [47, 108] on div "Instagram Story" at bounding box center [44, 115] width 28 height 28
click at [419, 10] on button "Export Images" at bounding box center [406, 8] width 43 height 9
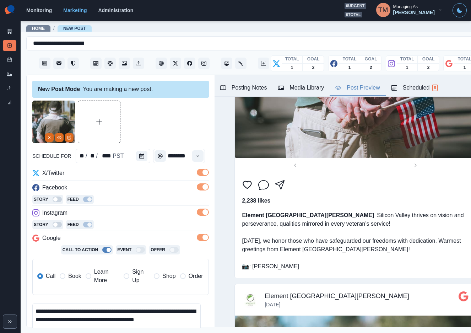
scroll to position [1684, 0]
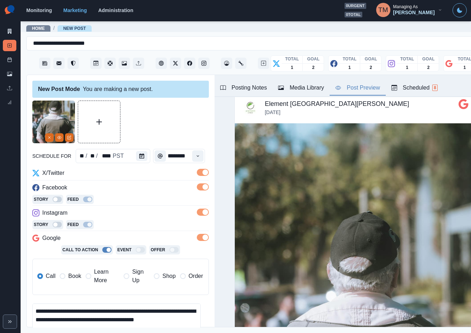
click at [306, 88] on div "Media Library" at bounding box center [301, 87] width 46 height 9
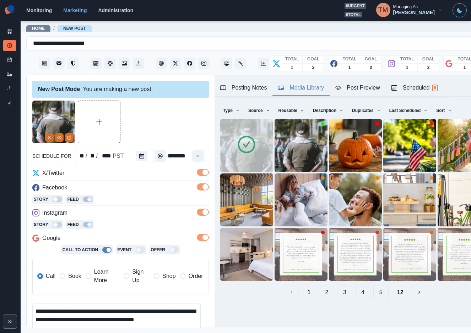
scroll to position [0, 0]
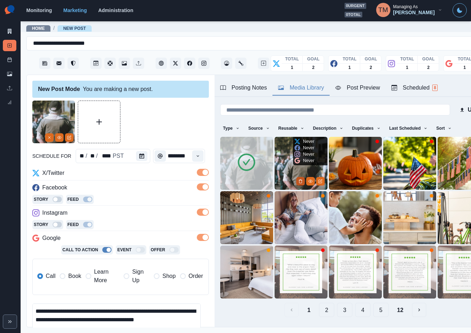
click at [298, 179] on icon "Delete Media" at bounding box center [300, 181] width 4 height 4
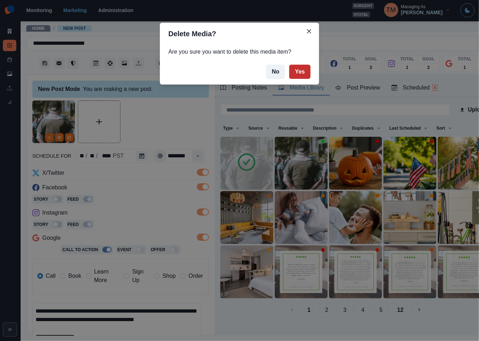
click at [300, 69] on button "Yes" at bounding box center [299, 72] width 21 height 14
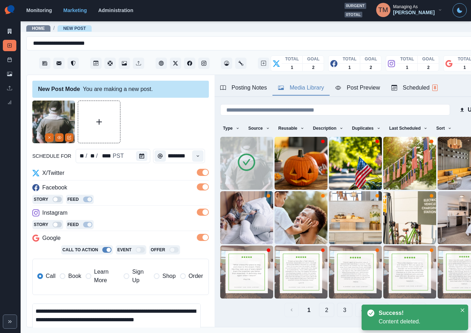
click at [358, 92] on div "Post Preview" at bounding box center [357, 87] width 44 height 9
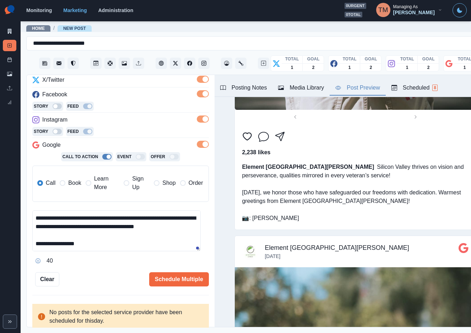
scroll to position [1544, 0]
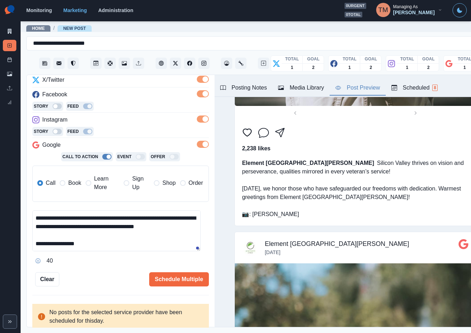
click at [112, 240] on textarea "**********" at bounding box center [116, 230] width 168 height 41
drag, startPoint x: 160, startPoint y: 280, endPoint x: 122, endPoint y: 278, distance: 37.3
click at [123, 278] on div "Schedule Multiple" at bounding box center [133, 279] width 149 height 14
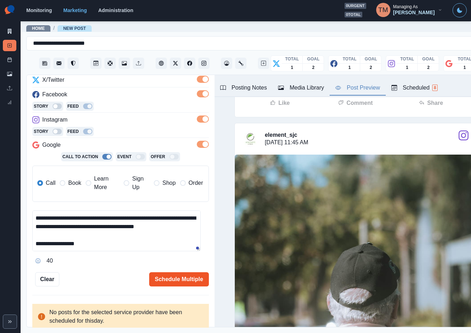
scroll to position [1065, 0]
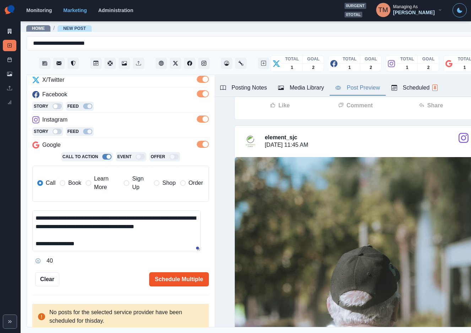
click at [175, 280] on button "Schedule Multiple" at bounding box center [179, 279] width 60 height 14
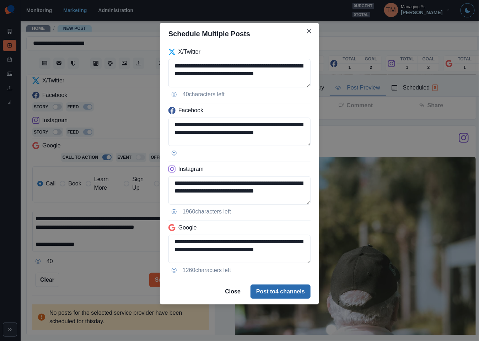
click at [280, 291] on button "Post to 4 channels" at bounding box center [280, 291] width 60 height 14
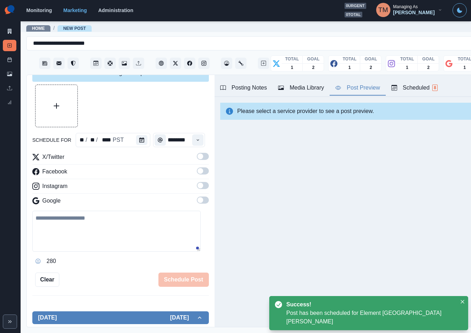
scroll to position [93, 0]
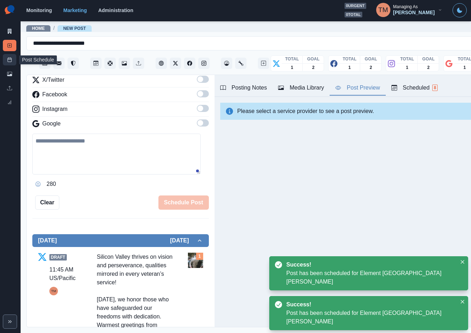
click at [11, 59] on line at bounding box center [10, 59] width 4 height 0
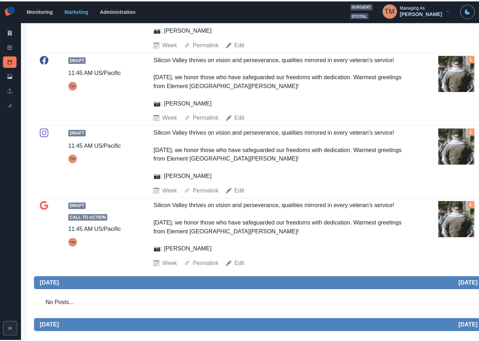
scroll to position [266, 0]
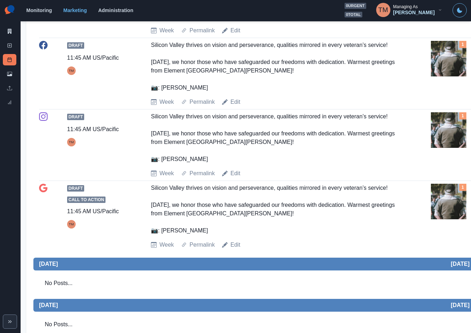
click at [453, 210] on img at bounding box center [448, 201] width 35 height 35
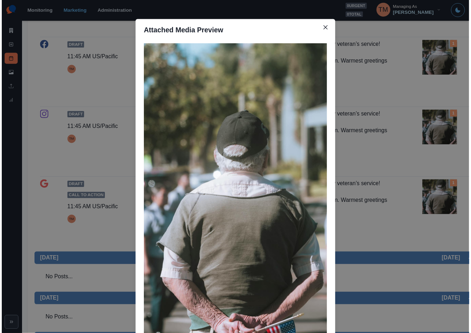
scroll to position [0, 0]
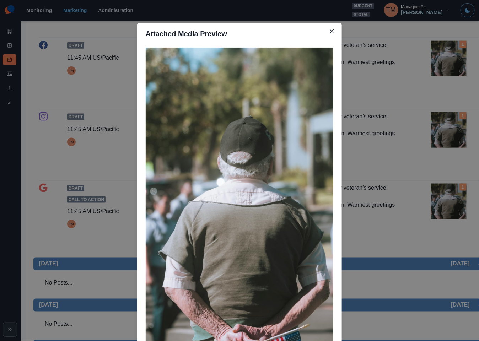
click at [370, 86] on div "Attached Media Preview" at bounding box center [239, 170] width 479 height 341
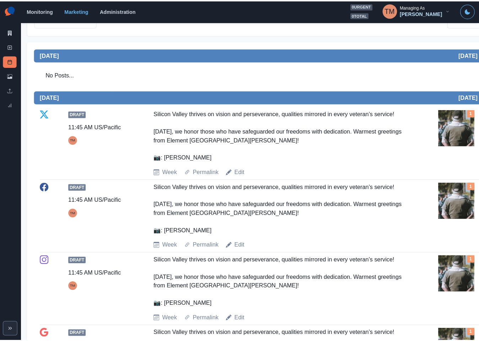
scroll to position [106, 0]
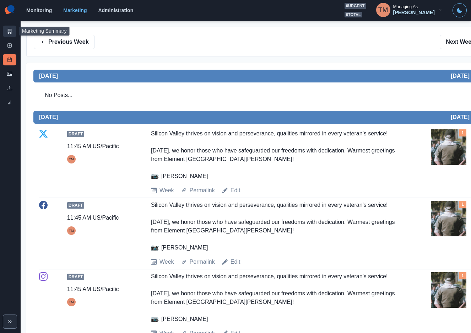
click at [10, 35] on link "Marketing Summary" at bounding box center [9, 31] width 13 height 11
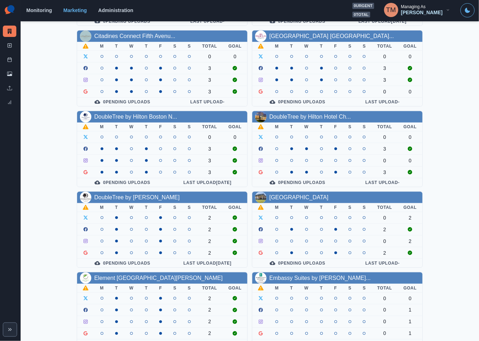
scroll to position [209, 0]
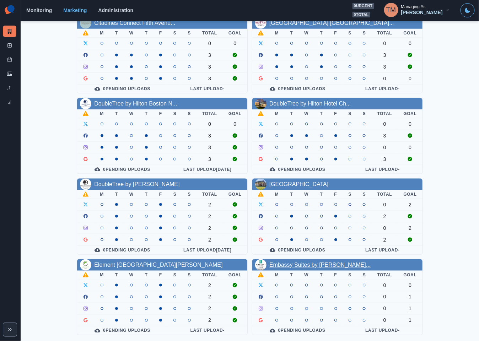
click at [306, 267] on link "Embassy Suites by [PERSON_NAME]..." at bounding box center [319, 265] width 101 height 6
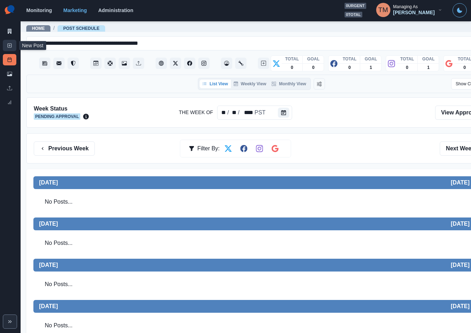
click at [10, 46] on line at bounding box center [10, 46] width 0 height 2
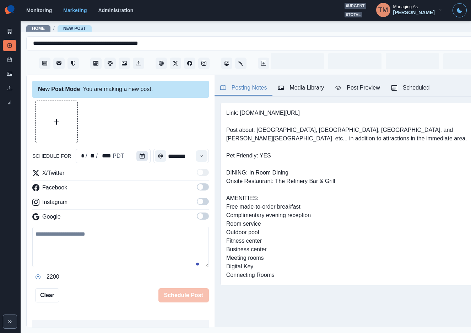
click at [140, 155] on icon "Calendar" at bounding box center [142, 155] width 5 height 5
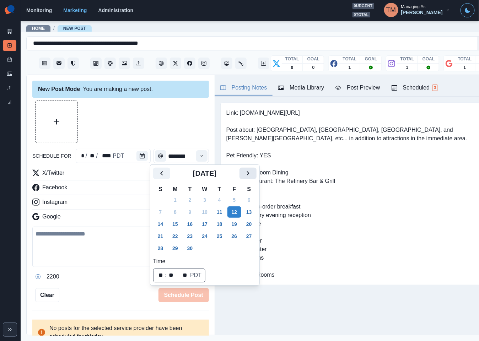
click at [250, 171] on icon "Next" at bounding box center [248, 173] width 9 height 9
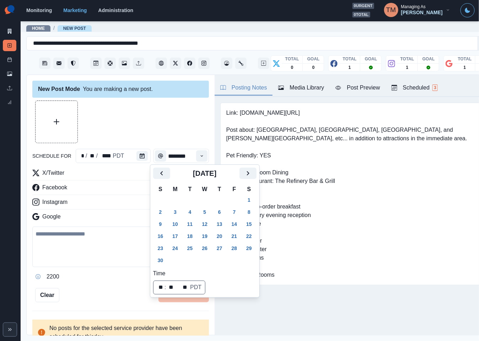
click at [191, 222] on button "11" at bounding box center [190, 223] width 14 height 11
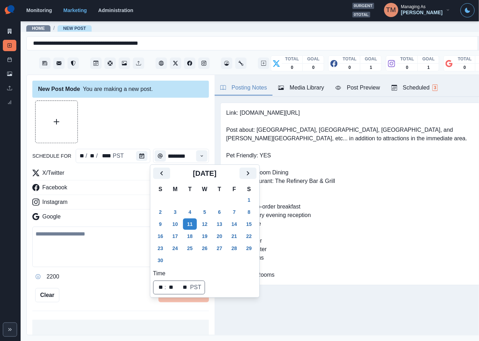
click at [130, 116] on div at bounding box center [120, 121] width 176 height 43
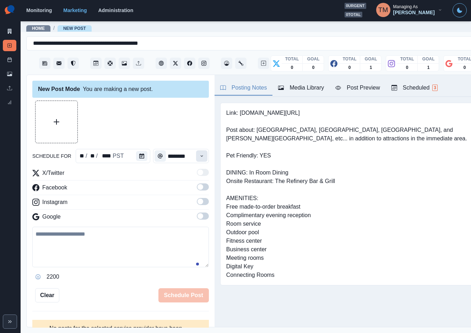
click at [199, 153] on icon "Time" at bounding box center [201, 155] width 5 height 5
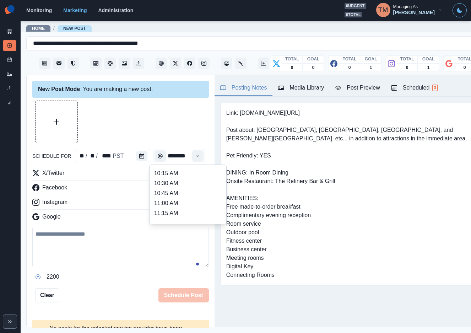
scroll to position [160, 0]
click at [171, 198] on li "12:45 PM" at bounding box center [187, 202] width 71 height 10
type input "********"
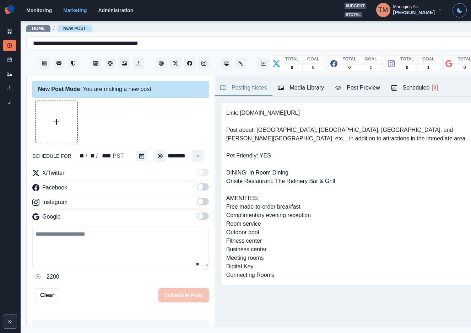
scroll to position [0, 1]
drag, startPoint x: 197, startPoint y: 187, endPoint x: 201, endPoint y: 214, distance: 27.9
click at [197, 187] on span at bounding box center [203, 186] width 12 height 7
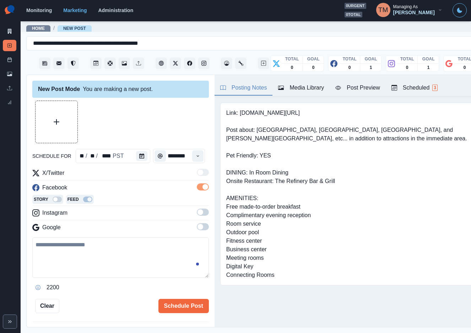
click at [199, 214] on span at bounding box center [203, 211] width 12 height 7
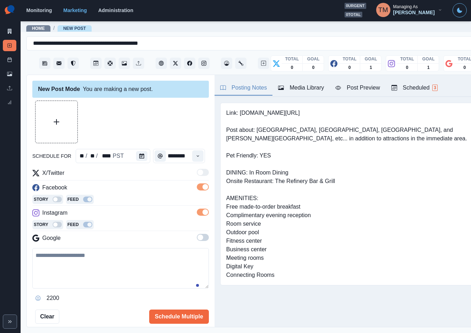
click at [197, 240] on span at bounding box center [203, 237] width 12 height 7
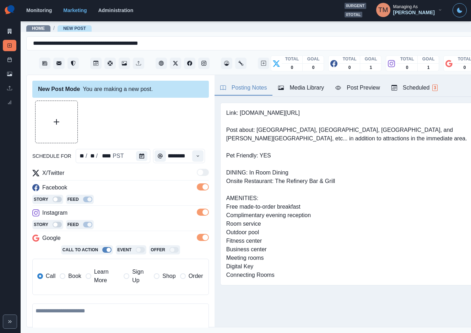
drag, startPoint x: 69, startPoint y: 318, endPoint x: 80, endPoint y: 317, distance: 11.5
click at [69, 318] on textarea at bounding box center [120, 323] width 176 height 40
paste textarea "**********"
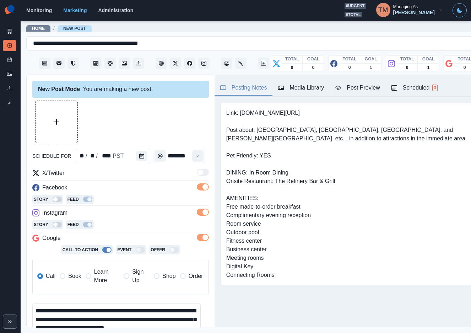
scroll to position [39, 0]
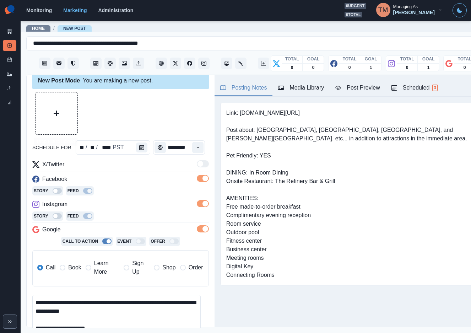
type textarea "**********"
click at [60, 112] on button "Upload Media" at bounding box center [56, 113] width 42 height 42
click at [359, 83] on div "Post Preview" at bounding box center [357, 87] width 44 height 9
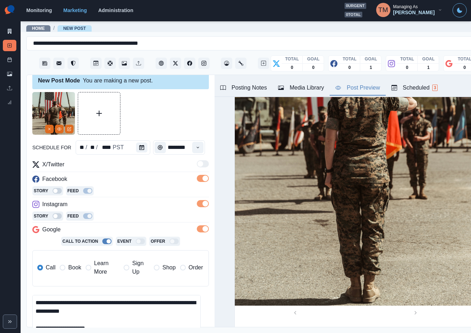
scroll to position [266, 0]
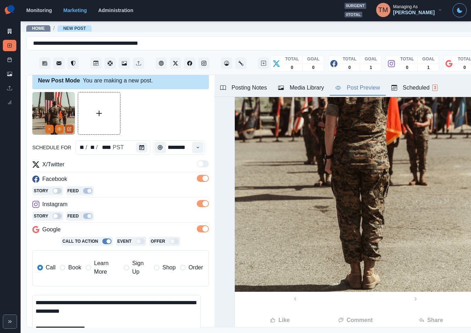
click at [69, 128] on icon "Edit Media" at bounding box center [69, 129] width 4 height 4
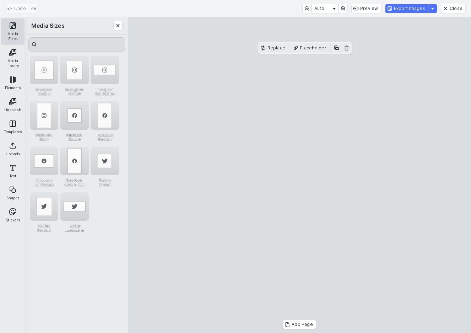
click at [11, 26] on button "Media Sizes" at bounding box center [12, 31] width 23 height 26
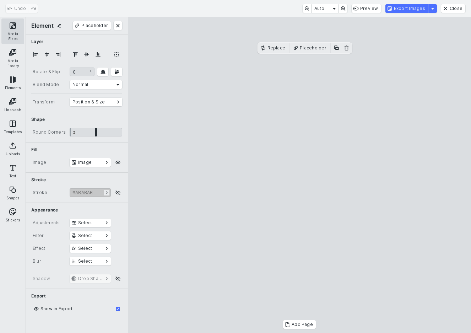
click at [3, 28] on button "Media Sizes" at bounding box center [12, 31] width 23 height 26
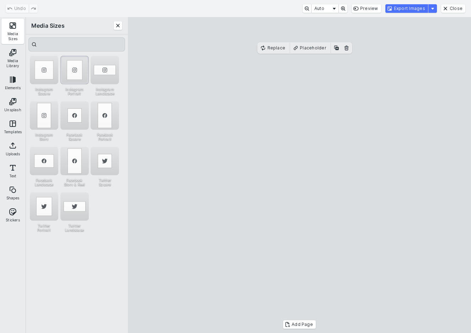
click at [75, 64] on div "Instagram Portrait" at bounding box center [74, 70] width 28 height 28
click at [44, 116] on div "Instagram Story" at bounding box center [44, 115] width 28 height 28
click at [66, 79] on div "Instagram Portrait" at bounding box center [74, 70] width 28 height 28
click at [299, 175] on cesdk-canvas "Editor canvas" at bounding box center [299, 175] width 0 height 0
drag, startPoint x: 354, startPoint y: 125, endPoint x: 354, endPoint y: 113, distance: 11.7
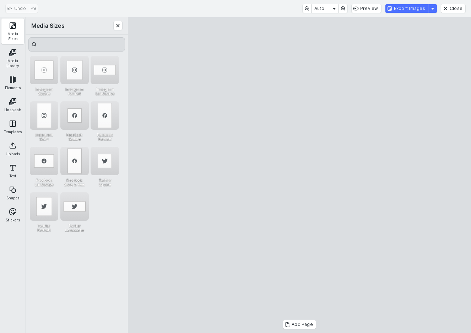
click at [299, 175] on cesdk-canvas "Editor canvas" at bounding box center [299, 175] width 0 height 0
drag, startPoint x: 304, startPoint y: 297, endPoint x: 305, endPoint y: 309, distance: 11.8
click at [299, 175] on cesdk-canvas "Editor canvas" at bounding box center [299, 175] width 0 height 0
drag, startPoint x: 304, startPoint y: 55, endPoint x: 305, endPoint y: 66, distance: 11.4
click at [299, 175] on cesdk-canvas "Editor canvas" at bounding box center [299, 175] width 0 height 0
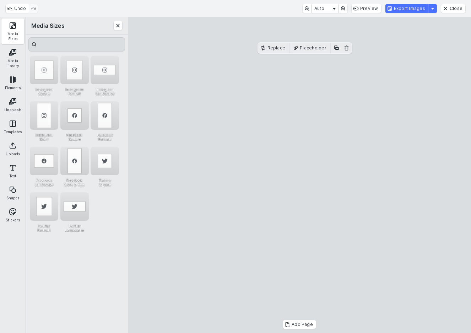
click at [299, 175] on cesdk-canvas "Editor canvas" at bounding box center [299, 175] width 0 height 0
click at [423, 10] on button "Export Images" at bounding box center [406, 8] width 43 height 9
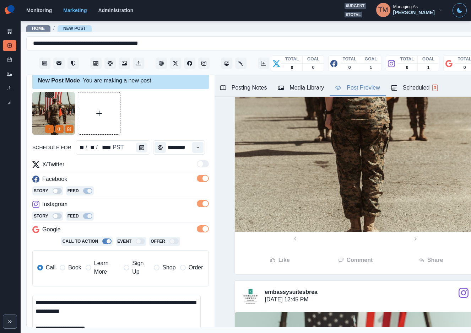
click at [307, 86] on div "Media Library" at bounding box center [301, 87] width 46 height 9
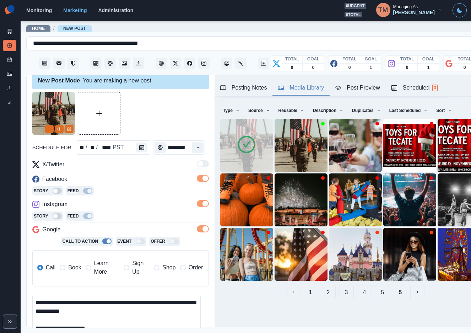
scroll to position [0, 0]
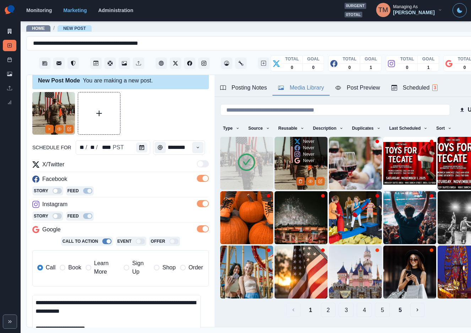
click at [298, 179] on icon "Delete Media" at bounding box center [300, 181] width 4 height 4
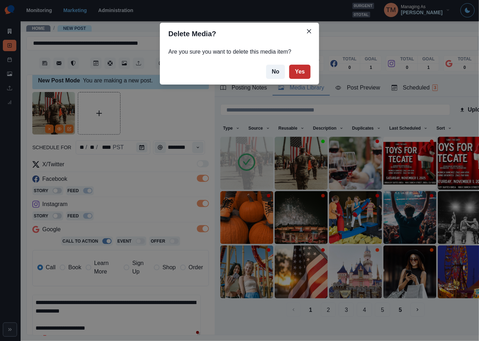
click at [299, 74] on button "Yes" at bounding box center [299, 72] width 21 height 14
click at [154, 118] on div "Delete Media? Are you sure you want to delete this media item? No Yes" at bounding box center [239, 170] width 479 height 341
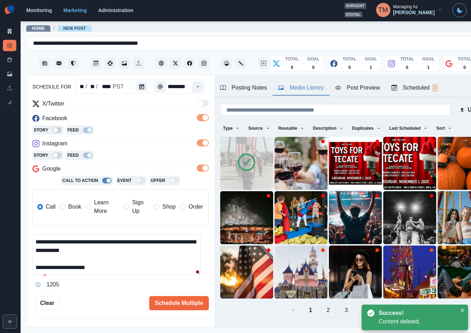
scroll to position [93, 0]
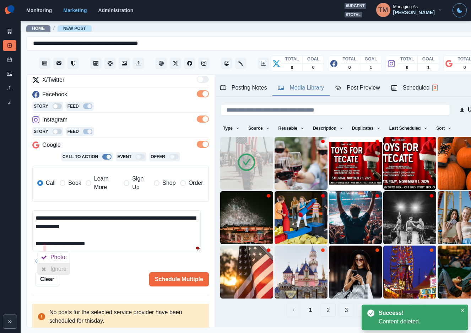
click at [44, 266] on icon at bounding box center [44, 269] width 5 height 6
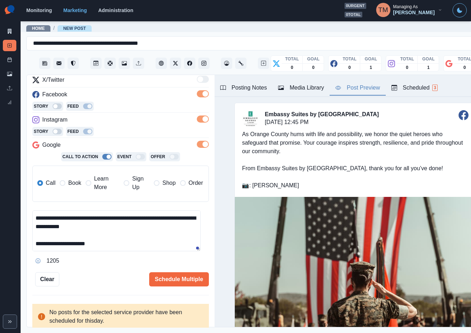
click at [362, 88] on div "Post Preview" at bounding box center [357, 87] width 44 height 9
click at [175, 276] on button "Schedule Multiple" at bounding box center [179, 279] width 60 height 14
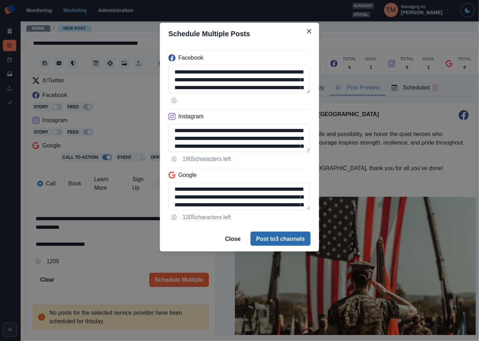
click at [295, 239] on button "Post to 3 channels" at bounding box center [280, 238] width 60 height 14
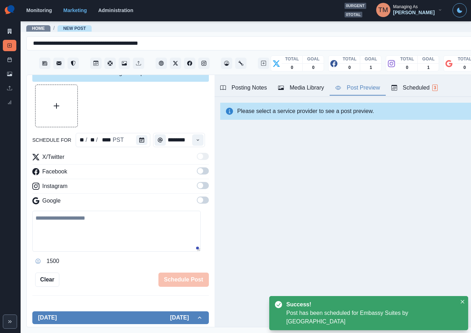
scroll to position [0, 0]
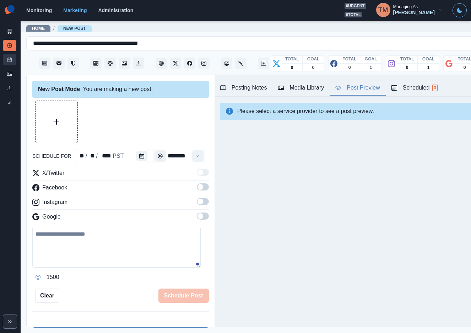
click at [4, 61] on link "Post Schedule" at bounding box center [9, 59] width 13 height 11
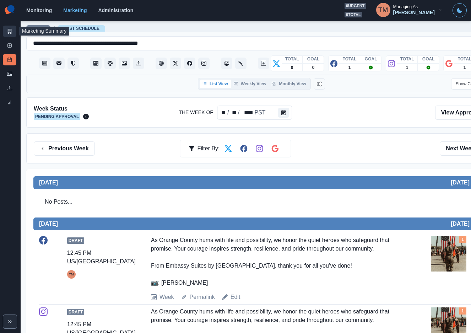
click at [7, 29] on icon at bounding box center [9, 31] width 5 height 5
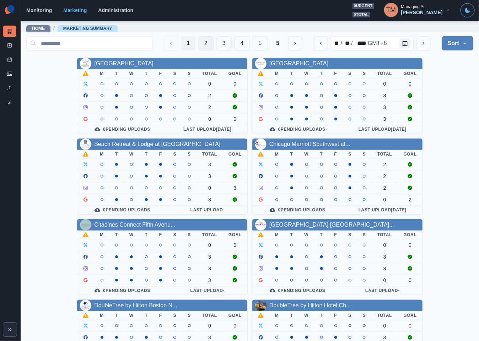
click at [198, 43] on button "2" at bounding box center [205, 43] width 15 height 14
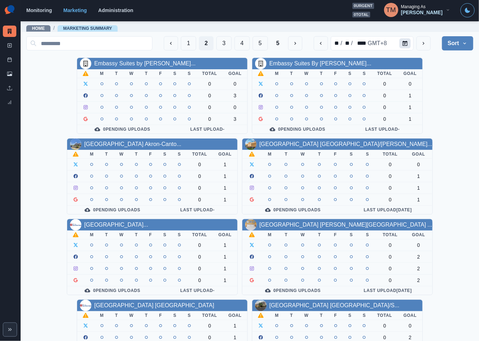
click at [400, 43] on button "Calendar" at bounding box center [404, 43] width 11 height 10
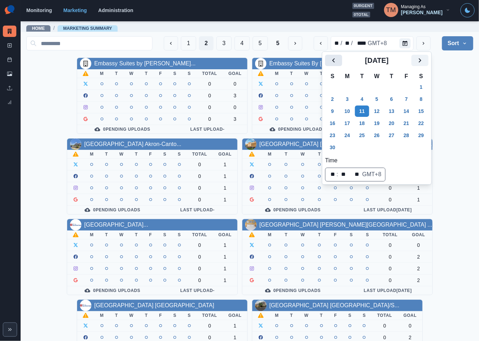
click at [338, 61] on button "Previous" at bounding box center [333, 60] width 17 height 11
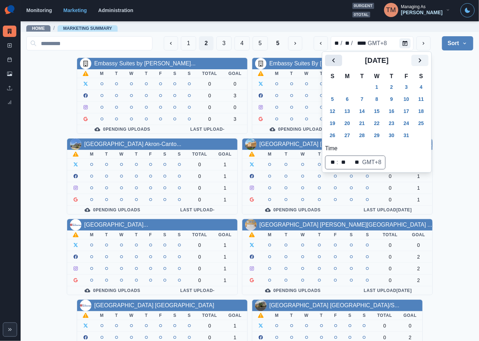
click at [338, 61] on button "Previous" at bounding box center [333, 60] width 17 height 11
click at [348, 114] on button "15" at bounding box center [347, 110] width 14 height 11
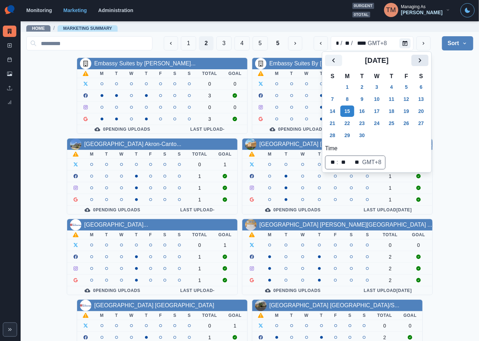
click at [420, 61] on icon "Next" at bounding box center [420, 60] width 2 height 4
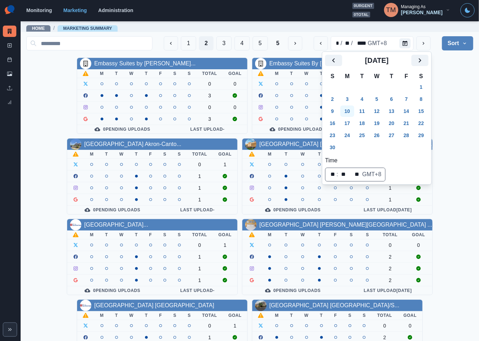
click at [352, 110] on button "10" at bounding box center [347, 110] width 14 height 11
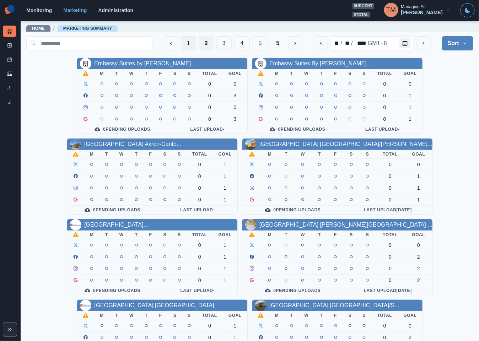
click at [181, 45] on button "1" at bounding box center [188, 43] width 15 height 14
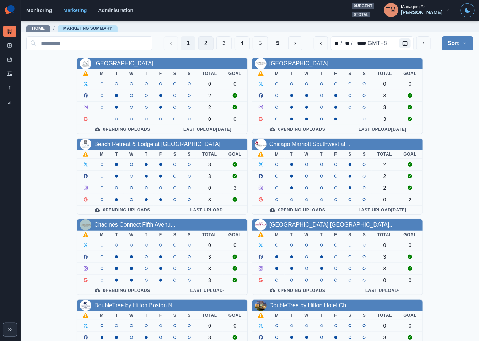
click at [198, 45] on button "2" at bounding box center [205, 43] width 15 height 14
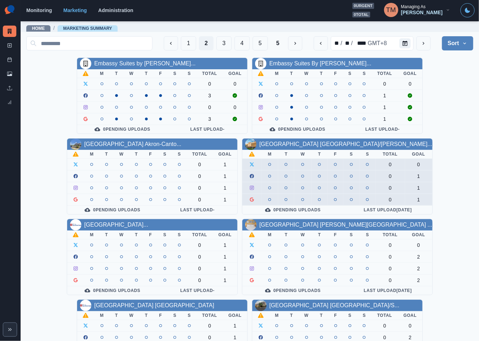
drag, startPoint x: 455, startPoint y: 161, endPoint x: 333, endPoint y: 161, distance: 122.1
click at [455, 161] on div "Embassy Suites by Hilton Conv... M T W T F S S Total Goal 0 0 3 0 0 3 0 Pending…" at bounding box center [249, 297] width 447 height 479
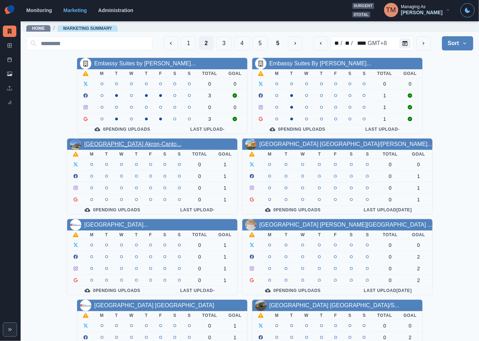
click at [145, 143] on link "Hilton Garden Inn Akron-Canto..." at bounding box center [132, 144] width 97 height 6
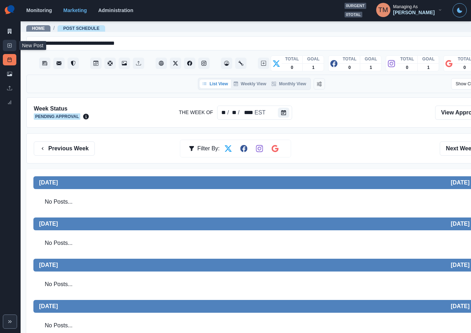
click at [9, 46] on icon at bounding box center [9, 45] width 5 height 5
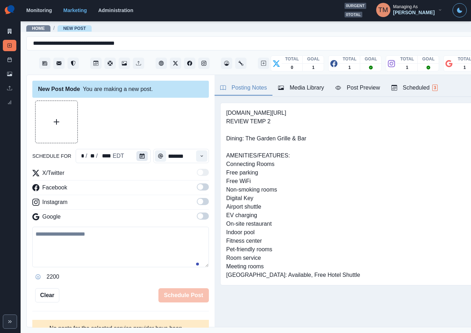
click at [140, 155] on icon "Calendar" at bounding box center [142, 155] width 5 height 5
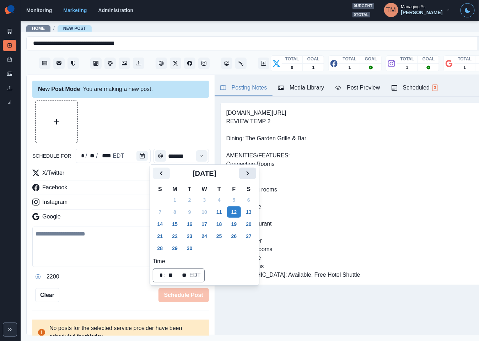
click at [247, 173] on icon "Next" at bounding box center [247, 173] width 2 height 4
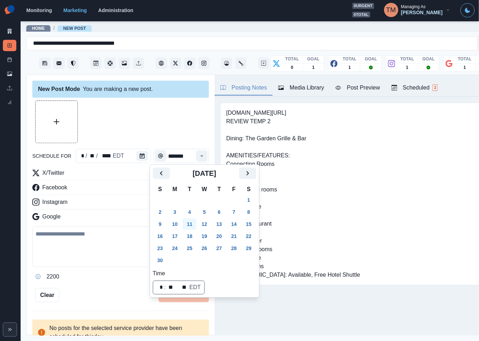
click at [193, 225] on button "11" at bounding box center [189, 223] width 14 height 11
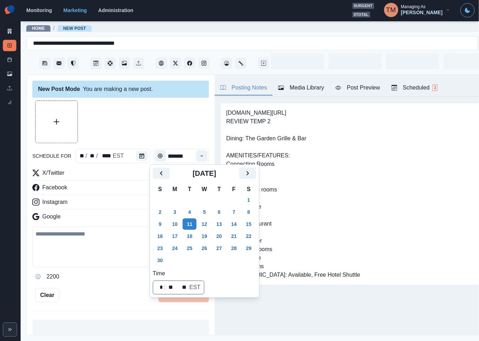
click at [139, 124] on div at bounding box center [120, 121] width 176 height 43
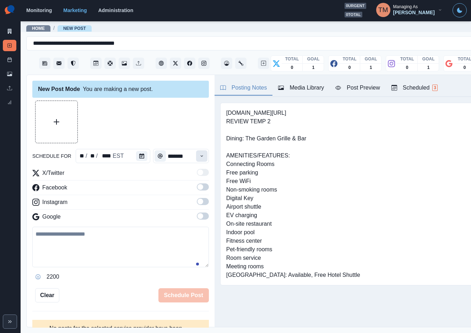
click at [199, 155] on icon "Time" at bounding box center [201, 155] width 5 height 5
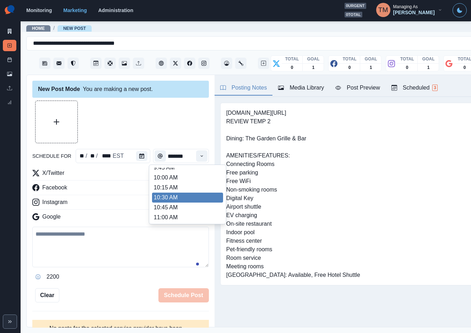
scroll to position [131, 0]
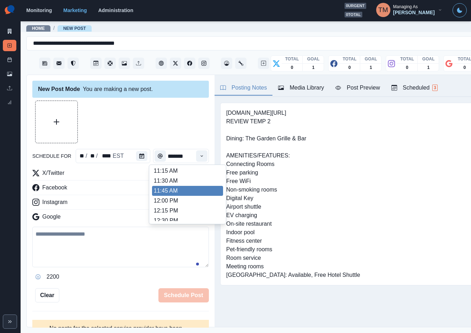
click at [178, 191] on li "11:45 AM" at bounding box center [187, 191] width 71 height 10
type input "********"
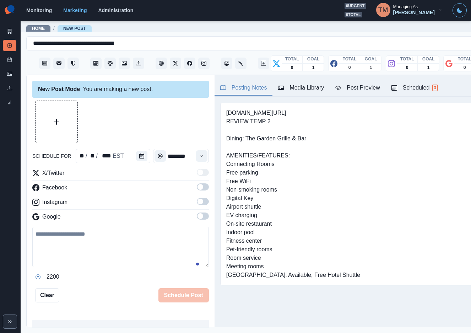
drag, startPoint x: 194, startPoint y: 187, endPoint x: 195, endPoint y: 204, distance: 17.1
click at [197, 189] on span at bounding box center [200, 187] width 6 height 6
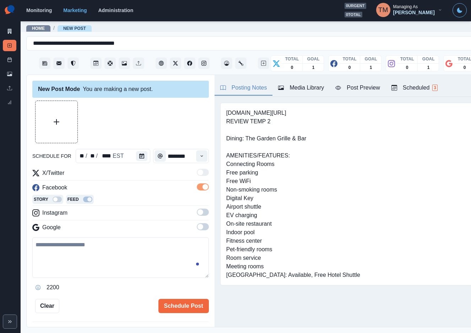
drag, startPoint x: 195, startPoint y: 212, endPoint x: 196, endPoint y: 215, distance: 3.7
click at [197, 214] on span at bounding box center [203, 211] width 12 height 7
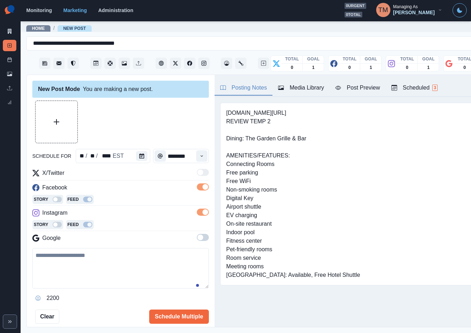
click at [197, 235] on span at bounding box center [203, 237] width 12 height 7
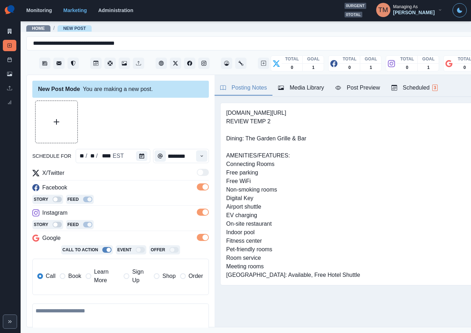
click at [80, 316] on textarea at bounding box center [120, 323] width 176 height 40
paste textarea "**********"
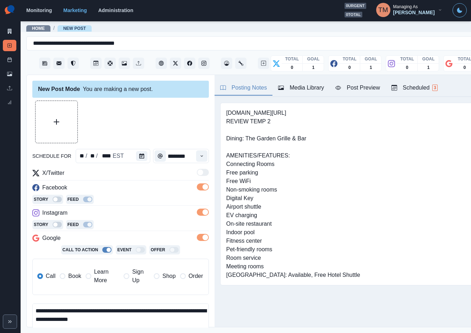
scroll to position [22, 0]
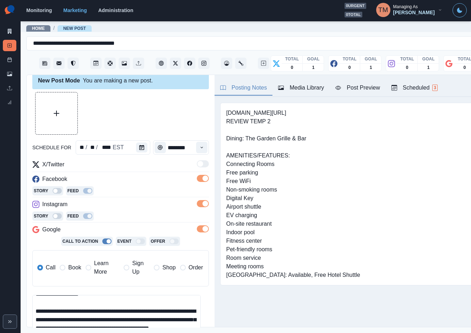
type textarea "**********"
click at [63, 116] on button "Upload Media" at bounding box center [56, 113] width 42 height 42
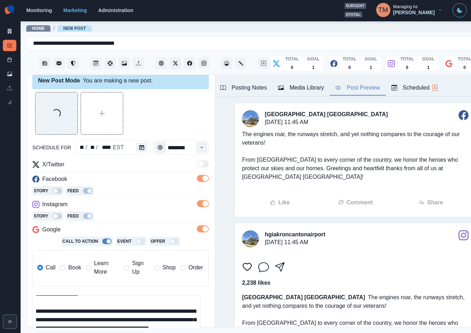
click at [354, 88] on div "Post Preview" at bounding box center [357, 87] width 44 height 9
click at [167, 104] on div "Loading..." at bounding box center [120, 113] width 176 height 43
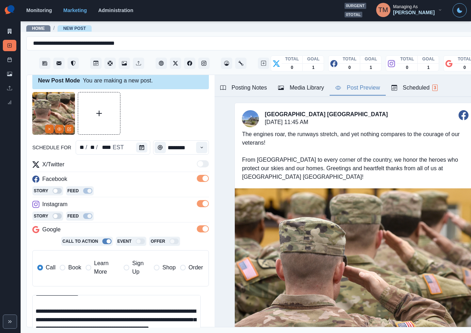
scroll to position [93, 0]
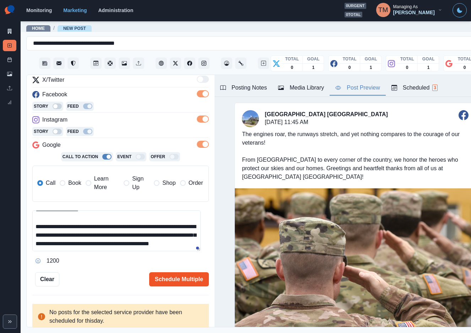
click at [176, 276] on button "Schedule Multiple" at bounding box center [179, 279] width 60 height 14
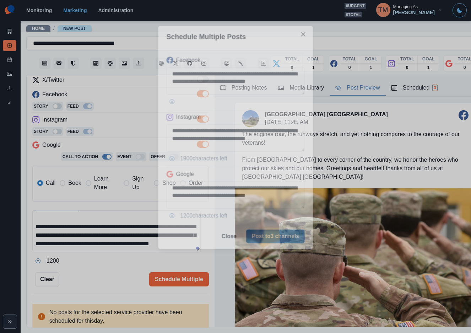
scroll to position [0, 0]
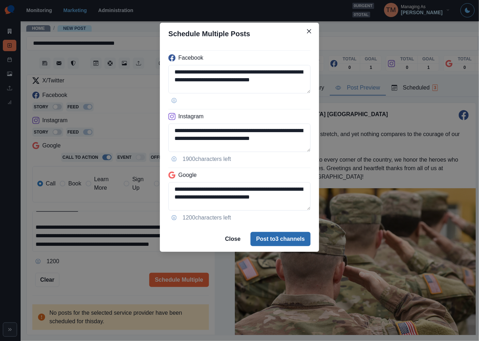
click at [279, 239] on button "Post to 3 channels" at bounding box center [280, 239] width 60 height 14
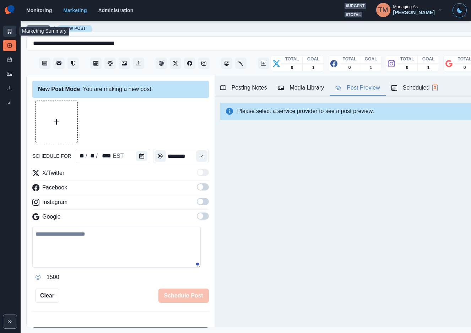
click at [9, 31] on icon at bounding box center [10, 31] width 4 height 5
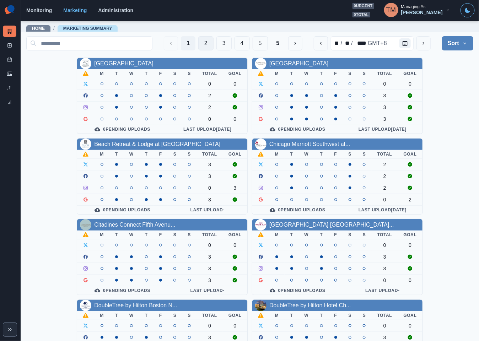
click at [198, 40] on button "2" at bounding box center [205, 43] width 15 height 14
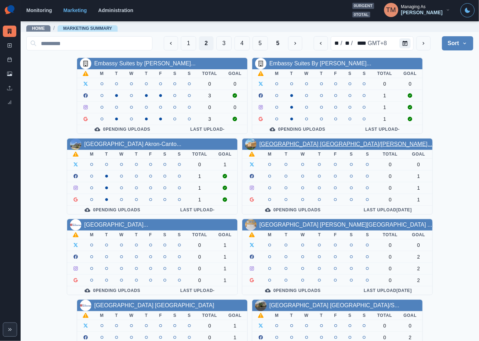
click at [297, 144] on link "Hilton Garden Inn Boston/Walt..." at bounding box center [345, 144] width 173 height 6
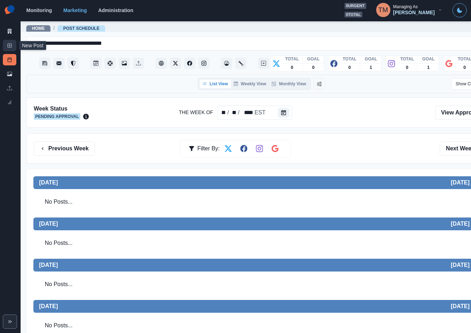
click at [12, 44] on link "New Post" at bounding box center [9, 45] width 13 height 11
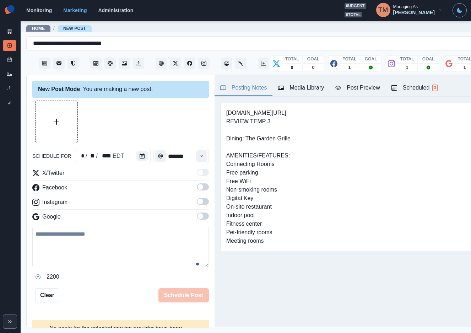
click at [82, 248] on textarea at bounding box center [120, 246] width 176 height 40
paste textarea "**********"
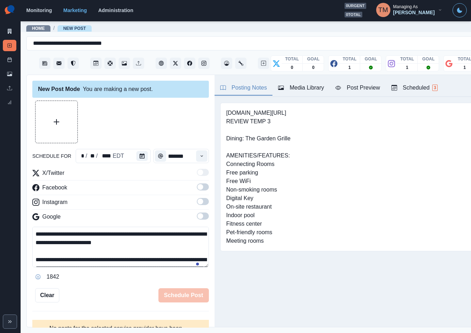
scroll to position [39, 0]
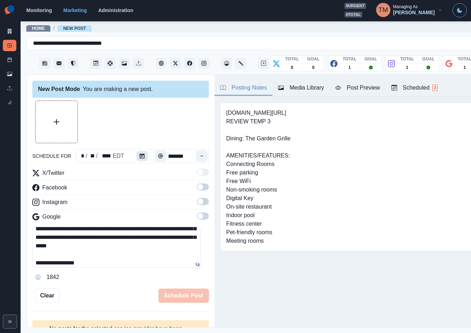
type textarea "**********"
click at [140, 153] on button "Calendar" at bounding box center [141, 156] width 11 height 10
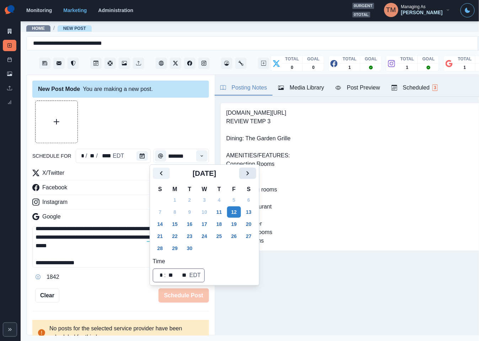
click at [250, 175] on icon "Next" at bounding box center [247, 173] width 9 height 9
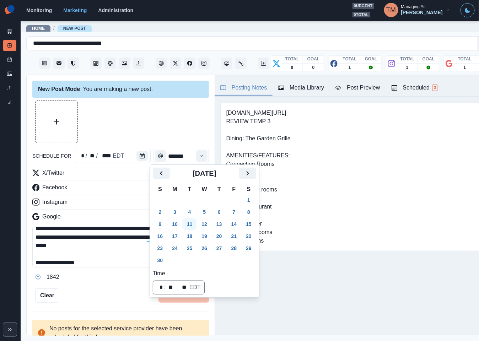
click at [190, 225] on button "11" at bounding box center [189, 223] width 14 height 11
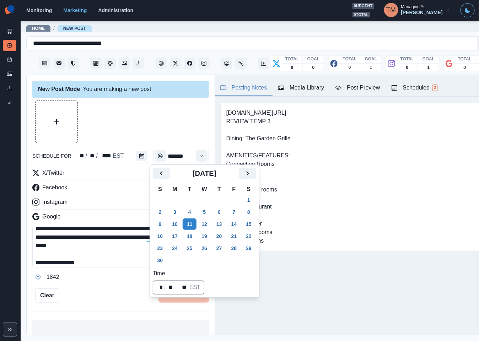
click at [133, 114] on div at bounding box center [120, 121] width 176 height 43
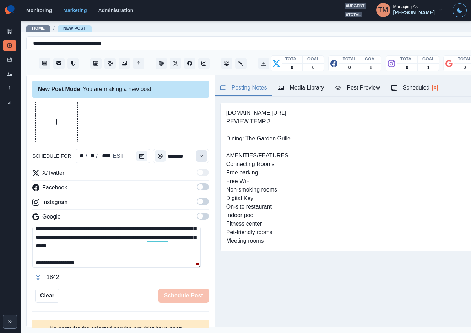
click at [199, 154] on icon "Time" at bounding box center [201, 155] width 5 height 5
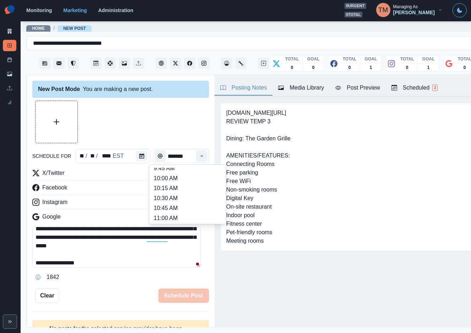
scroll to position [120, 0]
click at [187, 189] on li "11:30 AM" at bounding box center [187, 191] width 71 height 10
type input "********"
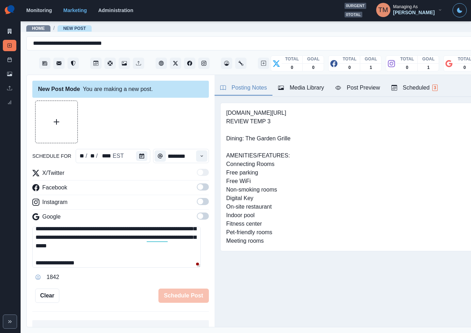
click at [353, 88] on div "Post Preview" at bounding box center [357, 87] width 44 height 9
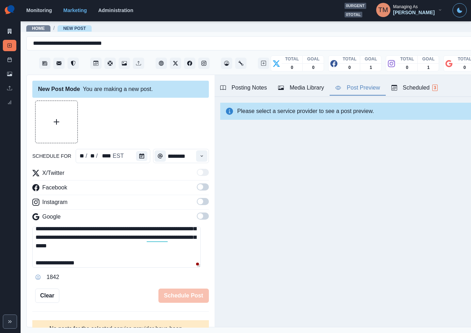
click at [197, 187] on span at bounding box center [200, 187] width 6 height 6
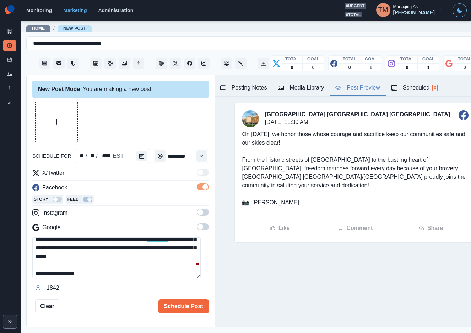
drag, startPoint x: 196, startPoint y: 204, endPoint x: 197, endPoint y: 210, distance: 6.4
click at [197, 210] on div "X/Twitter Facebook Story Feed Instagram Google" at bounding box center [120, 202] width 176 height 66
click at [197, 210] on span at bounding box center [203, 211] width 12 height 7
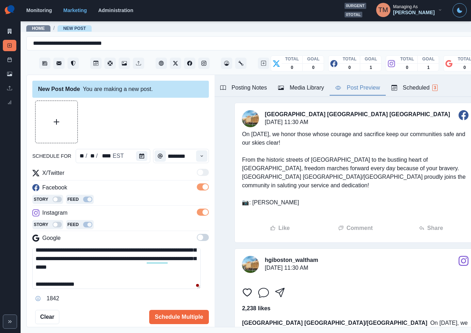
click at [197, 240] on span at bounding box center [203, 237] width 12 height 7
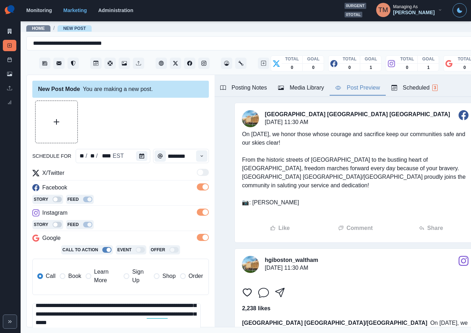
scroll to position [42, 0]
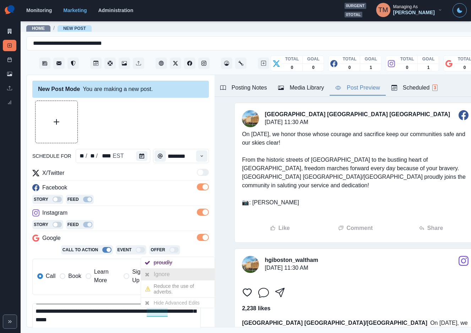
click at [165, 275] on div "Ignore" at bounding box center [163, 273] width 19 height 11
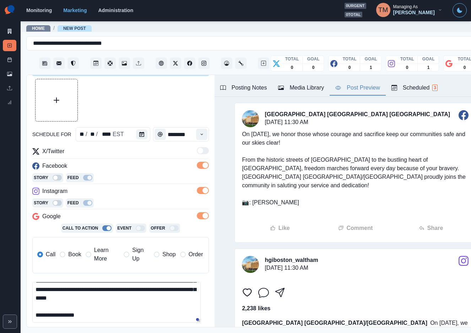
scroll to position [0, 0]
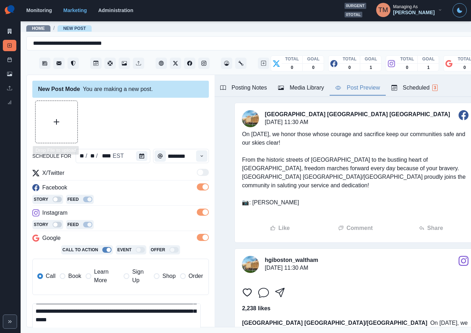
click at [58, 116] on button "Upload Media" at bounding box center [56, 122] width 42 height 42
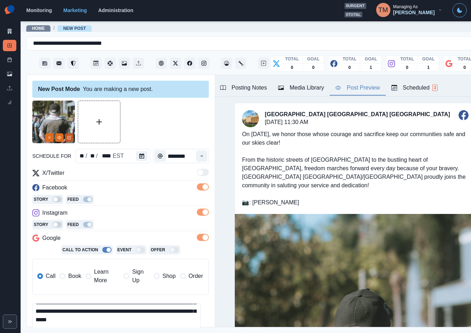
click at [69, 137] on icon "Edit Media" at bounding box center [69, 137] width 4 height 4
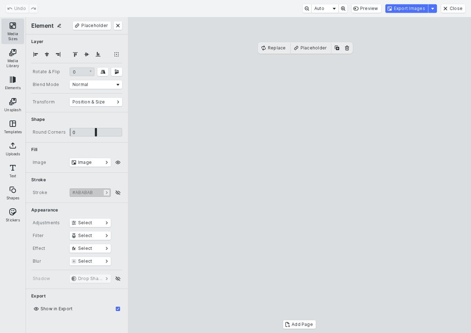
click at [14, 30] on button "Media Sizes" at bounding box center [12, 31] width 23 height 26
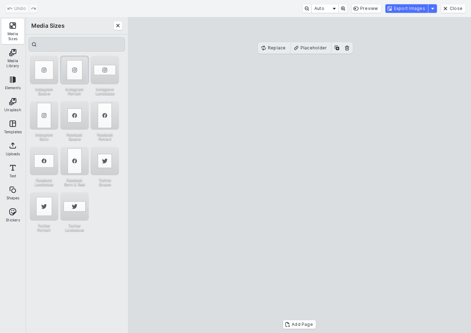
click at [75, 71] on div "Instagram Portrait" at bounding box center [74, 70] width 28 height 28
click at [299, 175] on cesdk-canvas "Editor canvas" at bounding box center [299, 175] width 0 height 0
drag, startPoint x: 309, startPoint y: 270, endPoint x: 309, endPoint y: 246, distance: 23.4
click at [299, 175] on cesdk-canvas "Editor canvas" at bounding box center [299, 175] width 0 height 0
drag, startPoint x: 303, startPoint y: 286, endPoint x: 306, endPoint y: 310, distance: 24.0
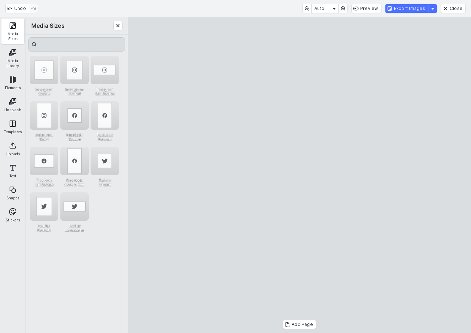
click at [299, 175] on cesdk-canvas "Editor canvas" at bounding box center [299, 175] width 0 height 0
drag, startPoint x: 323, startPoint y: 275, endPoint x: 323, endPoint y: 269, distance: 5.3
click at [299, 175] on cesdk-canvas "Editor canvas" at bounding box center [299, 175] width 0 height 0
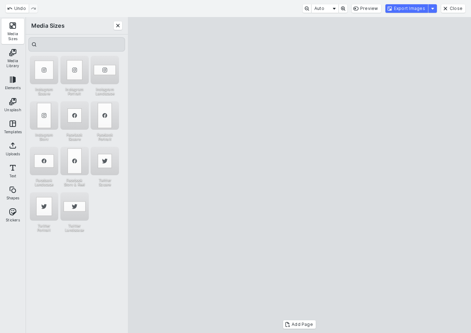
click at [299, 175] on cesdk-canvas "Editor canvas" at bounding box center [299, 175] width 0 height 0
drag, startPoint x: 320, startPoint y: 280, endPoint x: 320, endPoint y: 285, distance: 5.0
click at [299, 175] on cesdk-canvas "Editor canvas" at bounding box center [299, 175] width 0 height 0
drag, startPoint x: 303, startPoint y: 45, endPoint x: 303, endPoint y: 67, distance: 22.4
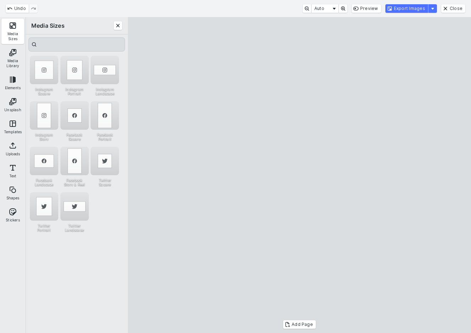
click at [299, 175] on cesdk-canvas "Editor canvas" at bounding box center [299, 175] width 0 height 0
click at [418, 5] on button "Export Images" at bounding box center [406, 8] width 43 height 9
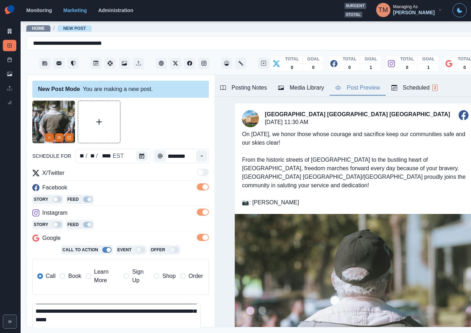
click at [149, 120] on div at bounding box center [120, 121] width 176 height 43
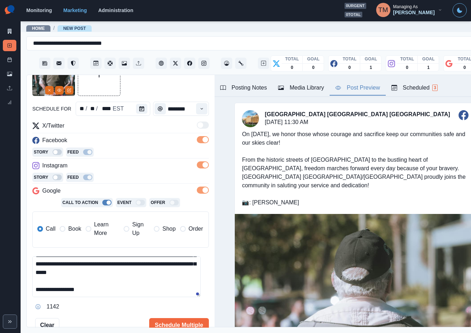
scroll to position [93, 0]
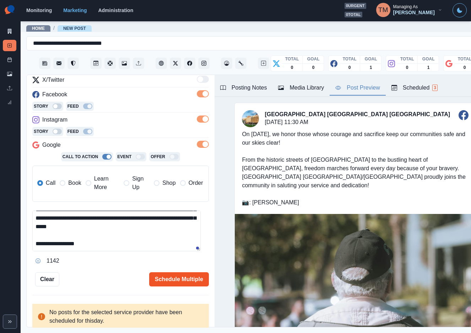
click at [178, 278] on button "Schedule Multiple" at bounding box center [179, 279] width 60 height 14
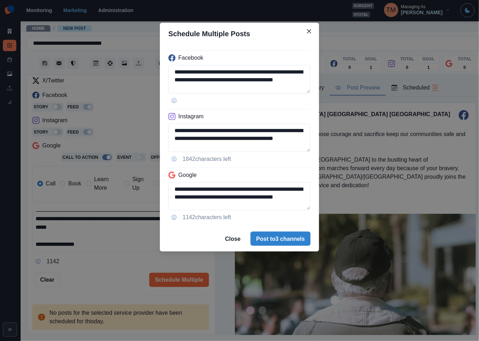
click at [94, 282] on div "**********" at bounding box center [239, 170] width 479 height 341
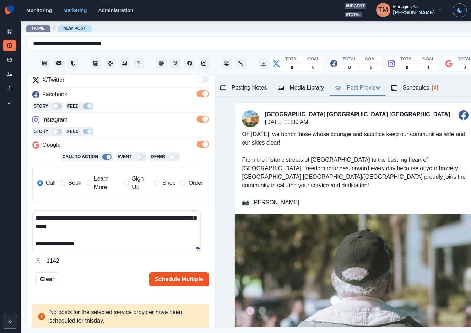
click at [169, 278] on button "Schedule Multiple" at bounding box center [179, 279] width 60 height 14
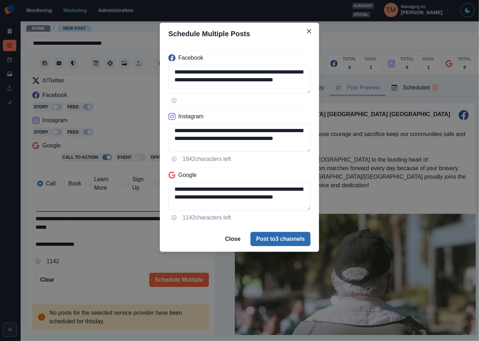
click at [282, 236] on button "Post to 3 channels" at bounding box center [280, 239] width 60 height 14
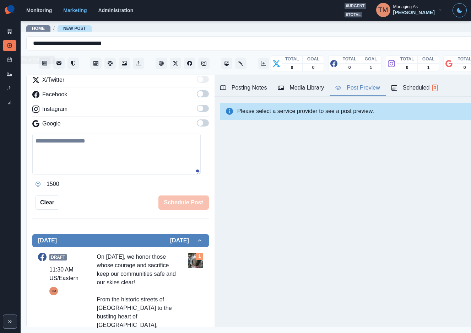
drag, startPoint x: 10, startPoint y: 59, endPoint x: 8, endPoint y: 50, distance: 8.7
click at [10, 59] on line at bounding box center [10, 59] width 4 height 0
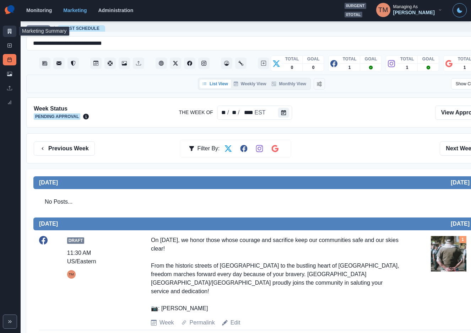
click at [7, 26] on link "Marketing Summary" at bounding box center [9, 31] width 13 height 11
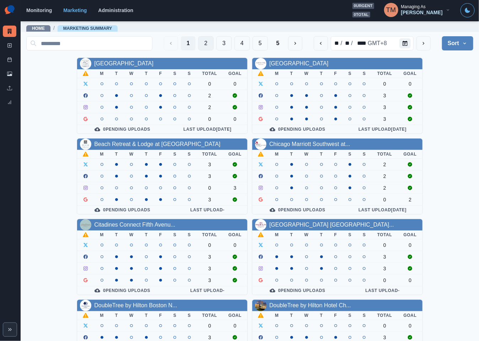
click at [198, 43] on button "2" at bounding box center [205, 43] width 15 height 14
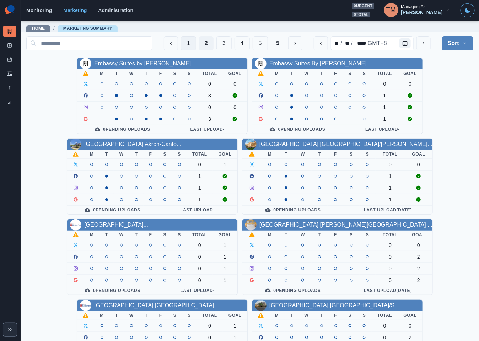
click at [181, 42] on button "1" at bounding box center [188, 43] width 15 height 14
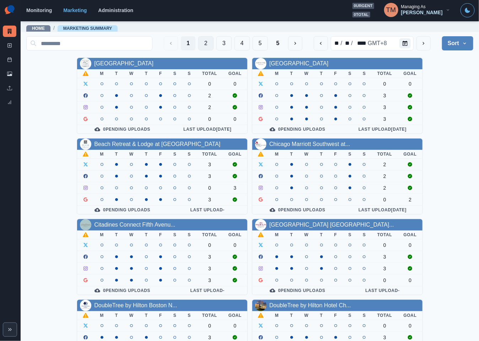
click at [199, 41] on button "2" at bounding box center [205, 43] width 15 height 14
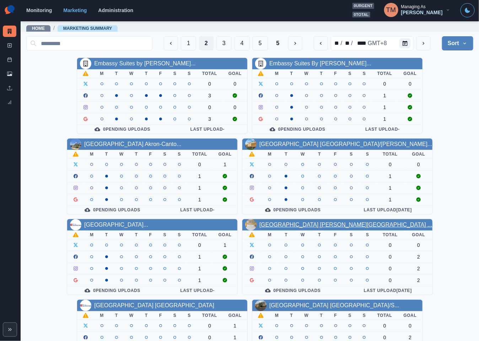
click at [317, 228] on link "Hilton Garden Inn Dana Point ..." at bounding box center [345, 225] width 173 height 6
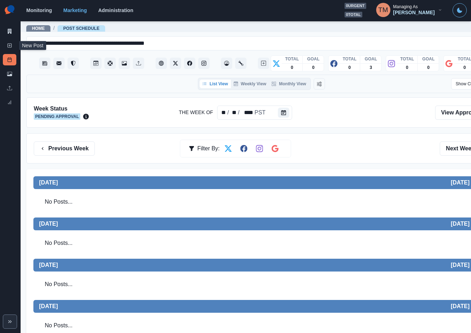
drag, startPoint x: 8, startPoint y: 44, endPoint x: 24, endPoint y: 161, distance: 118.7
click at [8, 44] on rect at bounding box center [10, 46] width 4 height 4
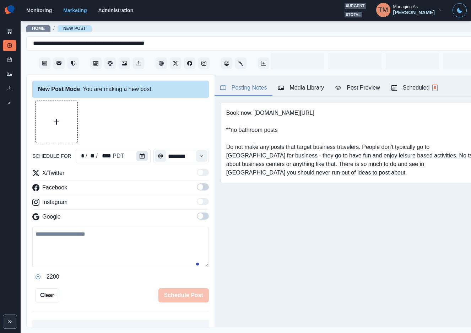
click at [143, 160] on button "Calendar" at bounding box center [141, 156] width 11 height 10
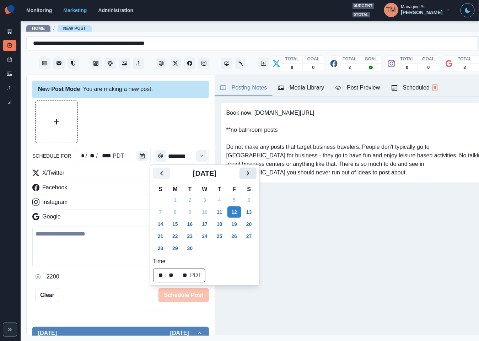
click at [247, 171] on icon "Next" at bounding box center [247, 173] width 2 height 4
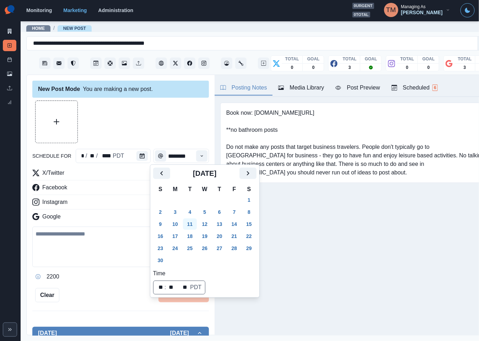
click at [190, 221] on button "11" at bounding box center [190, 223] width 14 height 11
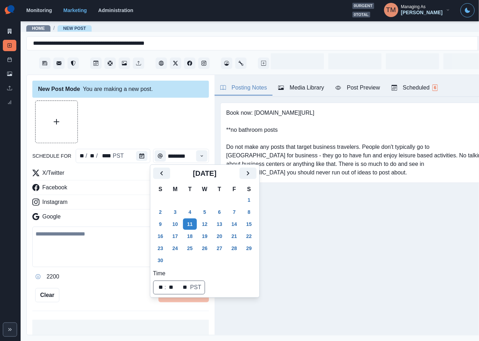
click at [135, 128] on div at bounding box center [120, 121] width 176 height 43
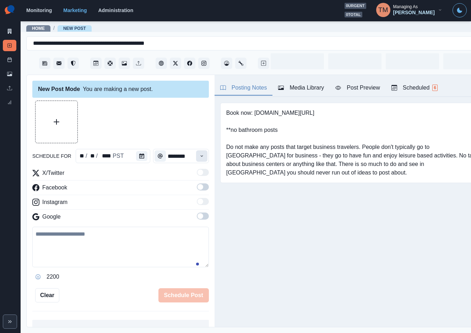
click at [196, 156] on button "Time" at bounding box center [201, 155] width 11 height 11
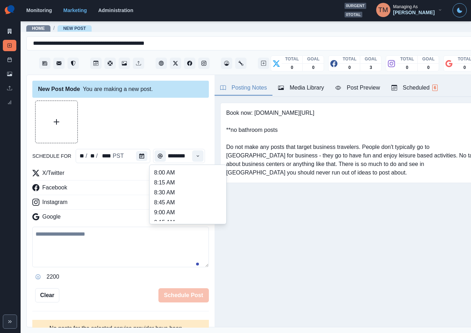
scroll to position [160, 0]
click at [176, 205] on li "12:45 PM" at bounding box center [187, 202] width 71 height 10
type input "********"
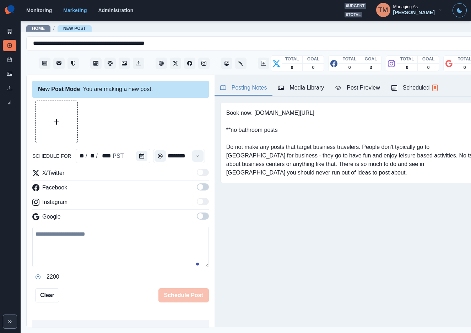
scroll to position [0, 1]
click at [198, 186] on span at bounding box center [203, 186] width 12 height 7
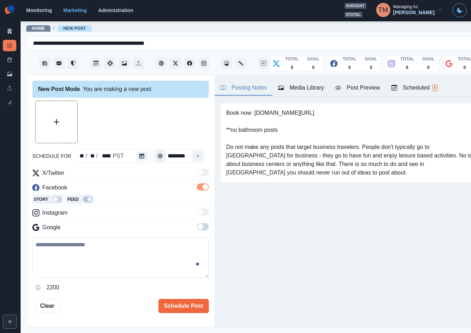
scroll to position [0, 0]
click at [197, 226] on span at bounding box center [200, 227] width 6 height 6
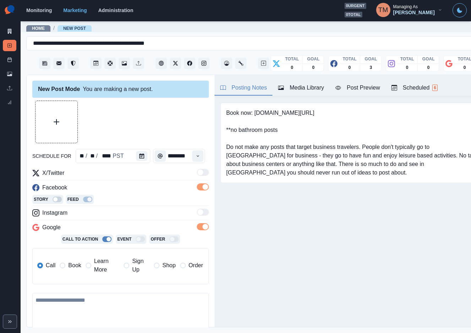
drag, startPoint x: 73, startPoint y: 309, endPoint x: 89, endPoint y: 315, distance: 16.2
click at [76, 309] on textarea at bounding box center [120, 313] width 176 height 40
paste textarea "**********"
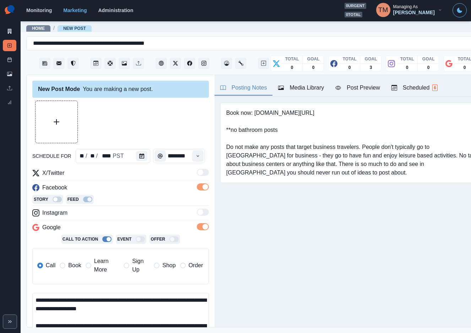
scroll to position [14, 0]
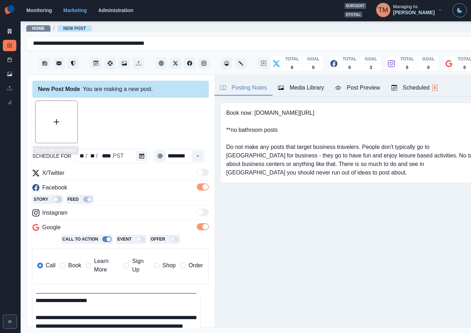
type textarea "**********"
click at [51, 122] on button "Upload Media" at bounding box center [56, 122] width 42 height 42
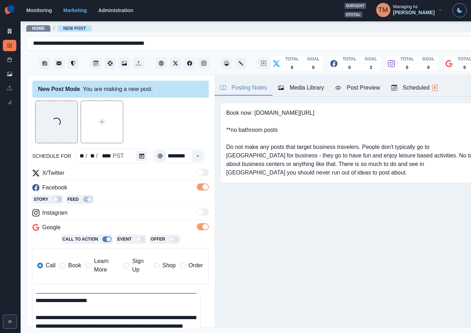
click at [359, 88] on div "Post Preview" at bounding box center [357, 87] width 44 height 9
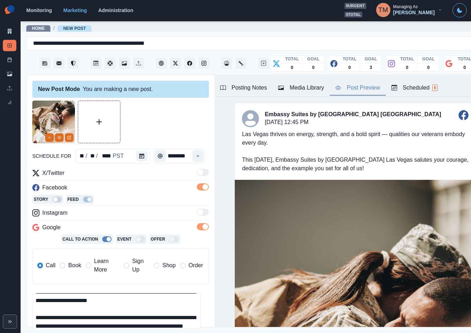
scroll to position [82, 0]
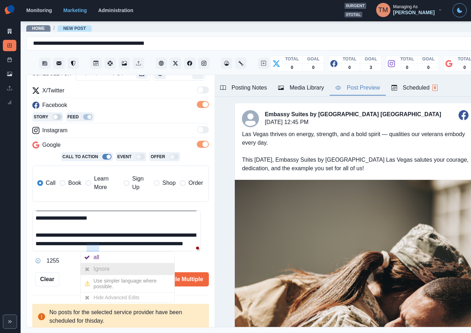
click at [95, 268] on div "Ignore" at bounding box center [102, 268] width 19 height 11
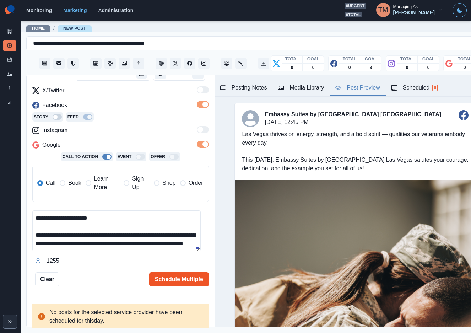
click at [166, 280] on button "Schedule Multiple" at bounding box center [179, 279] width 60 height 14
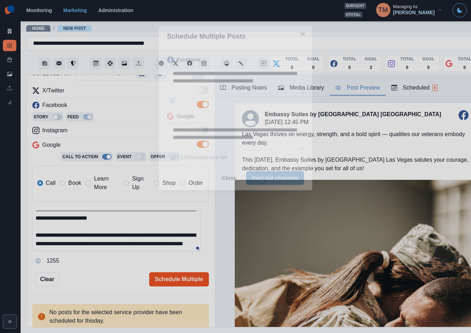
scroll to position [0, 0]
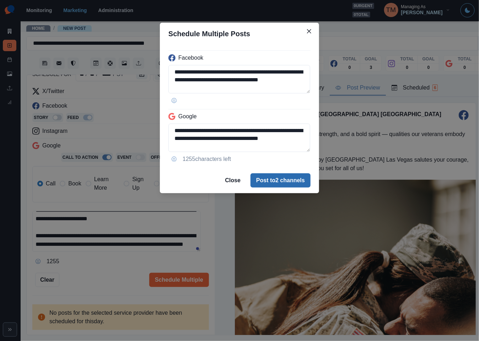
click at [283, 180] on button "Post to 2 channels" at bounding box center [280, 180] width 60 height 14
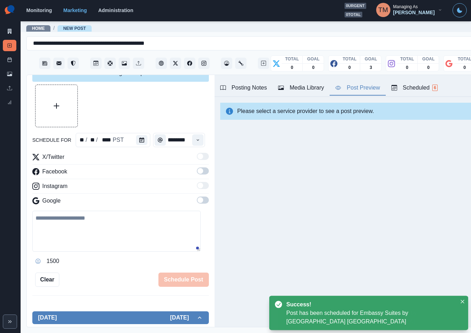
scroll to position [82, 0]
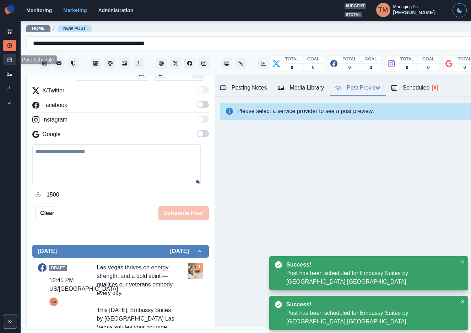
click at [9, 61] on icon at bounding box center [9, 59] width 5 height 5
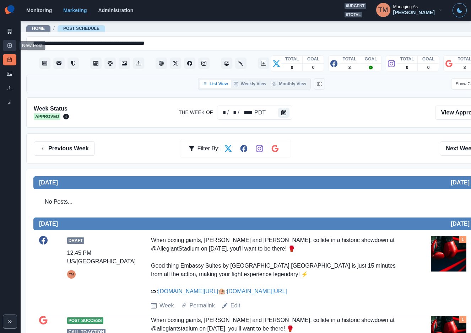
click at [10, 45] on line at bounding box center [10, 45] width 2 height 0
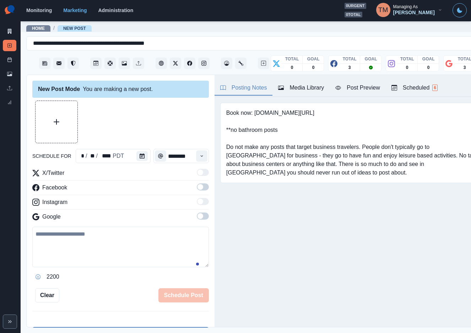
click at [306, 89] on div "Media Library" at bounding box center [301, 87] width 46 height 9
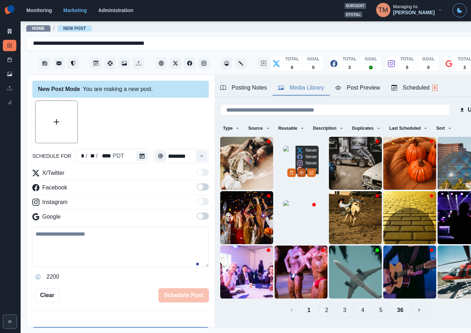
click at [302, 173] on circle "View Media" at bounding box center [301, 172] width 1 height 1
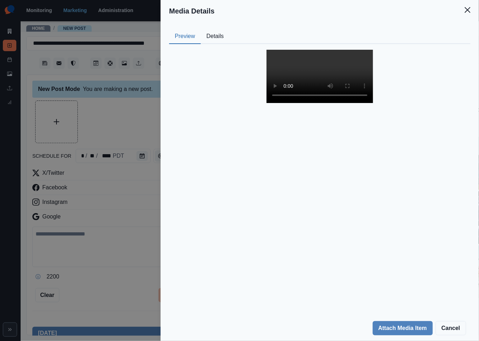
click at [213, 35] on button "Details" at bounding box center [215, 36] width 29 height 15
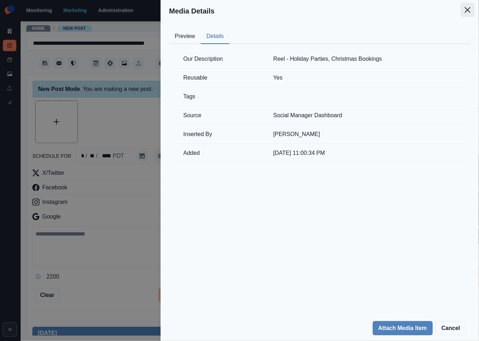
click at [465, 12] on icon "Close" at bounding box center [467, 10] width 6 height 6
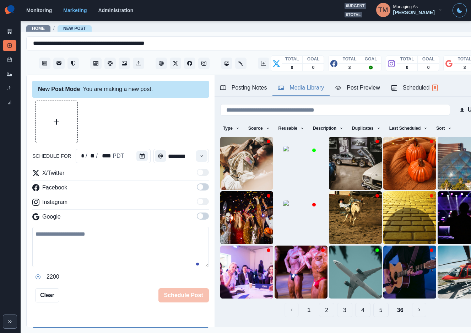
click at [89, 245] on textarea at bounding box center [120, 246] width 176 height 40
paste textarea "**********"
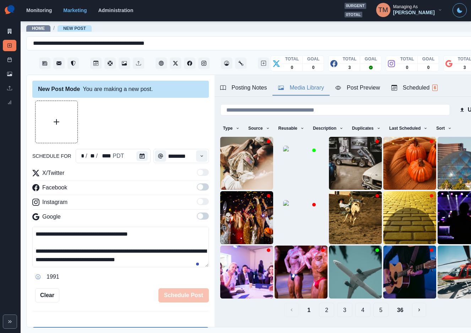
scroll to position [22, 0]
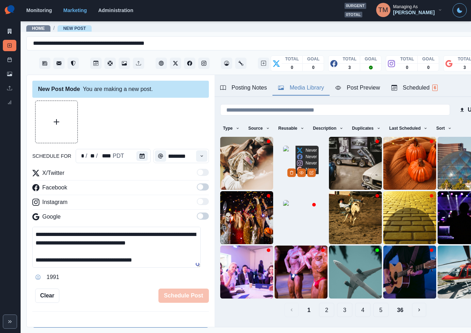
type textarea "**********"
click at [283, 176] on img at bounding box center [300, 163] width 35 height 35
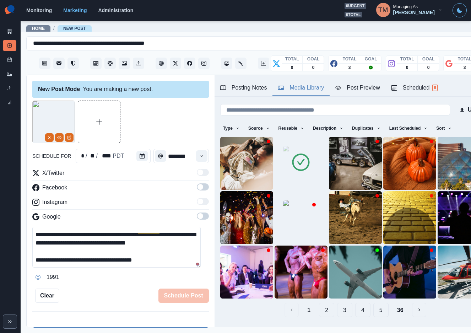
click at [138, 126] on div at bounding box center [120, 121] width 176 height 43
click at [197, 190] on span at bounding box center [203, 186] width 12 height 7
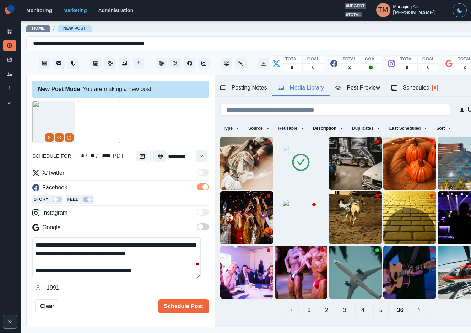
click at [197, 226] on span at bounding box center [203, 226] width 12 height 7
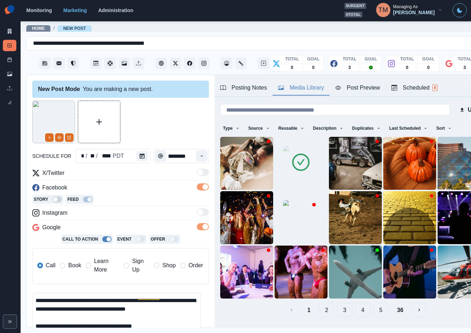
click at [73, 262] on span "Book" at bounding box center [74, 265] width 13 height 9
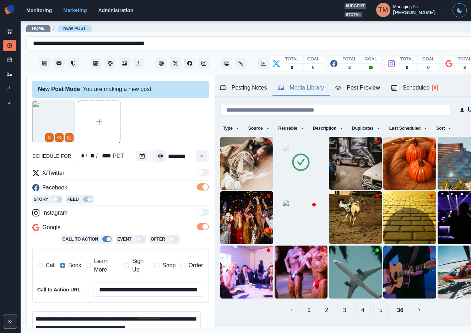
click at [155, 121] on div at bounding box center [120, 121] width 176 height 43
click at [368, 85] on div "Post Preview" at bounding box center [357, 87] width 44 height 9
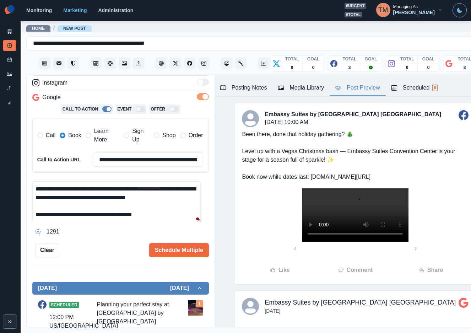
scroll to position [0, 0]
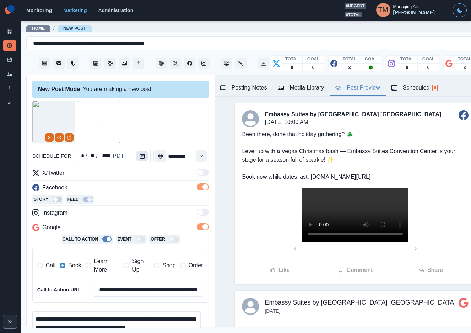
click at [140, 156] on icon "Calendar" at bounding box center [142, 155] width 5 height 5
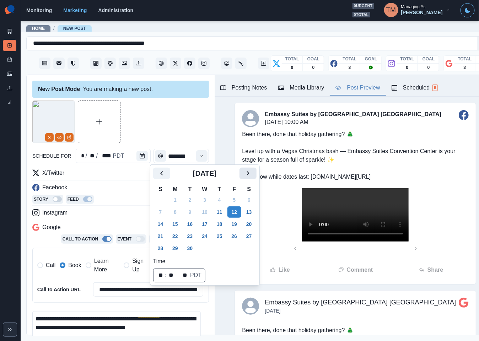
click at [244, 173] on icon "Next" at bounding box center [248, 173] width 9 height 9
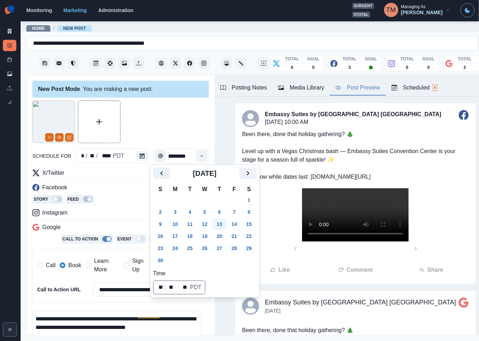
click at [220, 225] on button "13" at bounding box center [219, 223] width 14 height 11
click at [164, 118] on div at bounding box center [120, 121] width 176 height 43
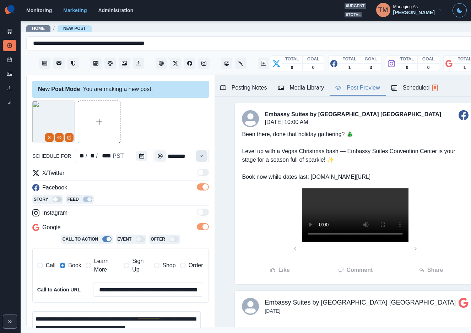
click at [199, 153] on icon "Time" at bounding box center [201, 155] width 5 height 5
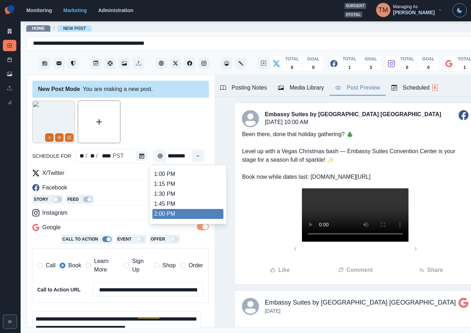
scroll to position [207, 0]
click at [154, 208] on li "2:00 PM" at bounding box center [187, 205] width 71 height 10
type input "*******"
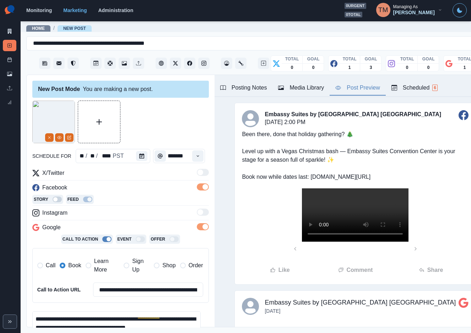
scroll to position [0, 0]
click at [173, 120] on div at bounding box center [120, 121] width 176 height 43
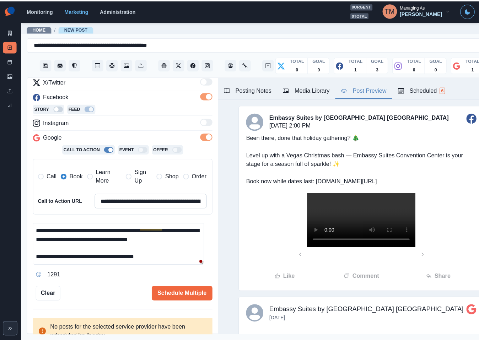
scroll to position [100, 0]
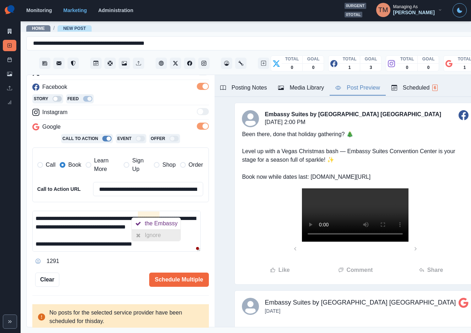
click at [151, 238] on div "Ignore" at bounding box center [153, 234] width 19 height 11
click at [178, 282] on button "Schedule Multiple" at bounding box center [179, 279] width 60 height 14
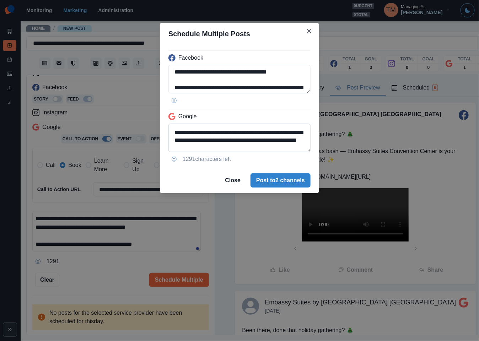
scroll to position [33, 0]
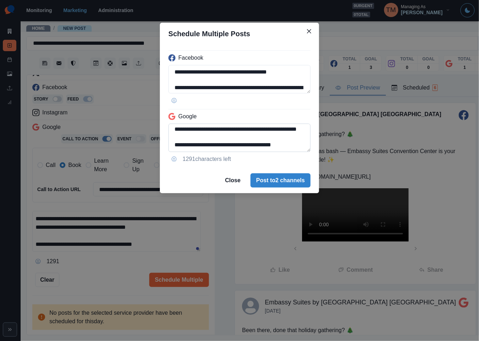
drag, startPoint x: 256, startPoint y: 128, endPoint x: 303, endPoint y: 149, distance: 51.7
click at [303, 149] on textarea "**********" at bounding box center [239, 138] width 142 height 28
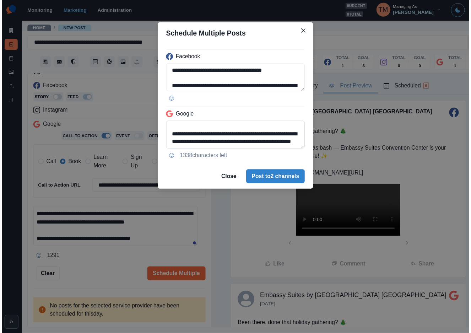
scroll to position [17, 0]
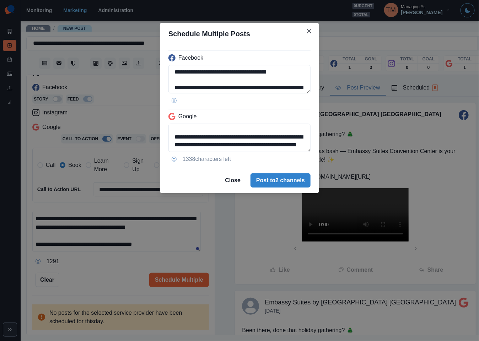
type textarea "**********"
drag, startPoint x: 94, startPoint y: 278, endPoint x: 110, endPoint y: 275, distance: 15.9
click at [97, 277] on div "**********" at bounding box center [239, 170] width 479 height 341
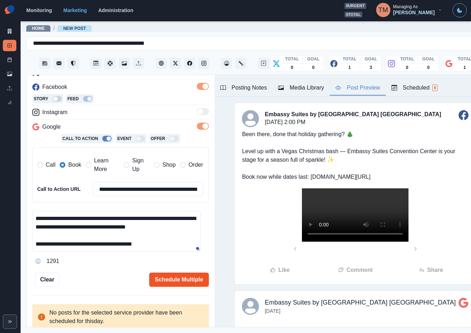
click at [170, 278] on button "Schedule Multiple" at bounding box center [179, 279] width 60 height 14
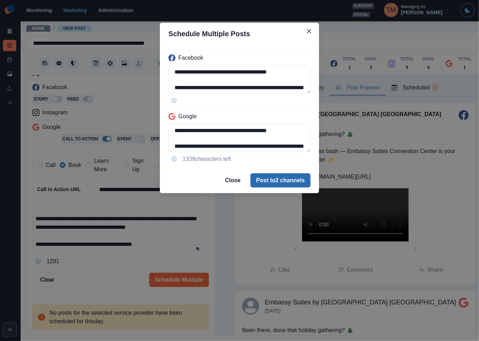
click at [293, 182] on button "Post to 2 channels" at bounding box center [280, 180] width 60 height 14
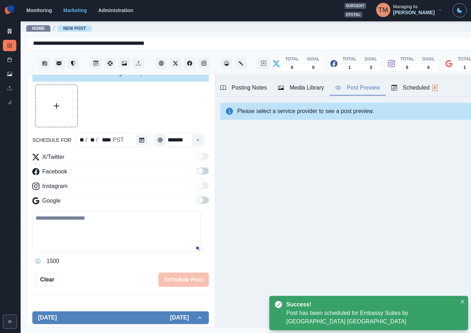
scroll to position [100, 0]
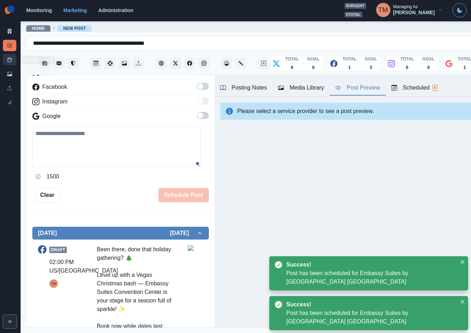
click at [6, 60] on link "Post Schedule" at bounding box center [9, 59] width 13 height 11
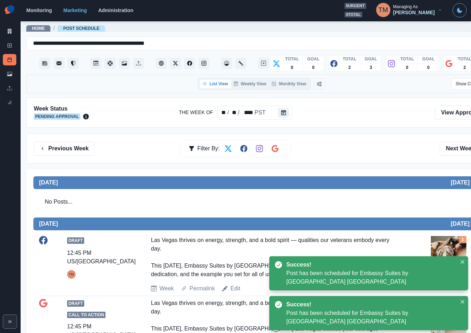
click at [382, 151] on div "Previous Week Filter By: Next Week" at bounding box center [261, 148] width 455 height 14
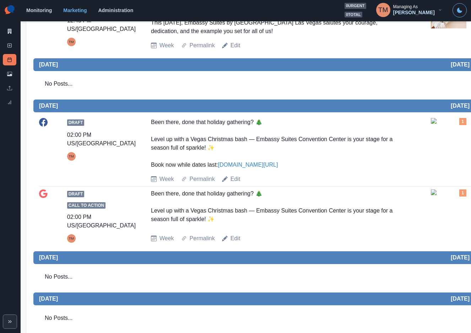
scroll to position [331, 0]
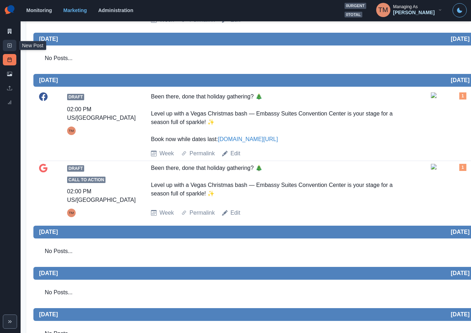
drag, startPoint x: 11, startPoint y: 47, endPoint x: 5, endPoint y: 49, distance: 6.5
click at [11, 47] on icon at bounding box center [9, 45] width 5 height 5
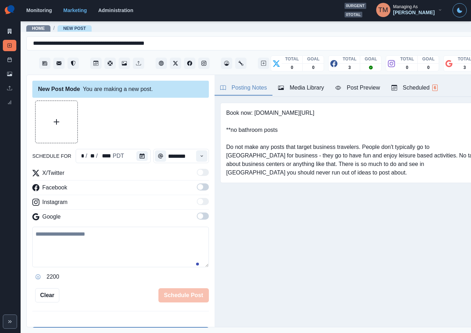
click at [100, 249] on textarea at bounding box center [120, 246] width 176 height 40
paste textarea "**********"
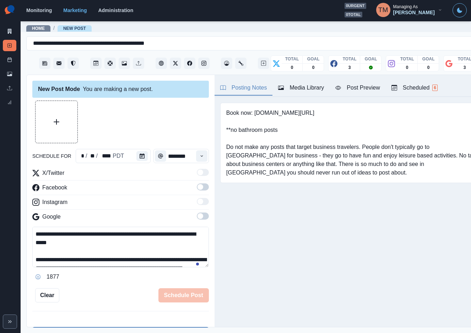
scroll to position [56, 0]
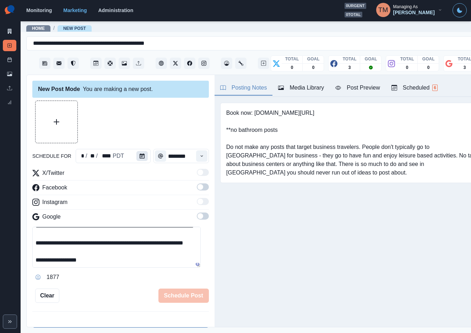
type textarea "**********"
click at [142, 157] on button "Calendar" at bounding box center [141, 156] width 11 height 10
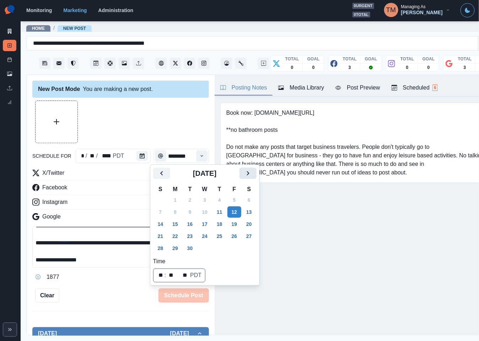
click at [251, 173] on icon "Next" at bounding box center [248, 173] width 9 height 9
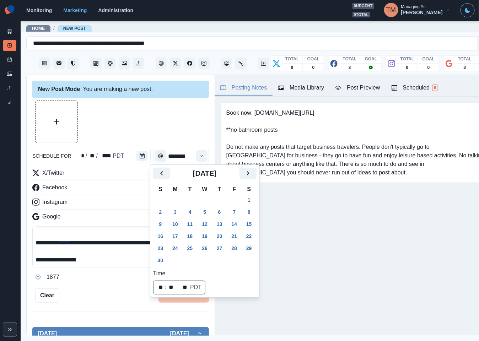
click at [234, 223] on button "14" at bounding box center [234, 223] width 14 height 11
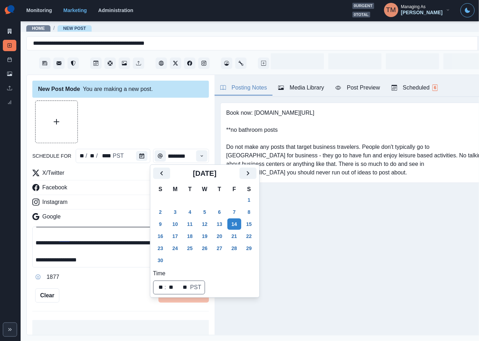
click at [140, 117] on div at bounding box center [120, 121] width 176 height 43
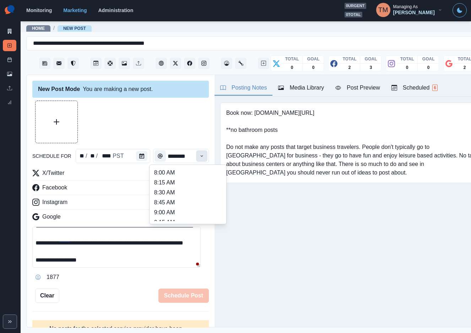
click at [199, 157] on icon "Time" at bounding box center [201, 155] width 5 height 5
click at [158, 200] on li "2:00 PM" at bounding box center [187, 198] width 71 height 10
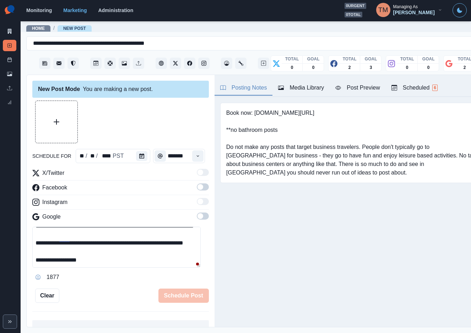
scroll to position [0, 0]
click at [195, 157] on icon "Time" at bounding box center [197, 155] width 5 height 5
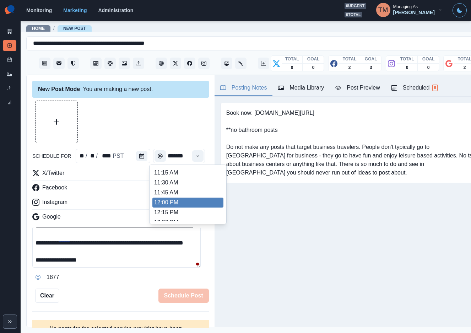
scroll to position [148, 0]
click at [182, 174] on li "11:45 AM" at bounding box center [187, 173] width 71 height 10
type input "********"
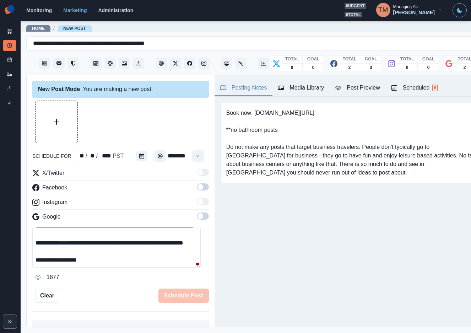
click at [197, 189] on span at bounding box center [200, 187] width 6 height 6
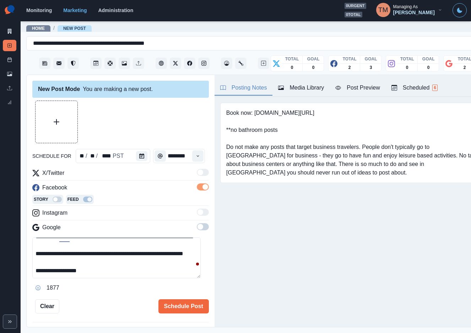
click at [197, 229] on span at bounding box center [203, 226] width 12 height 7
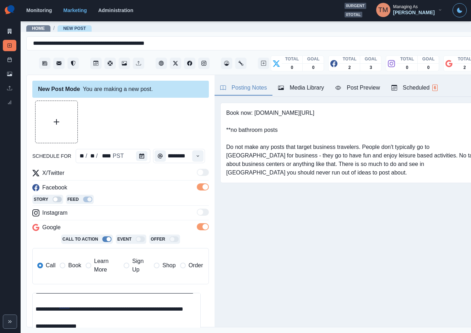
click at [98, 263] on span "Learn More" at bounding box center [106, 265] width 25 height 17
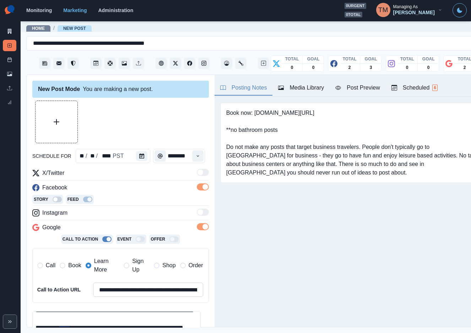
click at [119, 289] on input "**********" at bounding box center [148, 289] width 110 height 14
paste input
type input "**********"
click at [60, 124] on button "Upload Media" at bounding box center [56, 122] width 42 height 42
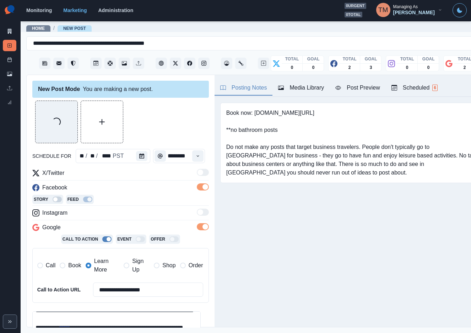
click at [171, 111] on div "Loading..." at bounding box center [120, 121] width 176 height 43
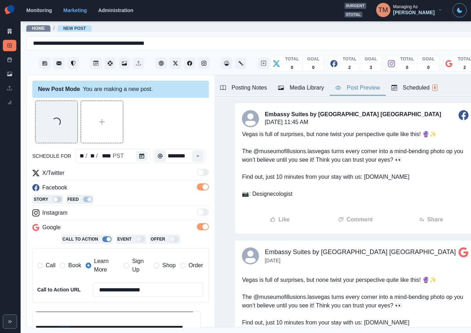
click at [363, 88] on div "Post Preview" at bounding box center [357, 87] width 44 height 9
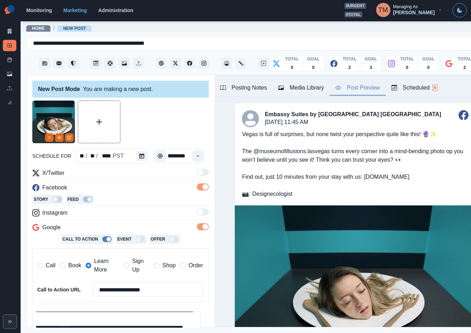
scroll to position [100, 0]
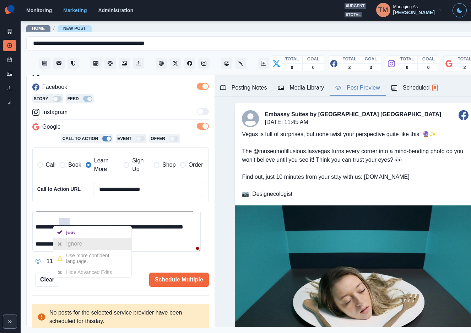
click at [73, 243] on div "Ignore" at bounding box center [75, 243] width 19 height 11
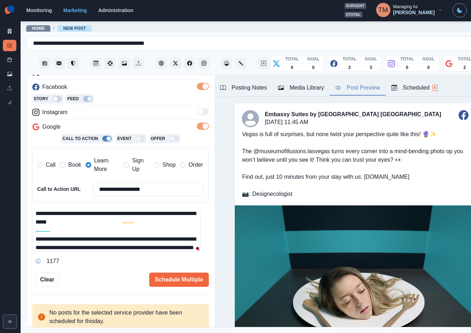
scroll to position [0, 0]
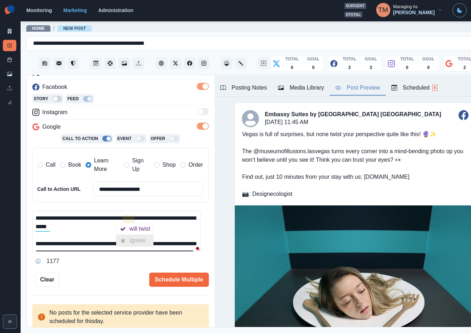
click at [141, 243] on div "Ignore" at bounding box center [138, 240] width 19 height 11
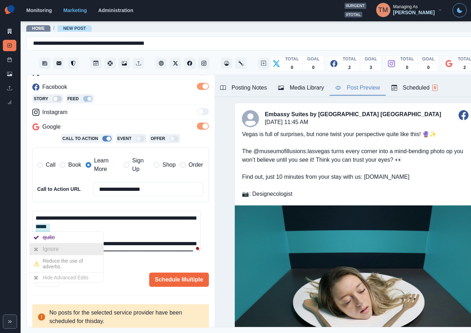
click at [47, 248] on div "Ignore" at bounding box center [52, 248] width 19 height 11
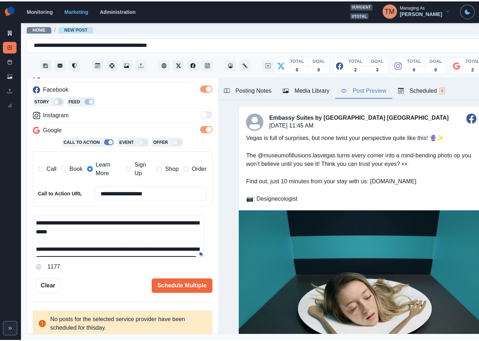
scroll to position [59, 0]
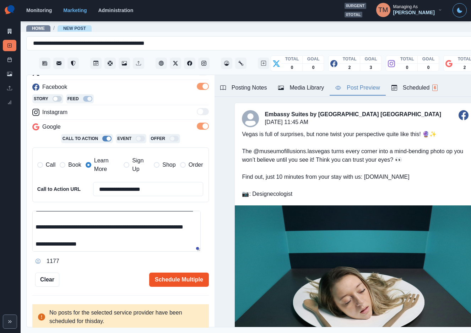
click at [164, 282] on button "Schedule Multiple" at bounding box center [179, 279] width 60 height 14
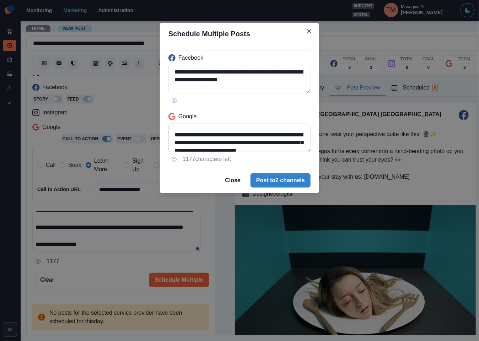
scroll to position [21, 0]
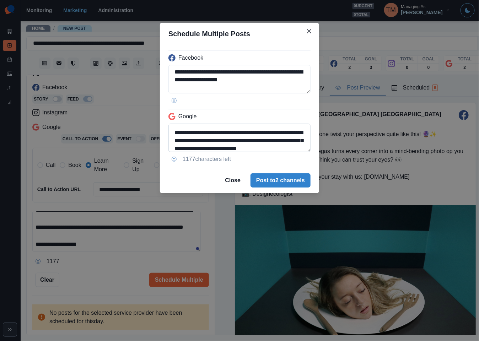
click at [189, 134] on textarea "**********" at bounding box center [239, 138] width 142 height 28
drag, startPoint x: 187, startPoint y: 134, endPoint x: 259, endPoint y: 134, distance: 72.1
click at [259, 134] on textarea "**********" at bounding box center [239, 138] width 142 height 28
paste textarea
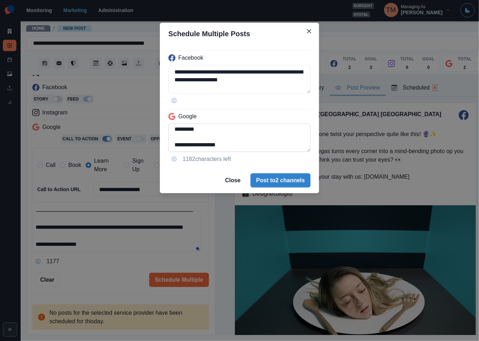
scroll to position [50, 0]
click at [294, 143] on textarea "**********" at bounding box center [239, 138] width 142 height 28
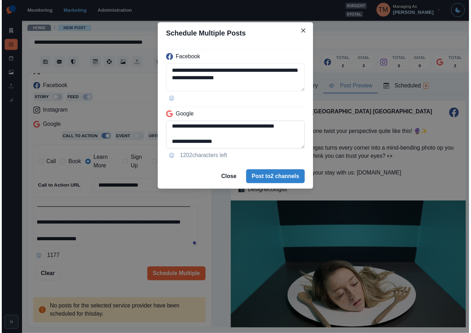
scroll to position [64, 0]
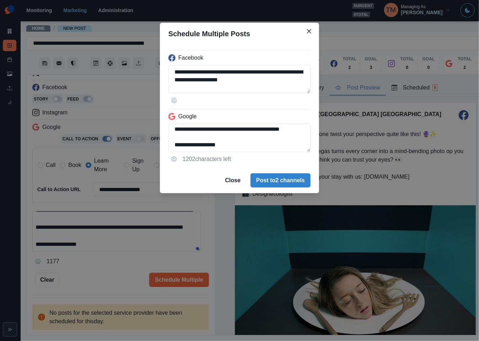
type textarea "**********"
click at [113, 266] on div "**********" at bounding box center [239, 170] width 479 height 341
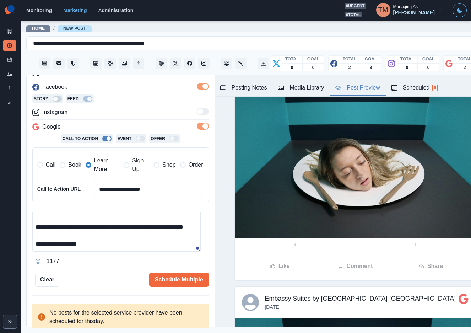
scroll to position [0, 0]
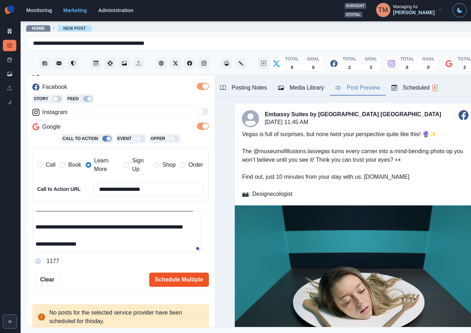
click at [171, 281] on button "Schedule Multiple" at bounding box center [179, 279] width 60 height 14
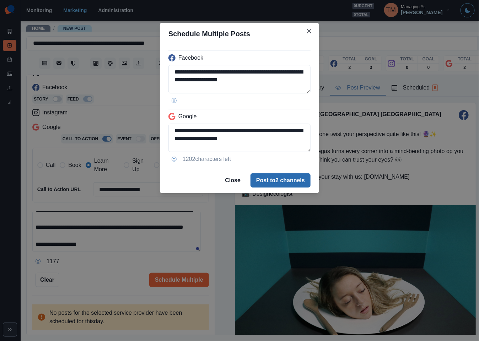
click at [297, 184] on button "Post to 2 channels" at bounding box center [280, 180] width 60 height 14
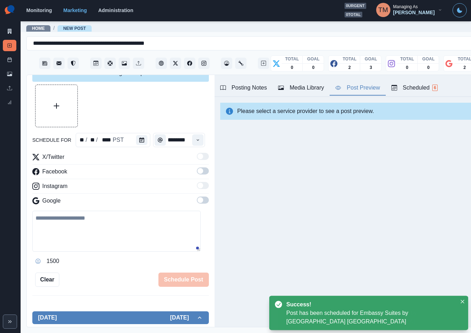
scroll to position [100, 0]
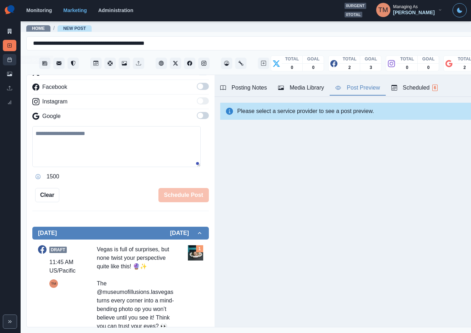
click at [9, 60] on icon at bounding box center [9, 59] width 5 height 5
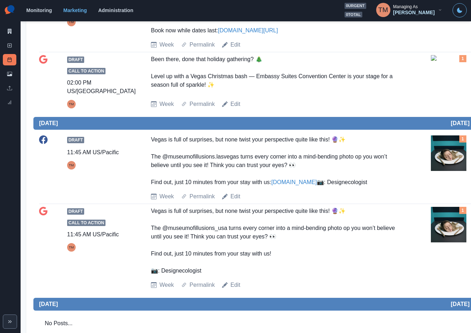
scroll to position [479, 0]
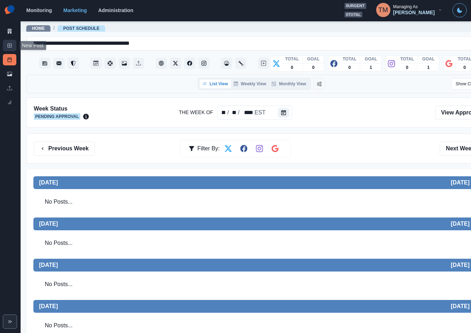
click at [9, 44] on icon at bounding box center [9, 45] width 5 height 5
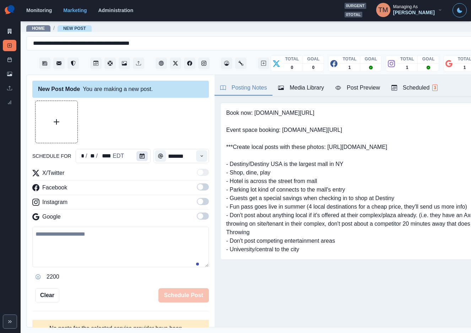
click at [140, 155] on icon "Calendar" at bounding box center [142, 155] width 5 height 5
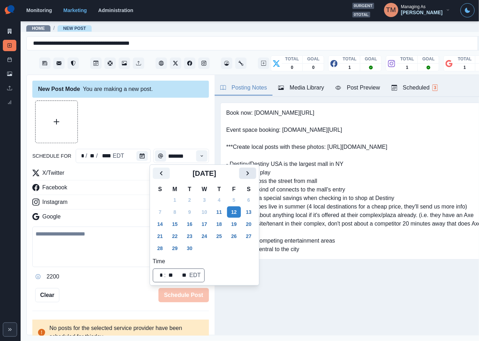
click at [246, 174] on icon "Next" at bounding box center [247, 173] width 9 height 9
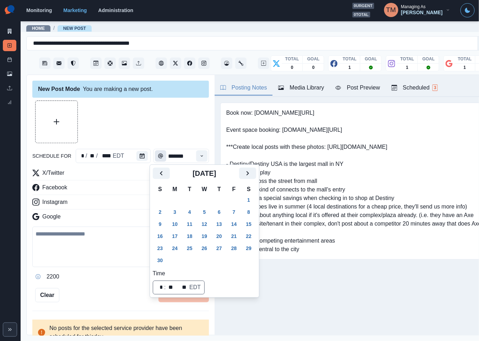
click at [191, 226] on button "11" at bounding box center [189, 223] width 14 height 11
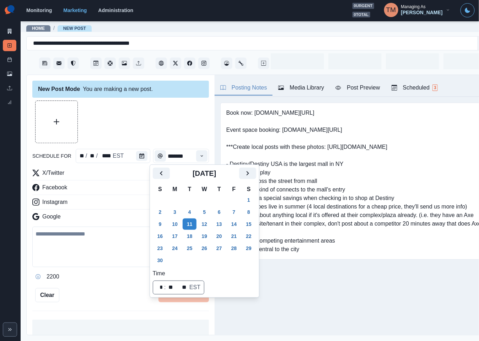
click at [134, 121] on div at bounding box center [120, 121] width 176 height 43
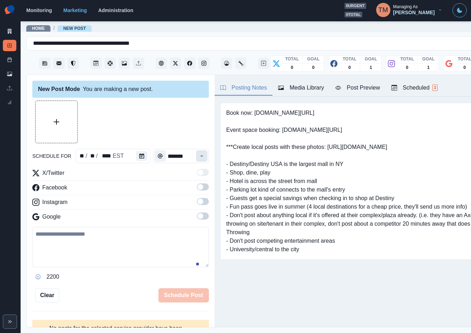
click at [199, 154] on icon "Time" at bounding box center [201, 155] width 5 height 5
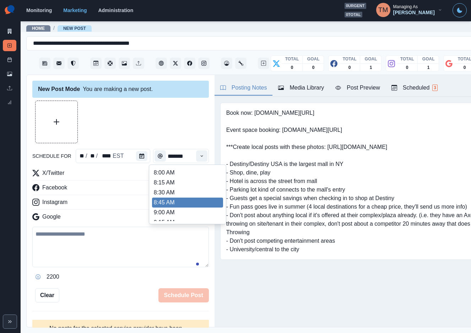
scroll to position [213, 0]
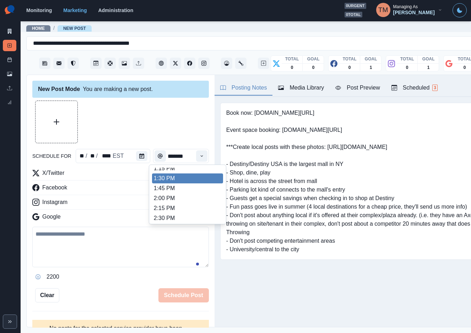
click at [182, 178] on ul "8:00 AM 8:15 AM 8:30 AM 8:45 AM 9:00 AM 9:15 AM 9:30 AM 9:45 AM 10:00 AM 10:15 …" at bounding box center [187, 194] width 71 height 53
type input "*******"
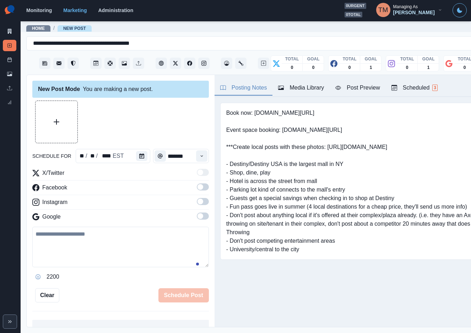
click at [197, 190] on span at bounding box center [203, 186] width 12 height 7
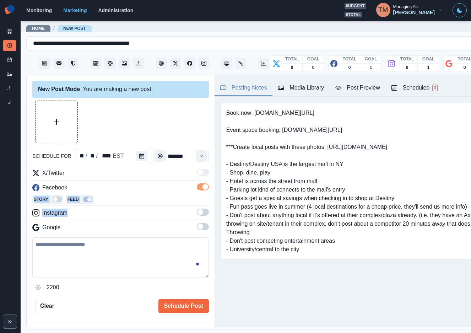
drag, startPoint x: 197, startPoint y: 206, endPoint x: 196, endPoint y: 214, distance: 8.6
click at [197, 210] on div "X/Twitter Facebook Story Feed Instagram Google" at bounding box center [120, 202] width 176 height 66
click at [197, 214] on span at bounding box center [203, 211] width 12 height 7
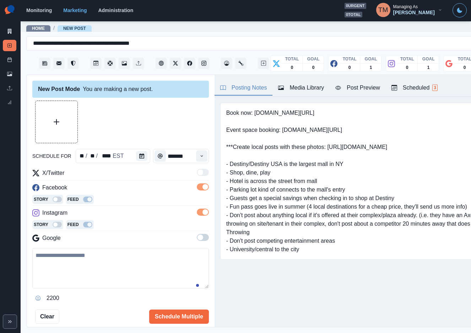
click at [198, 239] on span at bounding box center [203, 237] width 12 height 7
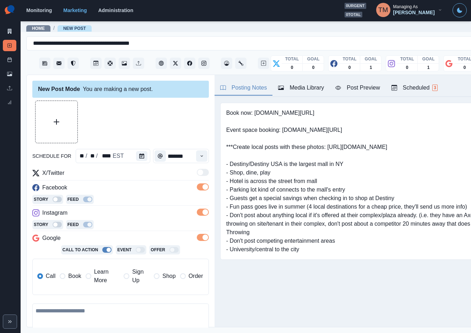
click at [69, 319] on textarea at bounding box center [120, 323] width 176 height 40
paste textarea "**********"
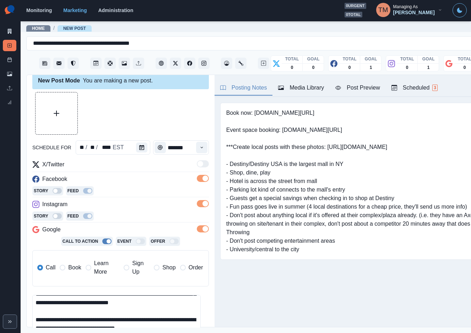
scroll to position [31, 0]
type textarea "**********"
click at [56, 110] on icon "Upload Media" at bounding box center [57, 113] width 6 height 6
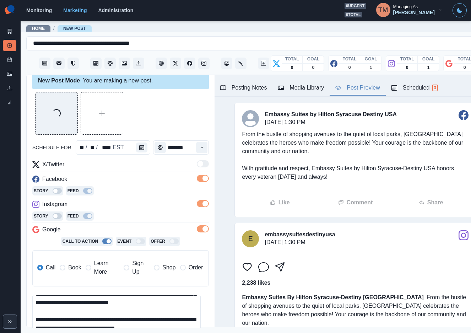
click at [363, 88] on div "Post Preview" at bounding box center [357, 87] width 44 height 9
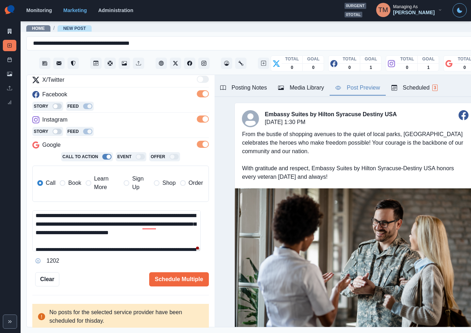
scroll to position [0, 0]
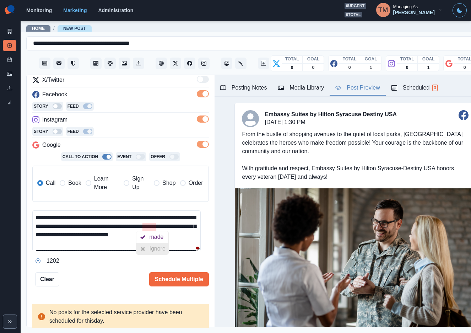
click at [151, 246] on div "Ignore" at bounding box center [158, 248] width 19 height 11
click at [162, 282] on button "Schedule Multiple" at bounding box center [179, 279] width 60 height 14
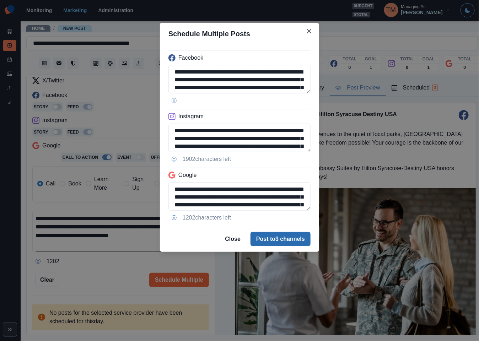
drag, startPoint x: 315, startPoint y: 235, endPoint x: 283, endPoint y: 240, distance: 32.9
click at [283, 240] on footer "Close Post to 3 channels" at bounding box center [239, 239] width 159 height 26
click at [283, 240] on button "Post to 3 channels" at bounding box center [280, 239] width 60 height 14
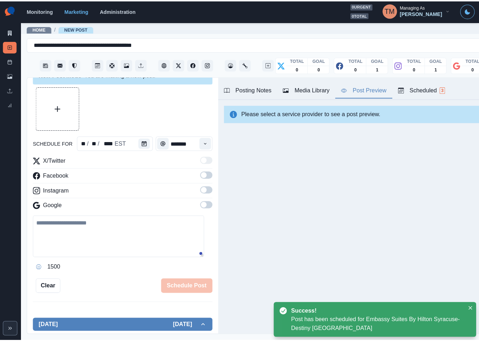
scroll to position [93, 0]
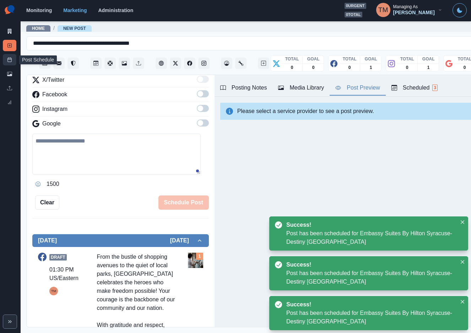
click at [5, 59] on link "Post Schedule" at bounding box center [9, 59] width 13 height 11
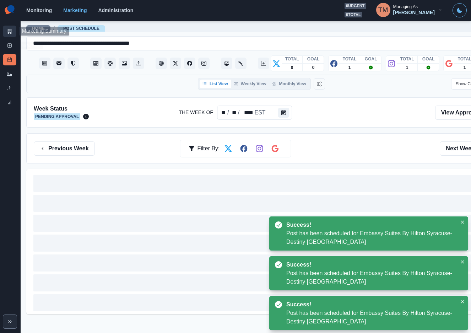
click at [7, 31] on icon at bounding box center [9, 31] width 5 height 5
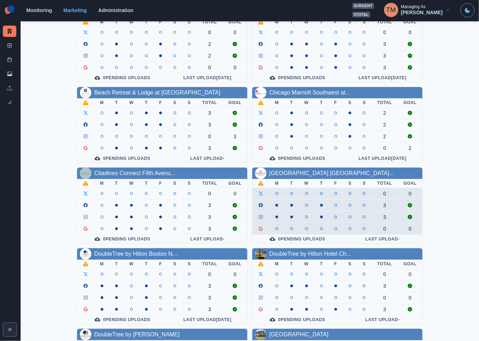
scroll to position [53, 0]
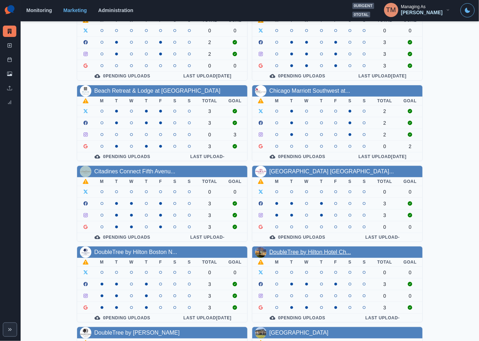
click at [316, 255] on link "DoubleTree by Hilton Hotel Ch..." at bounding box center [310, 252] width 82 height 6
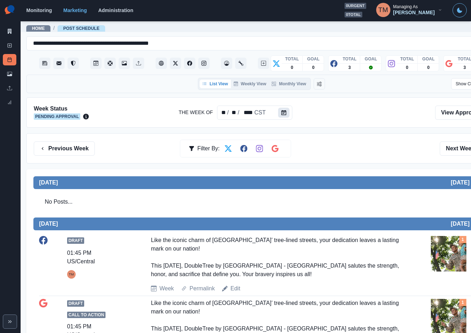
click at [285, 114] on button "Calendar" at bounding box center [283, 113] width 11 height 10
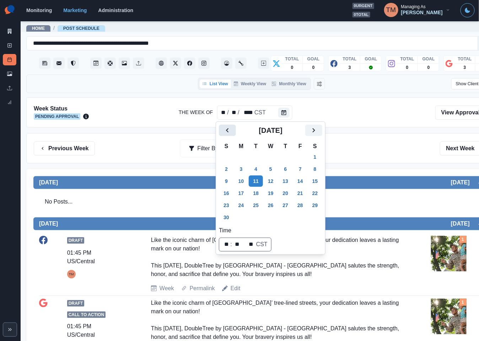
click at [228, 133] on icon "Previous" at bounding box center [227, 130] width 9 height 9
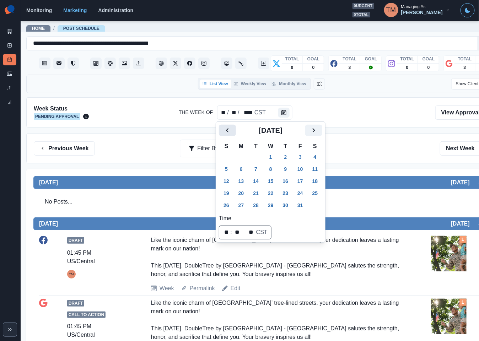
click at [228, 133] on icon "Previous" at bounding box center [227, 130] width 9 height 9
click at [316, 133] on icon "Next" at bounding box center [313, 130] width 9 height 9
click at [10, 75] on icon at bounding box center [9, 74] width 5 height 4
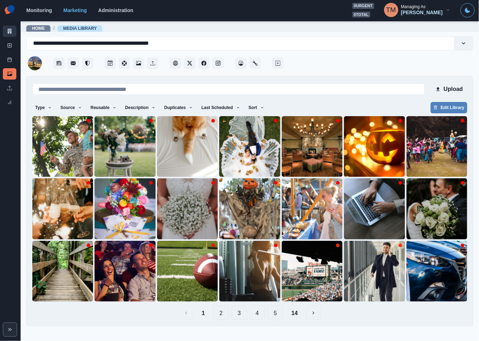
click at [7, 30] on icon at bounding box center [9, 31] width 5 height 5
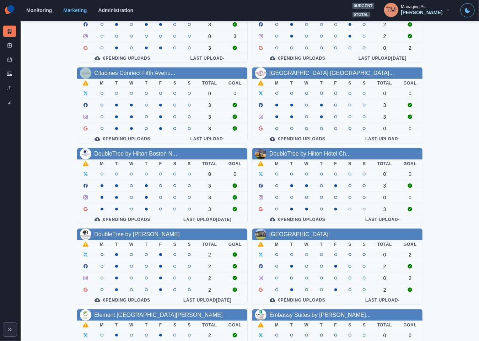
scroll to position [160, 0]
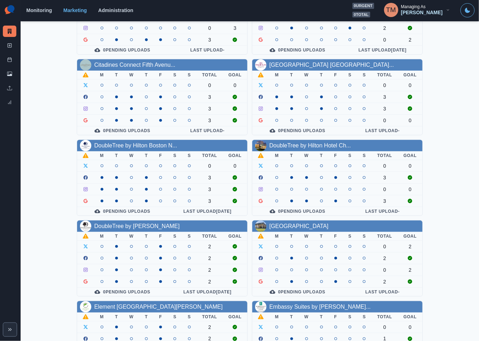
click at [146, 150] on div "DoubleTree by Hilton Boston N..." at bounding box center [135, 145] width 83 height 9
click at [149, 148] on link "DoubleTree by Hilton Boston N..." at bounding box center [135, 145] width 83 height 6
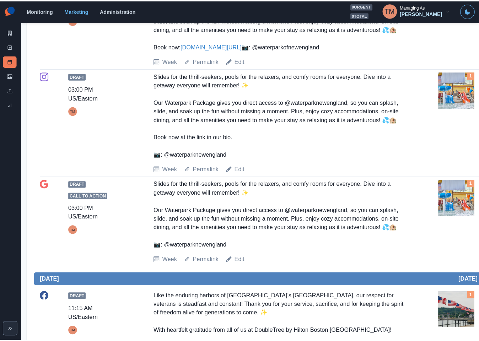
scroll to position [106, 0]
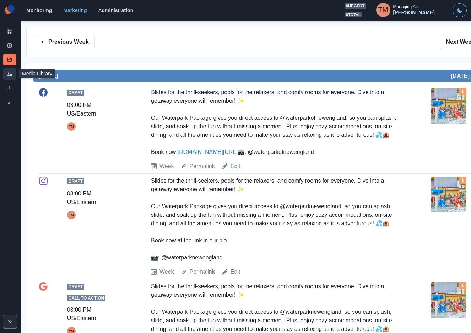
click at [11, 76] on icon at bounding box center [9, 73] width 5 height 5
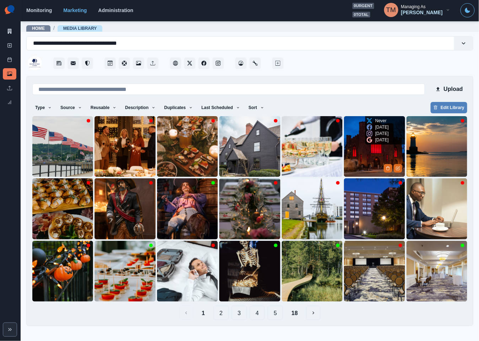
click at [367, 162] on img at bounding box center [374, 146] width 61 height 61
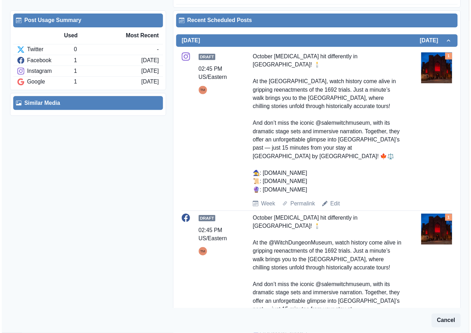
scroll to position [160, 0]
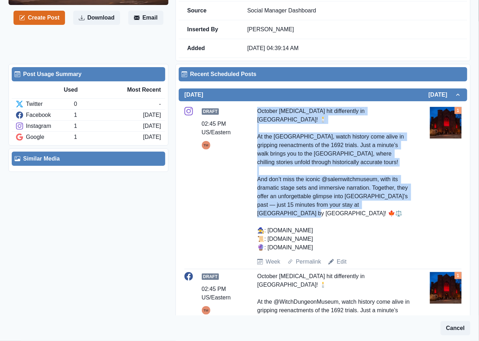
drag, startPoint x: 252, startPoint y: 111, endPoint x: 332, endPoint y: 206, distance: 124.7
click at [332, 206] on div "Draft 02:45 PM US/Eastern TM October chills hit differently in Salem! 🕯️ At the…" at bounding box center [322, 186] width 277 height 159
copy div "October chills hit differently in Salem! 🕯️ At the Witch Dungeon Museum, watch …"
click at [340, 257] on link "Edit" at bounding box center [342, 261] width 10 height 9
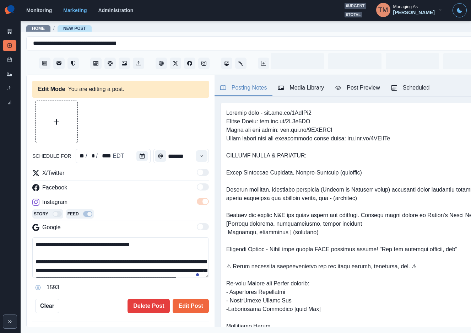
type input "*******"
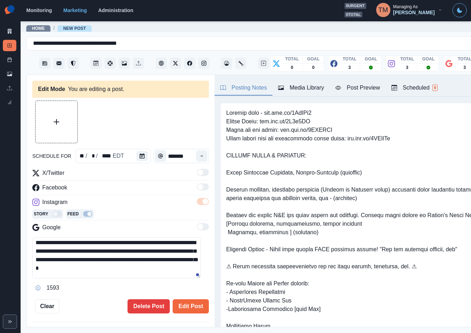
scroll to position [21, 0]
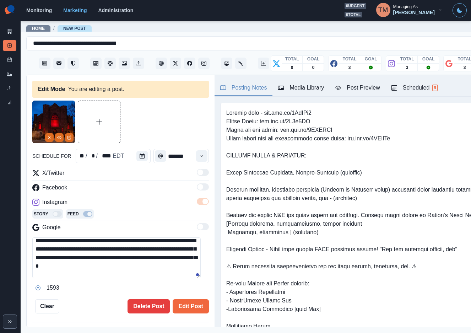
click at [35, 242] on textarea "**********" at bounding box center [116, 257] width 168 height 41
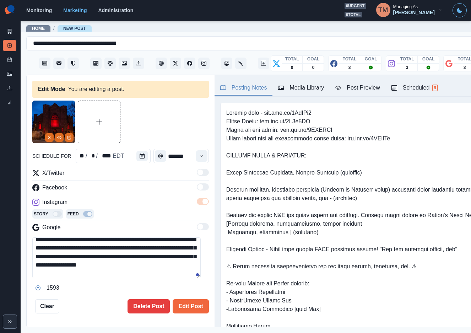
scroll to position [73, 0]
paste textarea "**********"
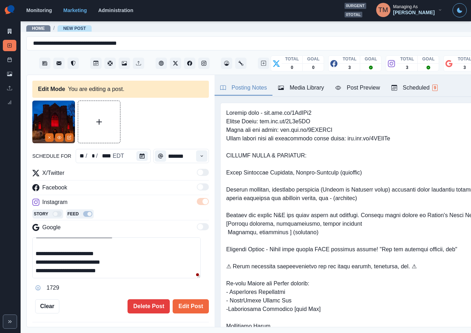
click at [364, 86] on div "Post Preview" at bounding box center [357, 87] width 44 height 9
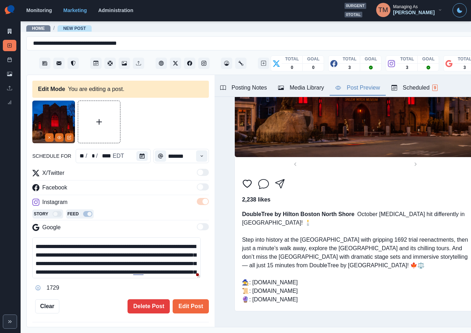
scroll to position [0, 0]
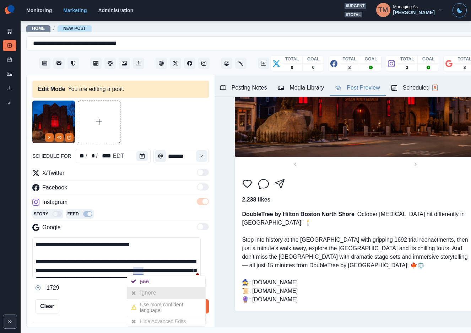
click at [144, 293] on div "Ignore" at bounding box center [149, 292] width 19 height 11
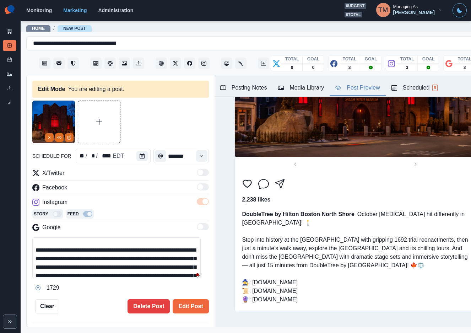
scroll to position [21, 0]
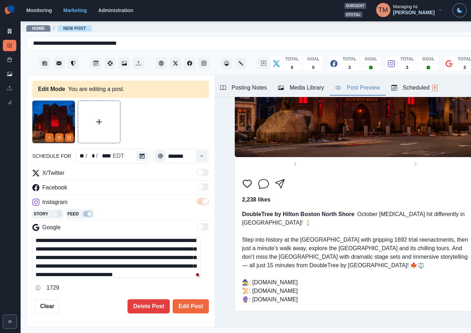
drag, startPoint x: 49, startPoint y: 259, endPoint x: 133, endPoint y: 251, distance: 84.1
click at [133, 251] on textarea "**********" at bounding box center [116, 257] width 168 height 41
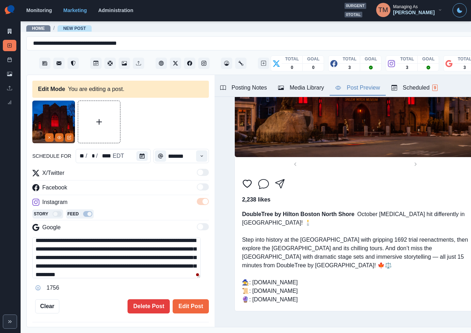
click at [79, 258] on textarea "**********" at bounding box center [116, 257] width 168 height 41
click at [185, 266] on textarea "**********" at bounding box center [116, 257] width 168 height 41
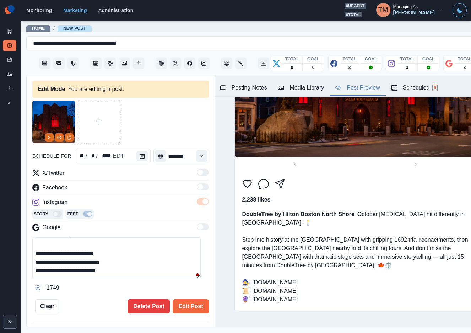
scroll to position [0, 0]
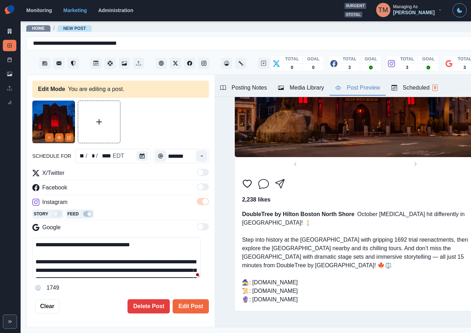
type textarea "**********"
click at [201, 264] on div "**********" at bounding box center [121, 201] width 188 height 252
click at [200, 264] on textarea "**********" at bounding box center [116, 257] width 168 height 41
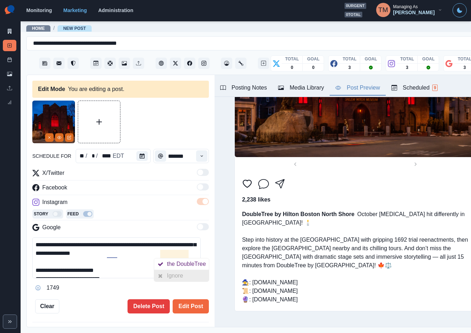
click at [175, 273] on div "Ignore" at bounding box center [176, 275] width 19 height 11
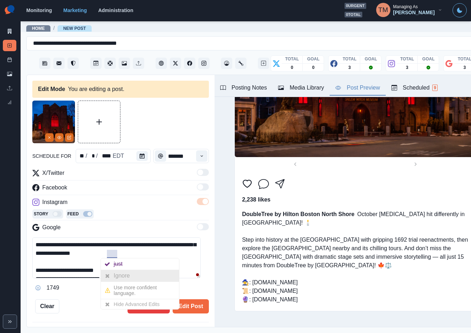
click at [122, 275] on div "Ignore" at bounding box center [123, 275] width 19 height 11
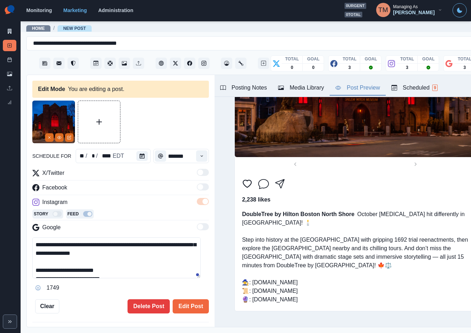
click at [165, 267] on textarea "**********" at bounding box center [116, 257] width 168 height 41
click at [181, 308] on button "Edit Post" at bounding box center [191, 306] width 36 height 14
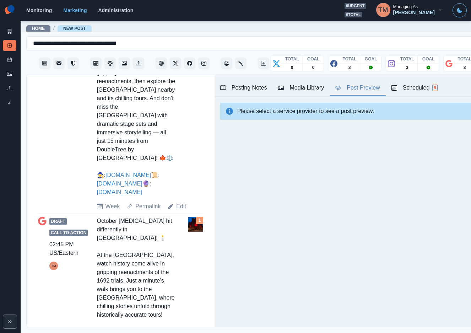
scroll to position [609, 0]
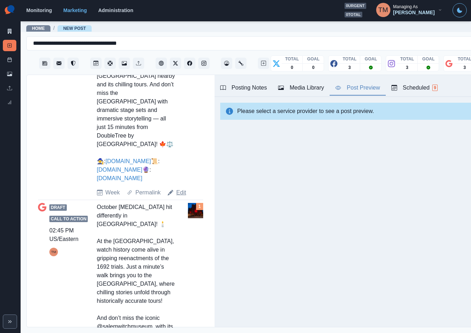
click at [181, 197] on link "Edit" at bounding box center [181, 192] width 10 height 9
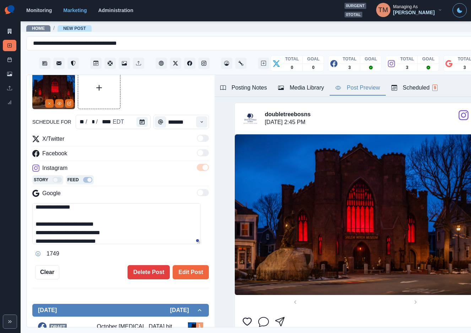
scroll to position [68, 0]
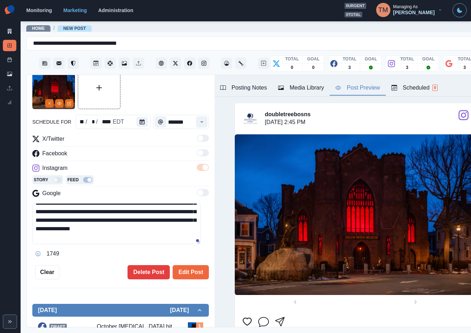
drag, startPoint x: 47, startPoint y: 224, endPoint x: 98, endPoint y: 211, distance: 53.0
click at [98, 211] on textarea "**********" at bounding box center [116, 223] width 168 height 41
paste textarea
type textarea "**********"
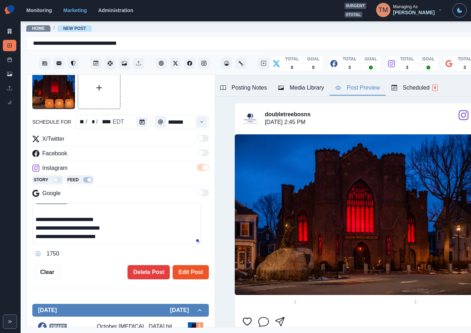
click at [187, 266] on button "Edit Post" at bounding box center [191, 272] width 36 height 14
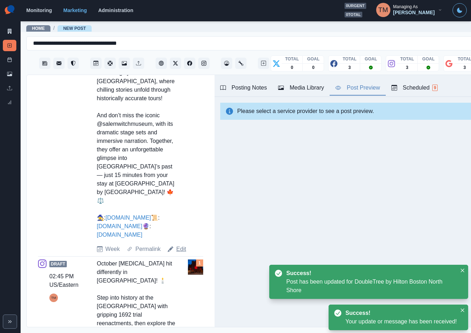
click at [177, 253] on link "Edit" at bounding box center [181, 249] width 10 height 9
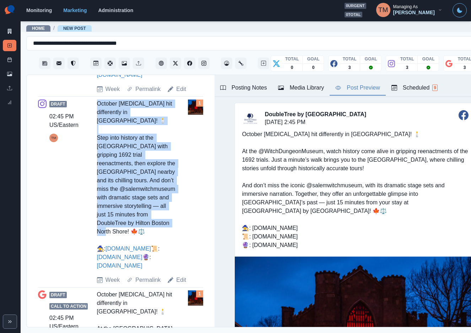
drag, startPoint x: 97, startPoint y: 119, endPoint x: 145, endPoint y: 251, distance: 139.9
click at [145, 251] on div "October chills hit differently in Salem! 🕯️ Step into history at the Witch Dung…" at bounding box center [136, 184] width 79 height 170
copy div "October chills hit differently in Salem! 🕯️ Step into history at the Witch Dung…"
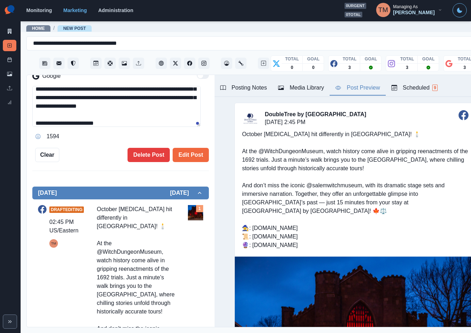
click at [87, 111] on textarea "**********" at bounding box center [116, 106] width 168 height 41
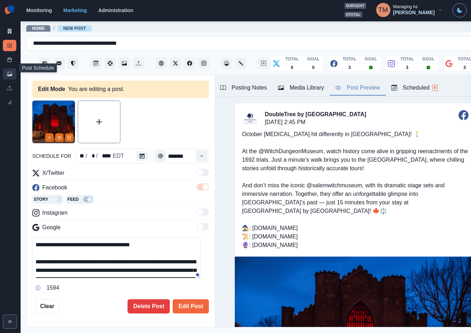
drag, startPoint x: 87, startPoint y: 114, endPoint x: 12, endPoint y: 73, distance: 85.8
click at [12, 62] on div "**********" at bounding box center [235, 166] width 471 height 333
paste textarea
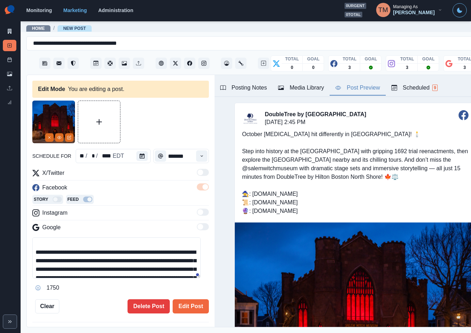
drag, startPoint x: 95, startPoint y: 245, endPoint x: 155, endPoint y: 245, distance: 60.0
click at [155, 245] on textarea "**********" at bounding box center [116, 257] width 168 height 41
paste textarea
click at [178, 249] on textarea "**********" at bounding box center [116, 257] width 168 height 41
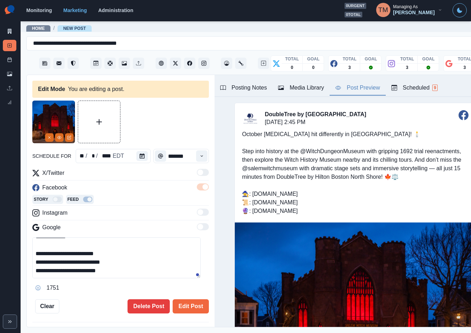
scroll to position [67, 0]
type textarea "**********"
click at [180, 299] on button "Edit Post" at bounding box center [191, 306] width 36 height 14
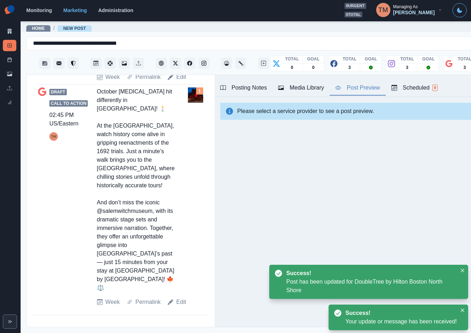
scroll to position [701, 0]
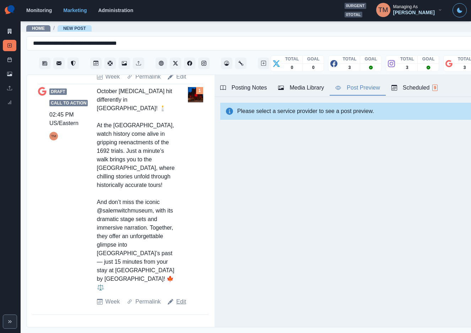
click at [178, 302] on link "Edit" at bounding box center [181, 301] width 10 height 9
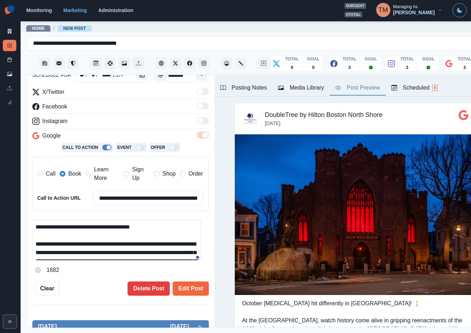
scroll to position [29, 0]
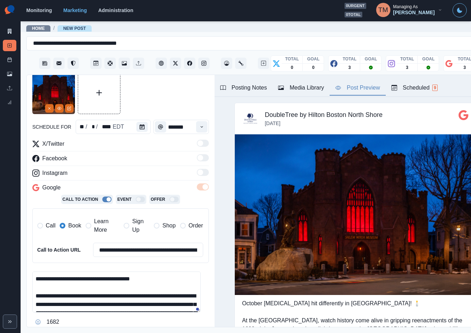
click at [99, 220] on span "Learn More" at bounding box center [106, 225] width 25 height 17
click at [69, 221] on span "Book" at bounding box center [74, 225] width 13 height 9
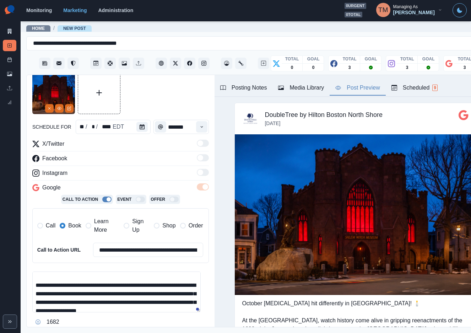
scroll to position [68, 0]
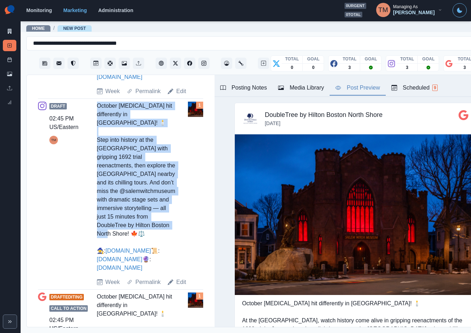
drag, startPoint x: 96, startPoint y: 132, endPoint x: 152, endPoint y: 267, distance: 145.8
click at [152, 267] on div "October chills hit differently in Salem! 🕯️ Step into history at the Witch Dung…" at bounding box center [136, 187] width 79 height 170
copy div "October chills hit differently in Salem! 🕯️ Step into history at the Witch Dung…"
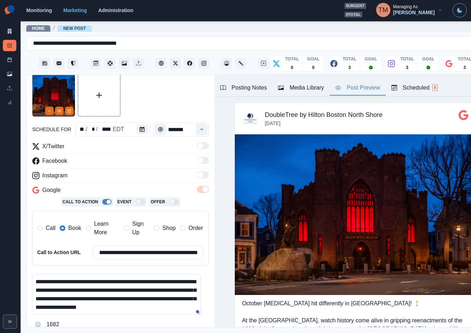
scroll to position [106, 0]
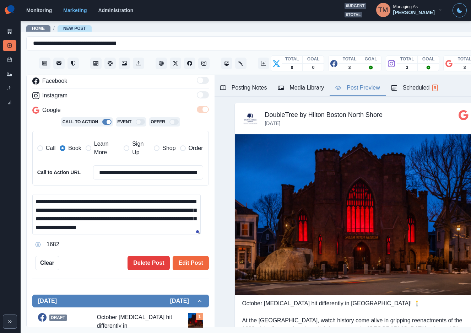
click at [82, 201] on textarea "**********" at bounding box center [116, 214] width 168 height 41
paste textarea
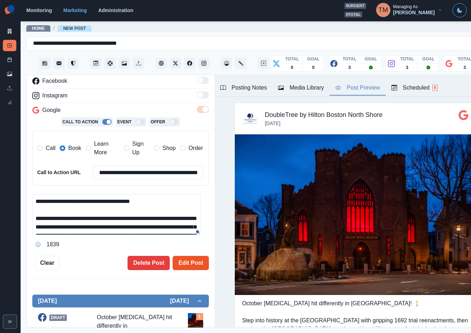
type textarea "**********"
click at [185, 256] on button "Edit Post" at bounding box center [191, 263] width 36 height 14
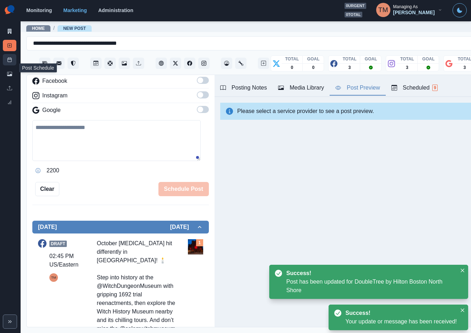
click at [9, 61] on icon at bounding box center [9, 59] width 5 height 5
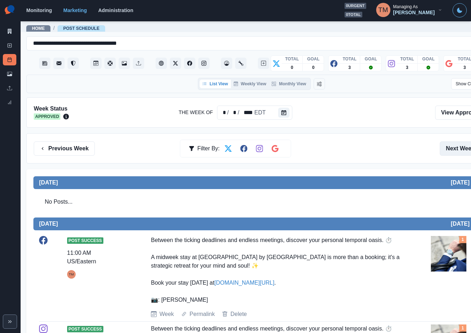
click at [451, 141] on button "Next Week" at bounding box center [463, 148] width 49 height 14
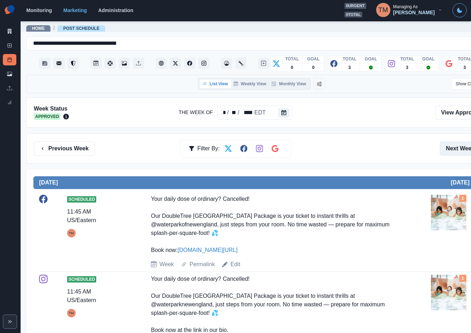
click at [458, 142] on button "Next Week" at bounding box center [463, 148] width 49 height 14
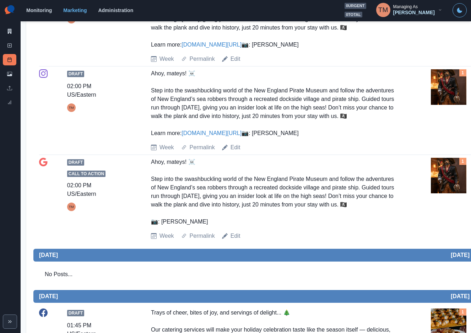
scroll to position [479, 0]
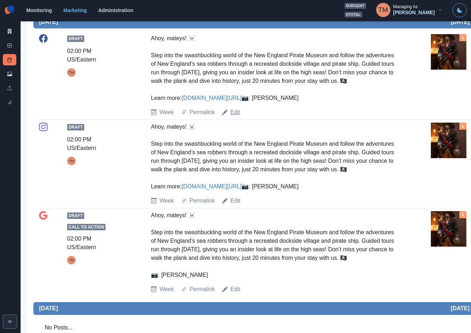
click at [234, 116] on link "Edit" at bounding box center [235, 112] width 10 height 9
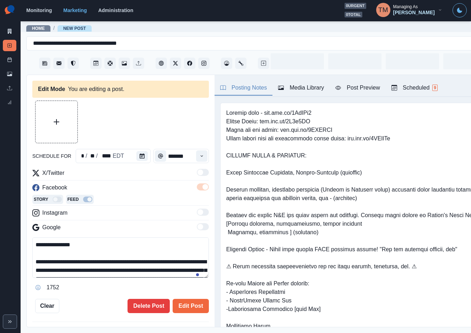
type input "*******"
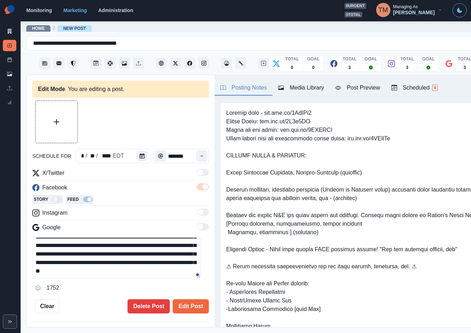
scroll to position [32, 0]
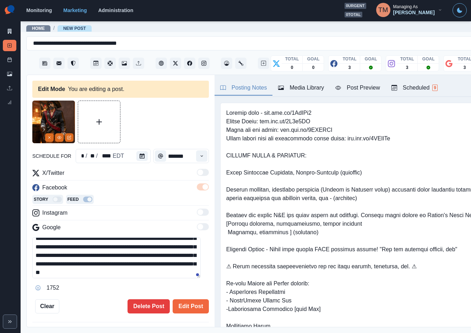
drag, startPoint x: 137, startPoint y: 250, endPoint x: 112, endPoint y: 256, distance: 25.2
click at [112, 256] on textarea "**********" at bounding box center [116, 257] width 168 height 41
drag, startPoint x: 133, startPoint y: 249, endPoint x: 140, endPoint y: 249, distance: 6.0
click at [133, 249] on textarea "**********" at bounding box center [116, 257] width 168 height 41
paste textarea "***"
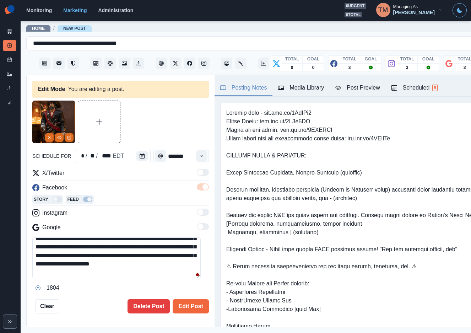
click at [116, 266] on textarea "**********" at bounding box center [116, 257] width 168 height 41
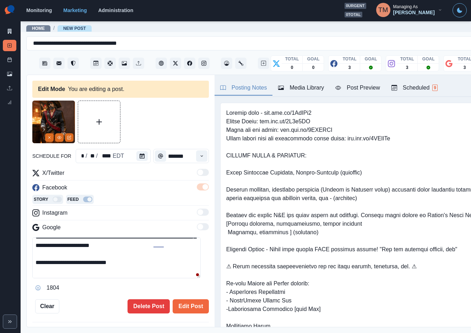
scroll to position [53, 0]
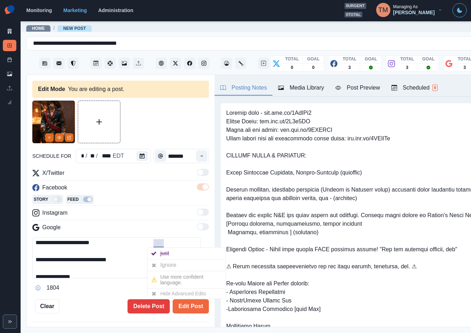
click at [162, 259] on div "Ignore" at bounding box center [169, 264] width 19 height 11
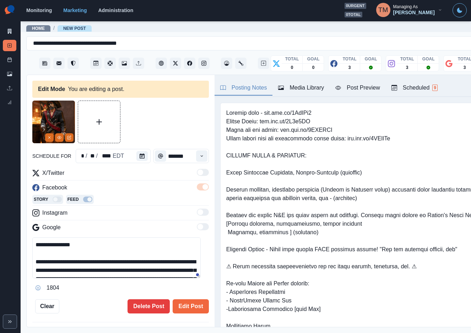
drag, startPoint x: 126, startPoint y: 244, endPoint x: -12, endPoint y: 223, distance: 139.3
click at [0, 223] on html "**********" at bounding box center [235, 166] width 471 height 333
type textarea "**********"
click at [180, 299] on button "Edit Post" at bounding box center [191, 306] width 36 height 14
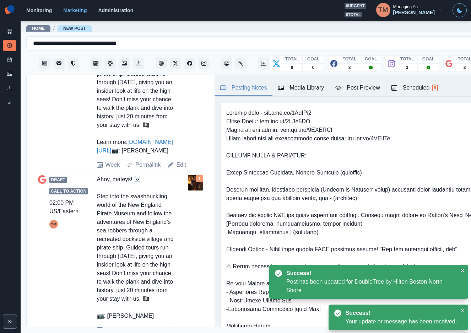
scroll to position [532, 0]
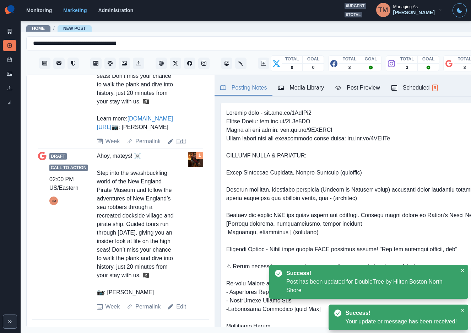
click at [179, 146] on link "Edit" at bounding box center [181, 141] width 10 height 9
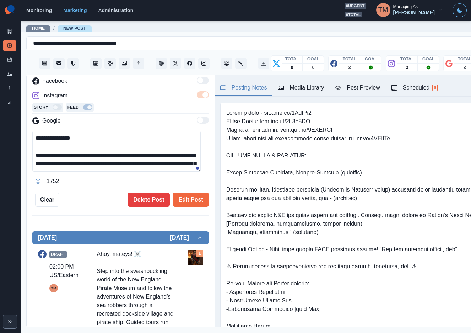
drag, startPoint x: 75, startPoint y: 142, endPoint x: 6, endPoint y: 115, distance: 73.6
click at [6, 115] on div "**********" at bounding box center [235, 166] width 471 height 333
paste textarea
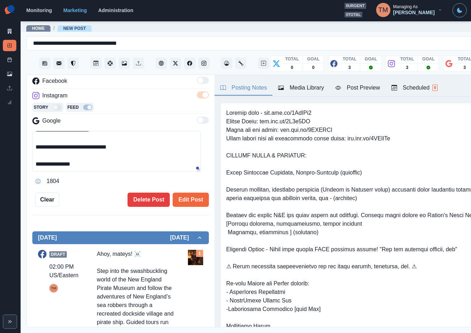
scroll to position [68, 0]
type textarea "**********"
click at [179, 192] on button "Edit Post" at bounding box center [191, 199] width 36 height 14
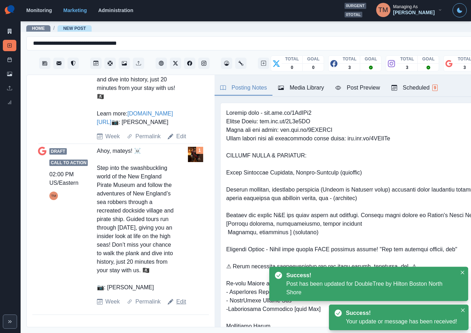
click at [178, 305] on link "Edit" at bounding box center [181, 301] width 10 height 9
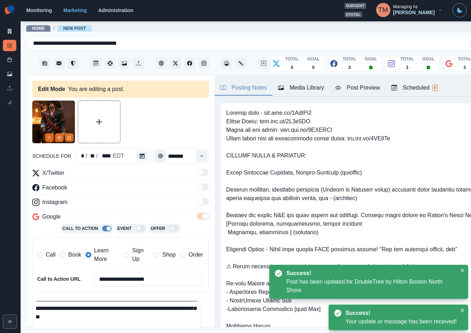
click at [76, 311] on textarea "**********" at bounding box center [116, 320] width 168 height 41
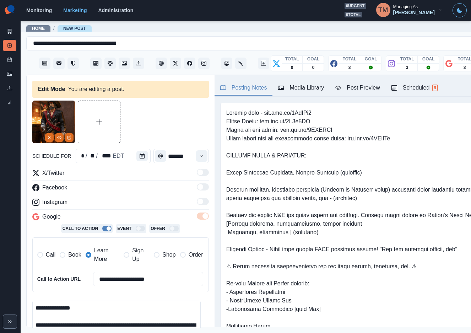
drag, startPoint x: 74, startPoint y: 315, endPoint x: 13, endPoint y: 286, distance: 67.5
click at [13, 286] on div "**********" at bounding box center [235, 166] width 471 height 333
paste textarea
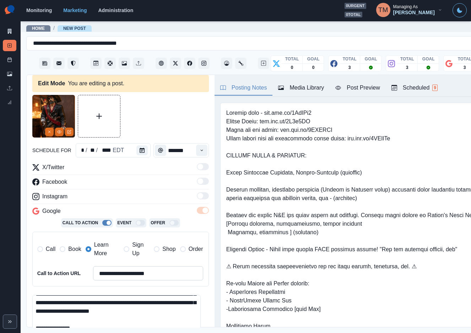
type textarea "**********"
drag, startPoint x: 173, startPoint y: 266, endPoint x: 79, endPoint y: 266, distance: 93.7
click at [79, 266] on div "**********" at bounding box center [120, 273] width 166 height 14
click at [69, 245] on span "Book" at bounding box center [74, 249] width 13 height 9
drag, startPoint x: 95, startPoint y: 242, endPoint x: 113, endPoint y: 262, distance: 26.9
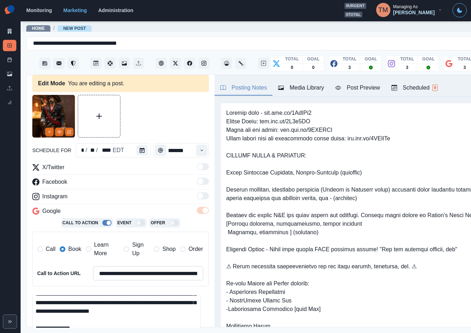
click at [96, 242] on span "Learn More" at bounding box center [106, 248] width 25 height 17
click at [116, 266] on input "**********" at bounding box center [148, 273] width 110 height 14
paste input
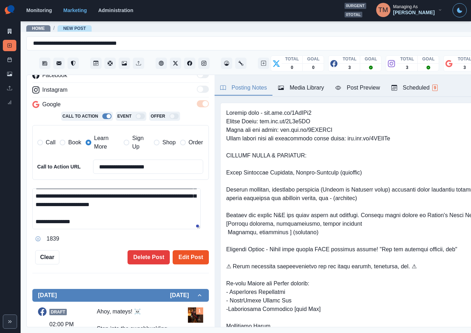
type input "**********"
click at [186, 250] on button "Edit Post" at bounding box center [191, 257] width 36 height 14
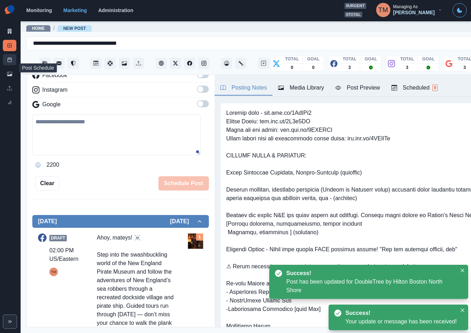
click at [12, 59] on link "Post Schedule" at bounding box center [9, 59] width 13 height 11
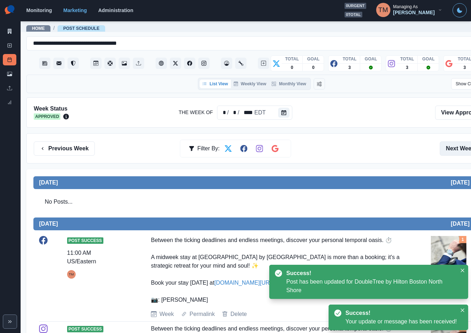
click at [456, 144] on button "Next Week" at bounding box center [463, 148] width 49 height 14
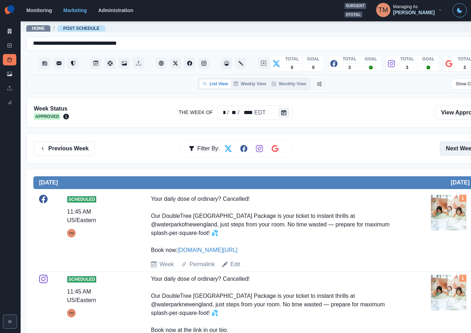
click at [454, 145] on button "Next Week" at bounding box center [463, 148] width 49 height 14
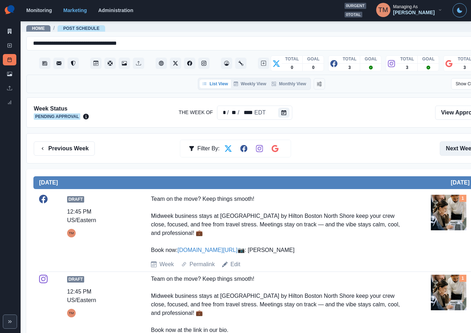
click at [460, 152] on button "Next Week" at bounding box center [463, 148] width 49 height 14
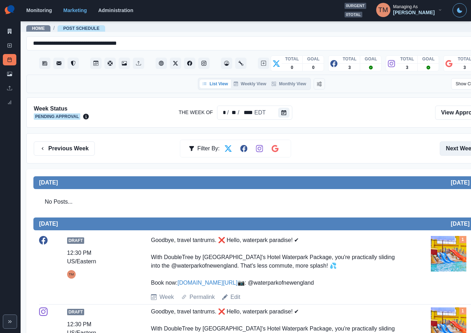
click at [457, 150] on button "Next Week" at bounding box center [463, 148] width 49 height 14
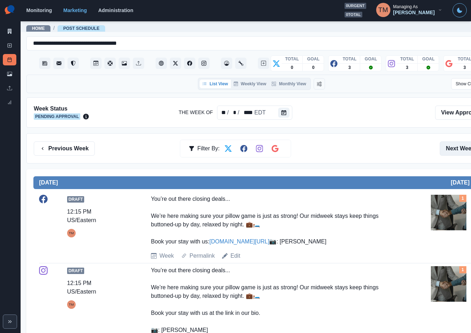
click at [457, 152] on button "Next Week" at bounding box center [463, 148] width 49 height 14
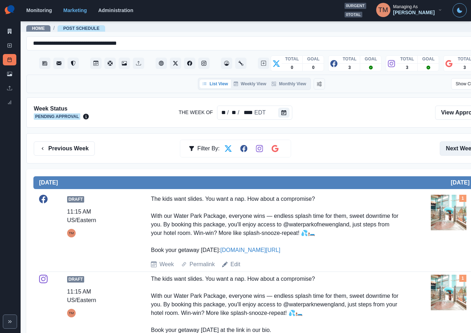
click at [459, 149] on button "Next Week" at bounding box center [463, 148] width 49 height 14
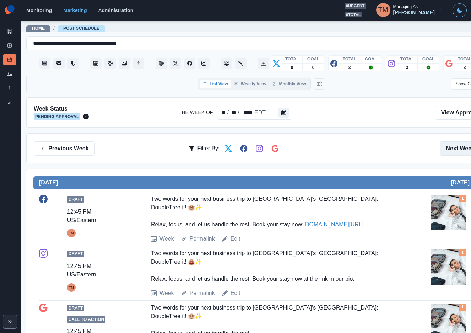
click at [459, 154] on button "Next Week" at bounding box center [463, 148] width 49 height 14
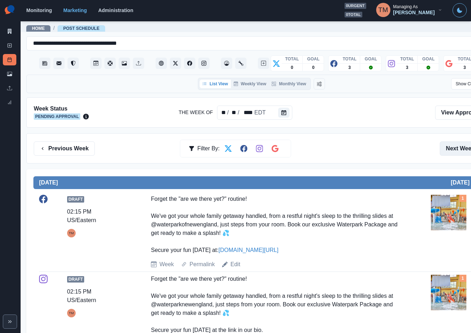
click at [455, 146] on button "Next Week" at bounding box center [463, 148] width 49 height 14
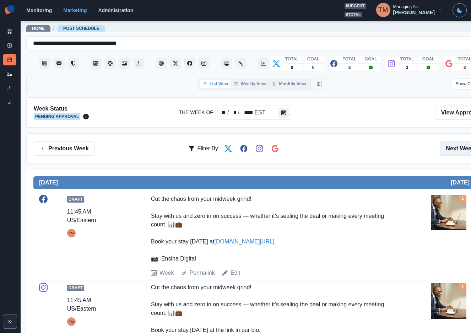
click at [455, 146] on button "Next Week" at bounding box center [463, 148] width 49 height 14
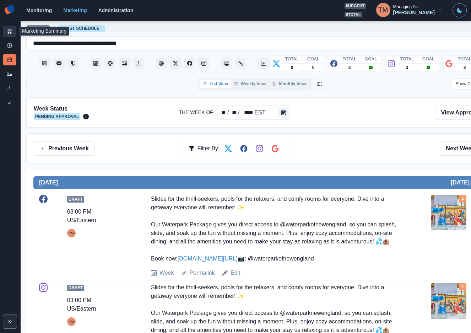
click at [9, 30] on icon at bounding box center [10, 31] width 4 height 5
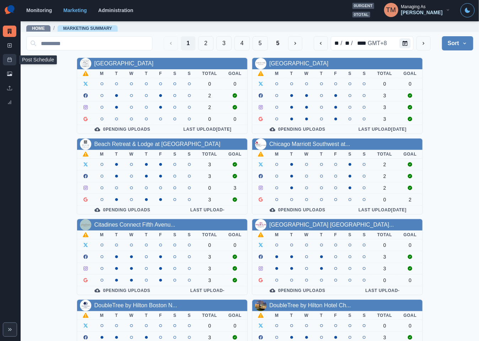
click at [6, 59] on link "Post Schedule" at bounding box center [9, 59] width 13 height 11
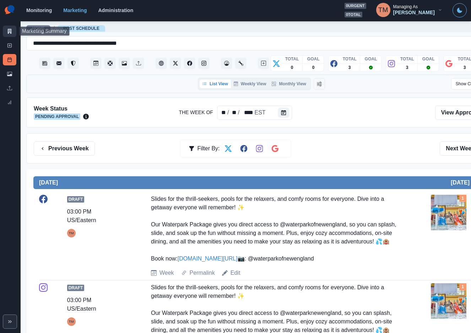
click at [9, 30] on icon at bounding box center [10, 31] width 4 height 5
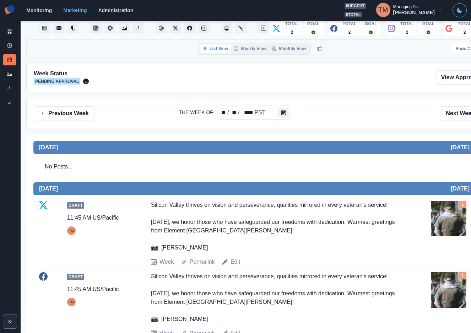
scroll to position [53, 0]
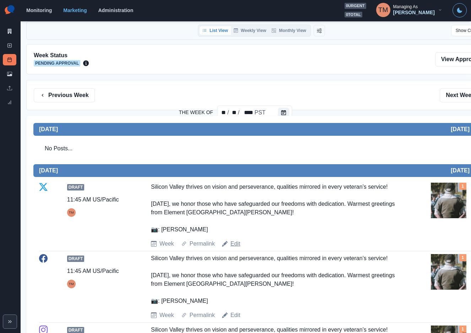
click at [236, 245] on link "Edit" at bounding box center [235, 243] width 10 height 9
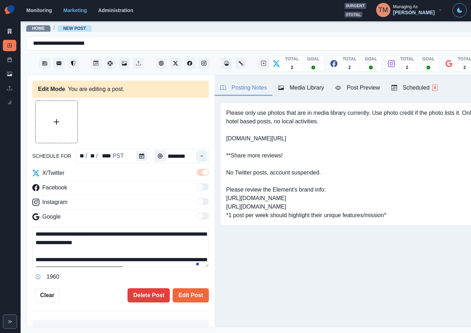
type input "********"
type textarea "**********"
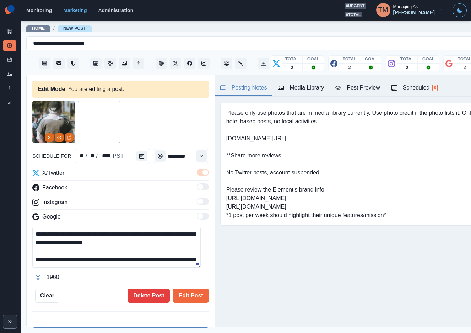
scroll to position [34, 0]
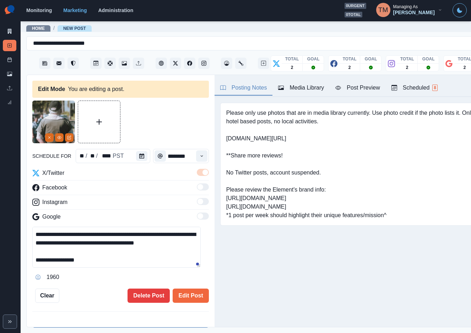
drag, startPoint x: 34, startPoint y: 235, endPoint x: 98, endPoint y: 270, distance: 72.6
click at [98, 270] on div "**********" at bounding box center [120, 254] width 176 height 56
click at [145, 297] on button "Delete Post" at bounding box center [148, 295] width 42 height 14
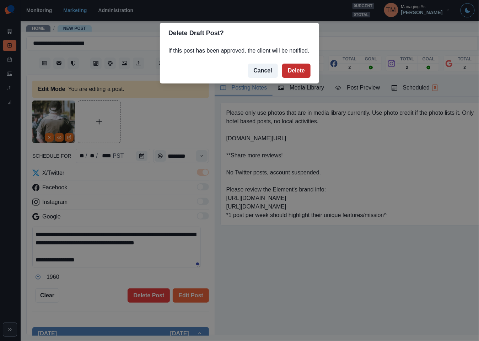
click at [297, 71] on button "Delete" at bounding box center [296, 71] width 28 height 14
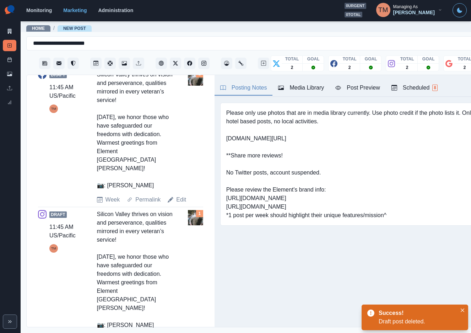
scroll to position [373, 0]
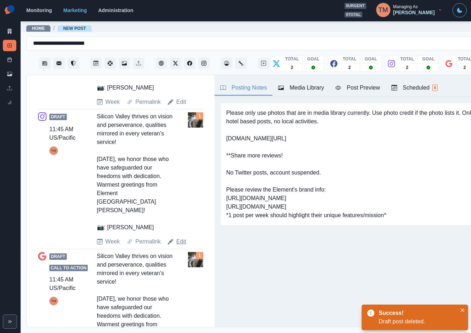
click at [179, 237] on link "Edit" at bounding box center [181, 241] width 10 height 9
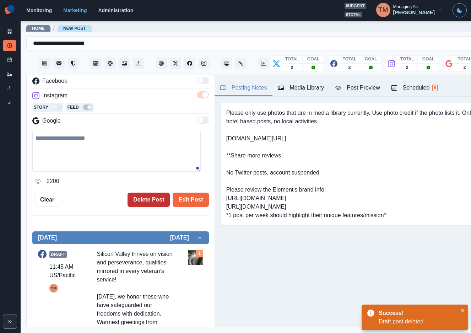
type textarea "**********"
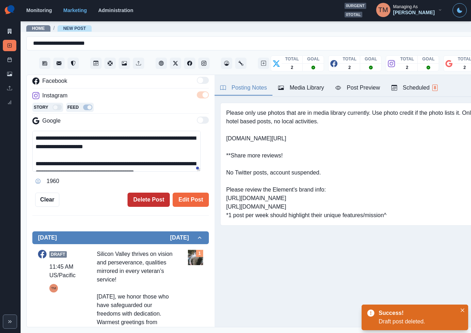
scroll to position [53, 0]
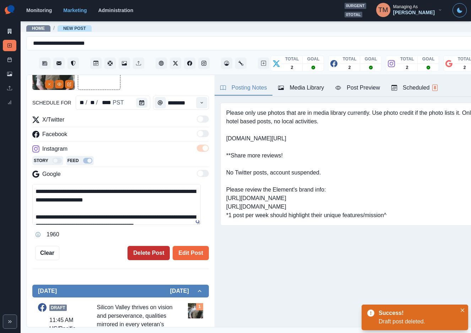
click at [144, 255] on button "Delete Post" at bounding box center [148, 253] width 42 height 14
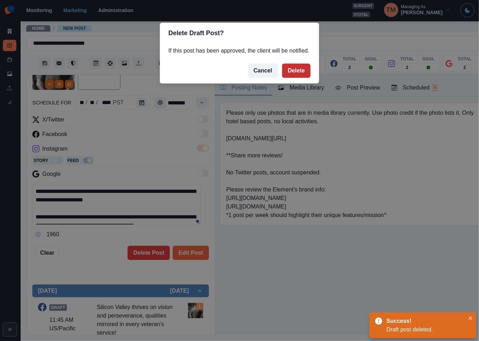
click at [297, 73] on button "Delete" at bounding box center [296, 71] width 28 height 14
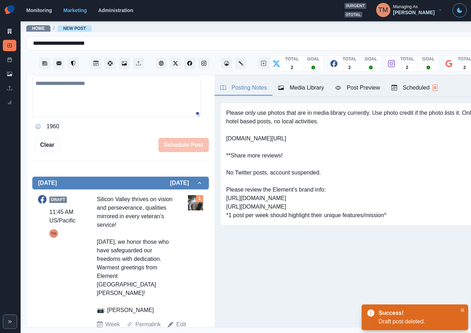
scroll to position [202, 0]
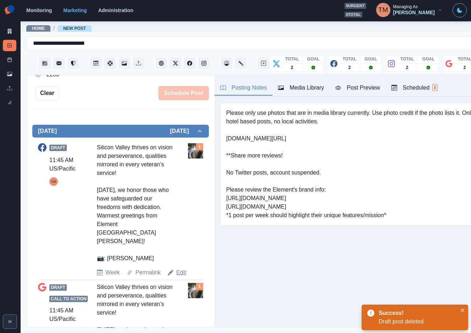
click at [180, 268] on link "Edit" at bounding box center [181, 272] width 10 height 9
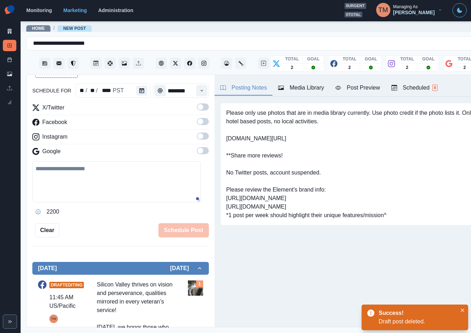
scroll to position [43, 0]
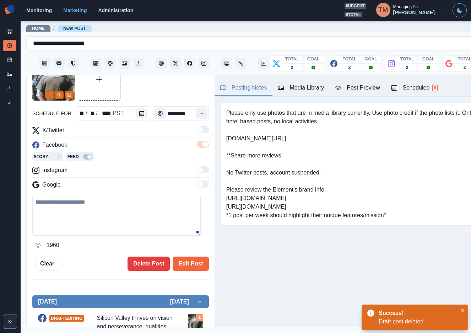
type textarea "**********"
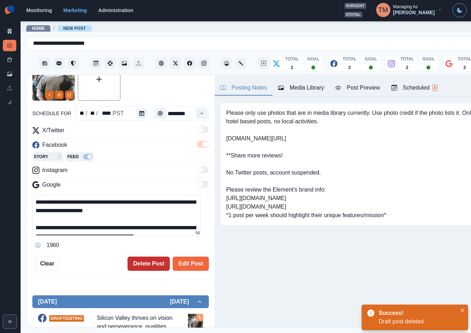
click at [139, 265] on button "Delete Post" at bounding box center [148, 263] width 42 height 14
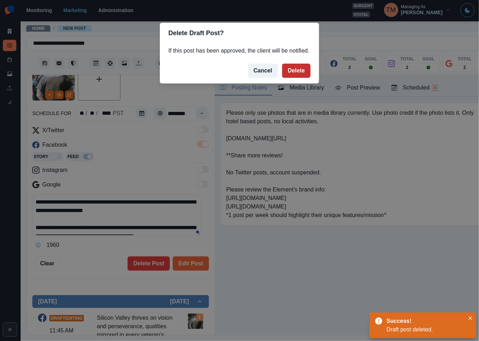
click at [297, 68] on button "Delete" at bounding box center [296, 71] width 28 height 14
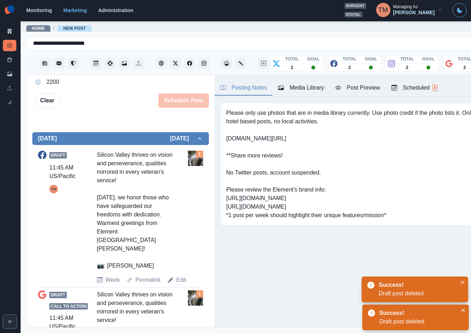
scroll to position [148, 0]
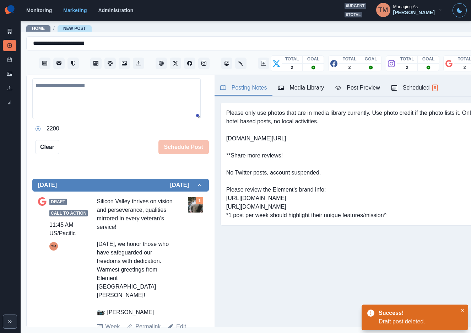
click at [179, 322] on link "Edit" at bounding box center [181, 326] width 10 height 9
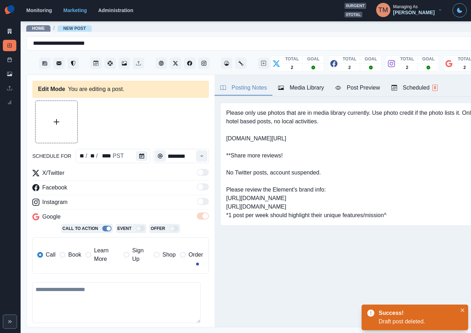
type textarea "**********"
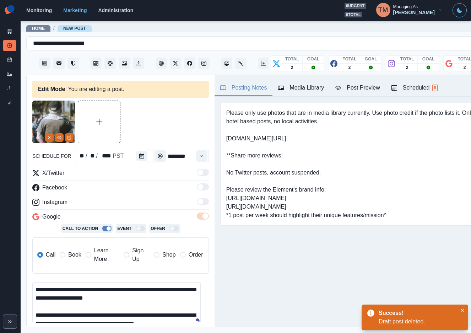
scroll to position [53, 0]
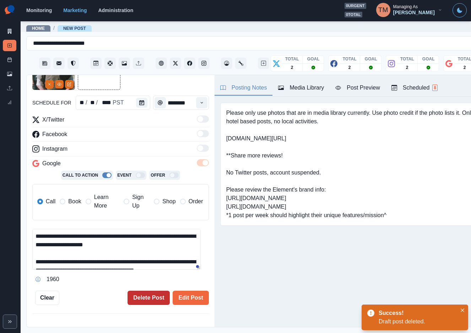
click at [138, 297] on button "Delete Post" at bounding box center [148, 297] width 42 height 14
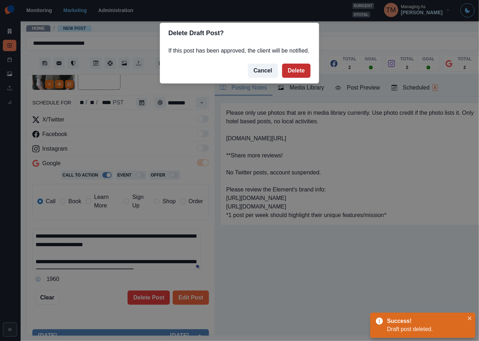
click at [296, 69] on button "Delete" at bounding box center [296, 71] width 28 height 14
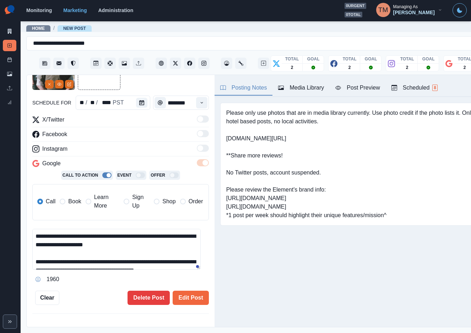
click at [297, 89] on div "Media Library" at bounding box center [301, 87] width 46 height 9
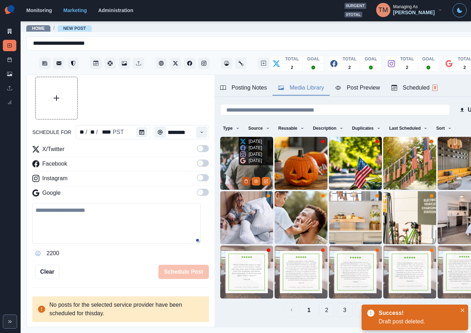
scroll to position [16, 0]
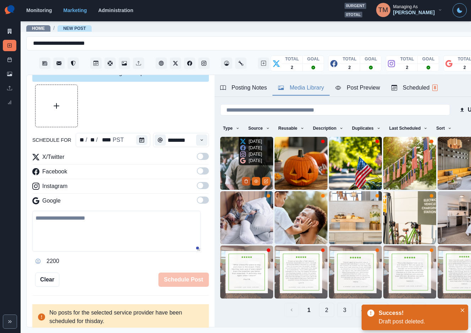
click at [244, 179] on icon "Delete Media" at bounding box center [246, 181] width 4 height 4
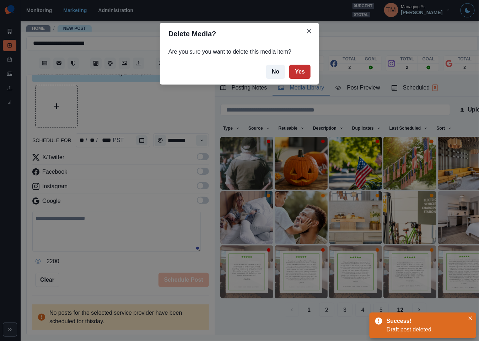
click at [305, 72] on button "Yes" at bounding box center [299, 72] width 21 height 14
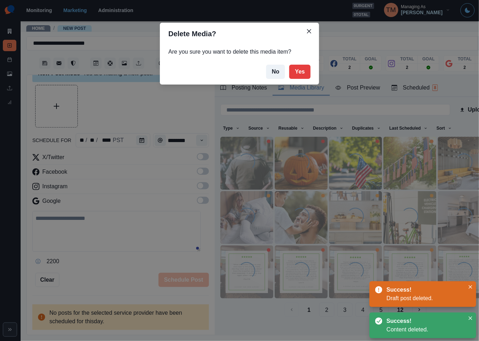
click at [64, 109] on div "Delete Media? Are you sure you want to delete this media item? No Yes" at bounding box center [239, 170] width 479 height 341
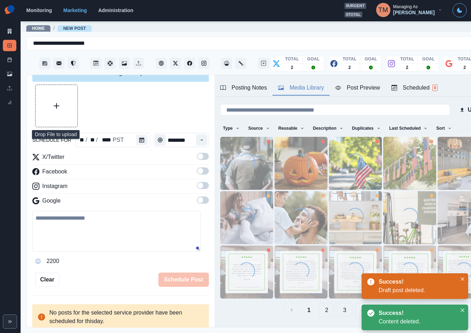
click at [61, 108] on button "Upload Media" at bounding box center [56, 106] width 42 height 42
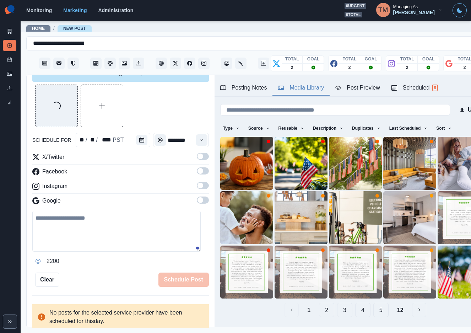
click at [197, 157] on span at bounding box center [200, 156] width 6 height 6
click at [197, 174] on span at bounding box center [203, 170] width 12 height 7
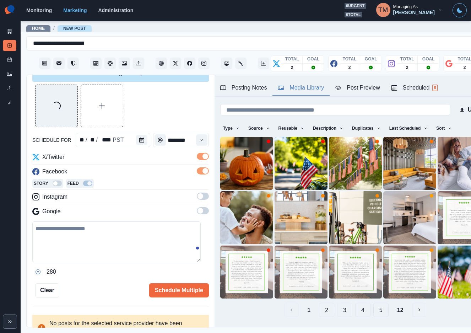
click at [197, 200] on label at bounding box center [203, 197] width 12 height 11
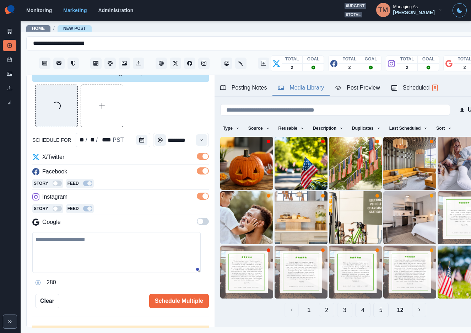
click at [197, 226] on label at bounding box center [203, 223] width 12 height 11
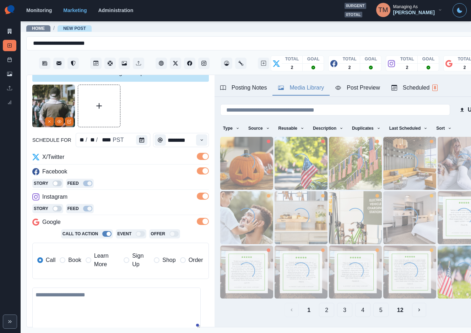
click at [80, 305] on textarea at bounding box center [116, 307] width 168 height 41
paste textarea "**********"
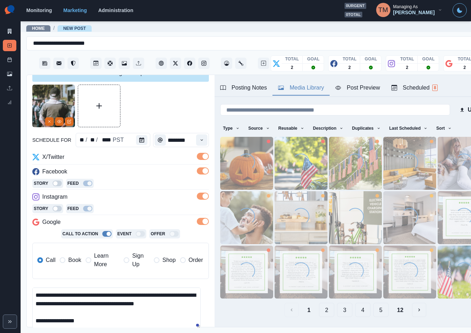
scroll to position [31, 0]
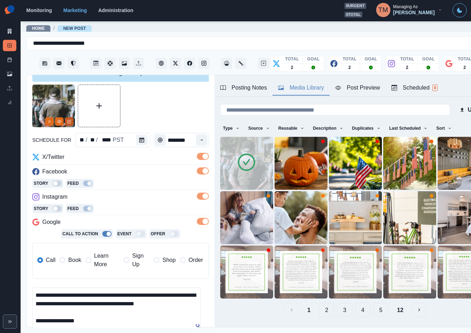
type textarea "**********"
click at [70, 121] on icon "Edit Media" at bounding box center [69, 121] width 4 height 4
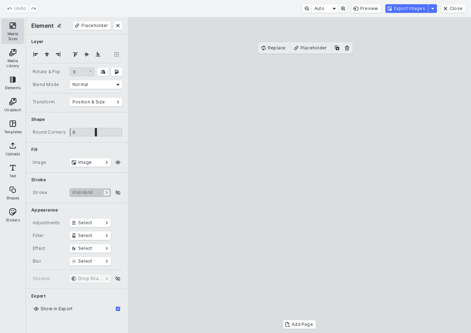
click at [8, 23] on button "Media Sizes" at bounding box center [12, 31] width 23 height 26
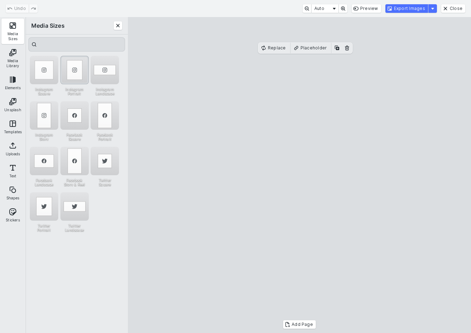
click at [72, 68] on div "Instagram Portrait" at bounding box center [74, 70] width 28 height 28
click at [299, 175] on cesdk-canvas "Editor canvas" at bounding box center [299, 175] width 0 height 0
drag, startPoint x: 334, startPoint y: 223, endPoint x: 334, endPoint y: 195, distance: 27.3
click at [299, 175] on cesdk-canvas "Editor canvas" at bounding box center [299, 175] width 0 height 0
drag, startPoint x: 305, startPoint y: 281, endPoint x: 311, endPoint y: 305, distance: 24.5
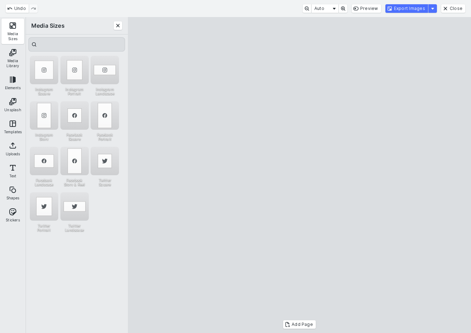
click at [299, 175] on cesdk-canvas "Editor canvas" at bounding box center [299, 175] width 0 height 0
drag, startPoint x: 301, startPoint y: 44, endPoint x: 302, endPoint y: 68, distance: 24.2
click at [299, 175] on cesdk-canvas "Editor canvas" at bounding box center [299, 175] width 0 height 0
drag, startPoint x: 441, startPoint y: 144, endPoint x: 416, endPoint y: 106, distance: 45.4
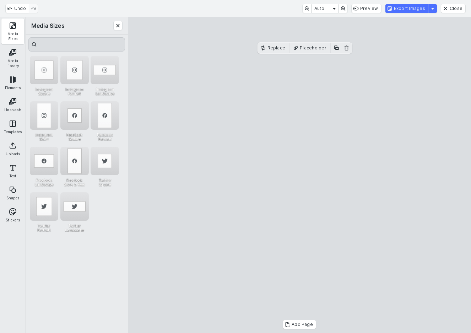
click at [299, 175] on cesdk-canvas "Editor canvas" at bounding box center [299, 175] width 0 height 0
click at [416, 9] on button "Export Images" at bounding box center [406, 8] width 43 height 9
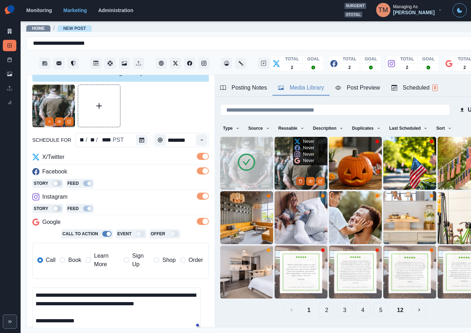
click at [298, 179] on icon "Delete Media" at bounding box center [300, 181] width 4 height 4
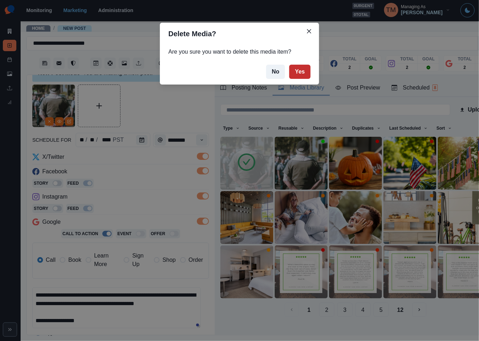
click at [300, 70] on button "Yes" at bounding box center [299, 72] width 21 height 14
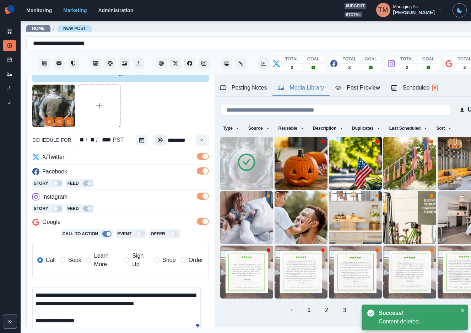
click at [350, 91] on div "Post Preview" at bounding box center [357, 87] width 44 height 9
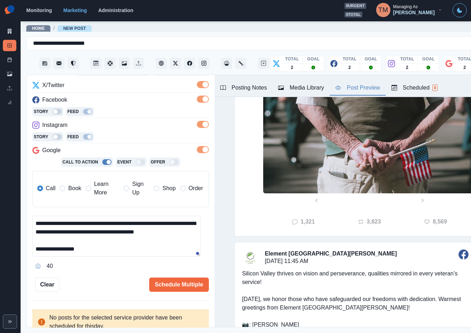
scroll to position [93, 0]
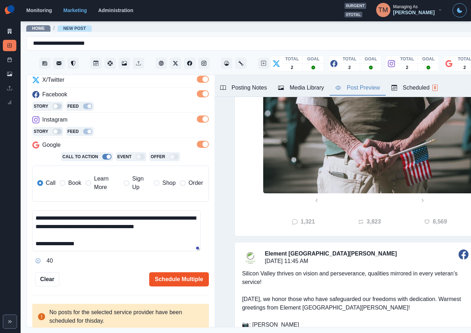
click at [163, 274] on button "Schedule Multiple" at bounding box center [179, 279] width 60 height 14
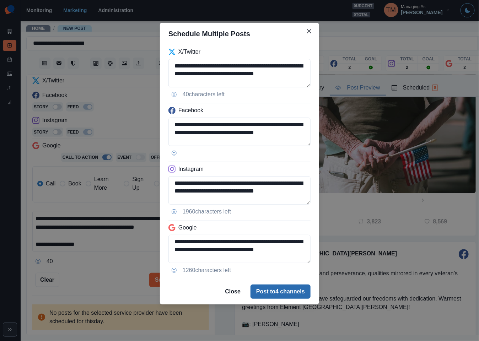
click at [276, 294] on button "Post to 4 channels" at bounding box center [280, 291] width 60 height 14
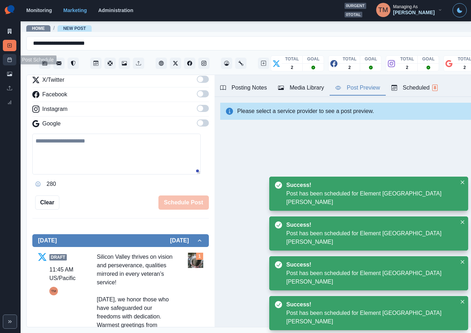
click at [7, 60] on icon at bounding box center [9, 59] width 5 height 5
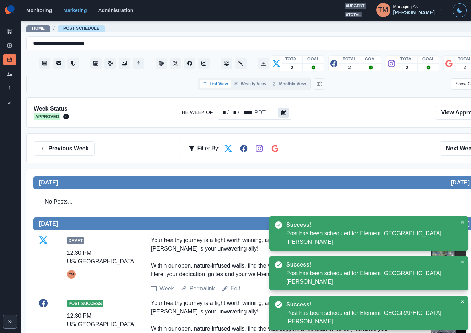
click at [279, 110] on button "Calendar" at bounding box center [283, 113] width 11 height 10
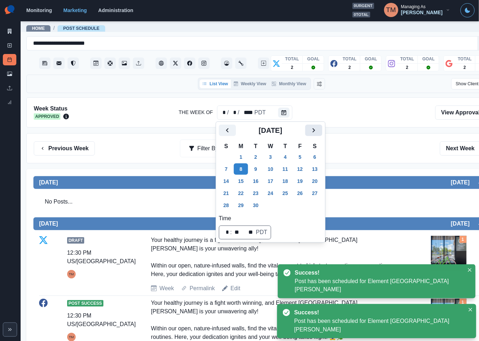
click at [315, 133] on icon "Next" at bounding box center [313, 130] width 9 height 9
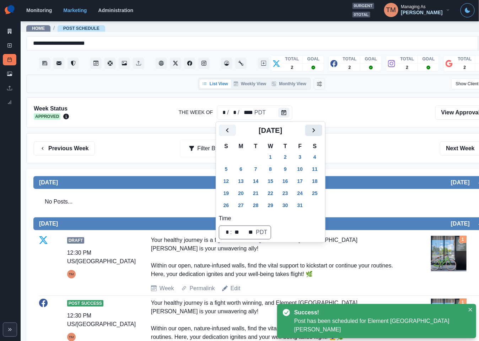
click at [315, 133] on icon "Next" at bounding box center [313, 130] width 9 height 9
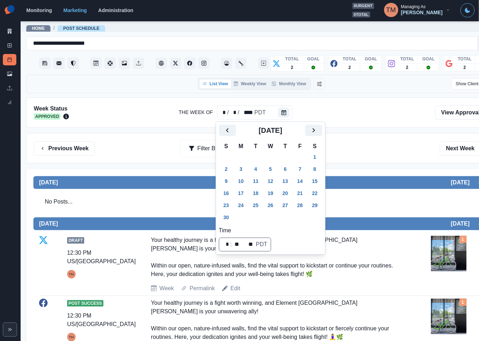
click at [254, 187] on td "18" at bounding box center [255, 193] width 15 height 12
click at [253, 179] on button "11" at bounding box center [255, 180] width 14 height 11
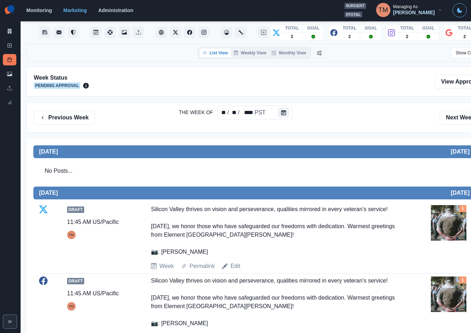
scroll to position [30, 0]
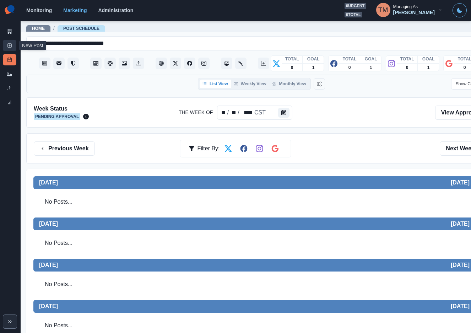
click at [7, 46] on icon at bounding box center [9, 45] width 5 height 5
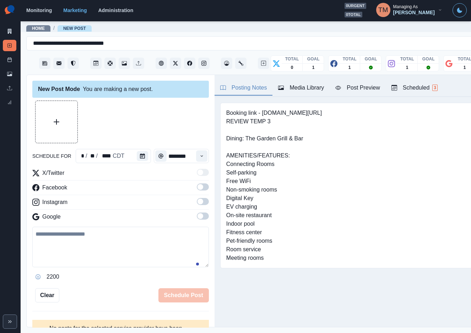
click at [66, 252] on textarea at bounding box center [120, 246] width 176 height 40
paste textarea "**********"
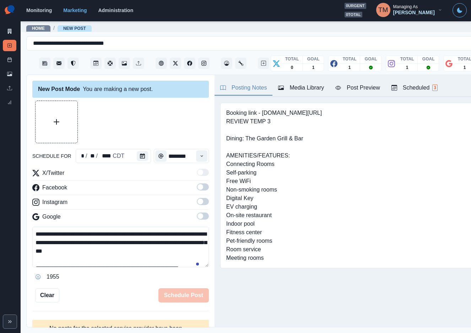
scroll to position [31, 0]
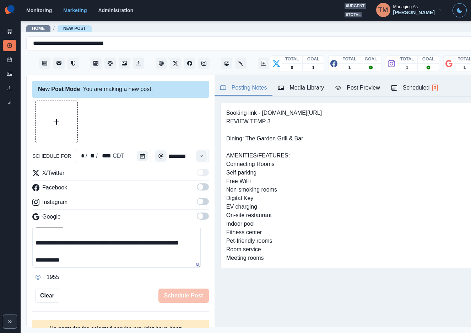
type textarea "**********"
drag, startPoint x: 191, startPoint y: 184, endPoint x: 203, endPoint y: 202, distance: 22.0
click at [197, 185] on span at bounding box center [200, 187] width 6 height 6
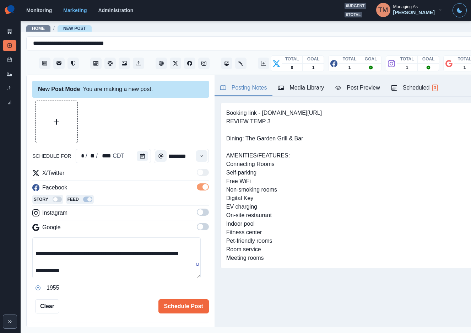
click at [198, 215] on span at bounding box center [203, 211] width 12 height 7
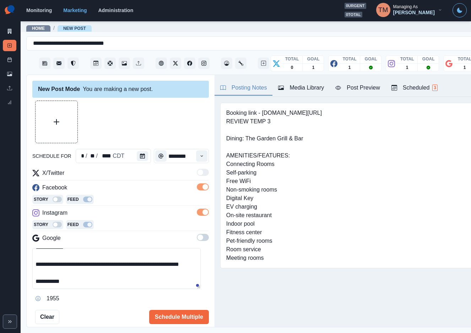
click at [197, 241] on span at bounding box center [203, 237] width 12 height 7
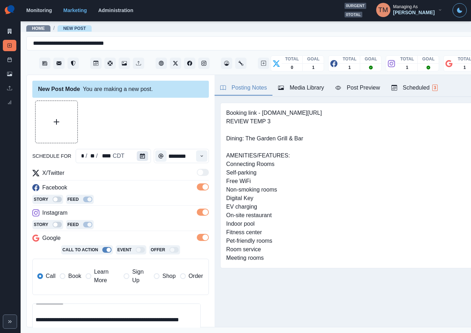
click at [144, 153] on button "Calendar" at bounding box center [142, 156] width 11 height 10
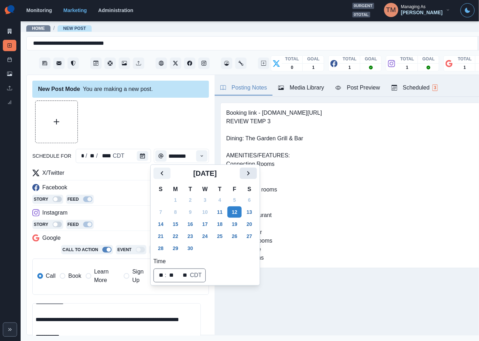
click at [255, 173] on button "Next" at bounding box center [248, 173] width 17 height 11
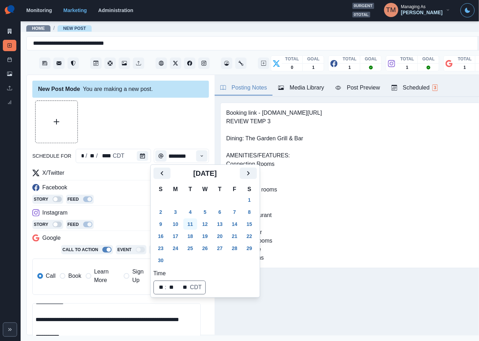
click at [192, 224] on button "11" at bounding box center [190, 223] width 14 height 11
click at [132, 126] on div at bounding box center [120, 121] width 176 height 43
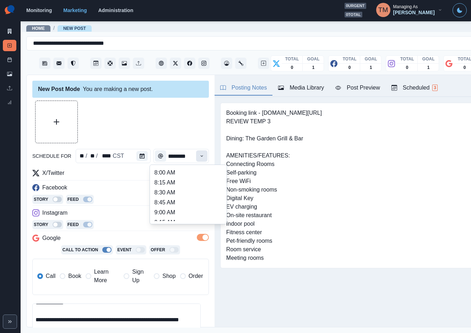
click at [199, 154] on icon "Time" at bounding box center [201, 155] width 5 height 5
click at [174, 203] on li "12:45 PM" at bounding box center [188, 202] width 71 height 10
type input "********"
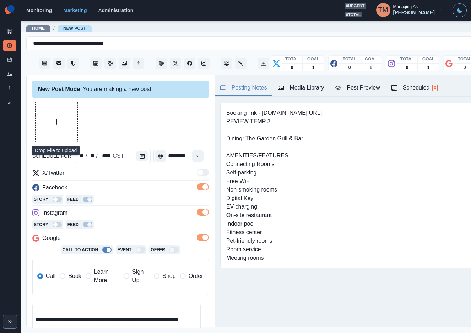
scroll to position [0, 0]
click at [70, 116] on button "Upload Media" at bounding box center [56, 122] width 42 height 42
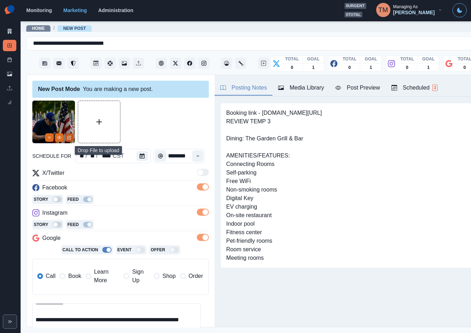
click at [70, 137] on icon "Edit Media" at bounding box center [70, 137] width 2 height 2
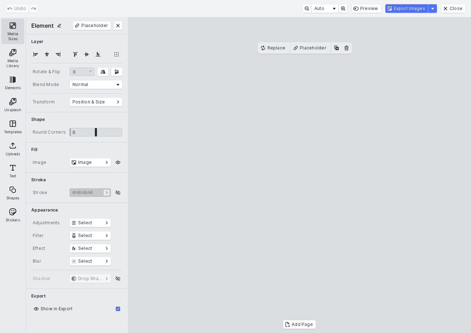
click at [15, 26] on button "Media Sizes" at bounding box center [12, 31] width 23 height 26
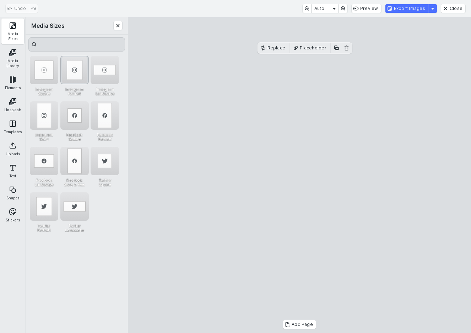
click at [71, 65] on div "Instagram Portrait" at bounding box center [74, 70] width 28 height 28
click at [415, 8] on button "Export Images" at bounding box center [406, 8] width 43 height 9
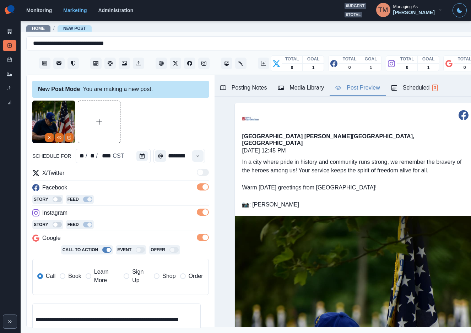
click at [359, 89] on div "Post Preview" at bounding box center [357, 87] width 44 height 9
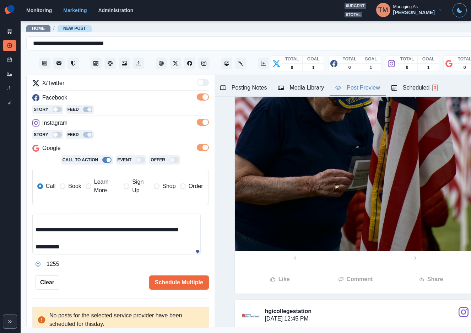
scroll to position [93, 0]
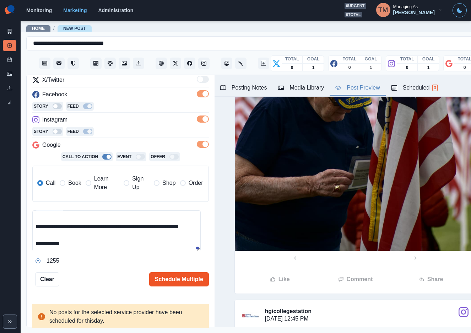
click at [177, 279] on button "Schedule Multiple" at bounding box center [179, 279] width 60 height 14
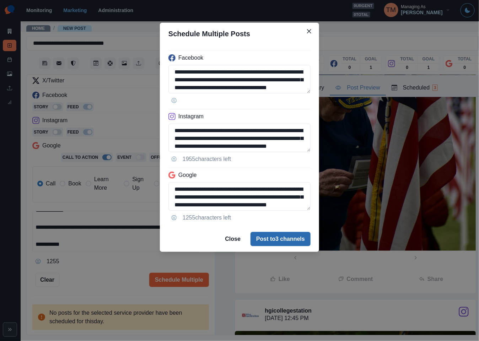
click at [286, 239] on button "Post to 3 channels" at bounding box center [280, 239] width 60 height 14
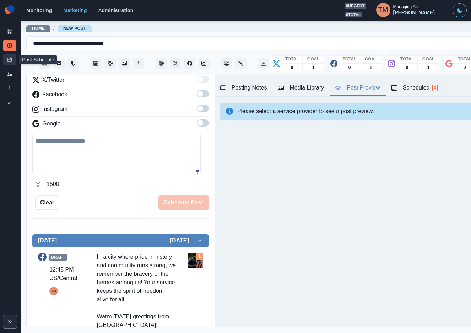
click at [7, 58] on icon at bounding box center [9, 59] width 5 height 5
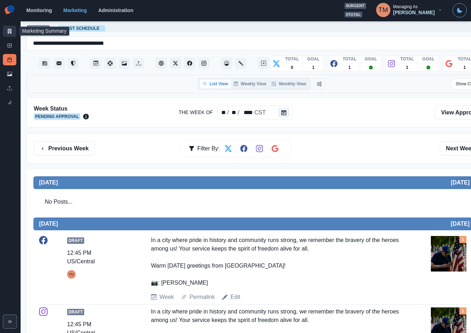
click at [10, 29] on icon at bounding box center [10, 31] width 4 height 5
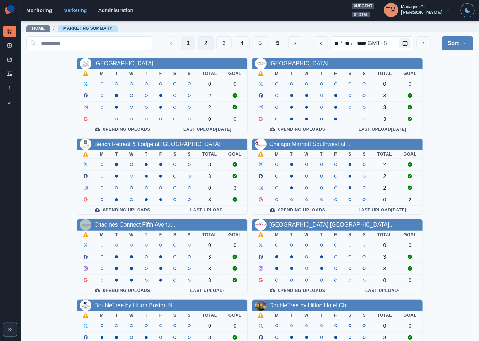
click at [198, 40] on button "2" at bounding box center [205, 43] width 15 height 14
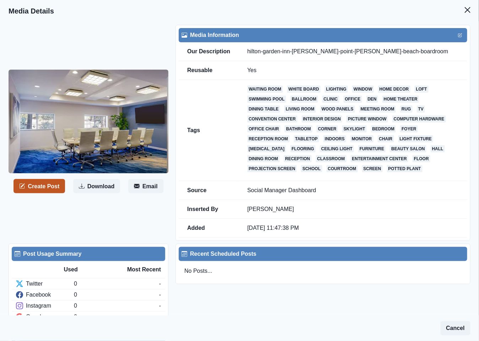
click at [38, 185] on button "Create Post" at bounding box center [38, 186] width 51 height 14
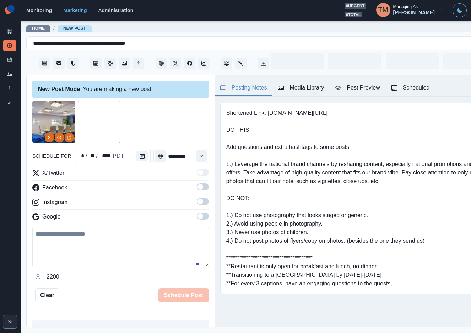
click at [75, 256] on textarea at bounding box center [120, 246] width 176 height 40
paste textarea "**********"
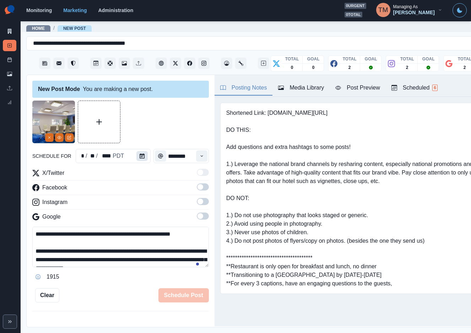
scroll to position [31, 0]
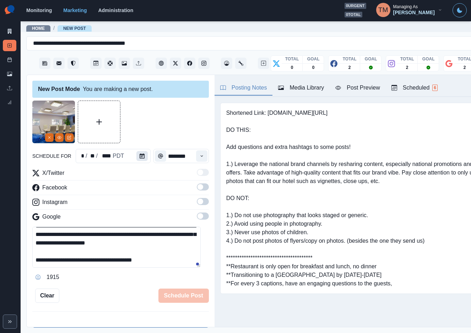
type textarea "**********"
click at [140, 154] on icon "Calendar" at bounding box center [142, 155] width 5 height 5
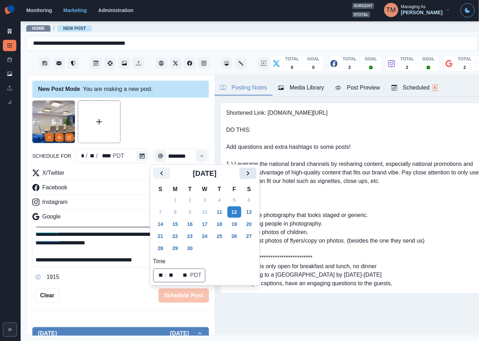
click at [247, 173] on icon "Next" at bounding box center [248, 173] width 9 height 9
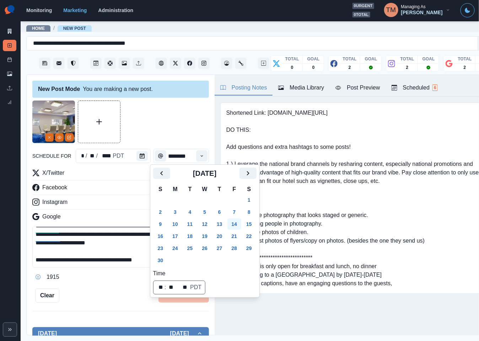
click at [234, 225] on button "14" at bounding box center [234, 223] width 14 height 11
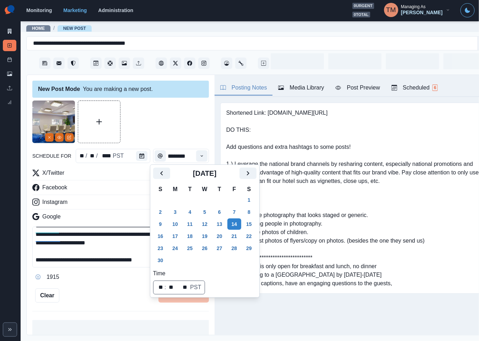
click at [159, 119] on div at bounding box center [120, 121] width 176 height 43
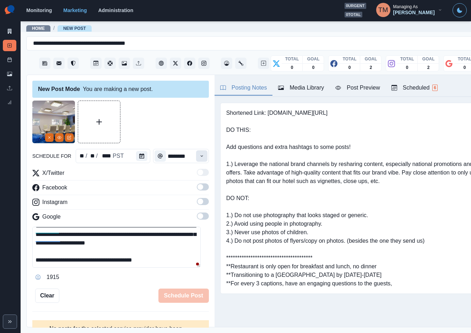
click at [199, 155] on icon "Time" at bounding box center [201, 155] width 5 height 5
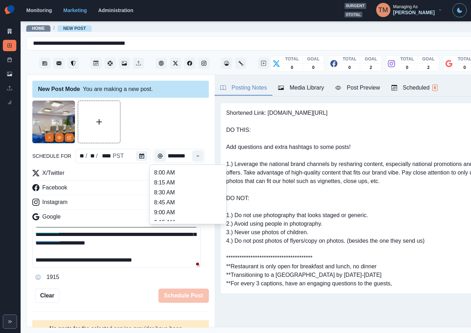
scroll to position [213, 0]
click at [172, 186] on li "1:45 PM" at bounding box center [187, 188] width 71 height 10
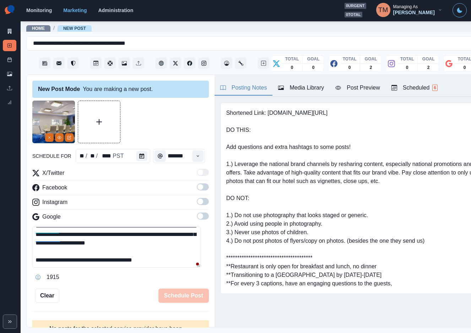
type input "*******"
click at [152, 114] on div at bounding box center [120, 121] width 176 height 43
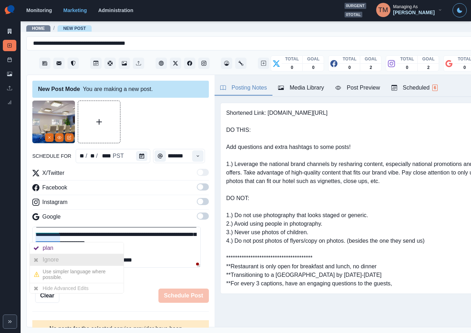
click at [54, 260] on div "Ignore" at bounding box center [52, 259] width 19 height 11
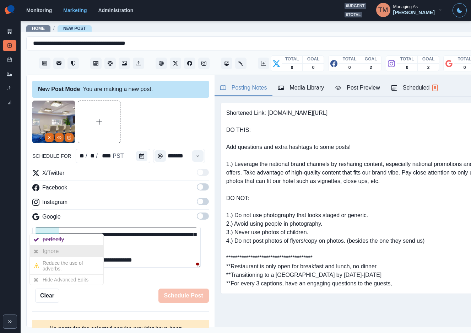
click at [53, 253] on div "Ignore" at bounding box center [52, 250] width 19 height 11
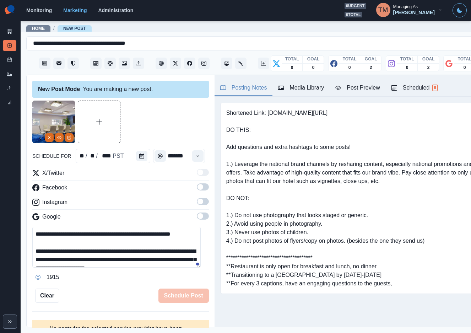
click at [363, 86] on div "Post Preview" at bounding box center [357, 87] width 44 height 9
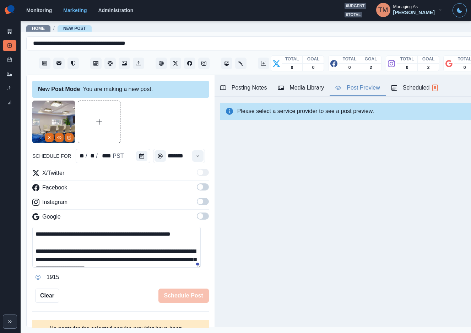
click at [197, 189] on span at bounding box center [203, 186] width 12 height 7
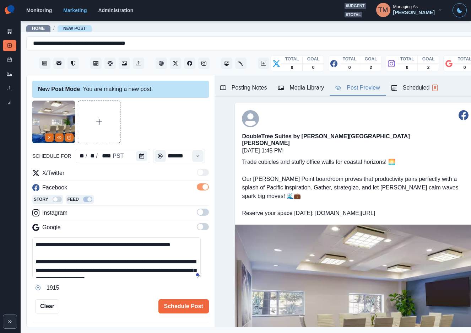
click at [197, 212] on span at bounding box center [203, 211] width 12 height 7
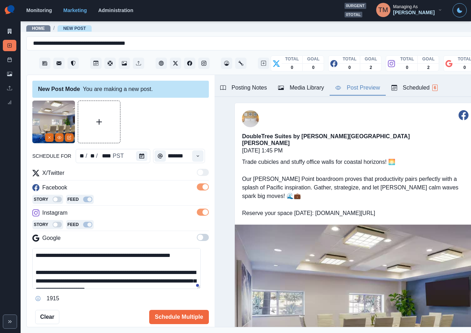
click at [197, 240] on span at bounding box center [203, 237] width 12 height 7
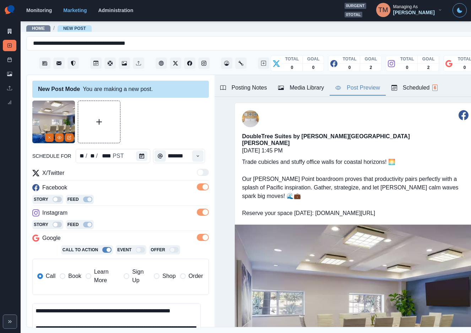
click at [73, 280] on span "Book" at bounding box center [74, 276] width 13 height 9
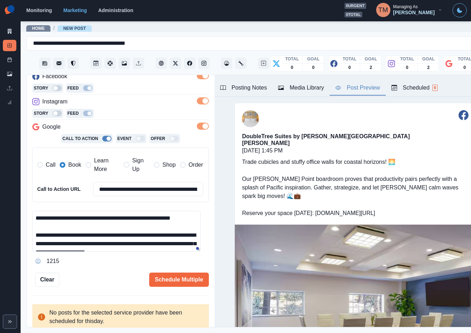
scroll to position [33, 0]
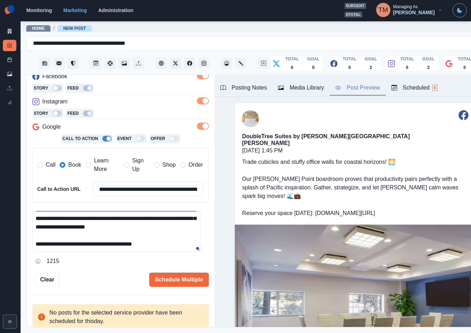
drag, startPoint x: 103, startPoint y: 245, endPoint x: 162, endPoint y: 245, distance: 58.9
click at [162, 245] on textarea "**********" at bounding box center [116, 231] width 168 height 41
click at [109, 278] on div "Schedule Multiple" at bounding box center [133, 279] width 149 height 14
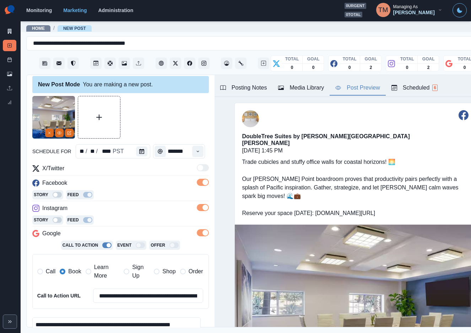
scroll to position [111, 0]
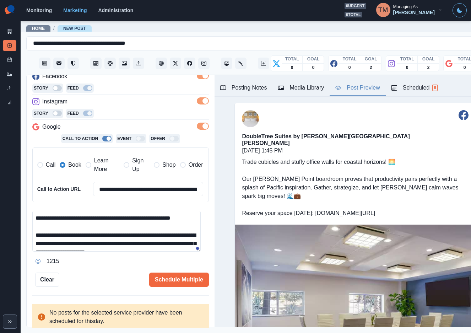
drag, startPoint x: 48, startPoint y: 236, endPoint x: 73, endPoint y: 235, distance: 24.9
click at [73, 235] on textarea "**********" at bounding box center [116, 231] width 168 height 41
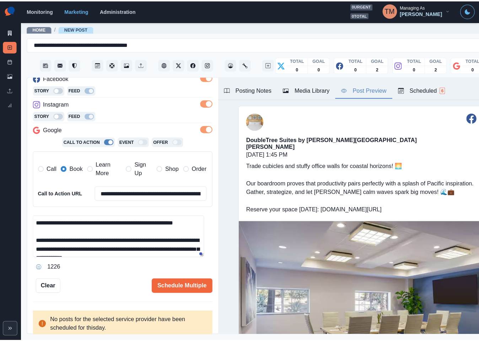
scroll to position [25, 0]
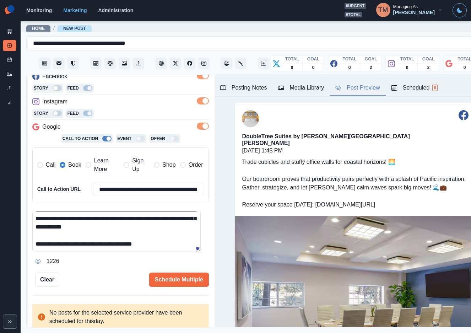
click at [183, 246] on textarea "**********" at bounding box center [116, 231] width 168 height 41
type textarea "**********"
click at [158, 282] on button "Schedule Multiple" at bounding box center [179, 279] width 60 height 14
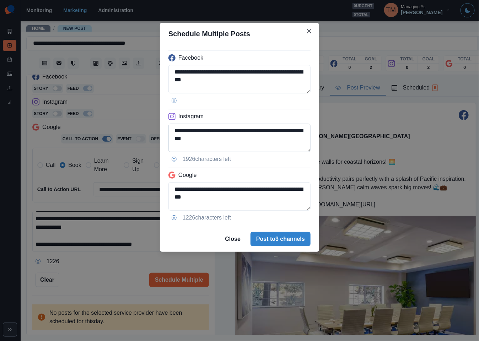
scroll to position [48, 0]
drag, startPoint x: 237, startPoint y: 144, endPoint x: 335, endPoint y: 153, distance: 98.4
click at [335, 153] on div "**********" at bounding box center [239, 170] width 479 height 341
paste textarea "****"
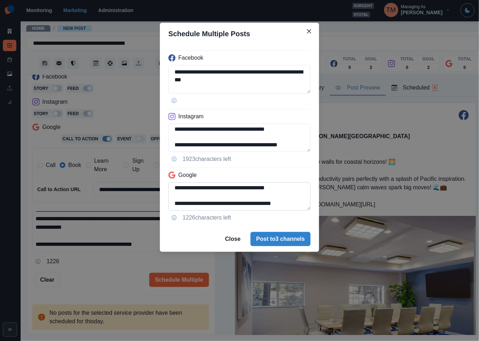
type textarea "**********"
drag, startPoint x: 236, startPoint y: 185, endPoint x: 311, endPoint y: 208, distance: 78.3
click at [311, 208] on div "**********" at bounding box center [239, 135] width 159 height 181
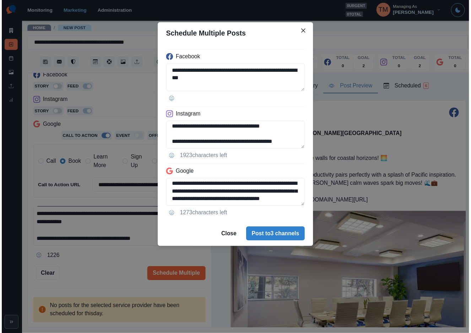
scroll to position [33, 0]
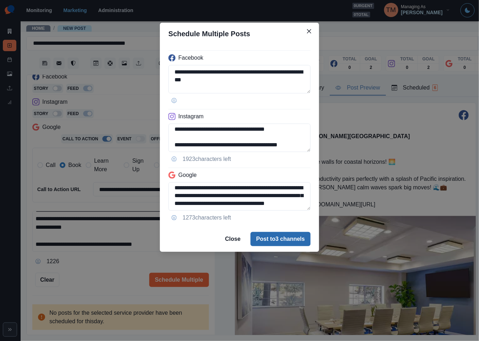
type textarea "**********"
drag, startPoint x: 273, startPoint y: 240, endPoint x: 110, endPoint y: 274, distance: 166.8
click at [113, 277] on div "**********" at bounding box center [239, 170] width 479 height 341
click at [110, 274] on div "**********" at bounding box center [239, 170] width 479 height 341
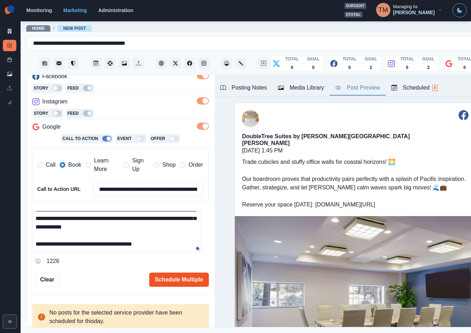
click at [169, 278] on button "Schedule Multiple" at bounding box center [179, 279] width 60 height 14
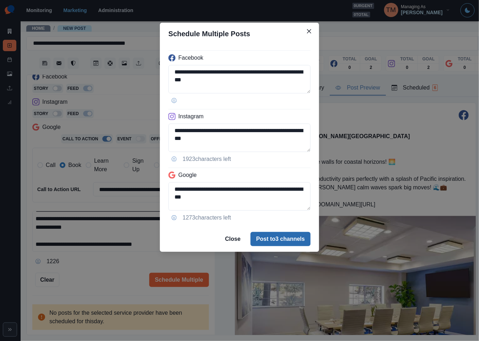
click at [283, 236] on button "Post to 3 channels" at bounding box center [280, 239] width 60 height 14
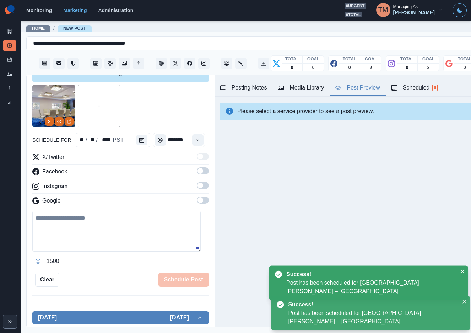
scroll to position [0, 0]
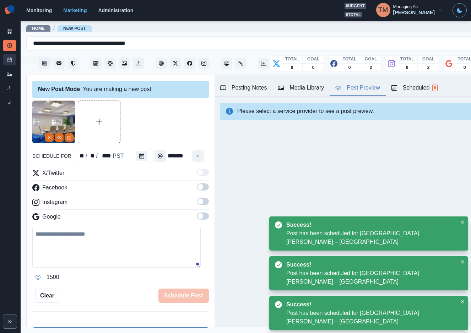
click at [8, 58] on rect at bounding box center [10, 60] width 4 height 4
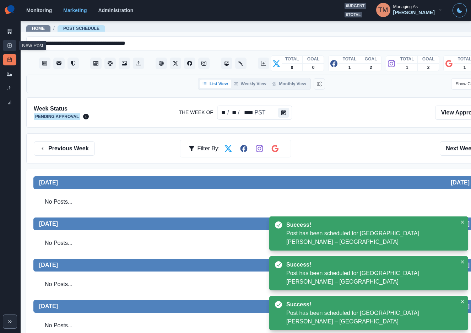
click at [9, 42] on link "New Post" at bounding box center [9, 45] width 13 height 11
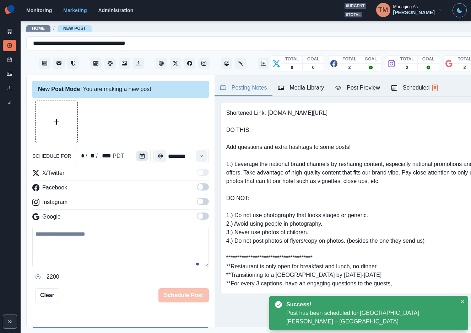
click at [142, 155] on button "Calendar" at bounding box center [141, 156] width 11 height 10
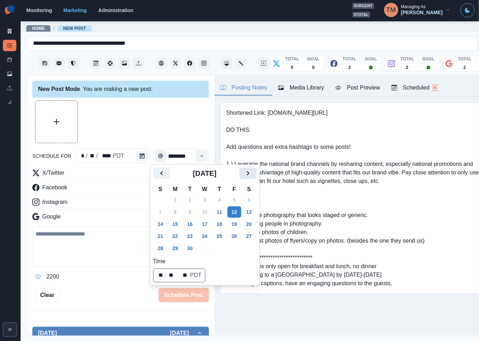
click at [250, 176] on icon "Next" at bounding box center [248, 173] width 9 height 9
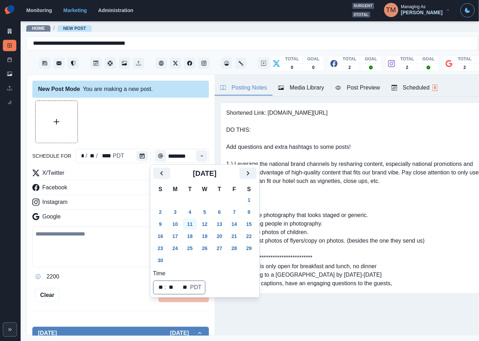
click at [186, 223] on button "11" at bounding box center [190, 223] width 14 height 11
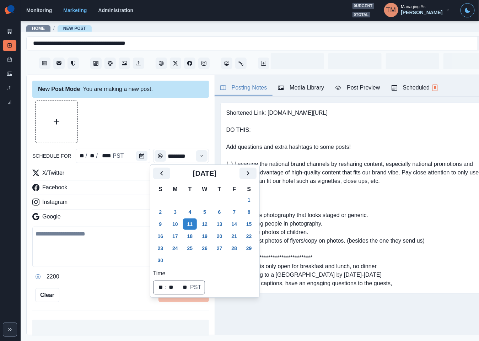
click at [159, 126] on div at bounding box center [120, 121] width 176 height 43
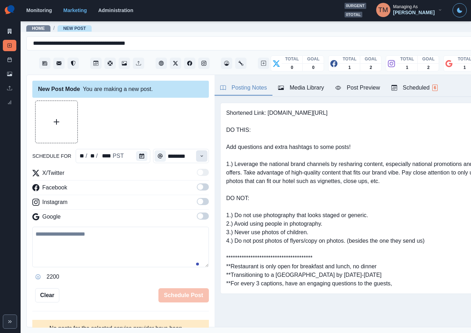
click at [199, 156] on icon "Time" at bounding box center [201, 155] width 5 height 5
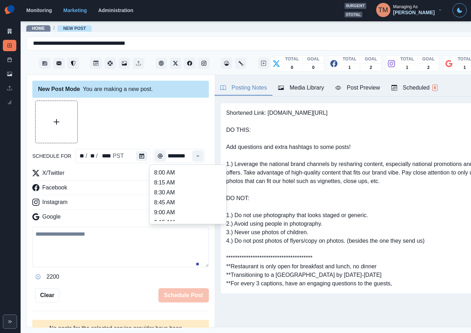
scroll to position [213, 0]
click at [171, 176] on ul "8:00 AM 8:15 AM 8:30 AM 8:45 AM 9:00 AM 9:15 AM 9:30 AM 9:45 AM 10:00 AM 10:15 …" at bounding box center [187, 194] width 71 height 53
type input "*******"
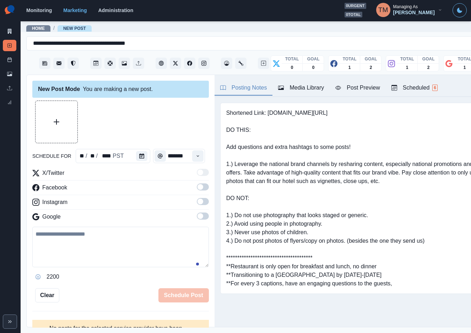
scroll to position [0, 0]
drag, startPoint x: 198, startPoint y: 184, endPoint x: 199, endPoint y: 208, distance: 24.1
click at [198, 186] on span at bounding box center [203, 186] width 12 height 7
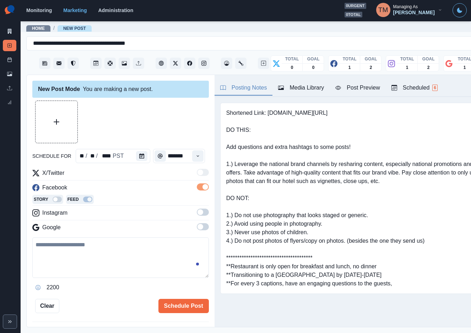
click at [198, 211] on span at bounding box center [203, 211] width 12 height 7
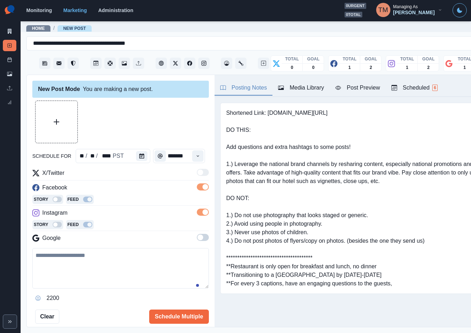
click at [197, 243] on label at bounding box center [203, 239] width 12 height 11
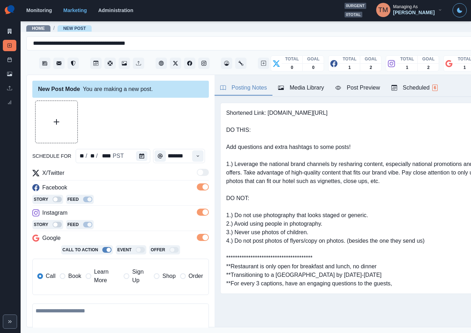
click at [60, 311] on textarea at bounding box center [120, 323] width 176 height 40
paste textarea "**********"
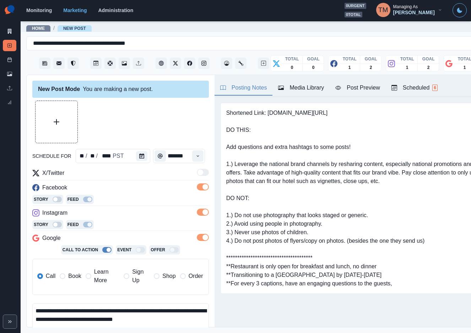
scroll to position [22, 0]
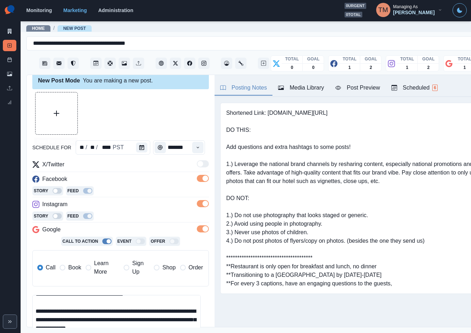
type textarea "**********"
click at [55, 115] on button "Upload Media" at bounding box center [56, 113] width 42 height 42
click at [359, 84] on div "Post Preview" at bounding box center [357, 87] width 44 height 9
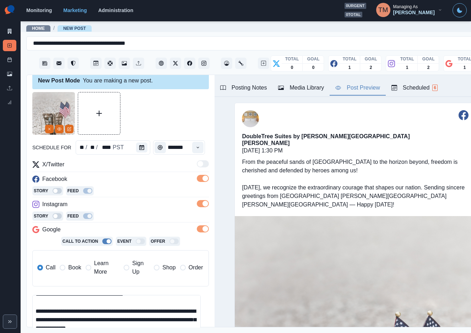
click at [146, 96] on div at bounding box center [120, 113] width 176 height 43
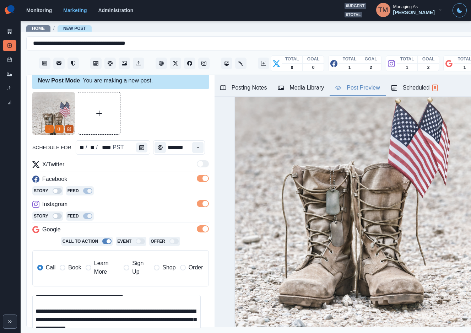
click at [70, 127] on icon "Edit Media" at bounding box center [69, 129] width 4 height 4
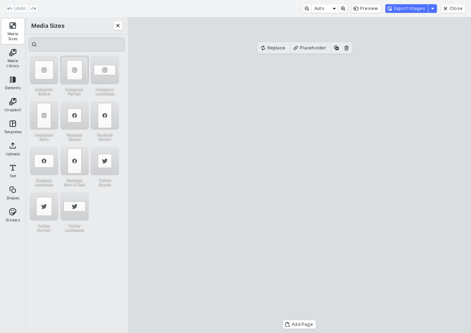
click at [74, 69] on div "Instagram Portrait" at bounding box center [74, 70] width 28 height 28
click at [299, 175] on cesdk-canvas "Editor canvas" at bounding box center [299, 175] width 0 height 0
click at [407, 10] on button "Export Images" at bounding box center [406, 8] width 43 height 9
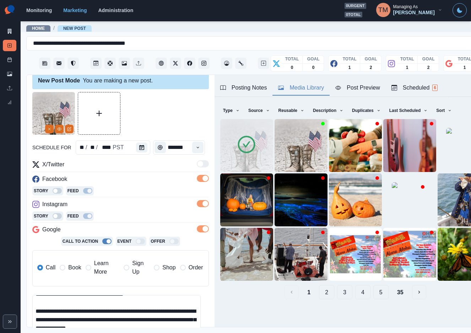
click at [309, 83] on div "Media Library" at bounding box center [301, 87] width 46 height 9
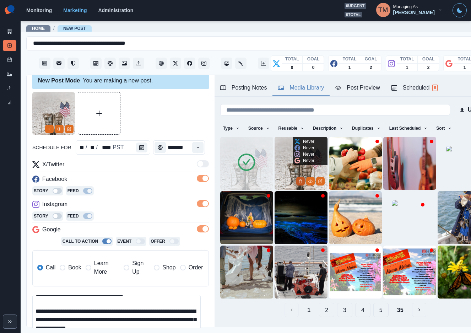
click at [298, 179] on icon "Delete Media" at bounding box center [300, 181] width 4 height 4
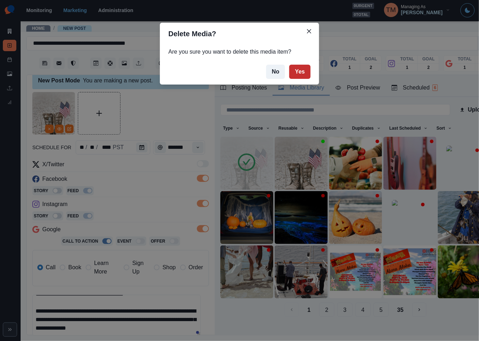
click at [299, 71] on button "Yes" at bounding box center [299, 72] width 21 height 14
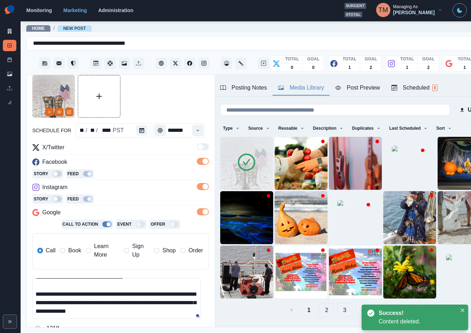
scroll to position [93, 0]
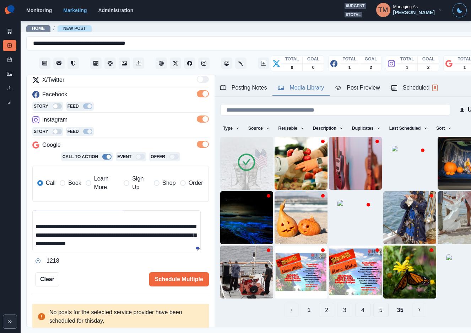
drag, startPoint x: 173, startPoint y: 285, endPoint x: 109, endPoint y: 271, distance: 65.5
click at [93, 285] on div "Schedule Multiple" at bounding box center [133, 279] width 149 height 14
click at [339, 129] on button "Description" at bounding box center [328, 127] width 36 height 11
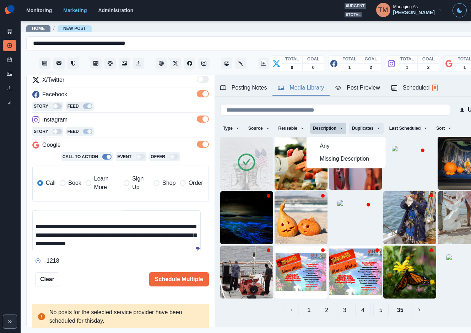
click at [376, 128] on icon "button" at bounding box center [378, 128] width 4 height 4
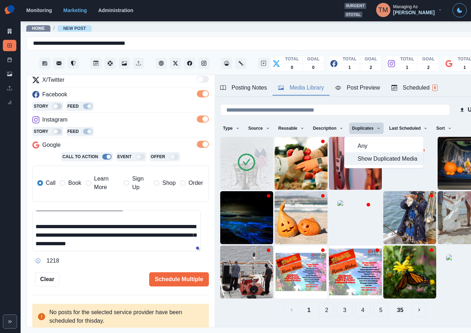
click at [373, 160] on span "Show Duplicated Media" at bounding box center [387, 158] width 61 height 9
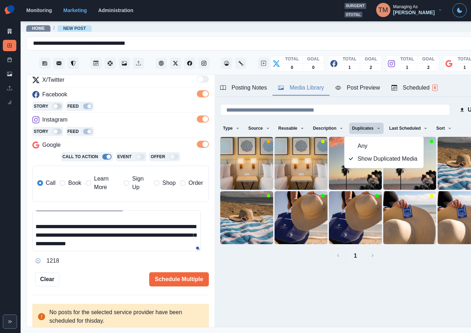
click at [428, 273] on div "**********" at bounding box center [355, 193] width 282 height 193
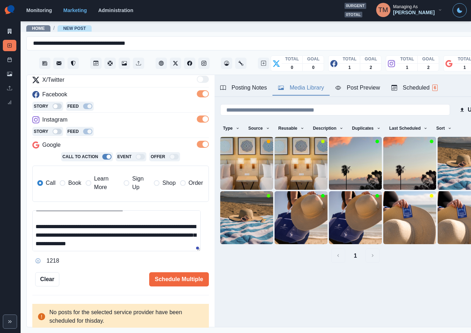
click at [360, 91] on div "Post Preview" at bounding box center [357, 87] width 44 height 9
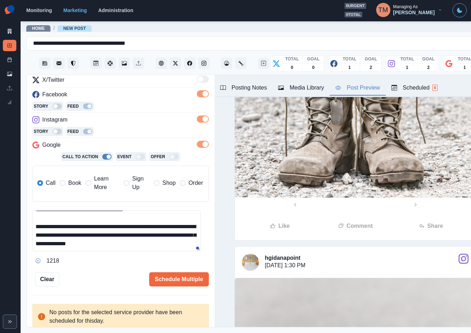
scroll to position [53, 0]
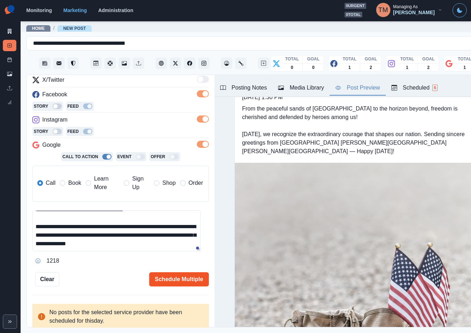
click at [163, 284] on button "Schedule Multiple" at bounding box center [179, 279] width 60 height 14
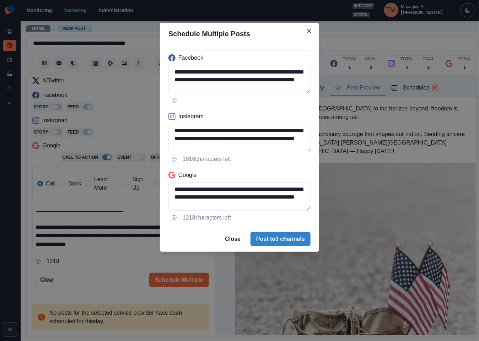
drag, startPoint x: 294, startPoint y: 240, endPoint x: 104, endPoint y: 273, distance: 192.4
click at [104, 273] on div "**********" at bounding box center [239, 170] width 479 height 341
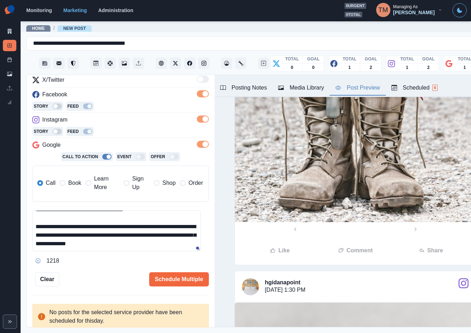
scroll to position [373, 0]
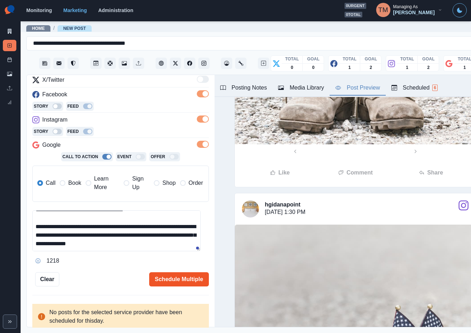
click at [168, 277] on button "Schedule Multiple" at bounding box center [179, 279] width 60 height 14
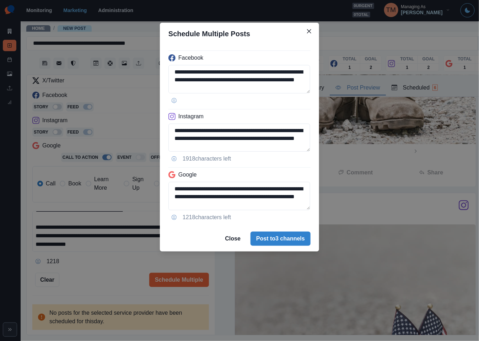
click at [286, 231] on footer "Close Post to 3 channels" at bounding box center [239, 239] width 159 height 26
click at [269, 240] on button "Post to 3 channels" at bounding box center [280, 238] width 60 height 14
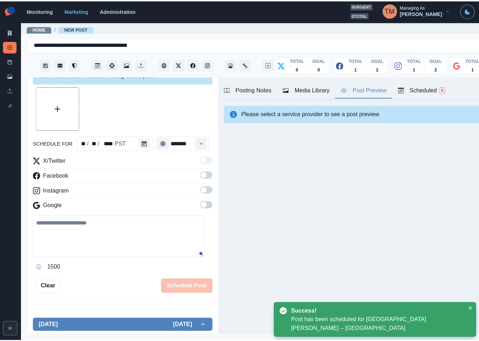
scroll to position [93, 0]
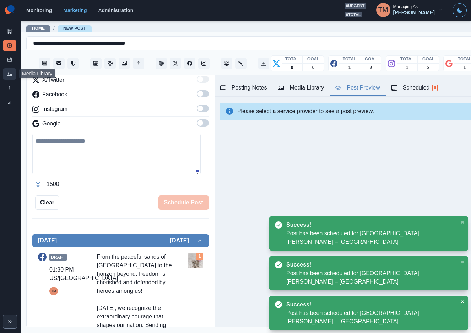
click at [12, 77] on link "Media Library" at bounding box center [9, 73] width 13 height 11
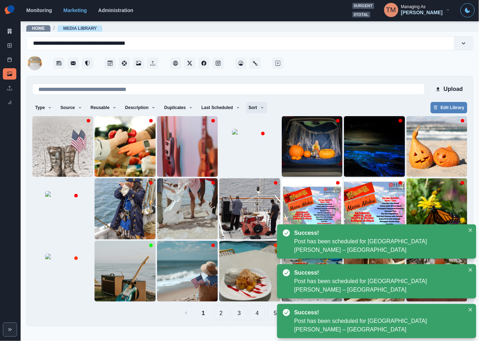
click at [260, 106] on icon "button" at bounding box center [262, 107] width 4 height 4
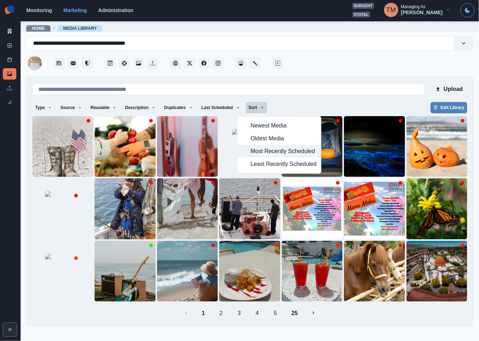
click at [263, 151] on span "Most Recently Scheduled" at bounding box center [283, 151] width 66 height 9
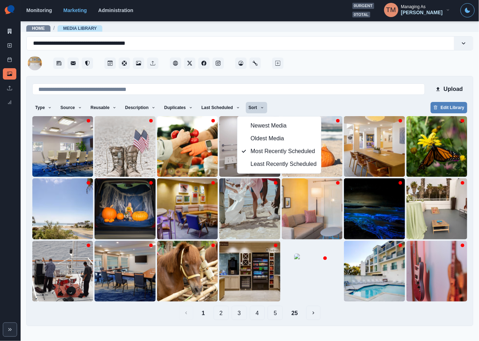
click at [307, 102] on div "Type Any Image Video Source Any Upload Social Manager Found: Instagram Found: G…" at bounding box center [249, 108] width 435 height 13
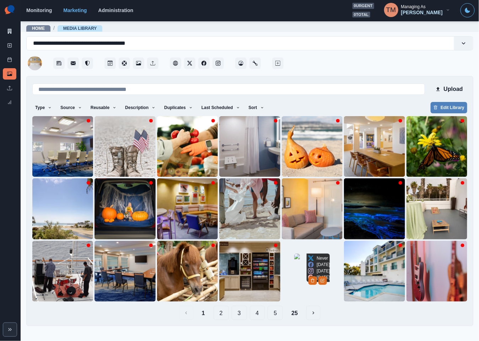
click at [294, 283] on img at bounding box center [311, 270] width 35 height 35
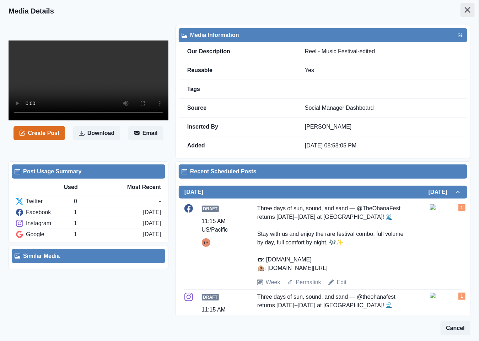
click at [464, 11] on icon "Close" at bounding box center [467, 10] width 6 height 6
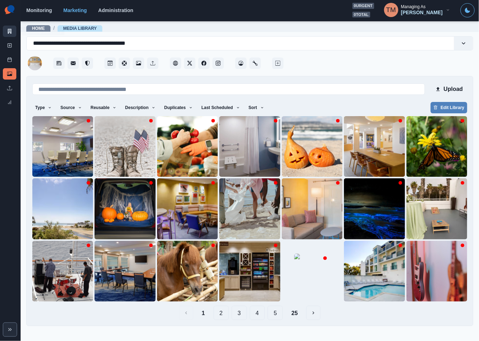
click at [9, 34] on link "Marketing Summary" at bounding box center [9, 31] width 13 height 11
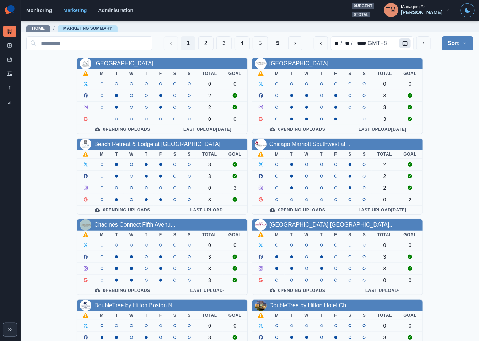
click at [402, 43] on icon "Calendar" at bounding box center [404, 43] width 5 height 5
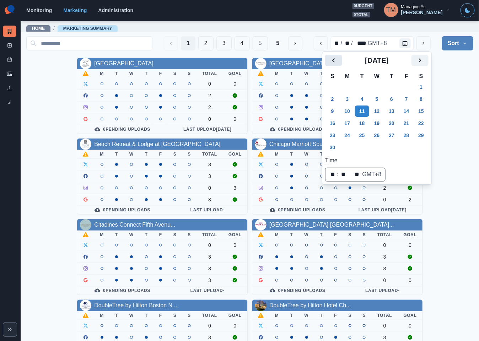
click at [337, 60] on icon "Previous" at bounding box center [333, 60] width 9 height 9
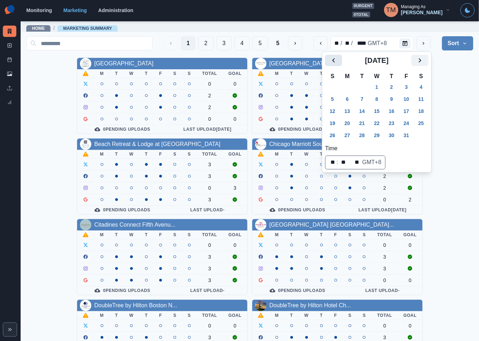
click at [337, 60] on icon "Previous" at bounding box center [333, 60] width 9 height 9
click at [344, 114] on button "15" at bounding box center [347, 110] width 14 height 11
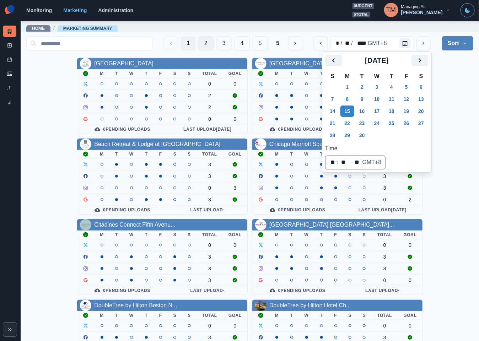
click at [198, 46] on button "2" at bounding box center [205, 43] width 15 height 14
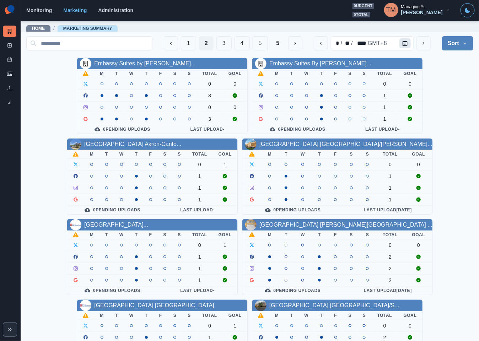
click at [399, 39] on button "Calendar" at bounding box center [404, 43] width 11 height 10
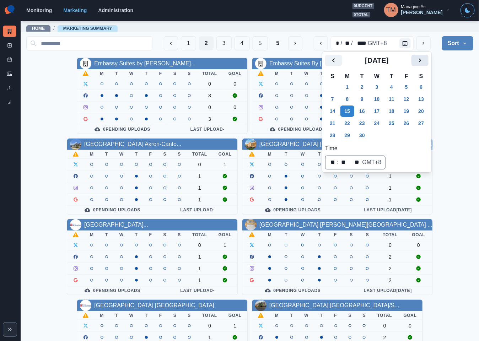
click at [422, 61] on icon "Next" at bounding box center [419, 60] width 9 height 9
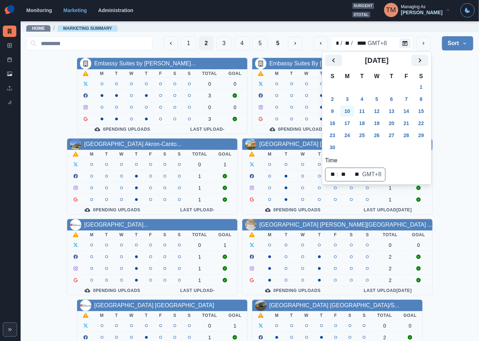
click at [348, 108] on button "10" at bounding box center [347, 110] width 14 height 11
click at [441, 88] on div "Embassy Suites by [PERSON_NAME]... M T W T F S S Total Goal 0 0 3 0 0 3 0 Pendi…" at bounding box center [249, 297] width 447 height 479
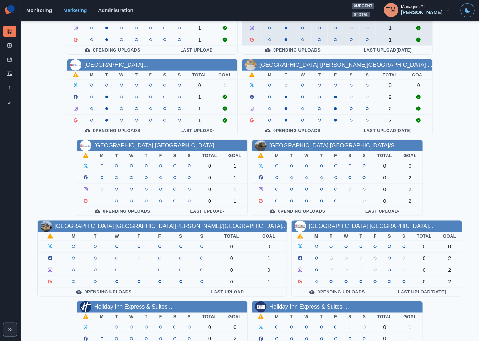
scroll to position [209, 0]
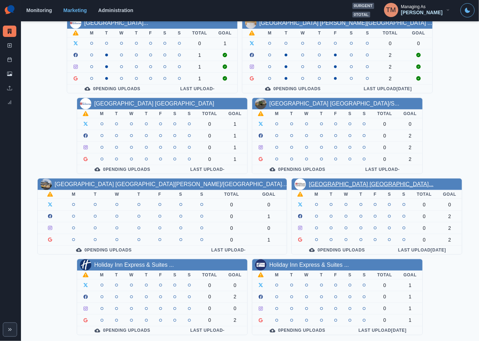
click at [308, 182] on link "[GEOGRAPHIC_DATA] [GEOGRAPHIC_DATA]..." at bounding box center [370, 184] width 125 height 6
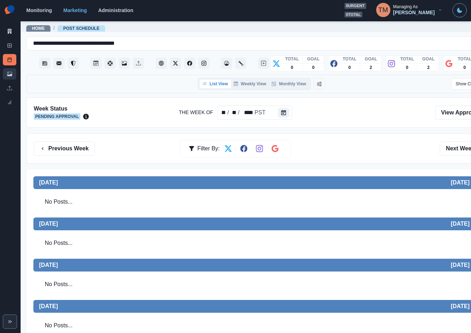
click at [7, 74] on icon at bounding box center [9, 73] width 5 height 5
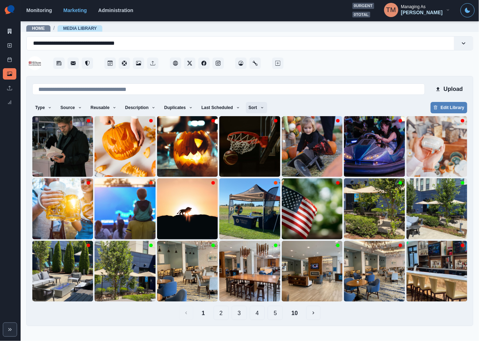
click at [260, 107] on icon "button" at bounding box center [262, 107] width 4 height 4
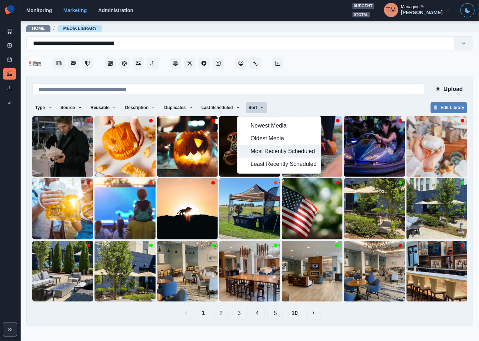
click at [268, 154] on span "Most Recently Scheduled" at bounding box center [283, 151] width 66 height 9
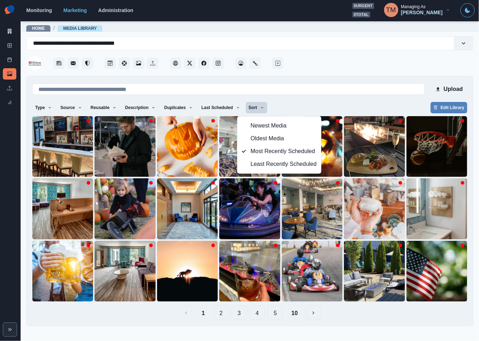
click at [357, 65] on div at bounding box center [379, 60] width 188 height 21
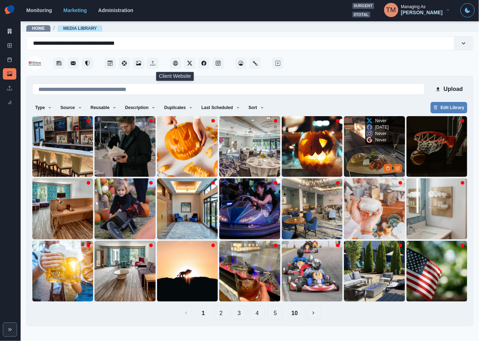
click at [372, 152] on img at bounding box center [374, 146] width 61 height 61
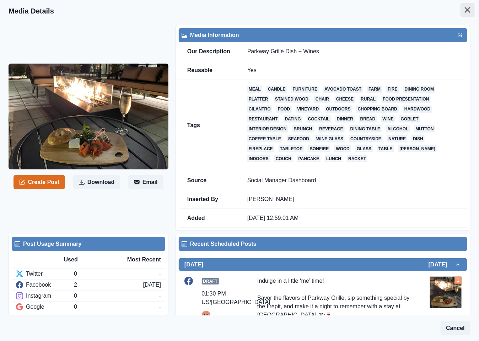
click at [460, 16] on button "Close" at bounding box center [467, 10] width 14 height 14
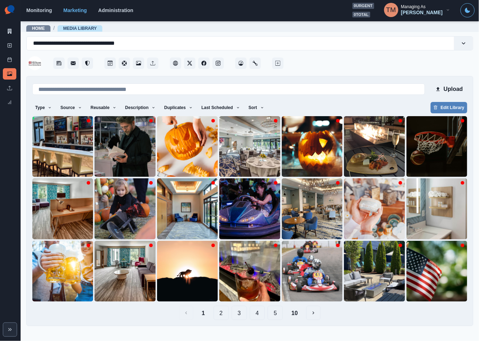
click at [295, 313] on button "10" at bounding box center [294, 313] width 18 height 14
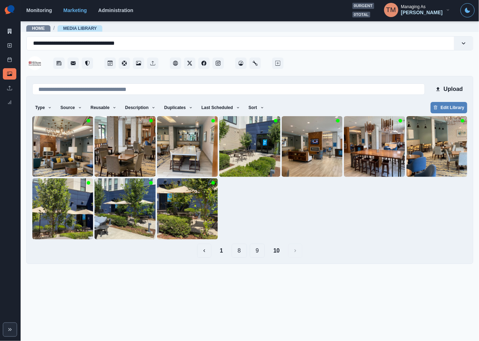
click at [259, 251] on button "9" at bounding box center [257, 251] width 15 height 14
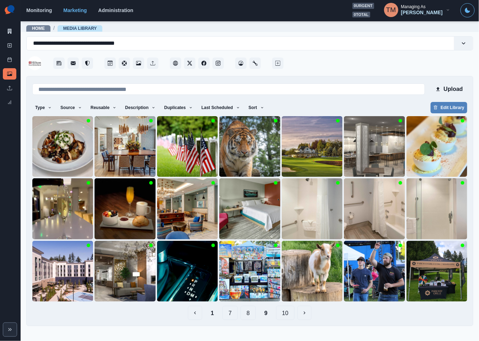
click at [249, 312] on button "8" at bounding box center [247, 313] width 15 height 14
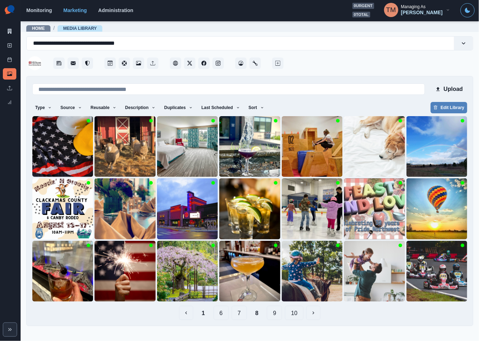
drag, startPoint x: 203, startPoint y: 313, endPoint x: 200, endPoint y: 313, distance: 3.9
click at [203, 313] on button "1" at bounding box center [203, 313] width 15 height 14
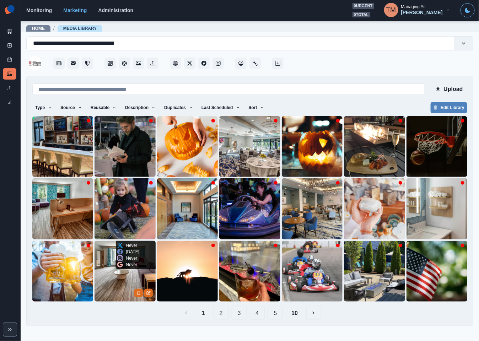
click at [109, 282] on img at bounding box center [124, 271] width 61 height 61
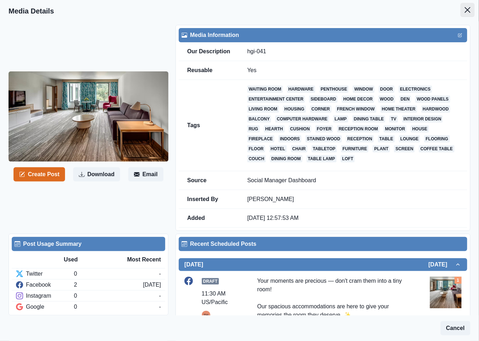
click at [464, 9] on icon "Close" at bounding box center [467, 10] width 6 height 6
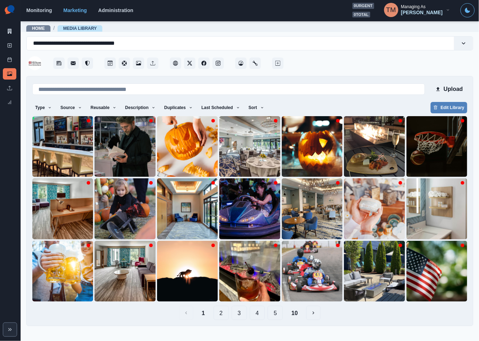
drag, startPoint x: 299, startPoint y: 313, endPoint x: 239, endPoint y: 325, distance: 61.4
click at [259, 330] on main "**********" at bounding box center [250, 181] width 458 height 320
click at [51, 219] on img at bounding box center [62, 208] width 61 height 61
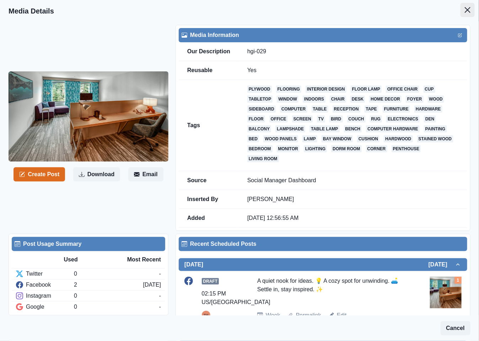
click at [460, 13] on button "Close" at bounding box center [467, 10] width 14 height 14
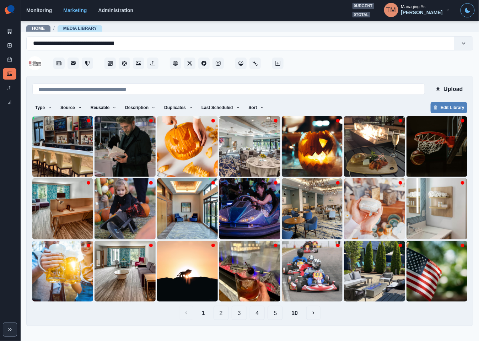
click at [219, 313] on button "2" at bounding box center [220, 313] width 15 height 14
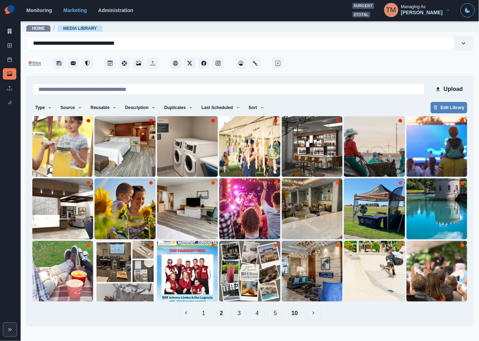
click at [202, 315] on button "1" at bounding box center [203, 313] width 15 height 14
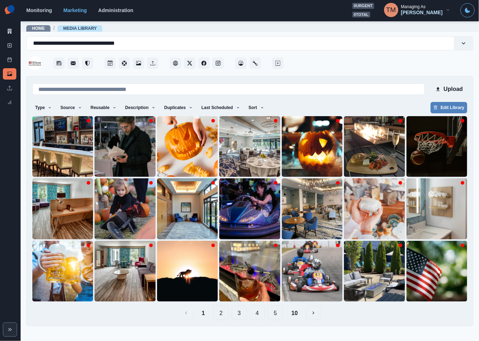
click at [242, 316] on button "3" at bounding box center [238, 313] width 15 height 14
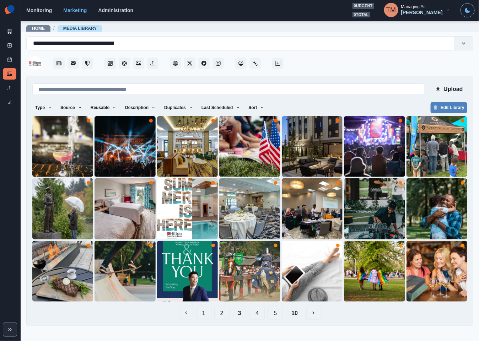
click at [258, 311] on button "4" at bounding box center [257, 313] width 15 height 14
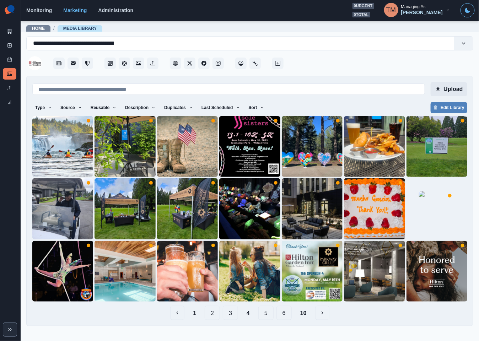
click at [458, 91] on button "Upload" at bounding box center [448, 89] width 37 height 14
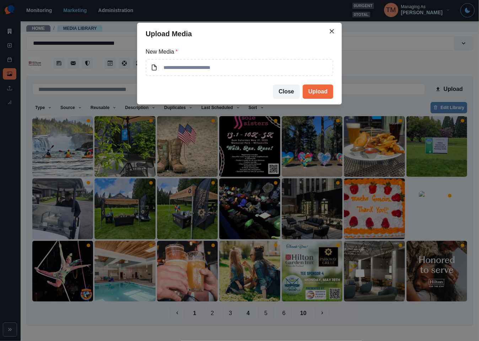
drag, startPoint x: 294, startPoint y: 89, endPoint x: 259, endPoint y: 94, distance: 35.5
click at [294, 89] on button "Close" at bounding box center [286, 91] width 27 height 14
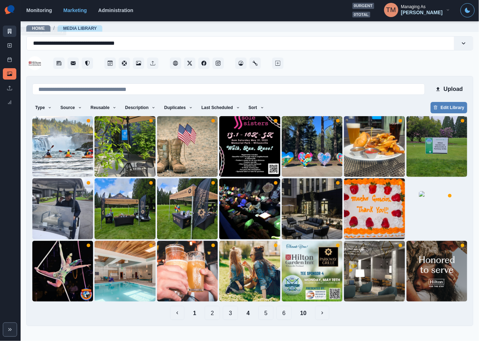
click at [12, 29] on icon at bounding box center [9, 31] width 5 height 5
